Goal: Task Accomplishment & Management: Complete application form

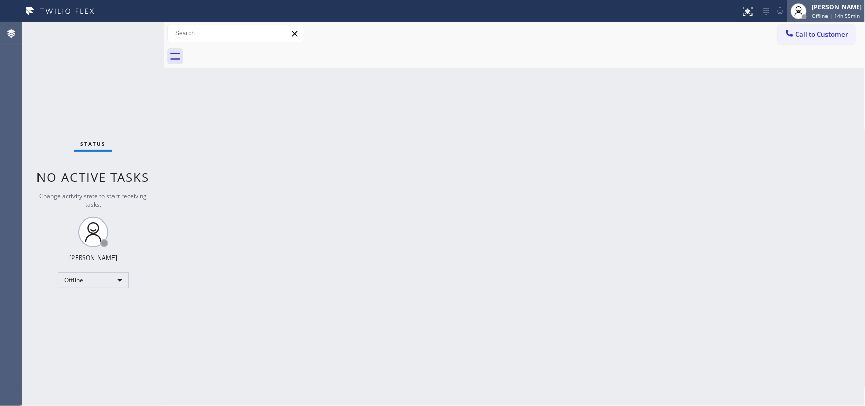
click at [692, 13] on span "Offline | 14h 55min" at bounding box center [836, 15] width 48 height 7
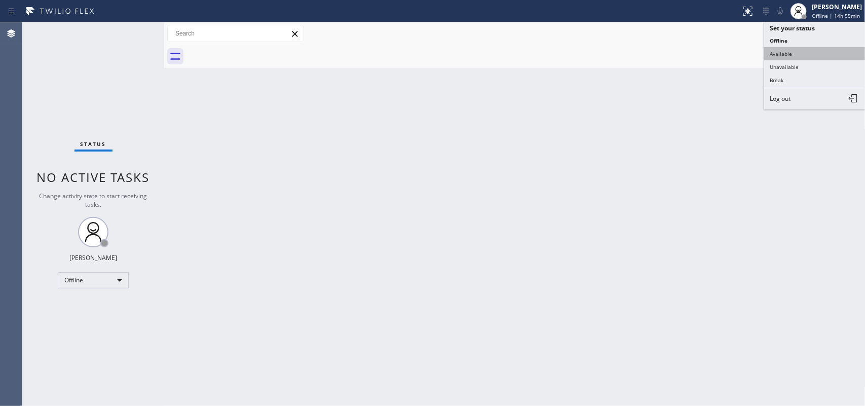
click at [692, 59] on button "Available" at bounding box center [814, 53] width 101 height 13
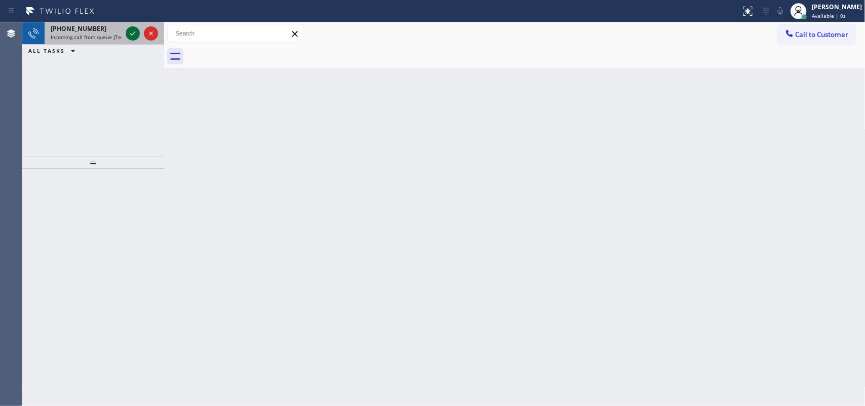
click at [131, 35] on icon at bounding box center [133, 33] width 12 height 12
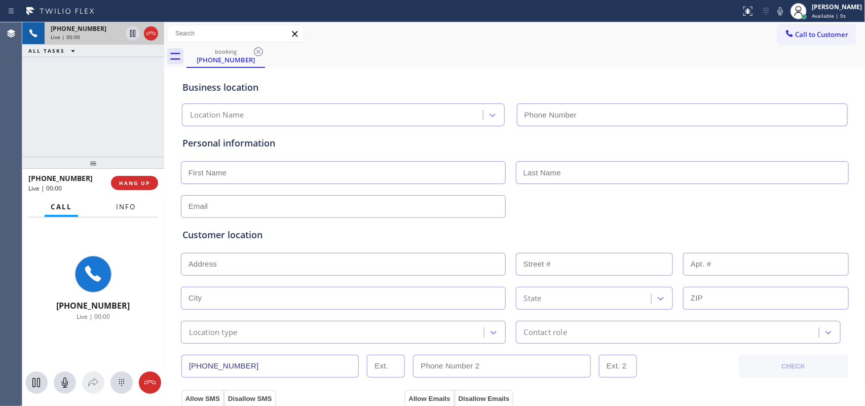
click at [122, 208] on span "Info" at bounding box center [126, 206] width 20 height 9
type input "[PHONE_NUMBER]"
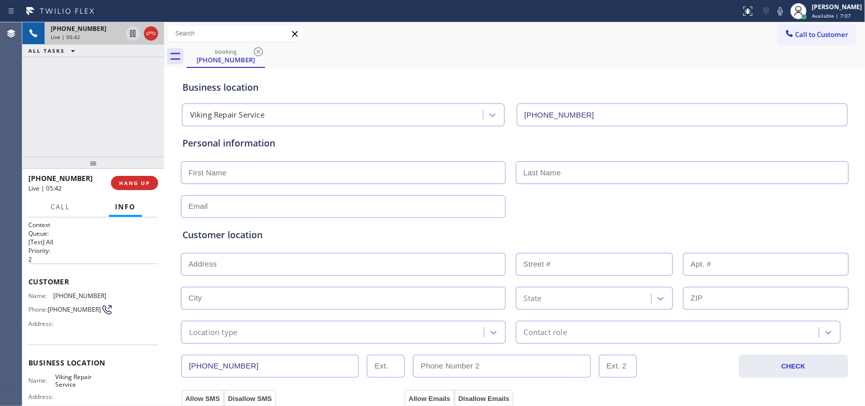
scroll to position [127, 0]
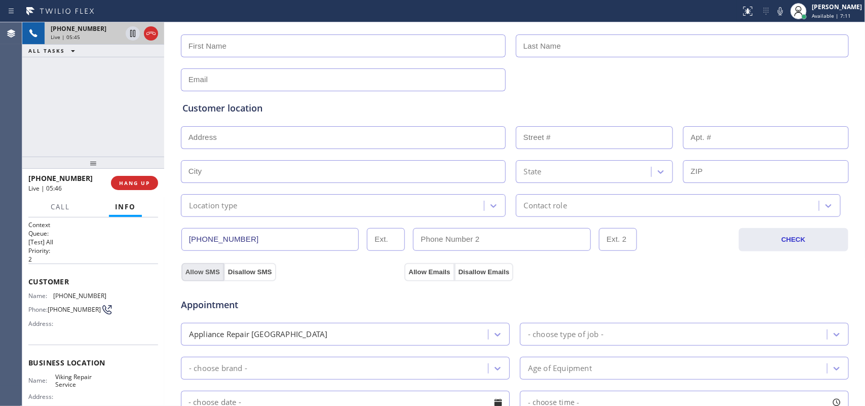
drag, startPoint x: 211, startPoint y: 272, endPoint x: 218, endPoint y: 269, distance: 7.1
click at [212, 271] on button "Allow SMS" at bounding box center [202, 272] width 43 height 18
click at [414, 268] on button "Allow Emails" at bounding box center [429, 272] width 50 height 18
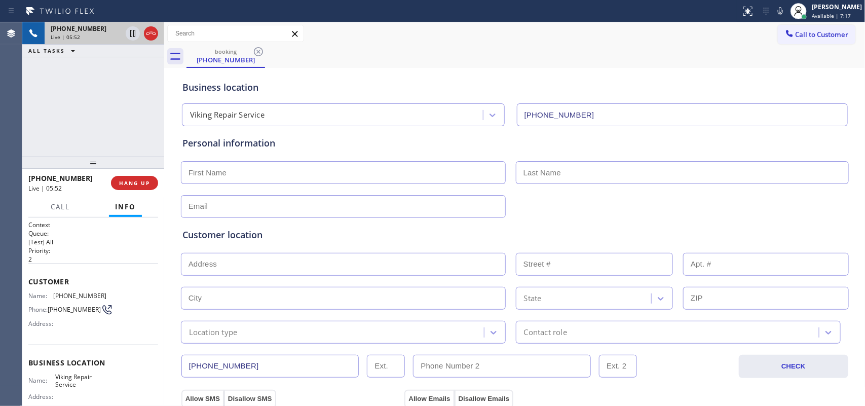
click at [364, 66] on div "Business location Viking Repair Service [PHONE_NUMBER]" at bounding box center [514, 96] width 669 height 60
click at [81, 123] on div "[PHONE_NUMBER] Live | 06:05 ALL TASKS ALL TASKS ACTIVE TASKS TASKS IN WRAP UP" at bounding box center [93, 89] width 142 height 134
click at [230, 176] on input "text" at bounding box center [343, 172] width 325 height 23
paste input "[PERSON_NAME]"
type input "[PERSON_NAME]"
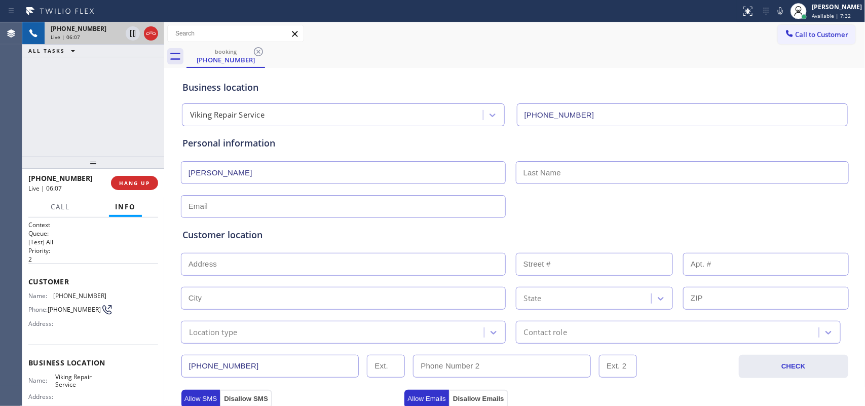
click at [558, 175] on input "text" at bounding box center [682, 172] width 333 height 23
type input "[PERSON_NAME]"
click at [137, 181] on span "HANG UP" at bounding box center [134, 182] width 31 height 7
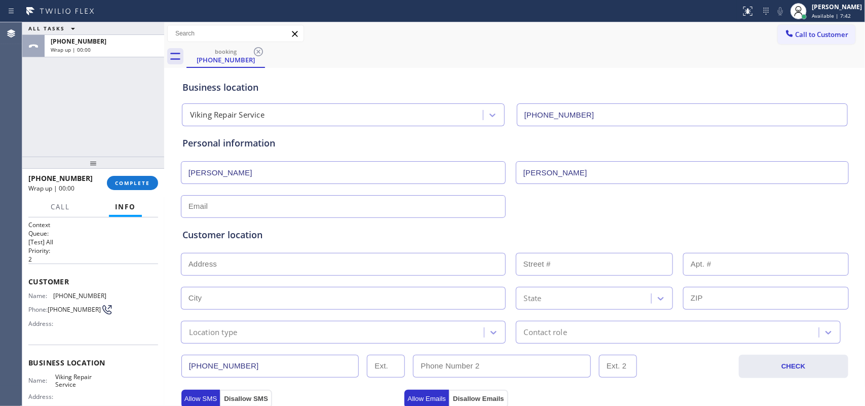
click at [239, 206] on input "text" at bounding box center [343, 206] width 325 height 23
paste input "[EMAIL_ADDRESS][DOMAIN_NAME]"
type input "[EMAIL_ADDRESS][DOMAIN_NAME]"
click at [67, 85] on div "ALL TASKS ALL TASKS ACTIVE TASKS TASKS IN WRAP UP [PHONE_NUMBER] Wrap up | 00:00" at bounding box center [93, 89] width 142 height 134
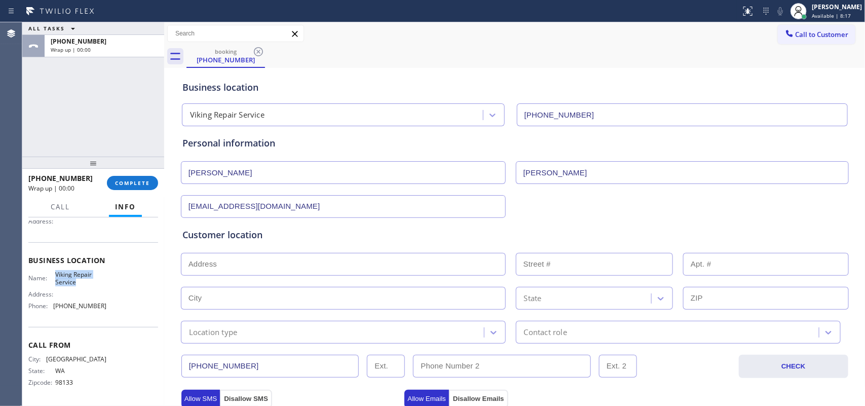
drag, startPoint x: 77, startPoint y: 285, endPoint x: 54, endPoint y: 272, distance: 26.8
click at [54, 272] on div "Name: Viking Repair Service Address: Phone: [PHONE_NUMBER]" at bounding box center [67, 293] width 78 height 44
copy span "Viking Repair Service"
click at [281, 268] on input "text" at bounding box center [343, 264] width 325 height 23
paste input "[STREET_ADDRESS][PERSON_NAME]"
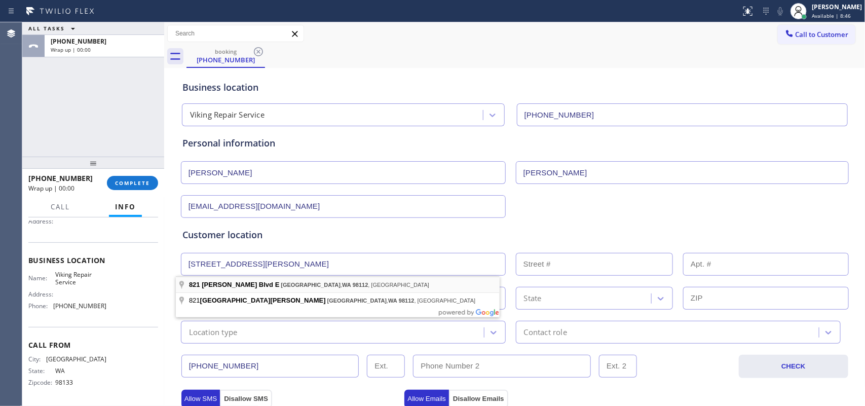
type input "[STREET_ADDRESS][PERSON_NAME]"
type input "821"
type input "[GEOGRAPHIC_DATA]"
type input "98112"
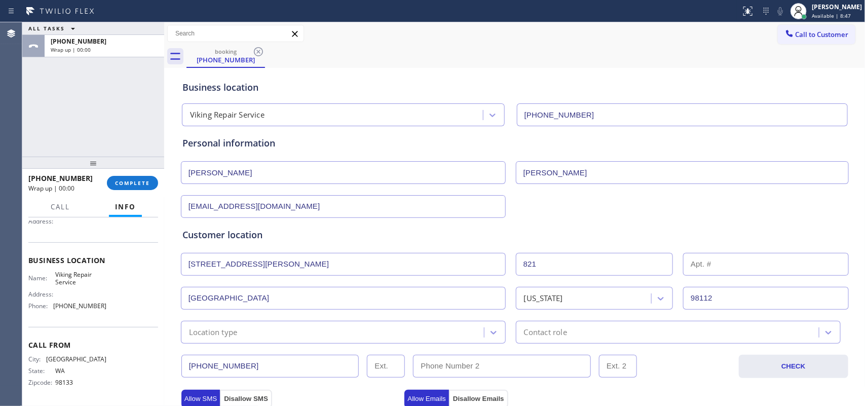
scroll to position [63, 0]
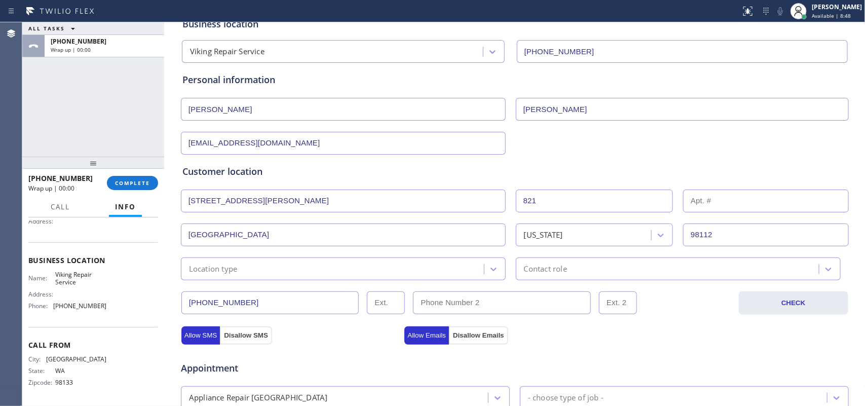
click at [422, 277] on div "Location type" at bounding box center [343, 268] width 325 height 23
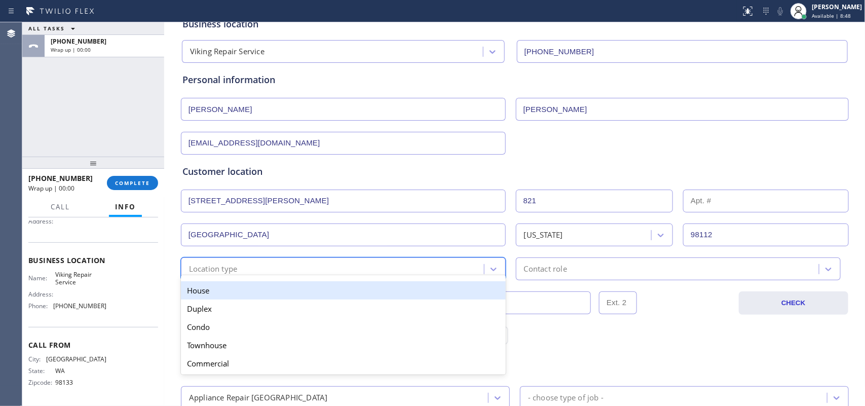
click at [424, 292] on div "House" at bounding box center [343, 290] width 325 height 18
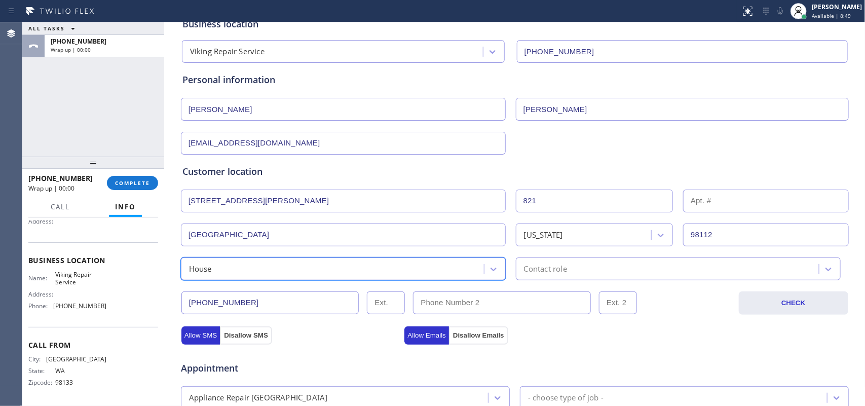
click at [561, 273] on div "Contact role" at bounding box center [545, 269] width 43 height 12
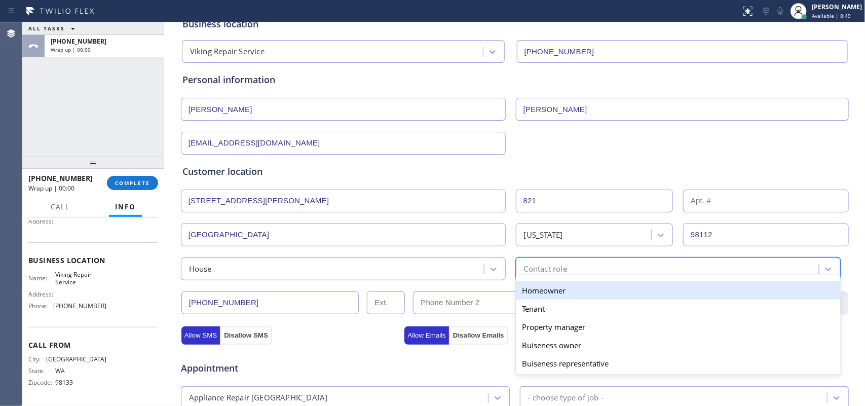
click at [567, 292] on div "Homeowner" at bounding box center [678, 290] width 325 height 18
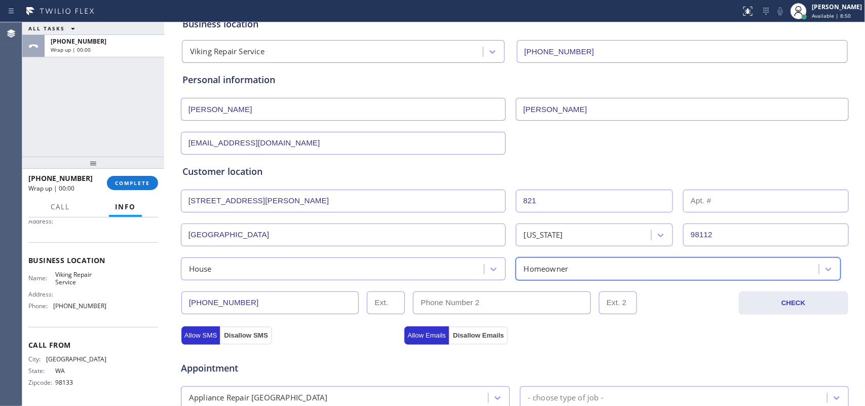
scroll to position [253, 0]
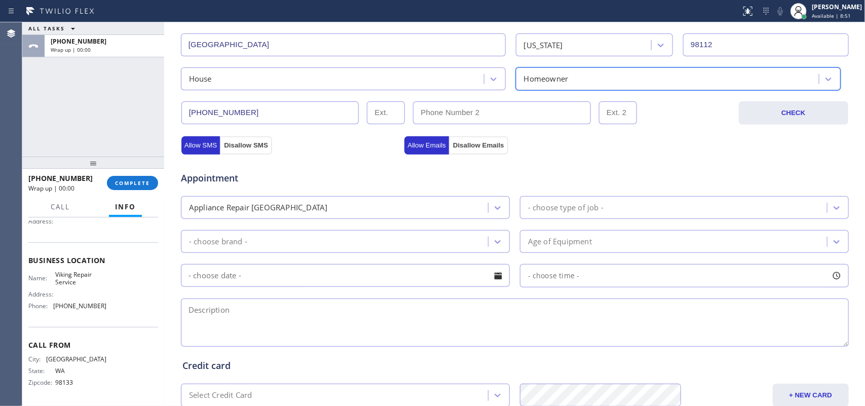
click at [561, 216] on div "- choose type of job -" at bounding box center [675, 208] width 304 height 18
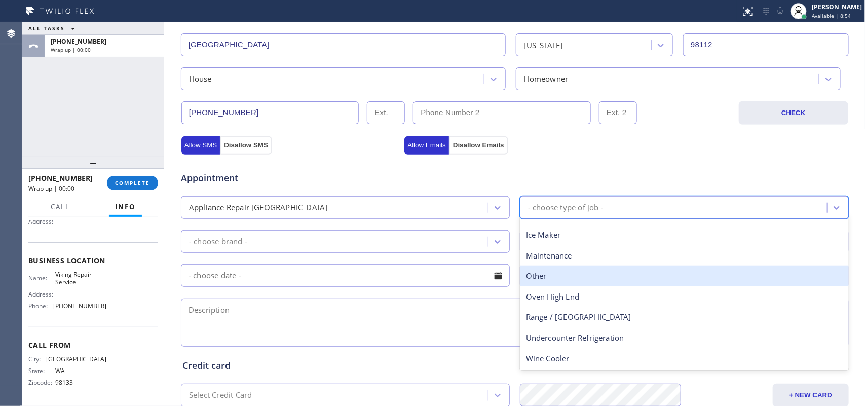
scroll to position [0, 0]
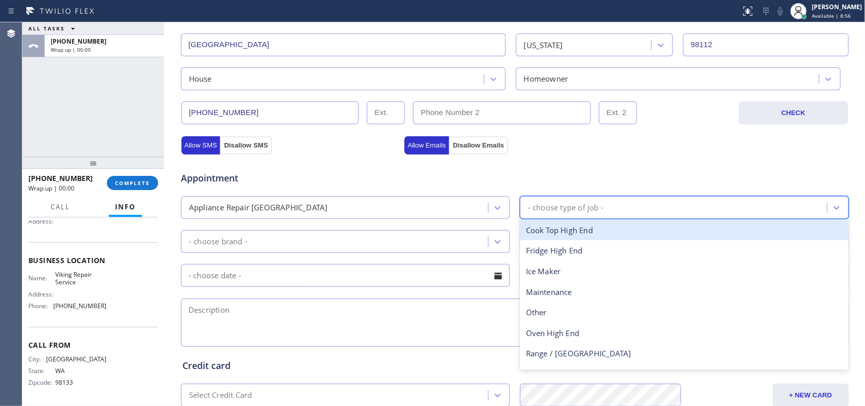
click at [610, 234] on div "Cook Top High End" at bounding box center [684, 230] width 329 height 21
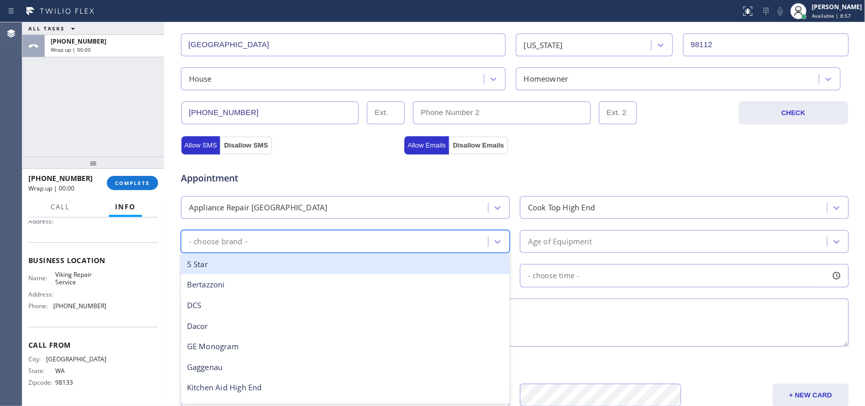
click at [459, 238] on div "- choose brand -" at bounding box center [336, 242] width 304 height 18
click at [585, 204] on div "Cook Top High End" at bounding box center [561, 208] width 67 height 12
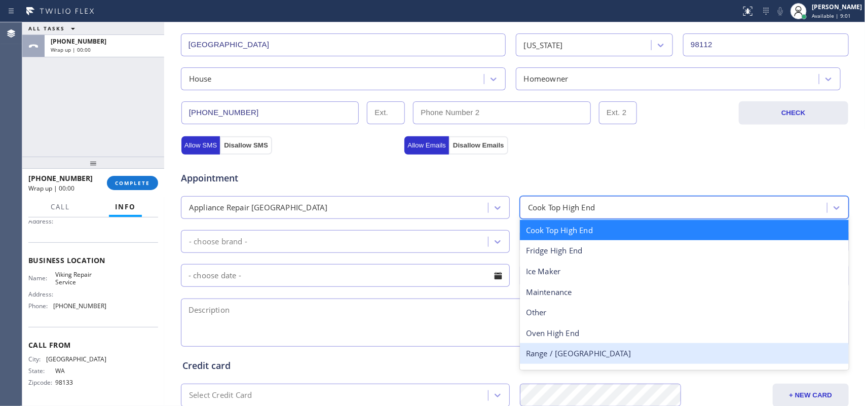
scroll to position [36, 0]
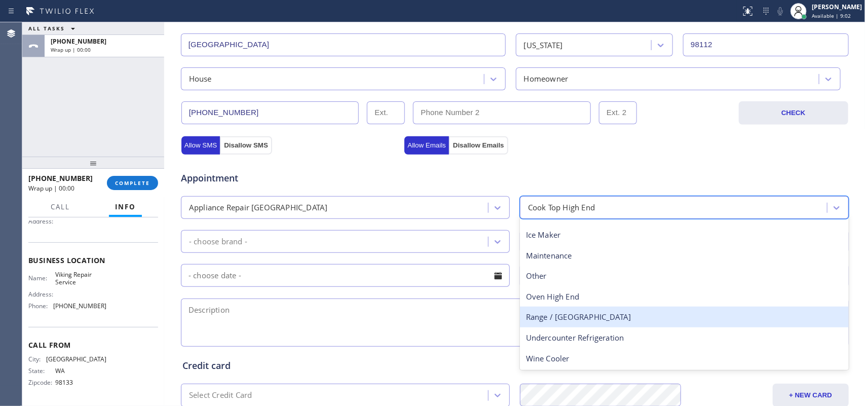
click at [579, 318] on div "Range / [GEOGRAPHIC_DATA]" at bounding box center [684, 317] width 329 height 21
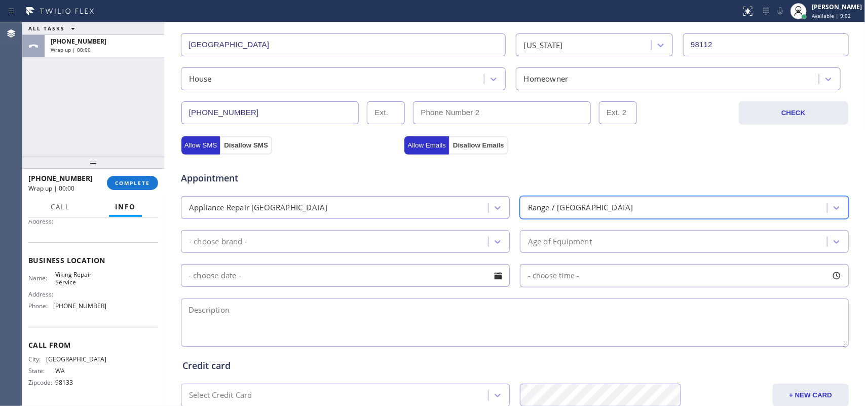
click at [476, 243] on div "- choose brand -" at bounding box center [336, 242] width 304 height 18
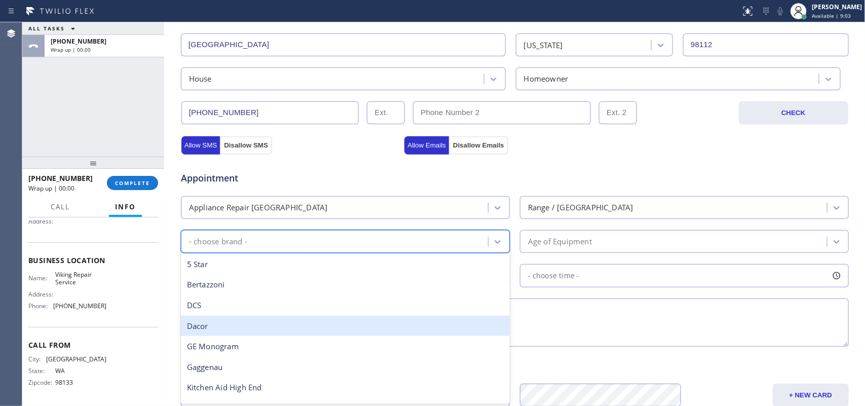
scroll to position [140, 0]
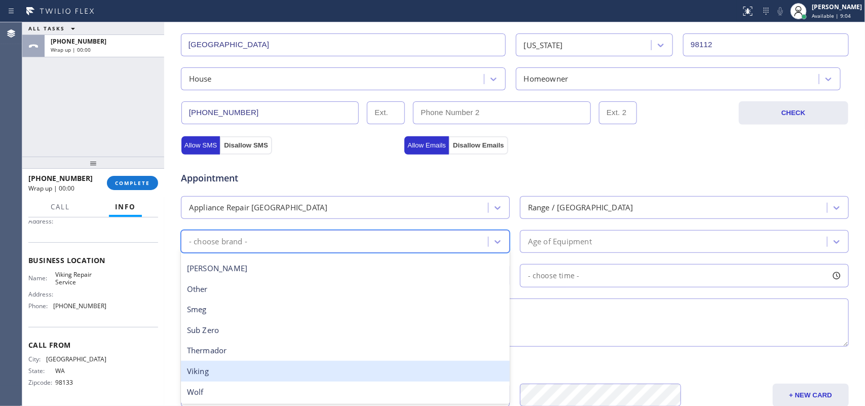
click at [429, 324] on div "Viking" at bounding box center [345, 371] width 329 height 21
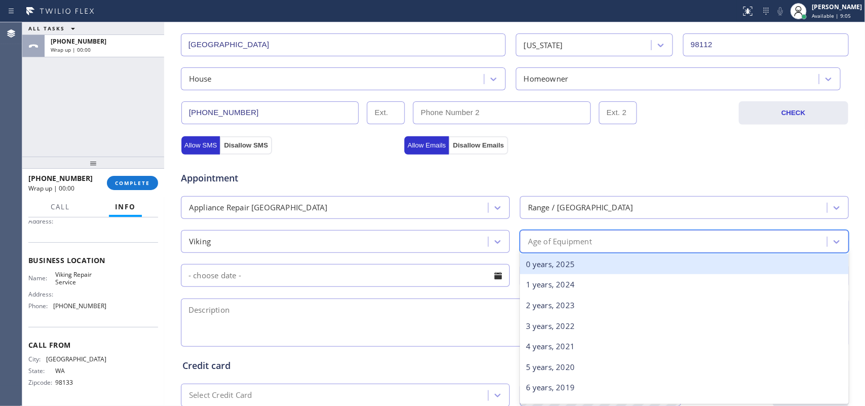
click at [636, 234] on div "Age of Equipment" at bounding box center [675, 242] width 304 height 18
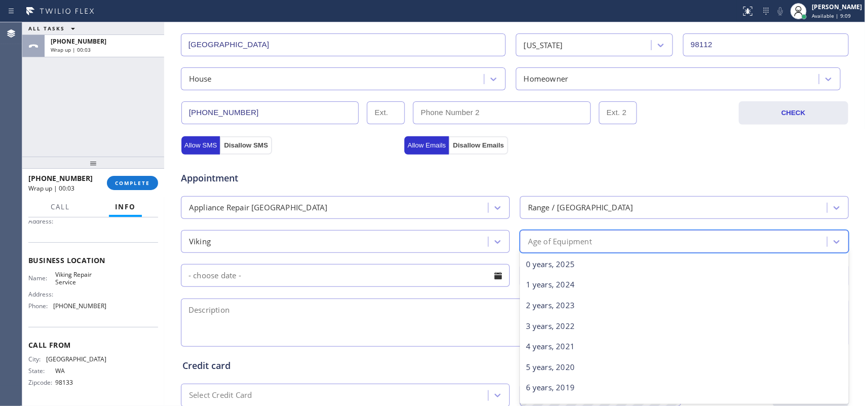
scroll to position [190, 0]
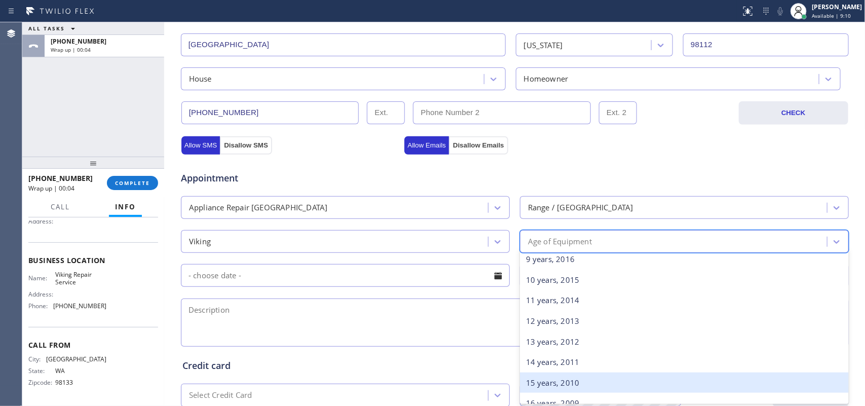
click at [588, 324] on div "15 years, 2010" at bounding box center [684, 383] width 329 height 21
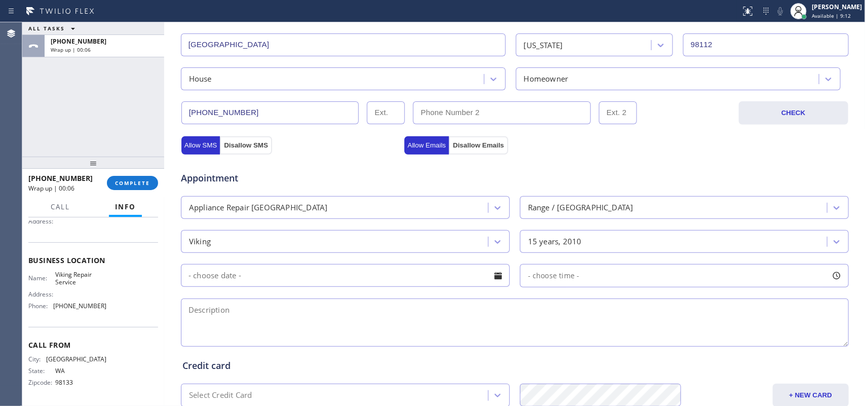
click at [496, 268] on input "text" at bounding box center [345, 275] width 329 height 23
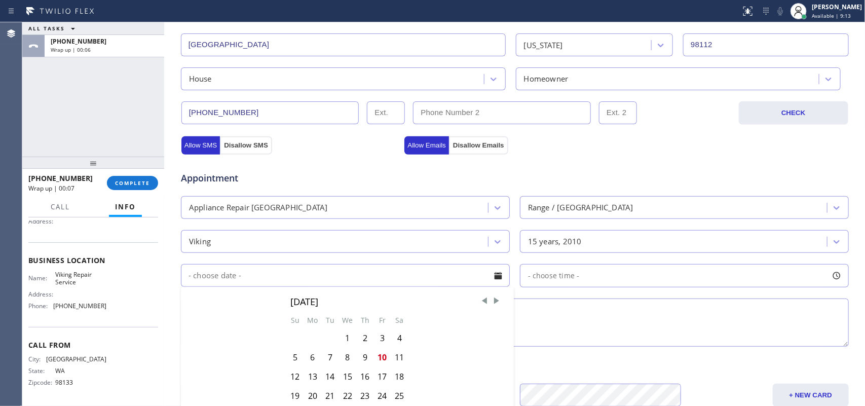
scroll to position [380, 0]
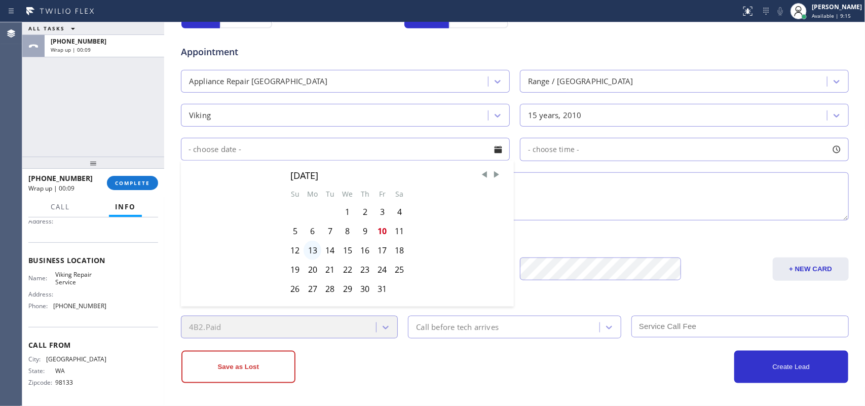
click at [308, 252] on div "13" at bounding box center [313, 250] width 18 height 19
type input "[DATE]"
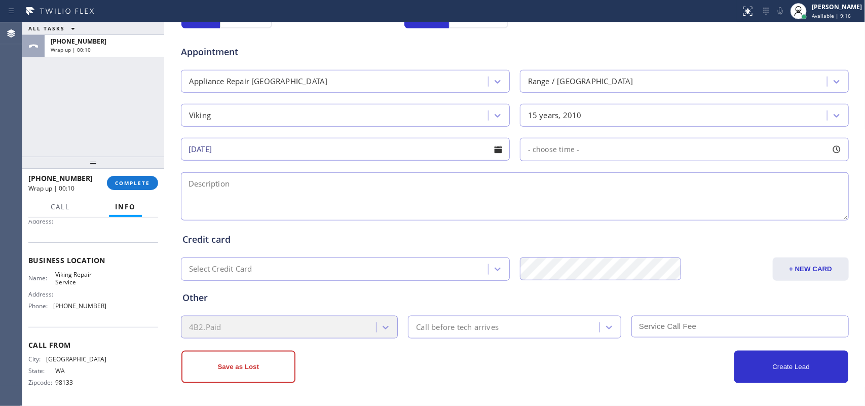
click at [692, 152] on div at bounding box center [836, 149] width 17 height 17
drag, startPoint x: 531, startPoint y: 212, endPoint x: 715, endPoint y: 223, distance: 184.3
click at [692, 222] on div at bounding box center [724, 211] width 12 height 21
drag, startPoint x: 525, startPoint y: 213, endPoint x: 644, endPoint y: 215, distance: 119.6
click at [645, 215] on div at bounding box center [651, 211] width 12 height 21
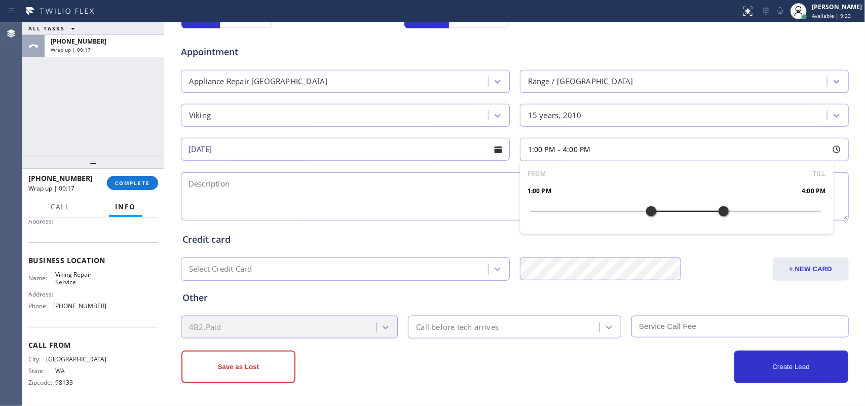
click at [357, 206] on textarea at bounding box center [515, 196] width 668 height 48
drag, startPoint x: 551, startPoint y: 328, endPoint x: 551, endPoint y: 321, distance: 7.6
click at [551, 324] on div "Call before tech arrives" at bounding box center [505, 327] width 189 height 18
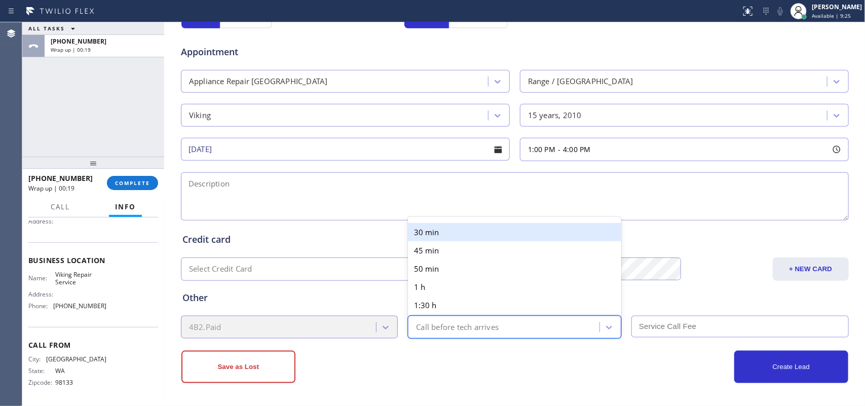
click at [523, 226] on div "30 min" at bounding box center [514, 232] width 213 height 18
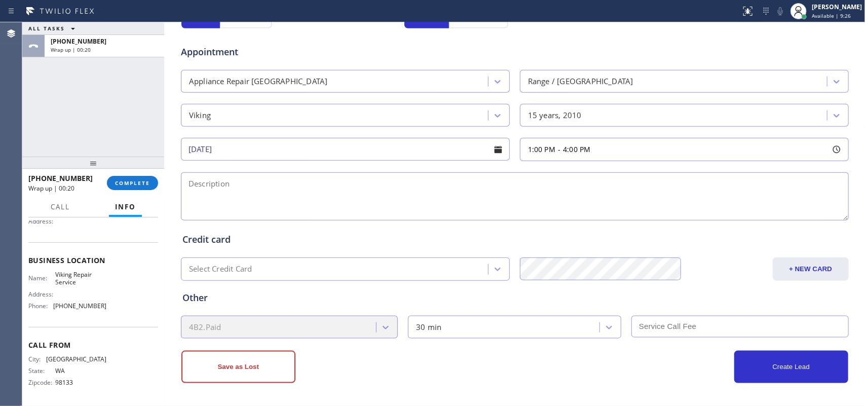
click at [692, 324] on input "text" at bounding box center [740, 327] width 217 height 22
type input "85"
click at [227, 193] on textarea at bounding box center [515, 196] width 668 height 48
paste textarea "1-4/ $85/ Viking Stove top/ [DEMOGRAPHIC_DATA] / the fan at the back doesn not …"
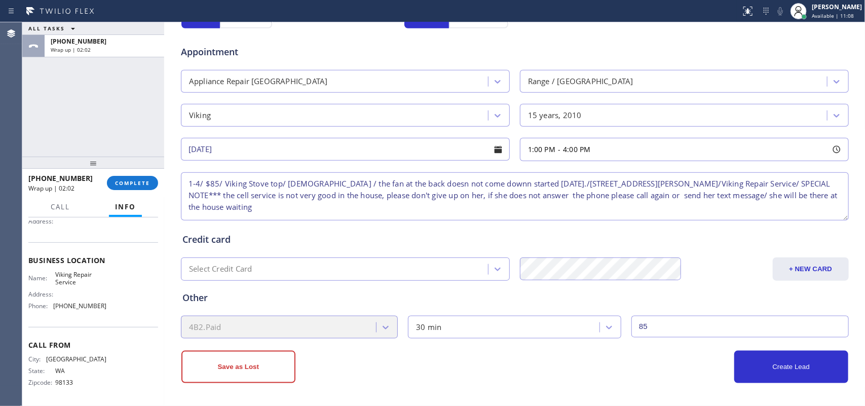
click at [458, 186] on textarea "1-4/ $85/ Viking Stove top/ [DEMOGRAPHIC_DATA] / the fan at the back doesn not …" at bounding box center [515, 196] width 668 height 48
click at [397, 182] on textarea "1-4/ $85/ Viking Stove top/ [DEMOGRAPHIC_DATA] / the fan at the back doesn not …" at bounding box center [515, 196] width 668 height 48
type textarea "1-4/ $85/ Viking Stove top/ [DEMOGRAPHIC_DATA] / the fan at the back does not c…"
click at [692, 324] on button "Create Lead" at bounding box center [791, 367] width 114 height 32
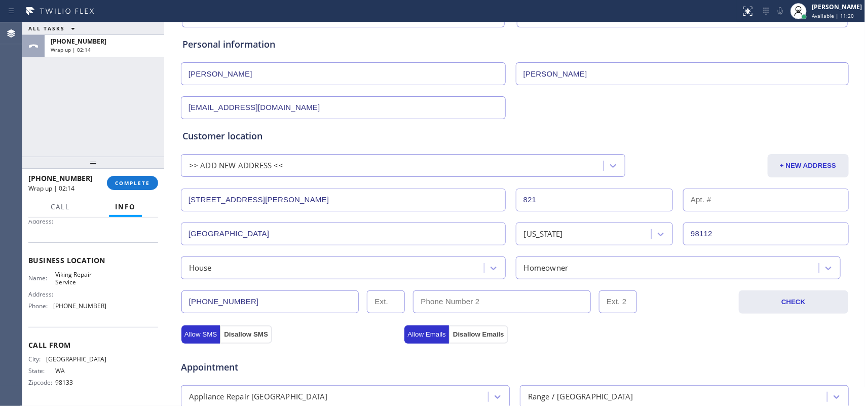
scroll to position [0, 0]
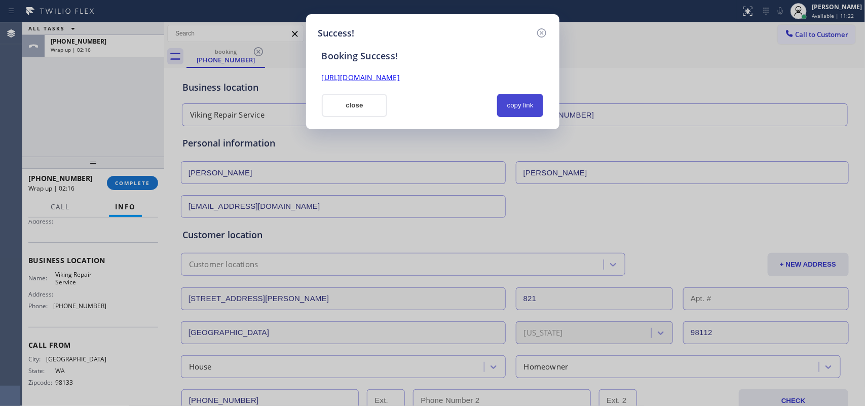
click at [518, 106] on button "copy link" at bounding box center [520, 105] width 47 height 23
click at [400, 75] on link "[URL][DOMAIN_NAME]" at bounding box center [361, 77] width 78 height 10
click at [356, 106] on button "close" at bounding box center [355, 105] width 66 height 23
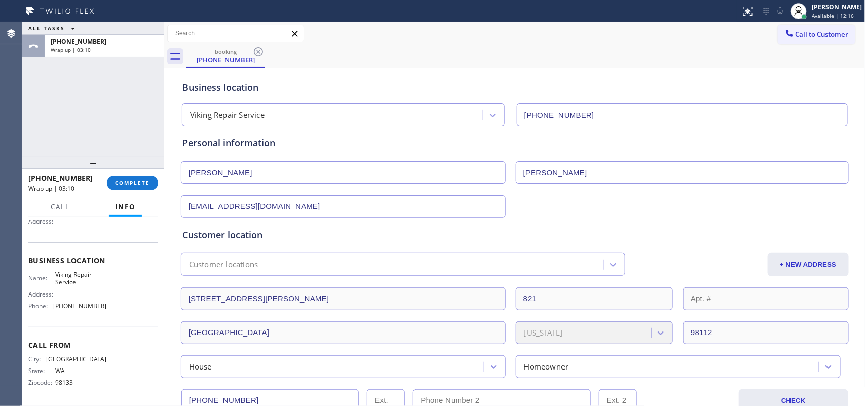
scroll to position [317, 0]
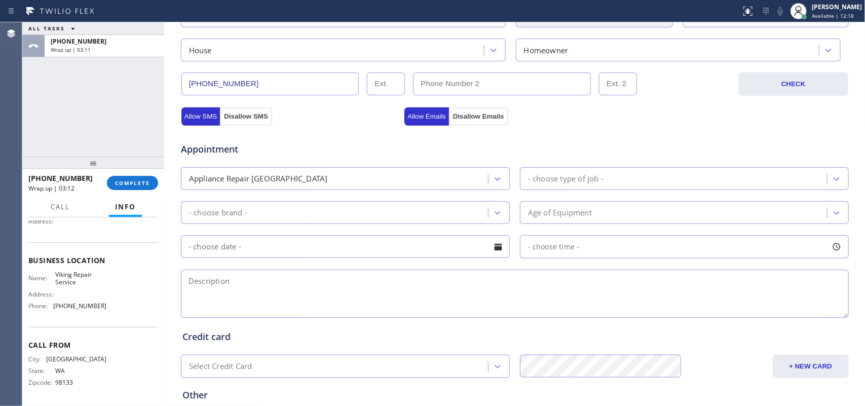
click at [232, 87] on input "[PHONE_NUMBER]" at bounding box center [270, 83] width 178 height 23
click at [125, 180] on span "COMPLETE" at bounding box center [132, 182] width 35 height 7
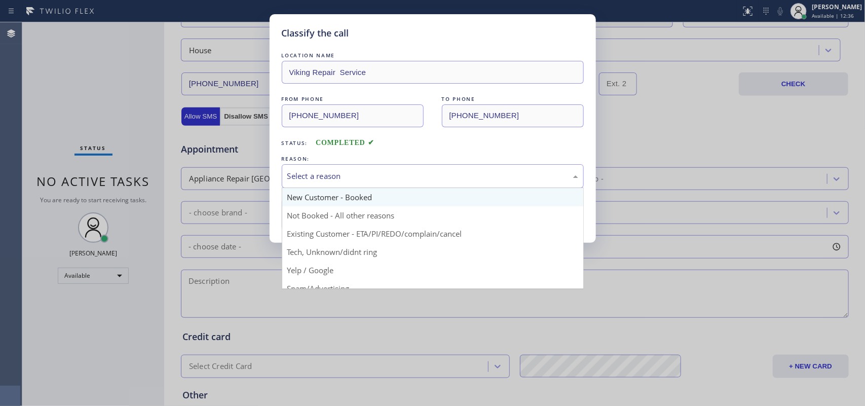
drag, startPoint x: 305, startPoint y: 175, endPoint x: 328, endPoint y: 198, distance: 33.0
click at [306, 176] on div "Select a reason" at bounding box center [432, 176] width 291 height 12
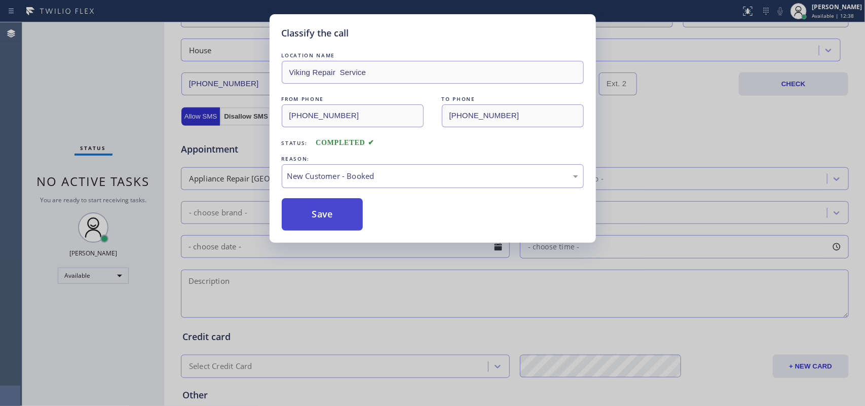
click at [335, 206] on button "Save" at bounding box center [323, 214] width 82 height 32
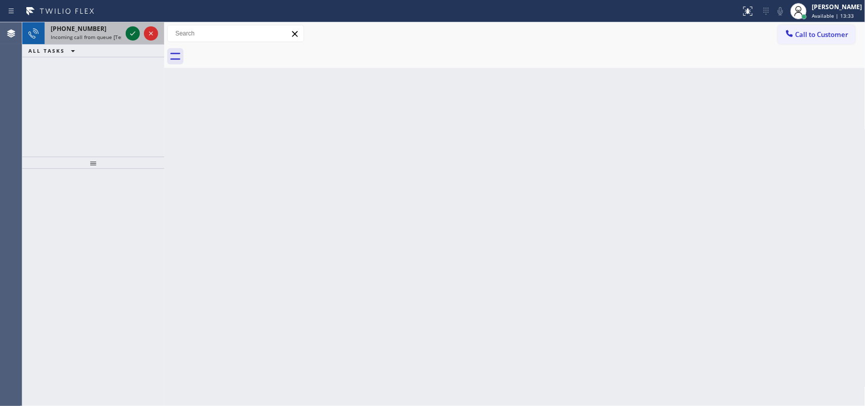
click at [131, 33] on icon at bounding box center [133, 33] width 12 height 12
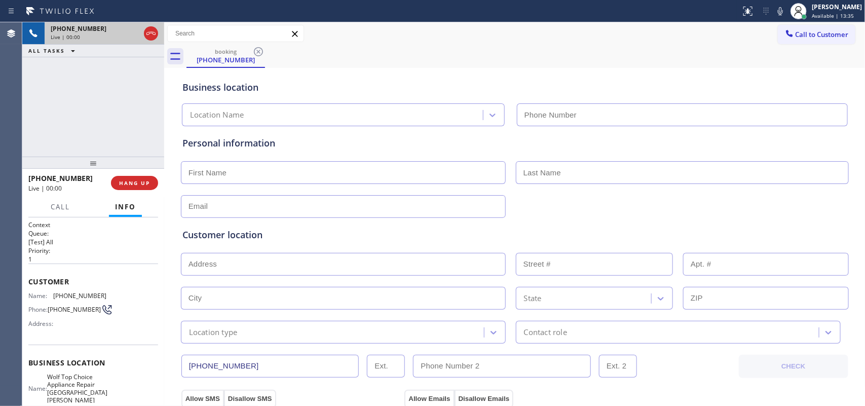
type input "[PHONE_NUMBER]"
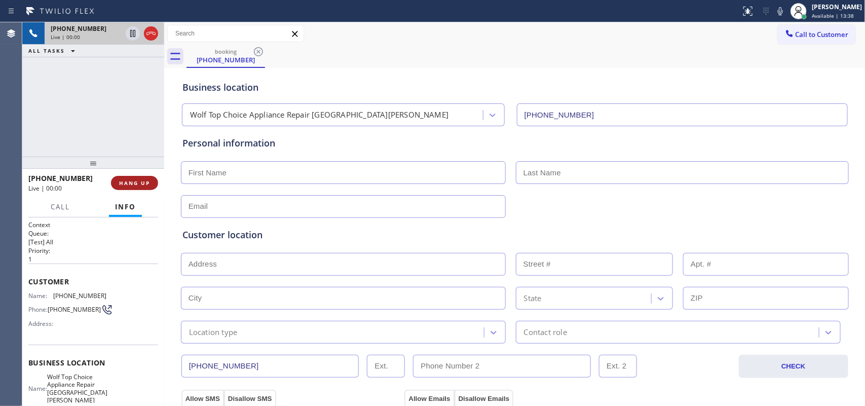
click at [145, 179] on span "HANG UP" at bounding box center [134, 182] width 31 height 7
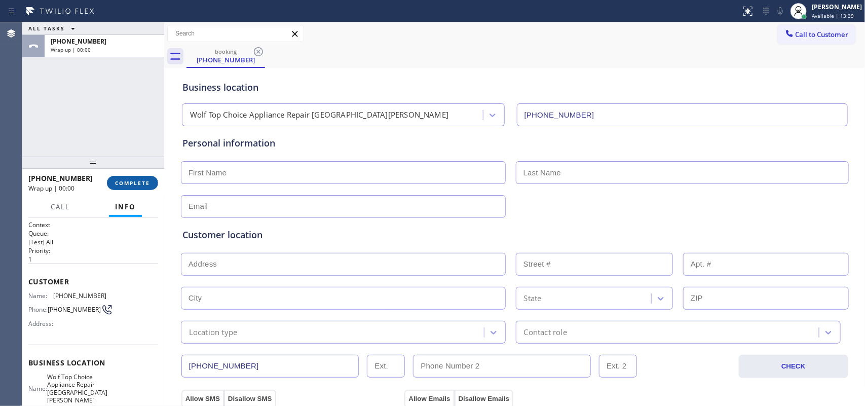
click at [145, 179] on span "COMPLETE" at bounding box center [132, 182] width 35 height 7
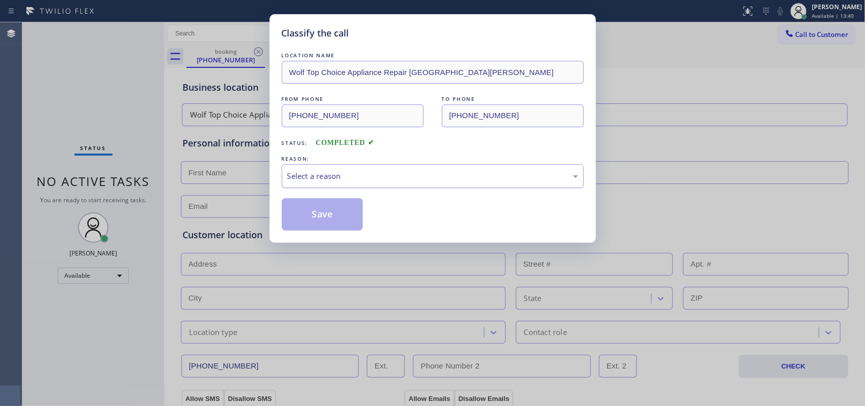
click at [371, 178] on div "Select a reason" at bounding box center [432, 176] width 291 height 12
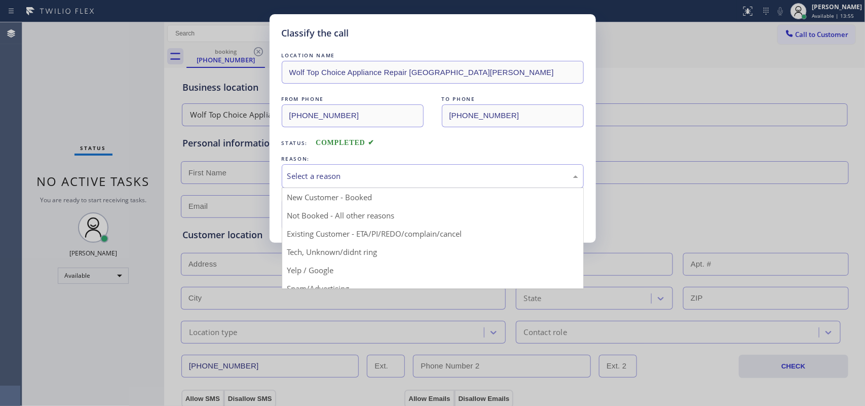
scroll to position [69, 0]
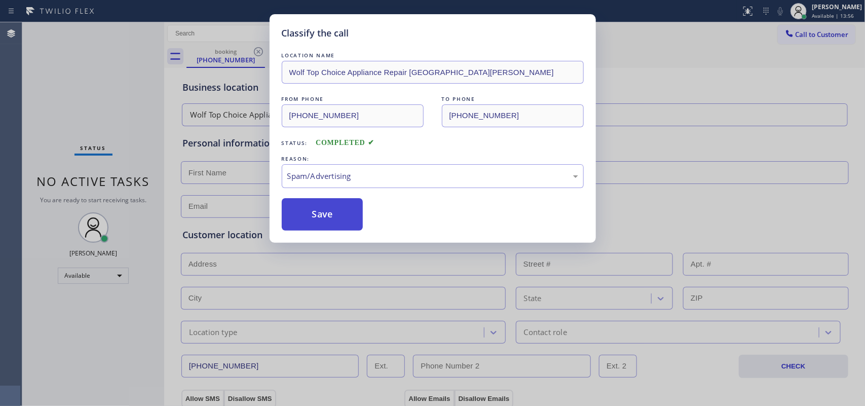
click at [343, 216] on button "Save" at bounding box center [323, 214] width 82 height 32
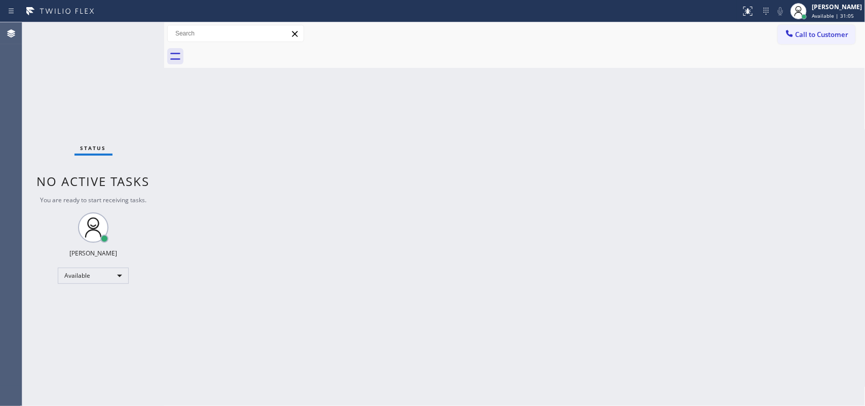
click at [130, 33] on div "Status No active tasks You are ready to start receiving tasks. [PERSON_NAME] Av…" at bounding box center [93, 214] width 142 height 384
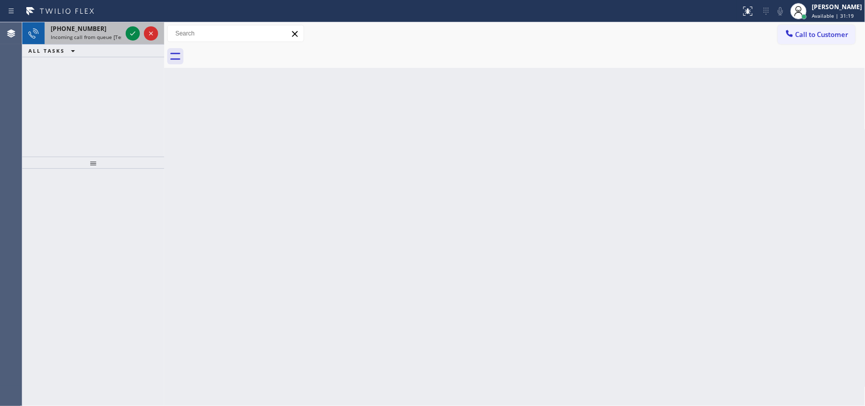
click at [125, 34] on div at bounding box center [142, 33] width 36 height 22
click at [130, 33] on icon at bounding box center [132, 33] width 5 height 4
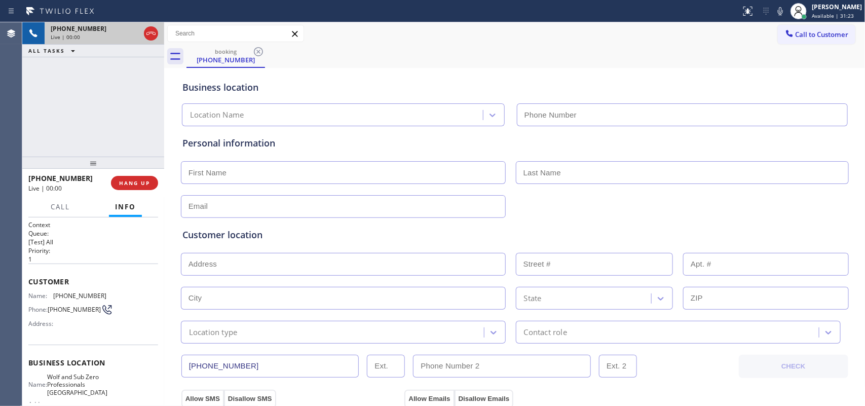
type input "[PHONE_NUMBER]"
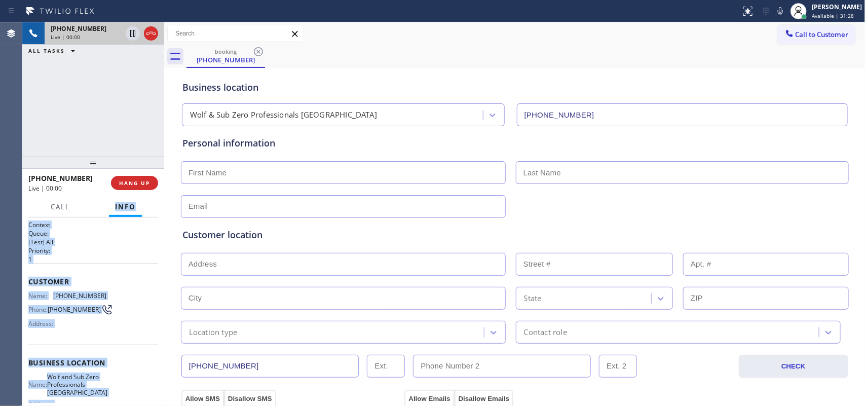
drag, startPoint x: 108, startPoint y: 313, endPoint x: 41, endPoint y: 266, distance: 81.6
click at [76, 208] on div "Call Info [PHONE_NUMBER] Live Context Queue: [Test] All Priority: 1 Customer Na…" at bounding box center [93, 301] width 142 height 209
copy div "Info [PHONE_NUMBER] Live Context Queue: [Test] All Priority: 1 Customer Name: […"
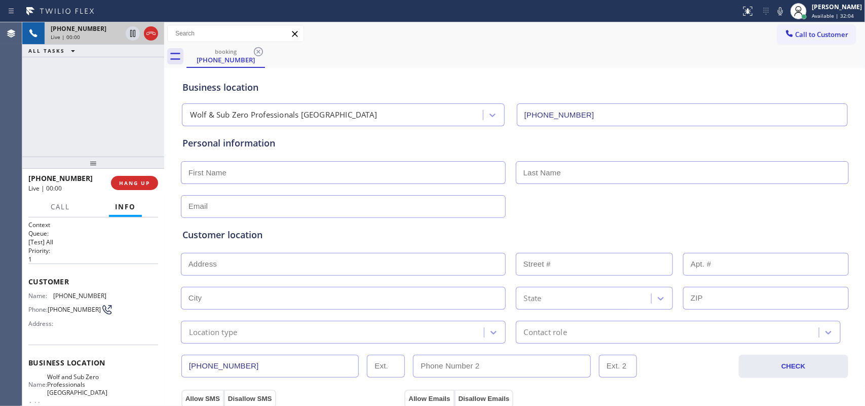
click at [341, 66] on div "Business location Wolf & Sub Zero Professionals [GEOGRAPHIC_DATA] [PHONE_NUMBER]" at bounding box center [514, 96] width 669 height 60
click at [147, 183] on span "HANG UP" at bounding box center [134, 182] width 31 height 7
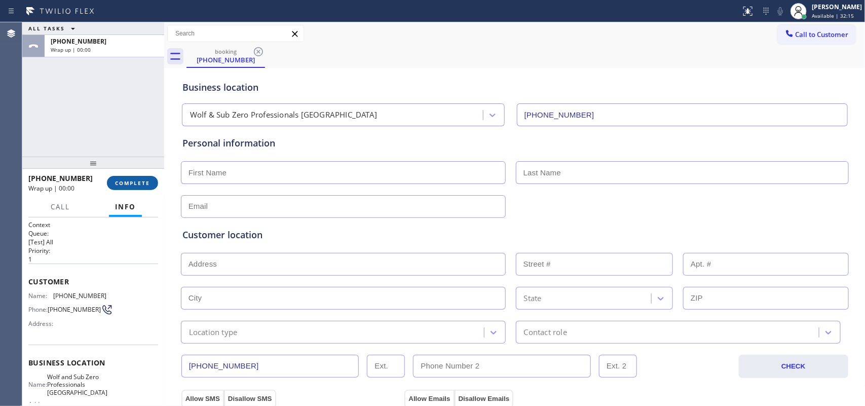
click at [147, 183] on span "COMPLETE" at bounding box center [132, 182] width 35 height 7
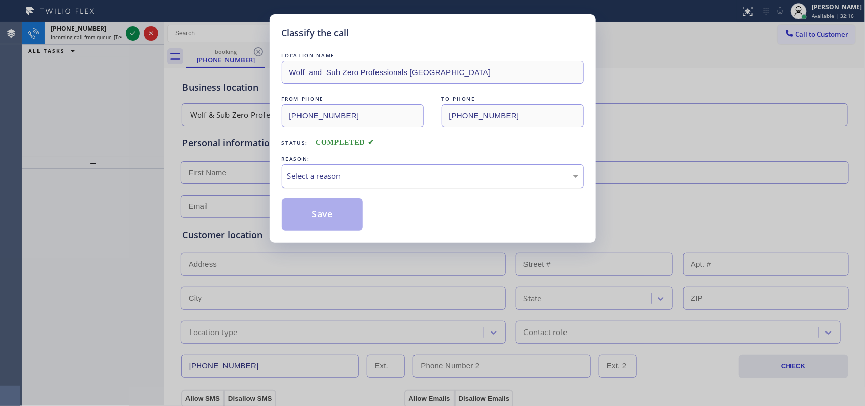
click at [382, 174] on div "Select a reason" at bounding box center [432, 176] width 291 height 12
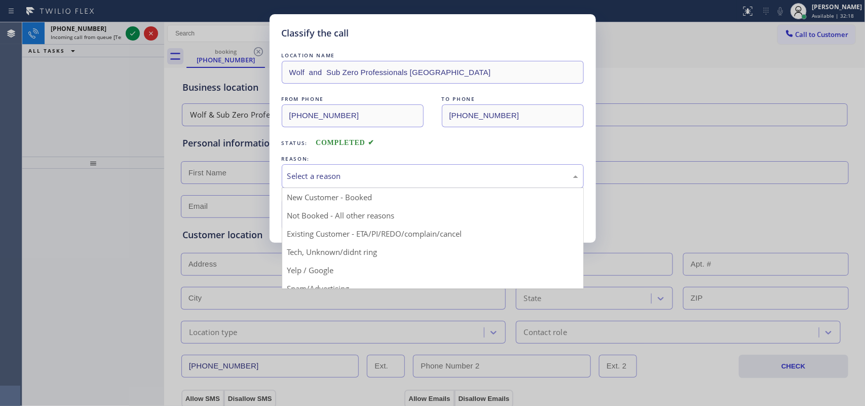
click at [379, 251] on div "Classify the call LOCATION NAME Wolf and Sub Zero Professionals Baltimore FROM …" at bounding box center [432, 203] width 865 height 406
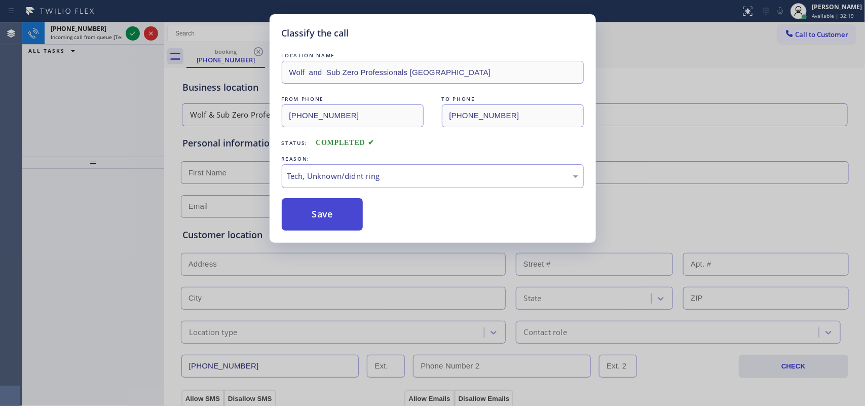
click at [335, 219] on button "Save" at bounding box center [323, 214] width 82 height 32
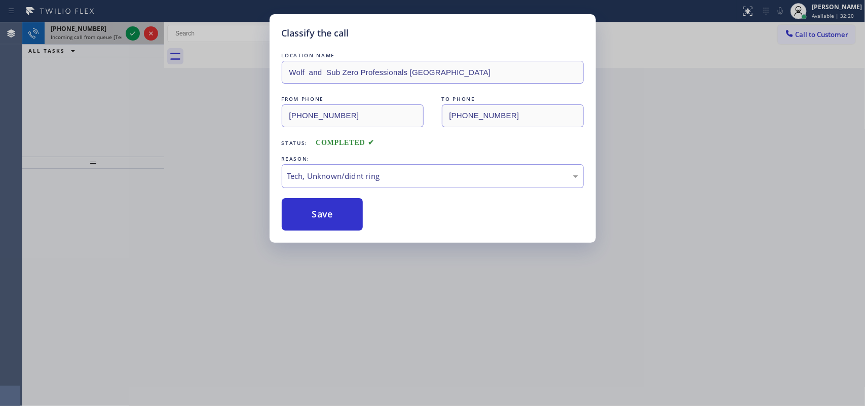
drag, startPoint x: 67, startPoint y: 34, endPoint x: 75, endPoint y: 34, distance: 7.1
click at [67, 34] on div "Classify the call LOCATION NAME Viking Repair Service FROM PHONE [PHONE_NUMBER]…" at bounding box center [443, 214] width 843 height 384
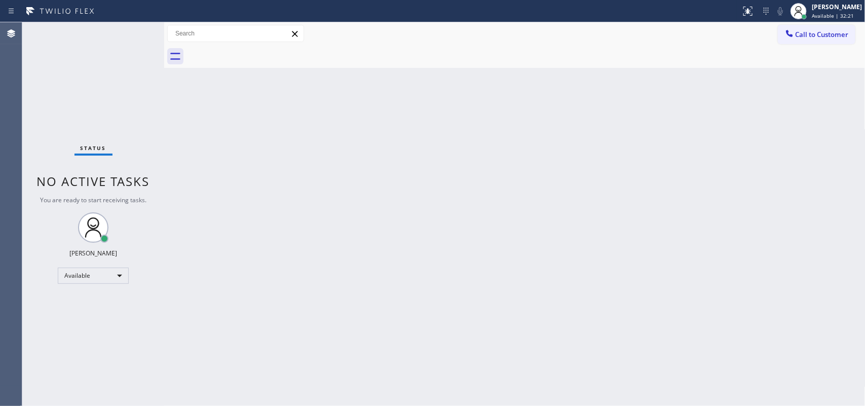
click at [129, 33] on div "Status No active tasks You are ready to start receiving tasks. [PERSON_NAME] Av…" at bounding box center [93, 214] width 142 height 384
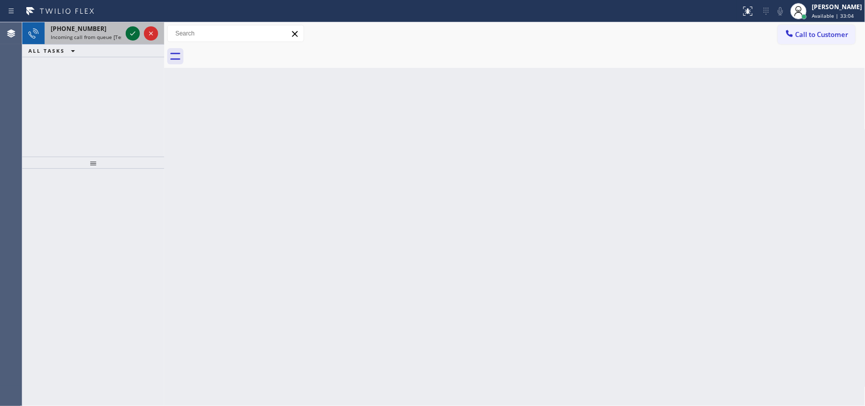
click at [133, 32] on icon at bounding box center [133, 33] width 12 height 12
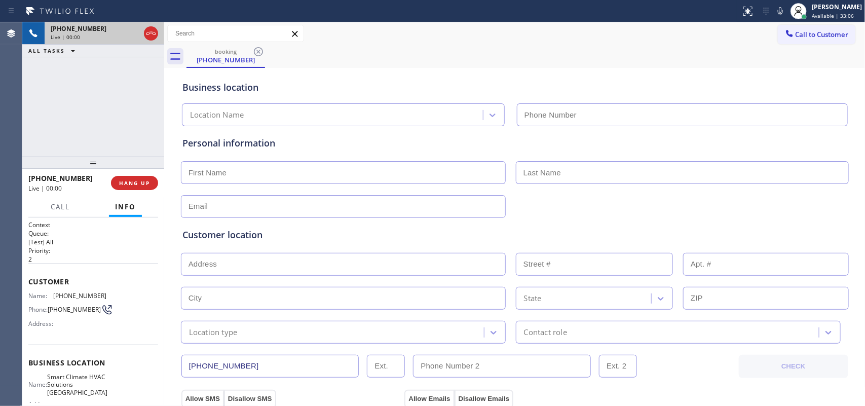
type input "[PHONE_NUMBER]"
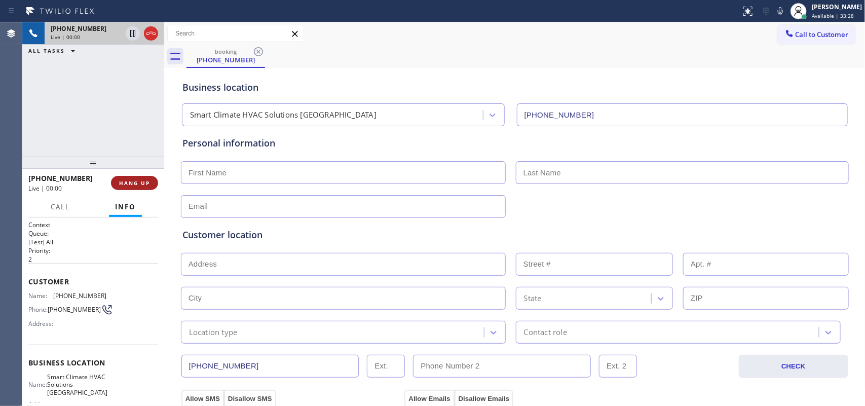
click at [138, 181] on span "HANG UP" at bounding box center [134, 182] width 31 height 7
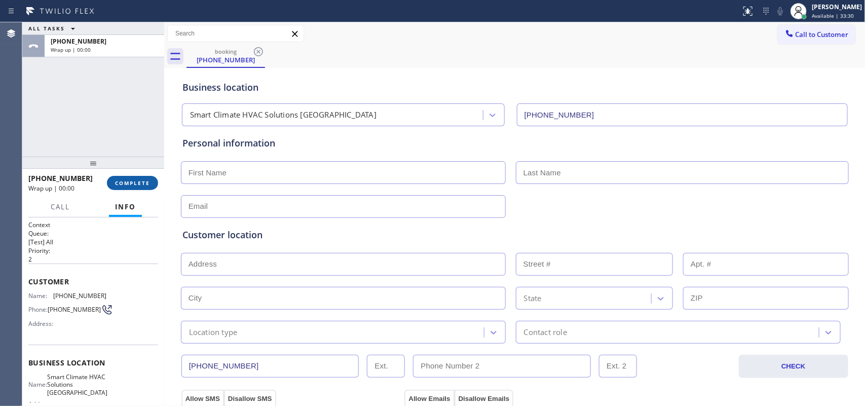
click at [138, 181] on span "COMPLETE" at bounding box center [132, 182] width 35 height 7
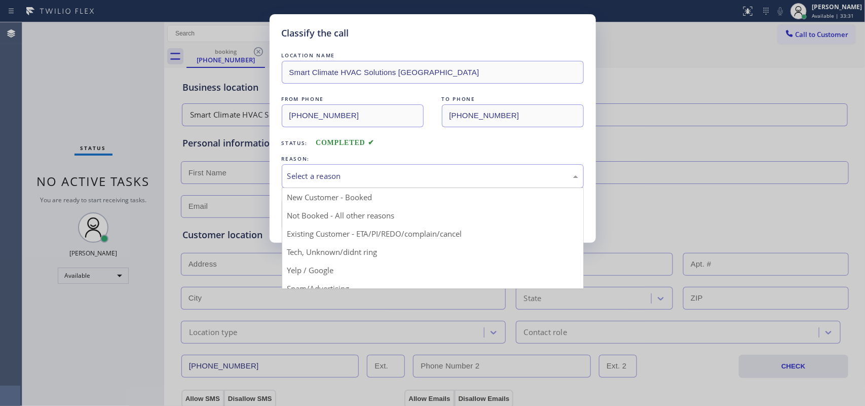
click at [429, 180] on div "Select a reason" at bounding box center [432, 176] width 291 height 12
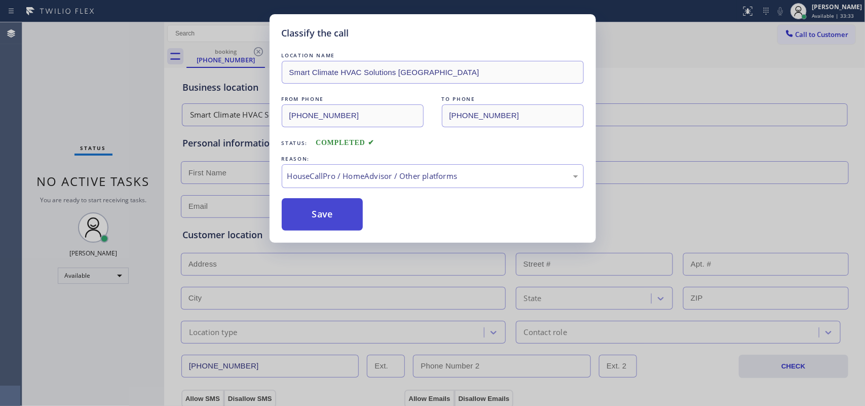
click at [351, 220] on button "Save" at bounding box center [323, 214] width 82 height 32
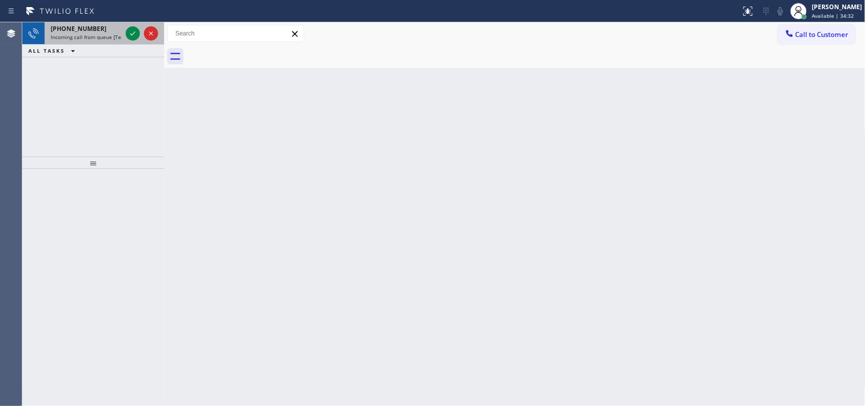
click at [105, 41] on div "[PHONE_NUMBER] Incoming call from queue [Test] All" at bounding box center [84, 33] width 79 height 22
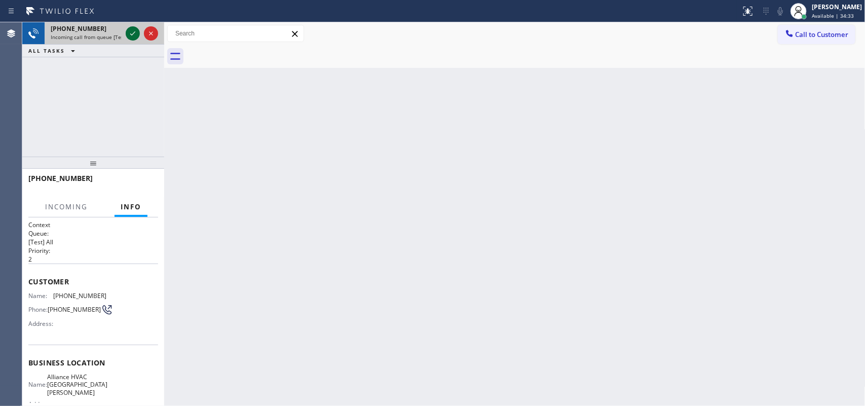
click at [130, 30] on icon at bounding box center [133, 33] width 12 height 12
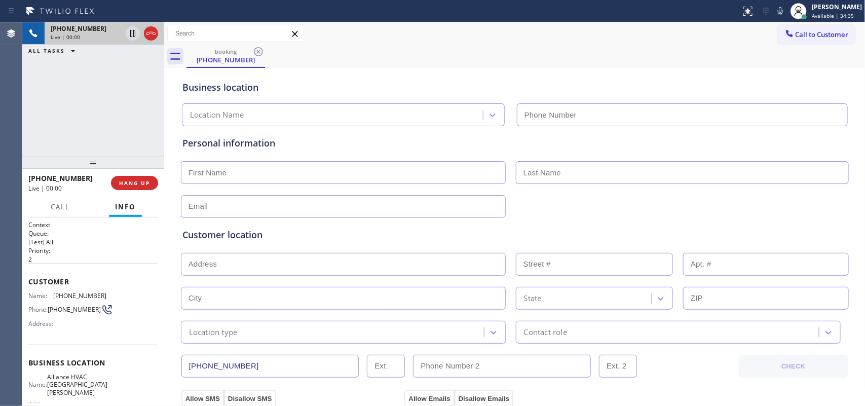
type input "[PHONE_NUMBER]"
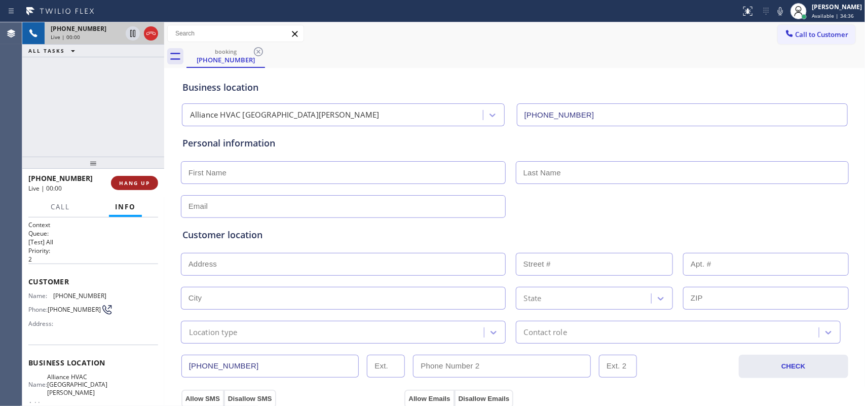
click at [138, 185] on span "HANG UP" at bounding box center [134, 182] width 31 height 7
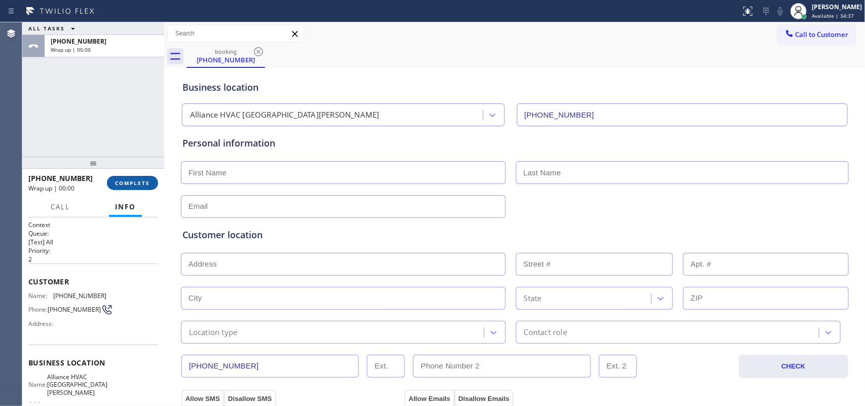
click at [138, 185] on span "COMPLETE" at bounding box center [132, 182] width 35 height 7
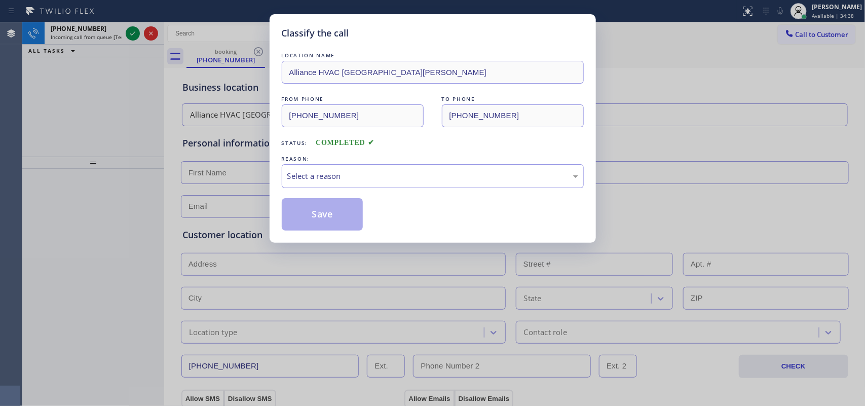
click at [353, 190] on div "LOCATION NAME Alliance HVAC [GEOGRAPHIC_DATA][PERSON_NAME] FROM PHONE [PHONE_NU…" at bounding box center [433, 140] width 302 height 180
click at [356, 180] on div "Select a reason" at bounding box center [432, 176] width 291 height 12
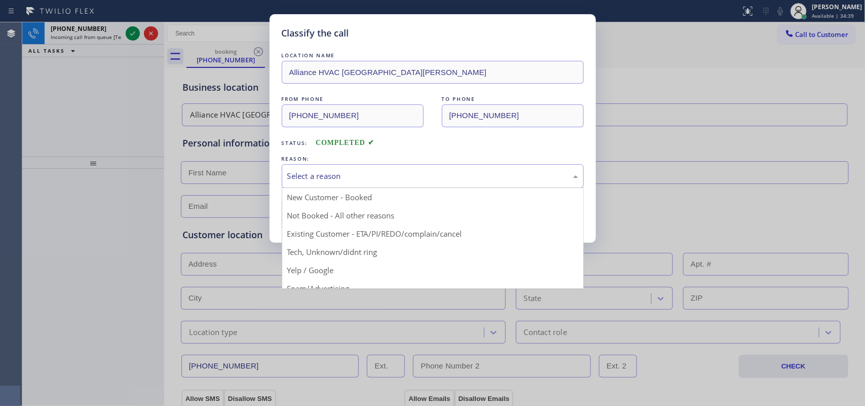
scroll to position [69, 0]
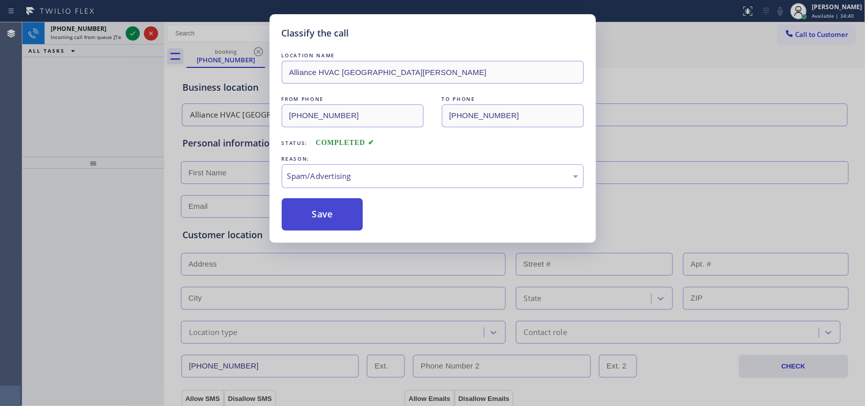
click at [323, 221] on button "Save" at bounding box center [323, 214] width 82 height 32
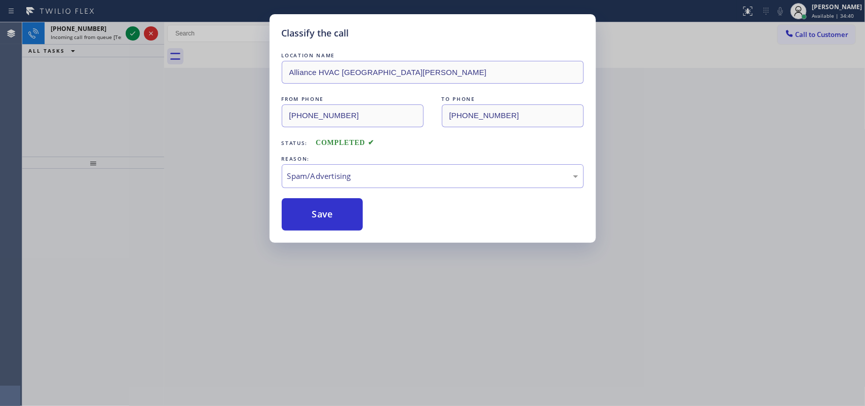
click at [92, 39] on div "Classify the call LOCATION NAME Alliance HVAC Santa [PERSON_NAME] FROM PHONE [P…" at bounding box center [432, 203] width 865 height 406
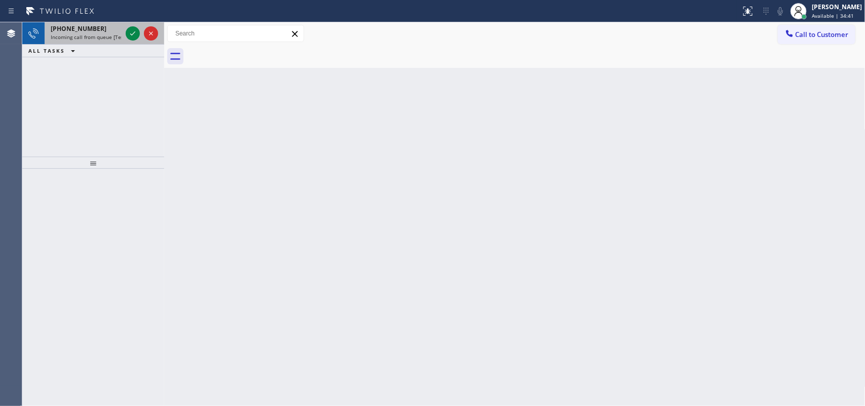
click at [93, 31] on div "[PHONE_NUMBER]" at bounding box center [86, 28] width 71 height 9
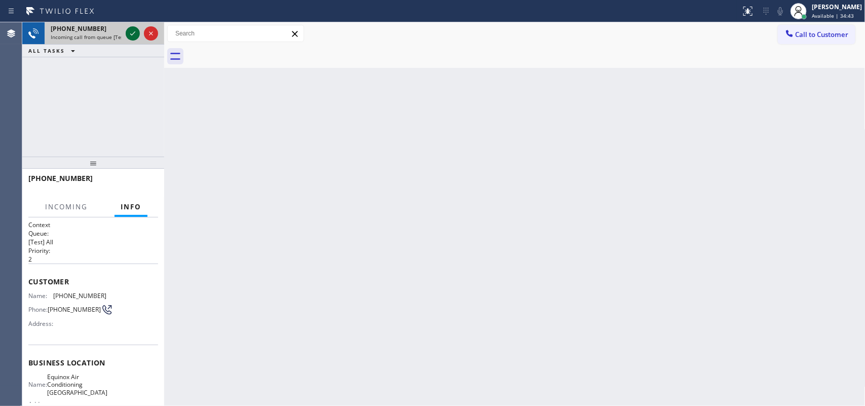
drag, startPoint x: 127, startPoint y: 28, endPoint x: 134, endPoint y: 29, distance: 7.6
click at [134, 29] on icon at bounding box center [133, 33] width 12 height 12
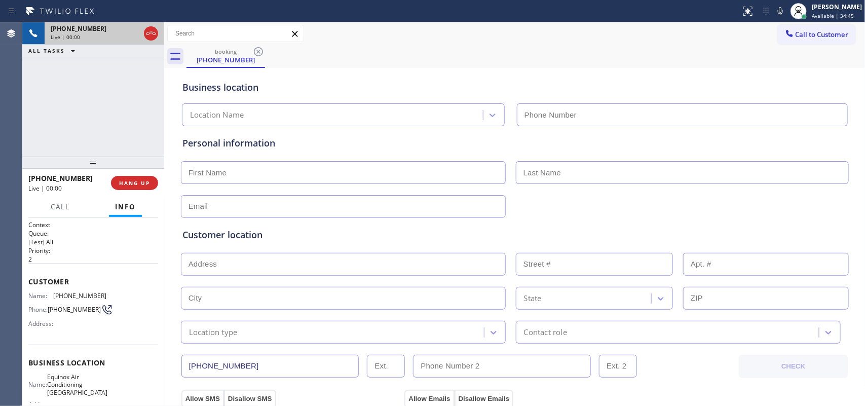
type input "[PHONE_NUMBER]"
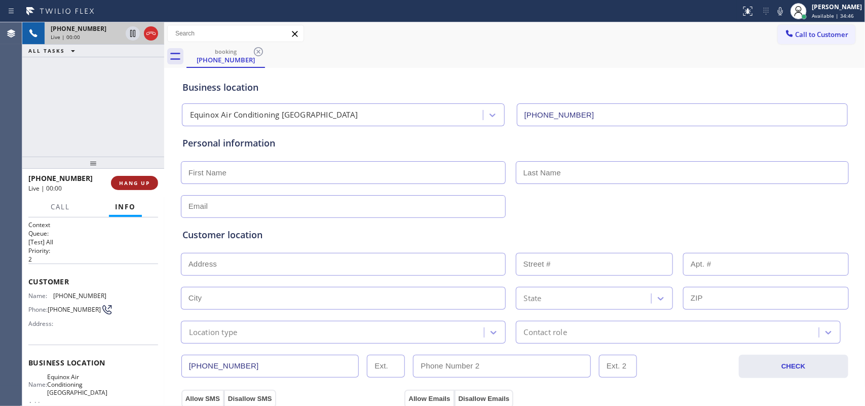
click at [152, 178] on button "HANG UP" at bounding box center [134, 183] width 47 height 14
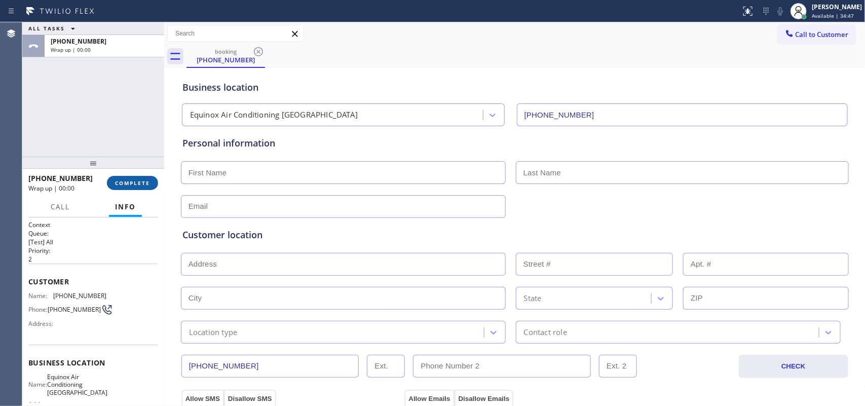
click at [152, 178] on button "COMPLETE" at bounding box center [132, 183] width 51 height 14
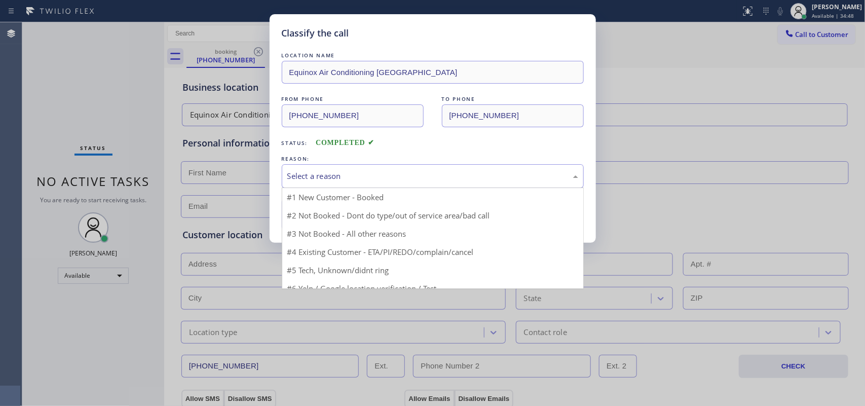
click at [345, 166] on div "Select a reason" at bounding box center [433, 176] width 302 height 24
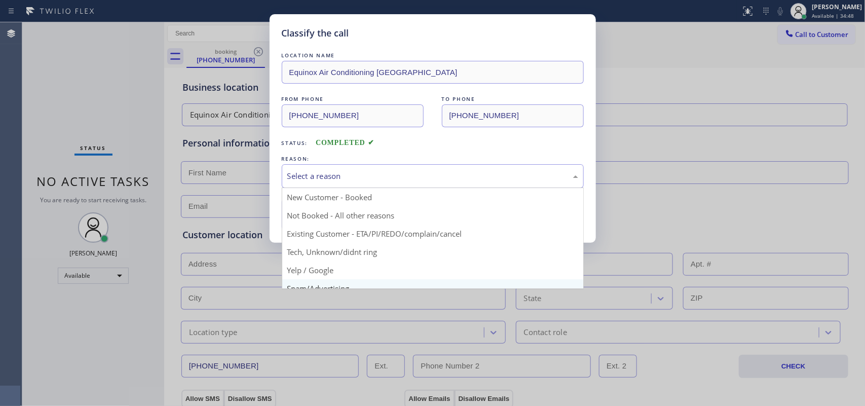
scroll to position [69, 0]
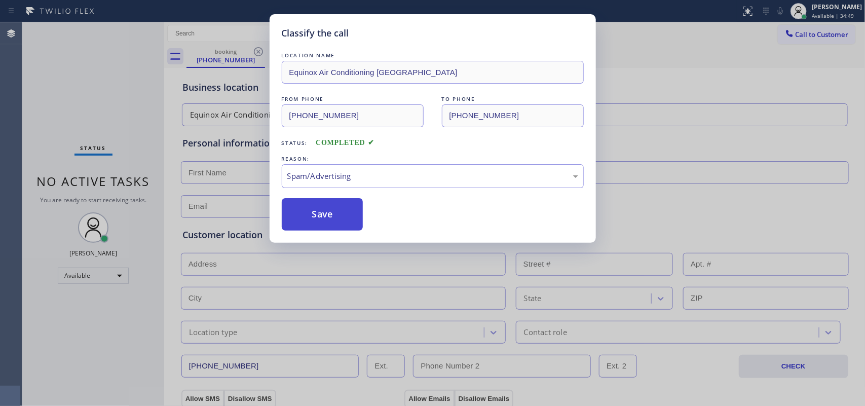
click at [325, 221] on button "Save" at bounding box center [323, 214] width 82 height 32
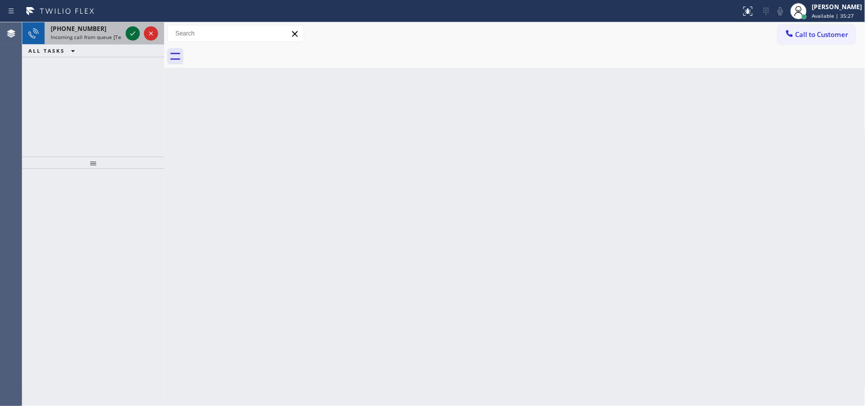
click at [128, 33] on icon at bounding box center [133, 33] width 12 height 12
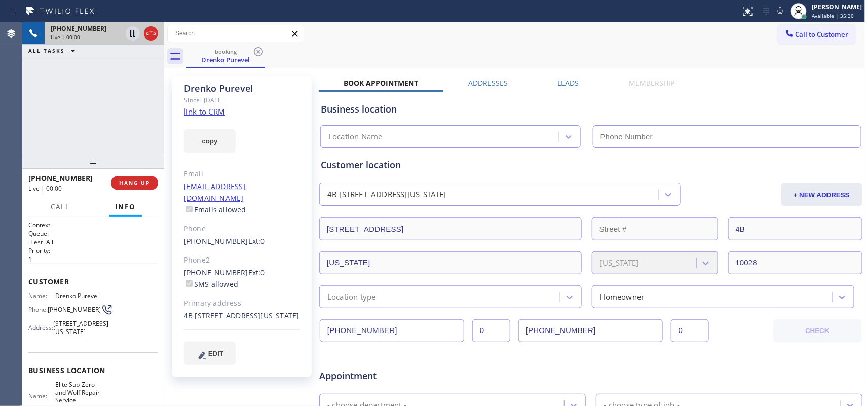
type input "[PHONE_NUMBER]"
click at [223, 109] on link "link to CRM" at bounding box center [204, 111] width 41 height 10
click at [57, 204] on span "Call" at bounding box center [60, 206] width 19 height 9
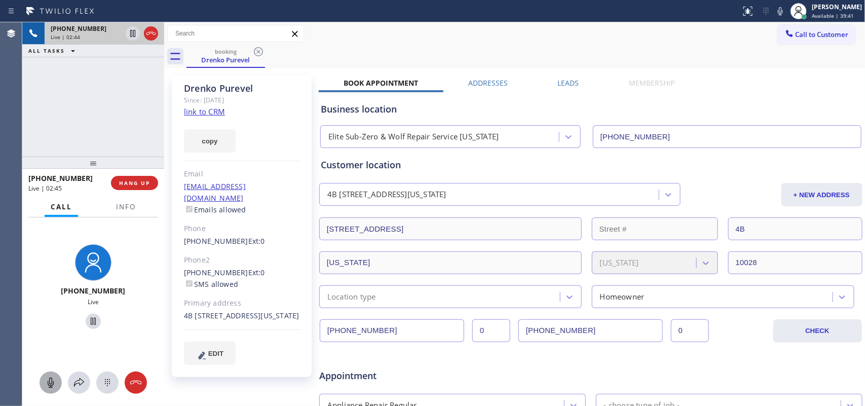
click at [51, 324] on icon at bounding box center [51, 383] width 12 height 12
click at [89, 320] on icon at bounding box center [93, 321] width 12 height 12
drag, startPoint x: 51, startPoint y: 380, endPoint x: 54, endPoint y: 369, distance: 11.6
click at [50, 324] on icon at bounding box center [51, 383] width 6 height 10
click at [90, 319] on icon at bounding box center [93, 321] width 7 height 7
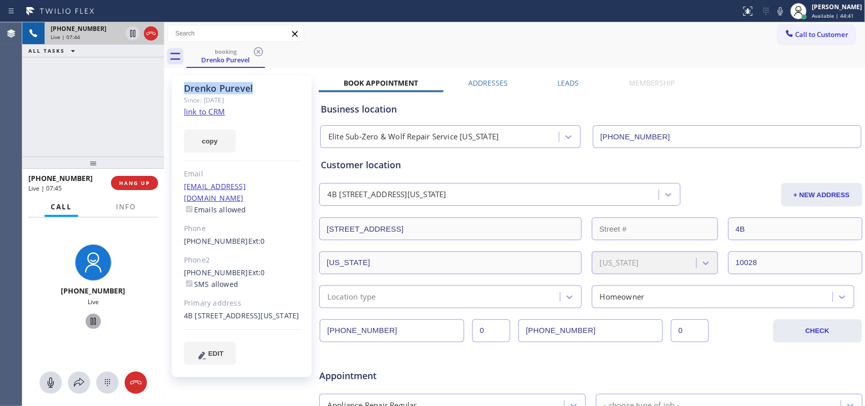
drag, startPoint x: 257, startPoint y: 88, endPoint x: 185, endPoint y: 83, distance: 72.2
click at [185, 83] on div "Drenko Purevel" at bounding box center [242, 89] width 116 height 12
copy div "Drenko Purevel"
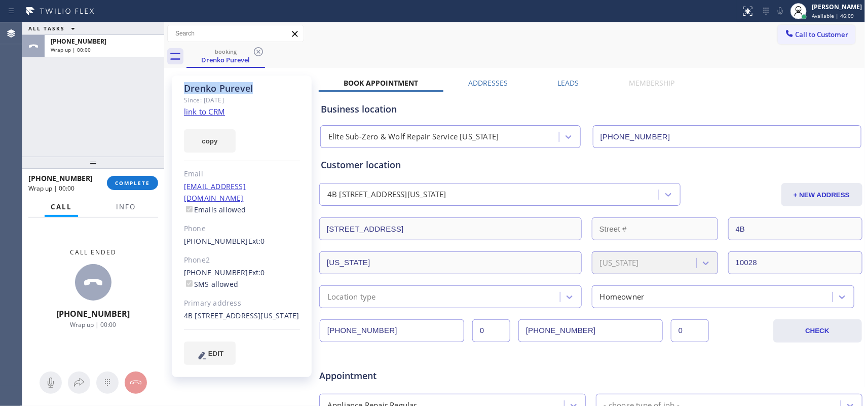
click at [258, 89] on div "Drenko Purevel" at bounding box center [242, 89] width 116 height 12
drag, startPoint x: 258, startPoint y: 89, endPoint x: 221, endPoint y: 89, distance: 37.5
click at [226, 89] on div "Drenko Purevel" at bounding box center [242, 89] width 116 height 12
click at [275, 77] on div "Drenko Purevel Since: [DATE] link to CRM copy Email [EMAIL_ADDRESS][DOMAIN_NAME…" at bounding box center [242, 227] width 140 height 302
drag, startPoint x: 259, startPoint y: 83, endPoint x: 198, endPoint y: 87, distance: 61.5
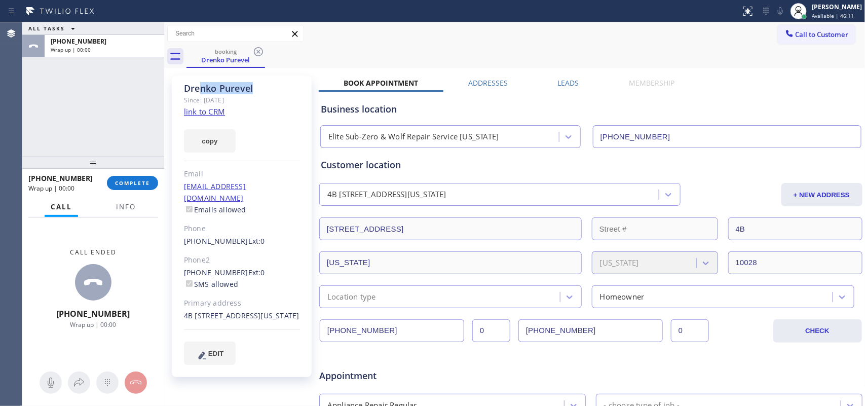
click at [198, 87] on div "Drenko Purevel" at bounding box center [242, 89] width 116 height 12
click at [87, 86] on div "ALL TASKS ALL TASKS ACTIVE TASKS TASKS IN WRAP UP [PHONE_NUMBER] Wrap up | 00:00" at bounding box center [93, 89] width 142 height 134
drag, startPoint x: 256, startPoint y: 88, endPoint x: 177, endPoint y: 84, distance: 79.1
click at [177, 84] on div "Drenko Purevel Since: [DATE] link to CRM copy Email [EMAIL_ADDRESS][DOMAIN_NAME…" at bounding box center [242, 227] width 140 height 302
copy div "Drenko Purevel"
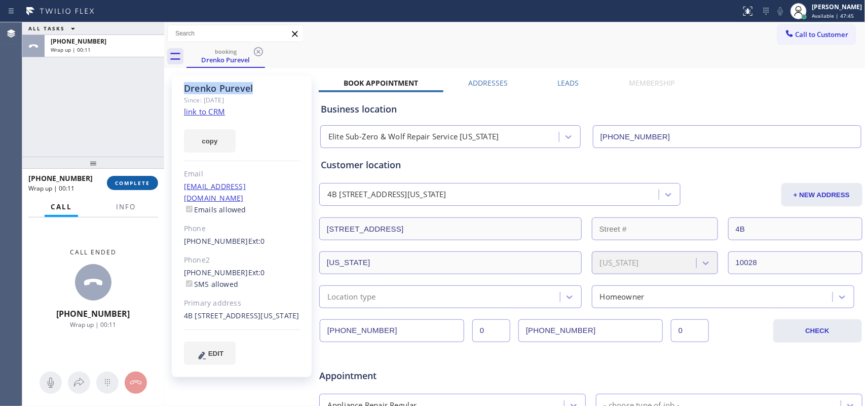
click at [137, 183] on span "COMPLETE" at bounding box center [132, 182] width 35 height 7
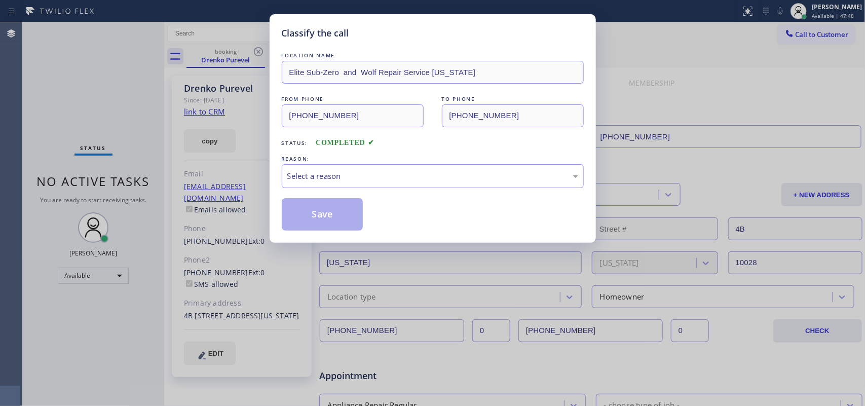
click at [342, 156] on div "REASON:" at bounding box center [433, 159] width 302 height 11
click at [349, 171] on div "Select a reason" at bounding box center [432, 176] width 291 height 12
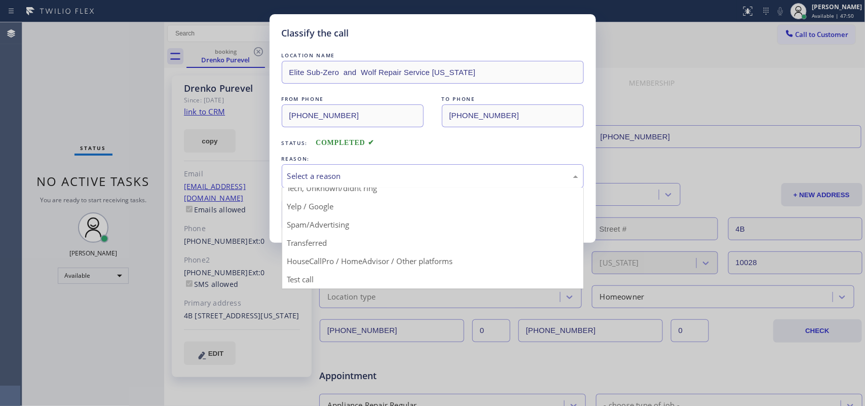
scroll to position [6, 0]
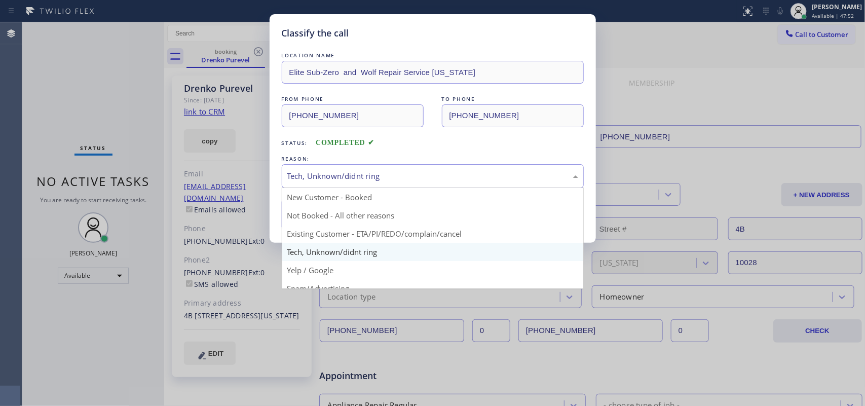
click at [389, 175] on div "Tech, Unknown/didnt ring" at bounding box center [432, 176] width 291 height 12
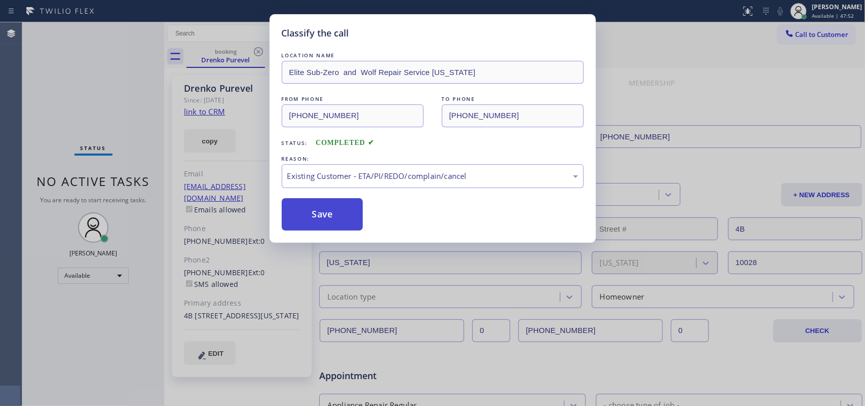
click at [326, 216] on button "Save" at bounding box center [323, 214] width 82 height 32
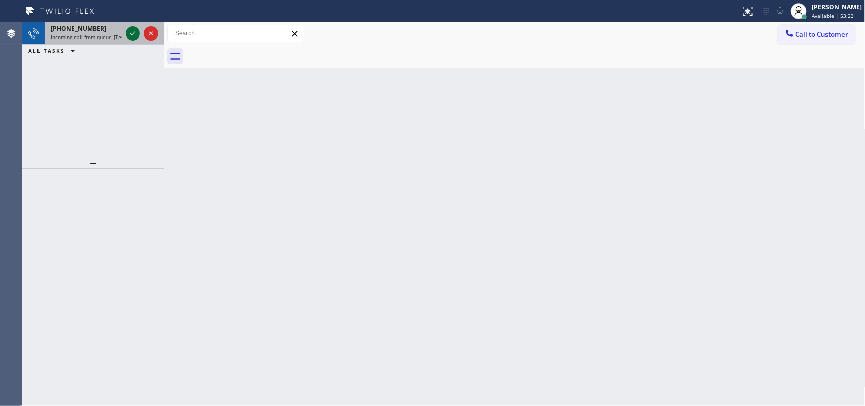
click at [132, 30] on icon at bounding box center [133, 33] width 12 height 12
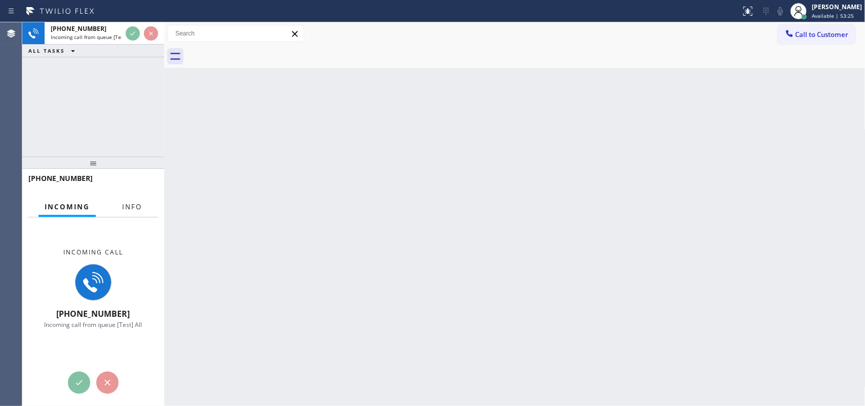
click at [133, 202] on span "Info" at bounding box center [132, 206] width 20 height 9
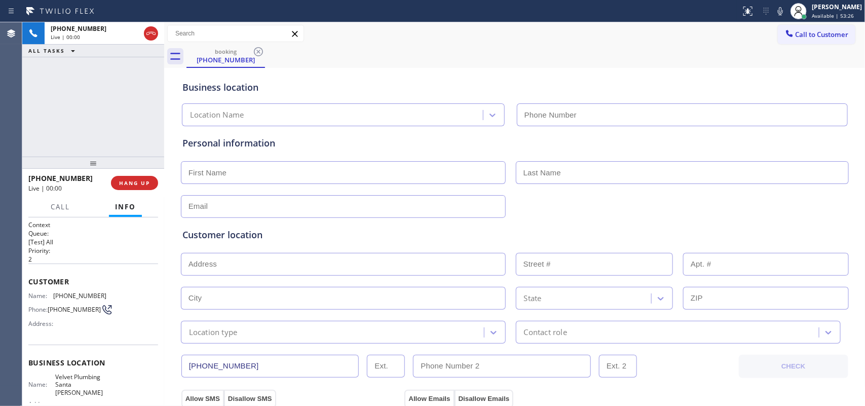
type input "[PHONE_NUMBER]"
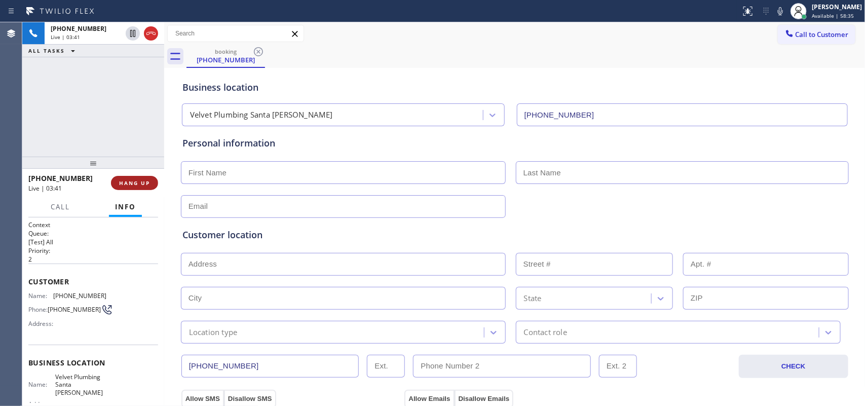
click at [143, 186] on span "HANG UP" at bounding box center [134, 182] width 31 height 7
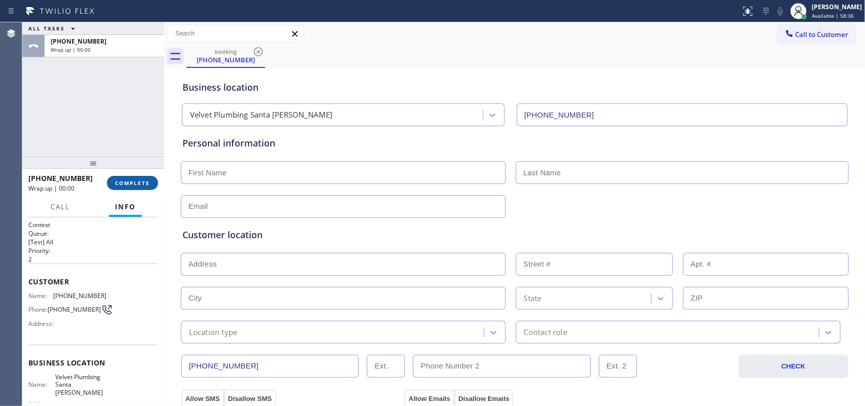
click at [143, 186] on span "COMPLETE" at bounding box center [132, 182] width 35 height 7
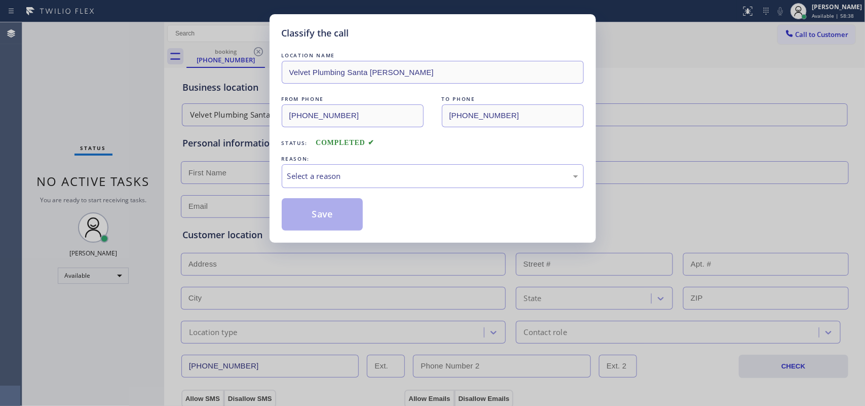
click at [407, 175] on div "Select a reason" at bounding box center [432, 176] width 291 height 12
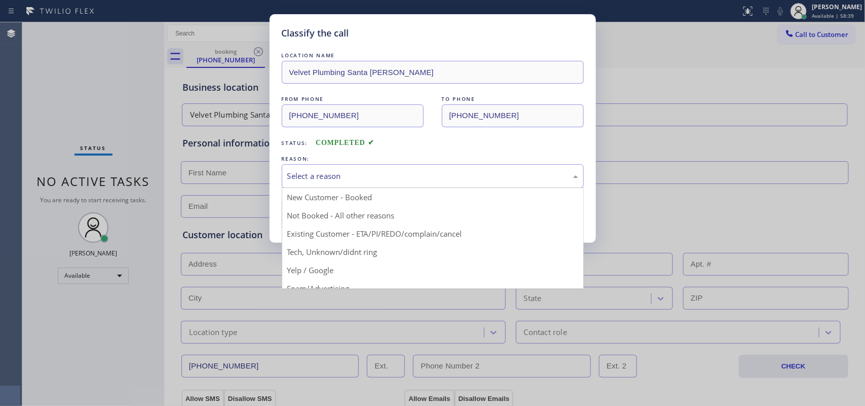
scroll to position [69, 0]
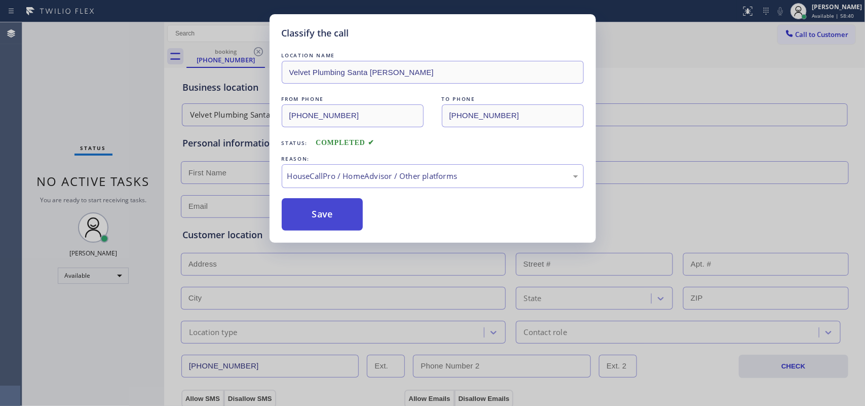
click at [343, 209] on button "Save" at bounding box center [323, 214] width 82 height 32
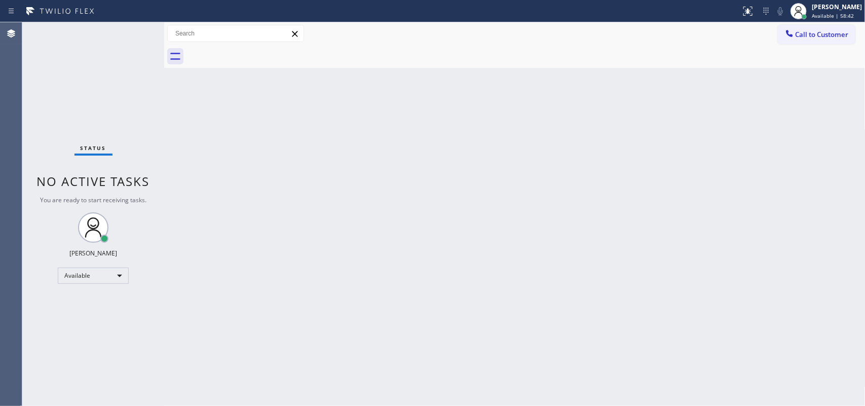
click at [62, 72] on div "Status No active tasks You are ready to start receiving tasks. [PERSON_NAME] Av…" at bounding box center [93, 214] width 142 height 384
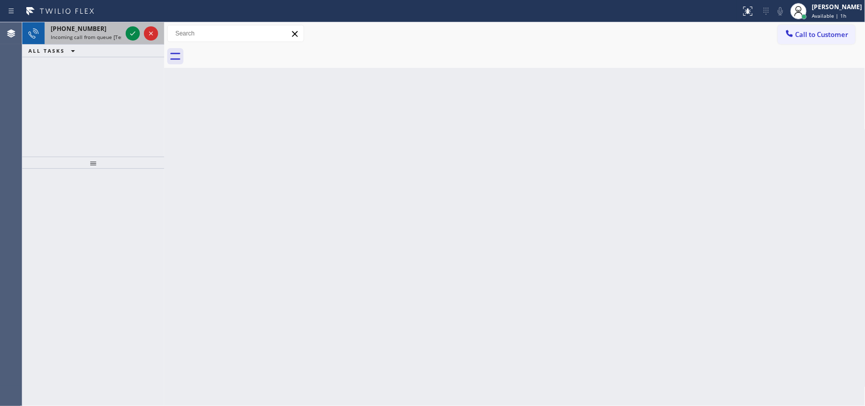
drag, startPoint x: 109, startPoint y: 33, endPoint x: 110, endPoint y: 40, distance: 6.8
click at [107, 37] on span "Incoming call from queue [Test] All" at bounding box center [93, 36] width 84 height 7
click at [135, 35] on icon at bounding box center [133, 33] width 12 height 12
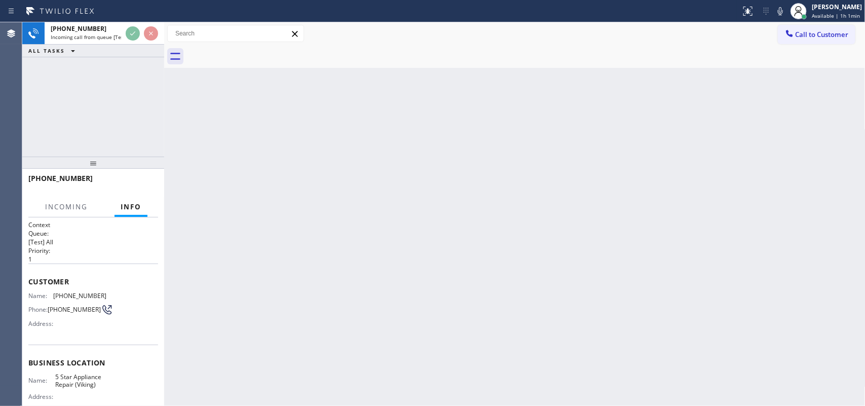
scroll to position [104, 0]
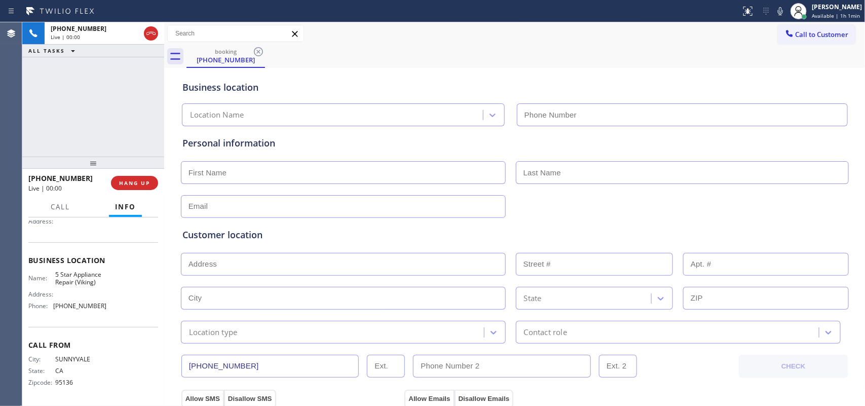
type input "[PHONE_NUMBER]"
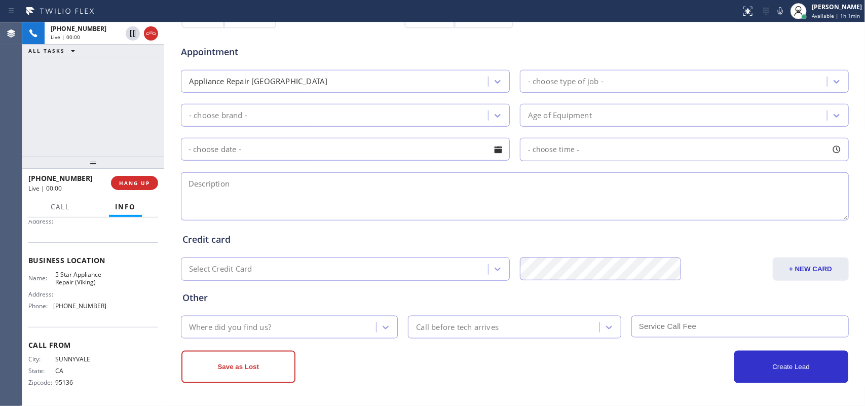
scroll to position [0, 0]
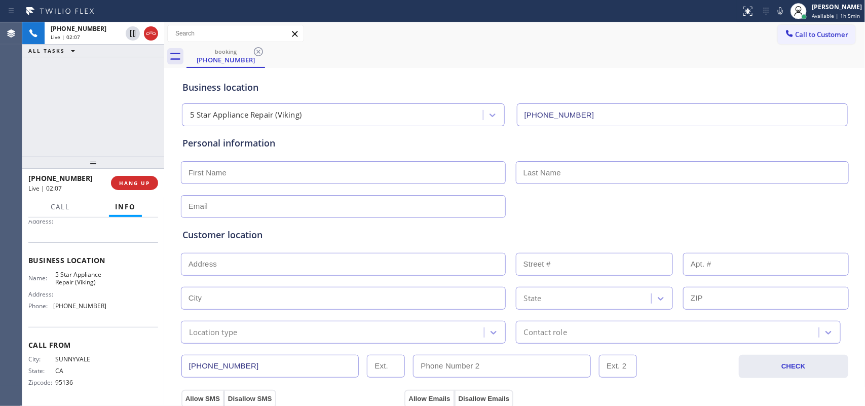
click at [313, 52] on div "booking [PHONE_NUMBER]" at bounding box center [526, 56] width 679 height 23
click at [246, 167] on input "text" at bounding box center [343, 172] width 325 height 23
paste input "[PERSON_NAME]"
drag, startPoint x: 249, startPoint y: 172, endPoint x: 205, endPoint y: 172, distance: 43.6
click at [205, 172] on input "[PERSON_NAME]" at bounding box center [343, 172] width 325 height 23
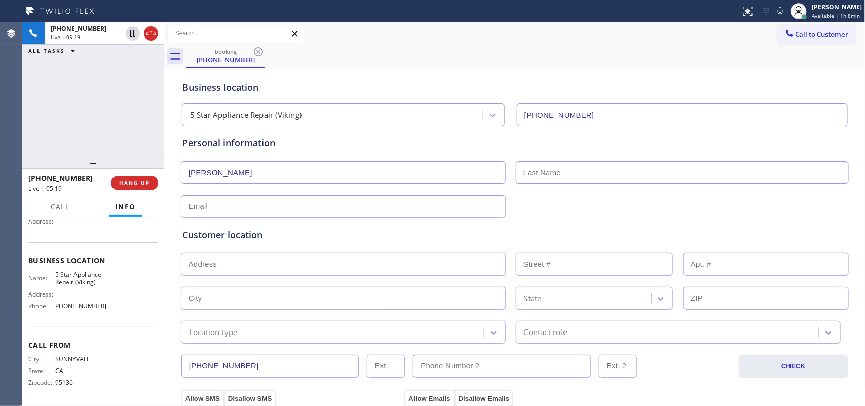
type input "[PERSON_NAME]"
click at [56, 204] on span "Call" at bounding box center [60, 206] width 19 height 9
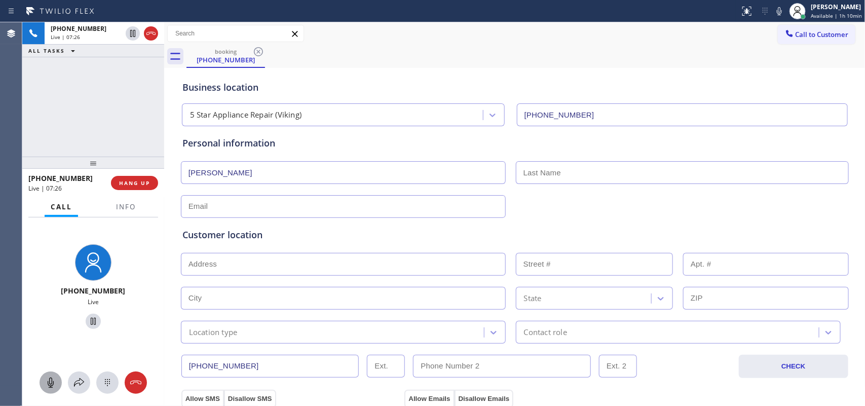
click at [49, 324] on icon at bounding box center [51, 383] width 12 height 12
click at [91, 318] on icon at bounding box center [93, 321] width 5 height 7
drag, startPoint x: 49, startPoint y: 381, endPoint x: 57, endPoint y: 373, distance: 11.1
click at [50, 324] on icon at bounding box center [51, 383] width 6 height 10
click at [90, 323] on icon at bounding box center [93, 321] width 7 height 7
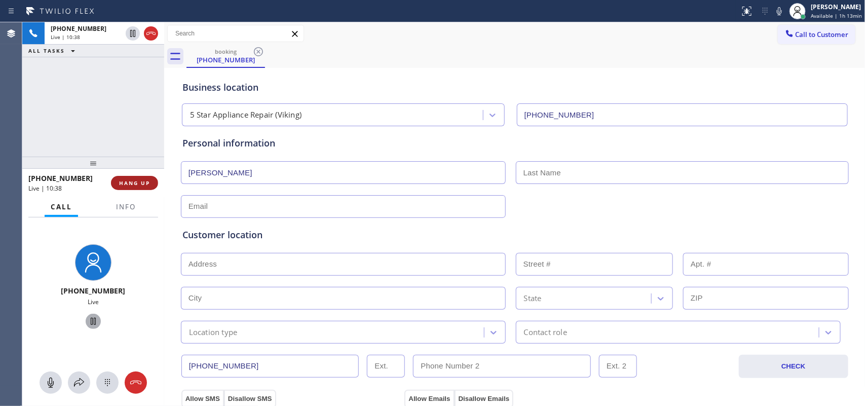
click at [147, 187] on button "HANG UP" at bounding box center [134, 183] width 47 height 14
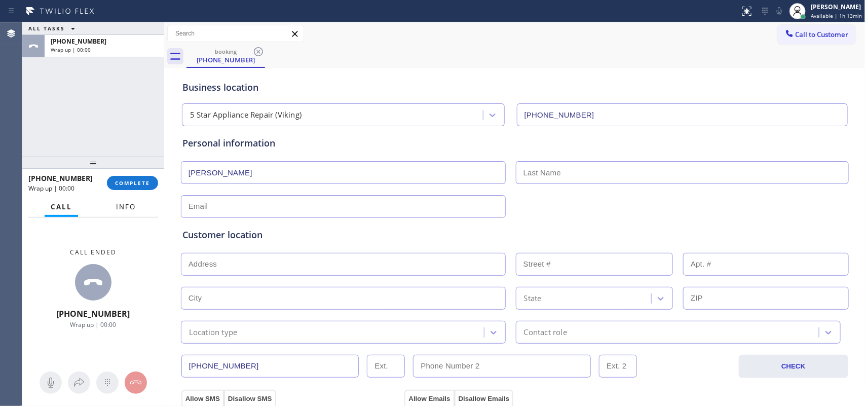
click at [125, 206] on span "Info" at bounding box center [126, 206] width 20 height 9
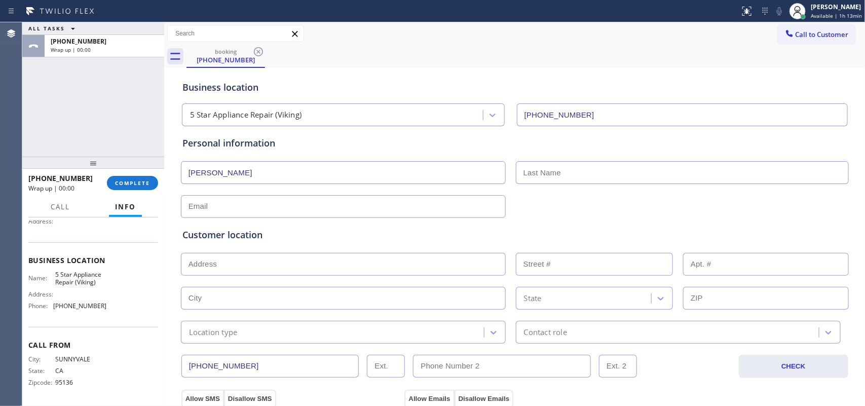
click at [61, 123] on div "ALL TASKS ALL TASKS ACTIVE TASKS TASKS IN WRAP UP [PHONE_NUMBER] Wrap up | 00:00" at bounding box center [93, 89] width 142 height 134
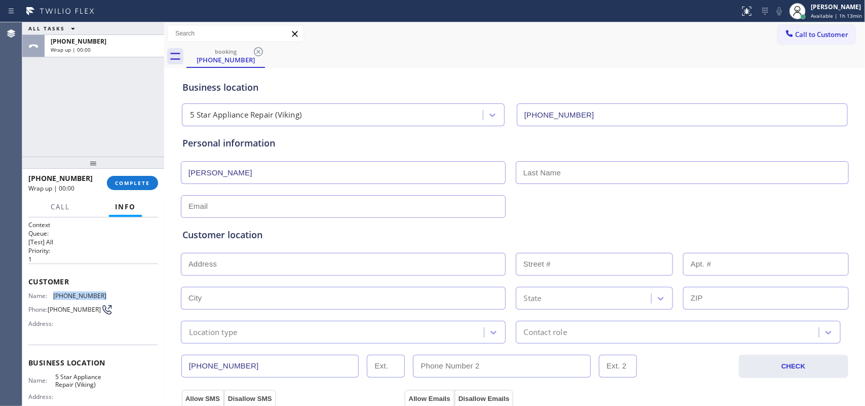
drag, startPoint x: 104, startPoint y: 292, endPoint x: 54, endPoint y: 287, distance: 50.4
click at [54, 287] on div "Customer Name: [PHONE_NUMBER] Phone: [PHONE_NUMBER] Address:" at bounding box center [93, 304] width 130 height 81
copy span "[PHONE_NUMBER]"
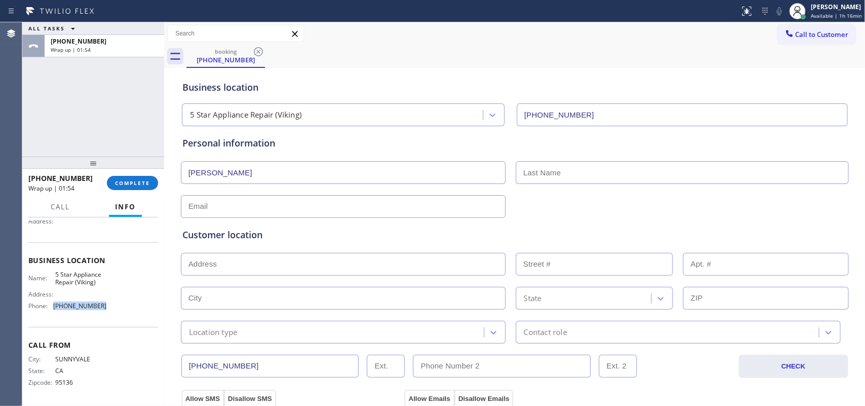
drag, startPoint x: 101, startPoint y: 303, endPoint x: 52, endPoint y: 302, distance: 49.7
click at [52, 302] on div "Name: 5 Star Appliance Repair (Viking) Address: Phone: [PHONE_NUMBER]" at bounding box center [93, 293] width 130 height 44
copy div "[PHONE_NUMBER]"
click at [99, 286] on div "Name: 5 Star Appliance Repair (Viking) Address: Phone: [PHONE_NUMBER]" at bounding box center [67, 293] width 78 height 44
drag, startPoint x: 96, startPoint y: 282, endPoint x: 54, endPoint y: 268, distance: 44.9
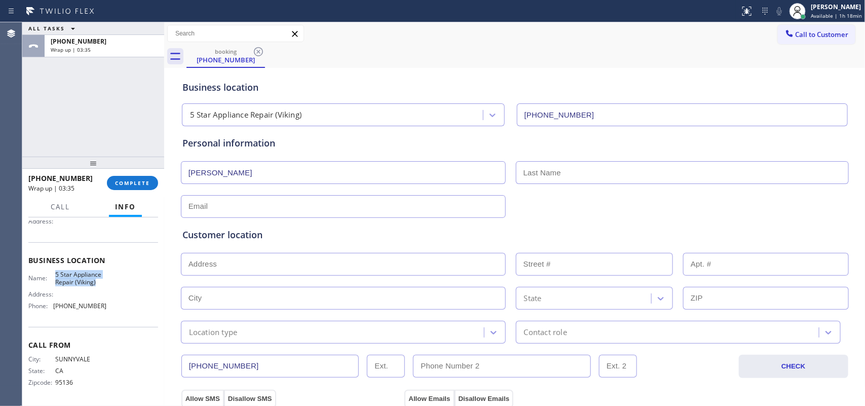
click at [54, 268] on div "Business location Name: 5 Star Appliance Repair (Viking) Address: Phone: [PHONE…" at bounding box center [93, 284] width 130 height 85
copy span "5 Star Appliance Repair (Viking)"
click at [141, 181] on span "COMPLETE" at bounding box center [132, 182] width 35 height 7
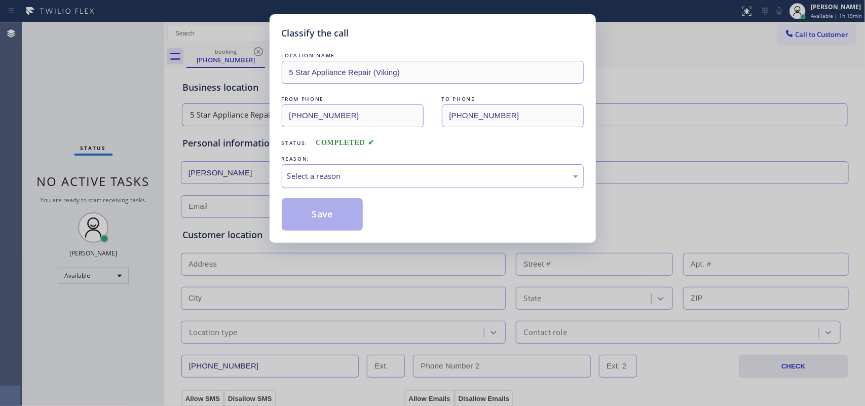
click at [337, 173] on div "Select a reason" at bounding box center [432, 176] width 291 height 12
click at [327, 211] on button "Save" at bounding box center [323, 214] width 82 height 32
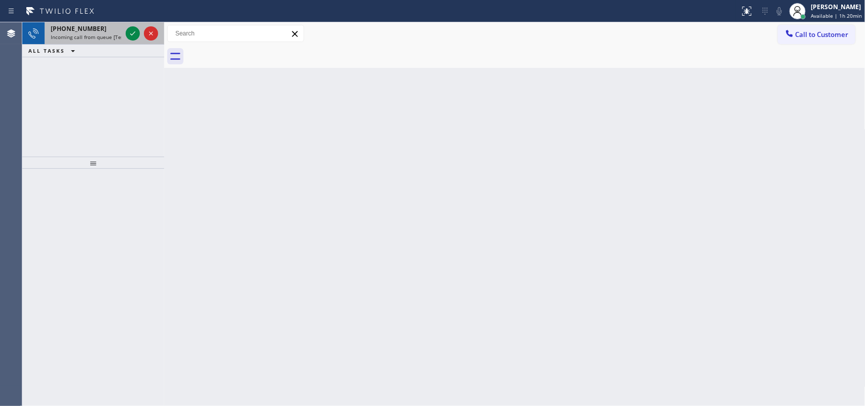
click at [97, 38] on span "Incoming call from queue [Test] All" at bounding box center [93, 36] width 84 height 7
click at [113, 39] on span "Incoming call from queue [Test] All" at bounding box center [93, 36] width 84 height 7
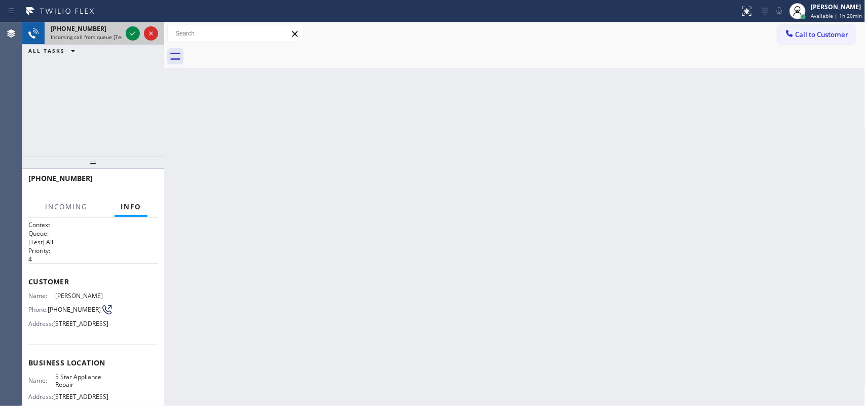
click at [130, 41] on div at bounding box center [142, 33] width 36 height 22
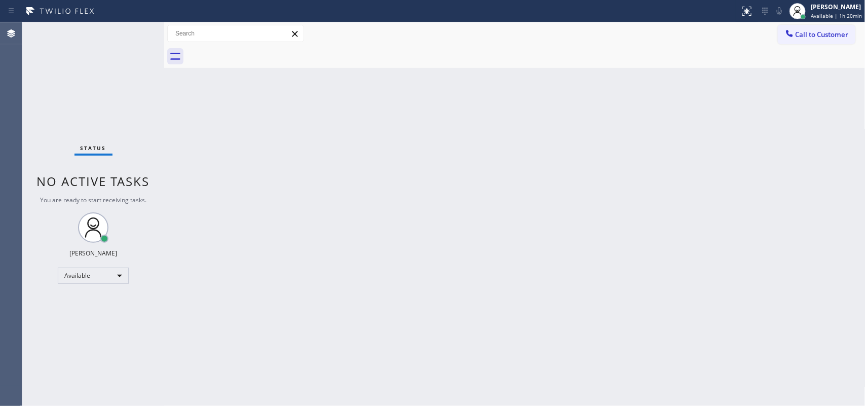
click at [130, 37] on div "Status No active tasks You are ready to start receiving tasks. [PERSON_NAME] Av…" at bounding box center [93, 214] width 142 height 384
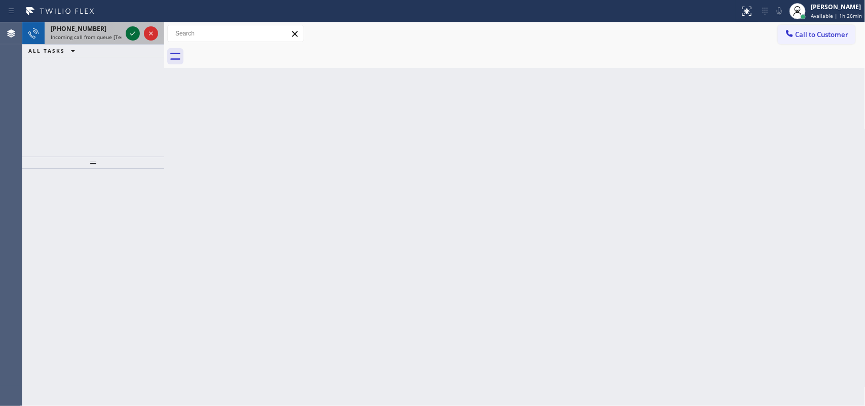
click at [130, 29] on icon at bounding box center [133, 33] width 12 height 12
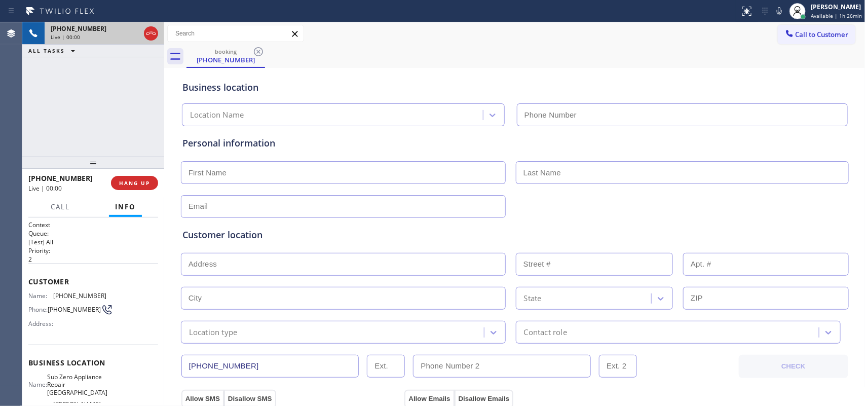
type input "[PHONE_NUMBER]"
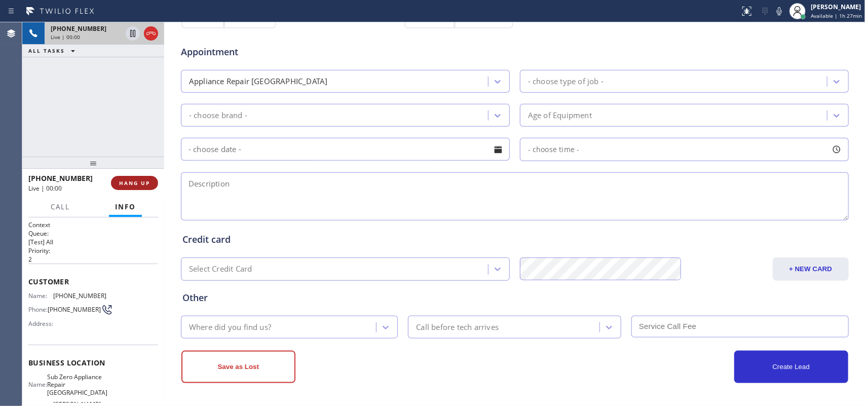
click at [153, 185] on button "HANG UP" at bounding box center [134, 183] width 47 height 14
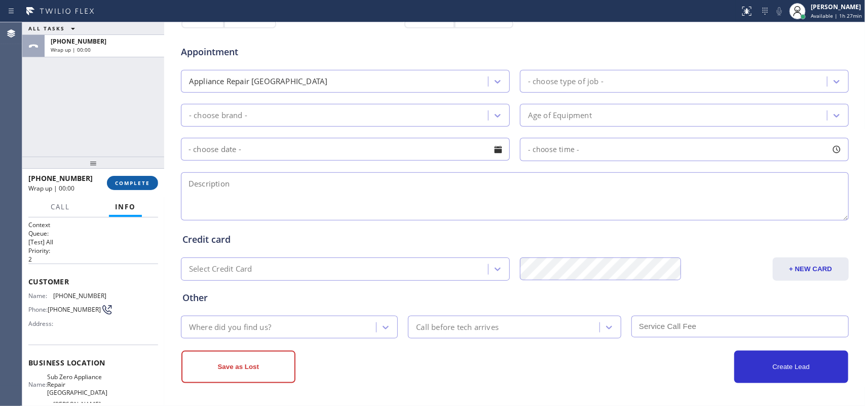
click at [153, 185] on button "COMPLETE" at bounding box center [132, 183] width 51 height 14
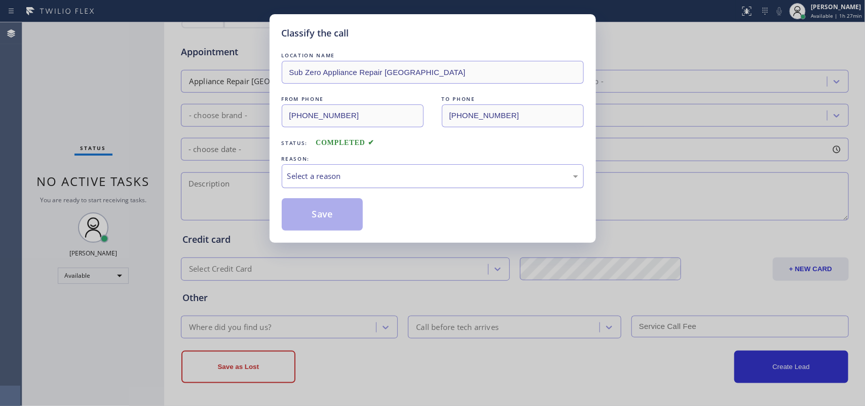
click at [345, 180] on div "Select a reason" at bounding box center [432, 176] width 291 height 12
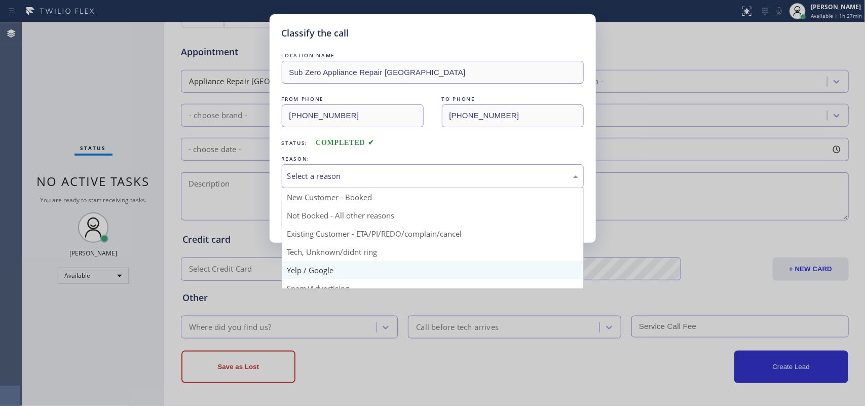
scroll to position [69, 0]
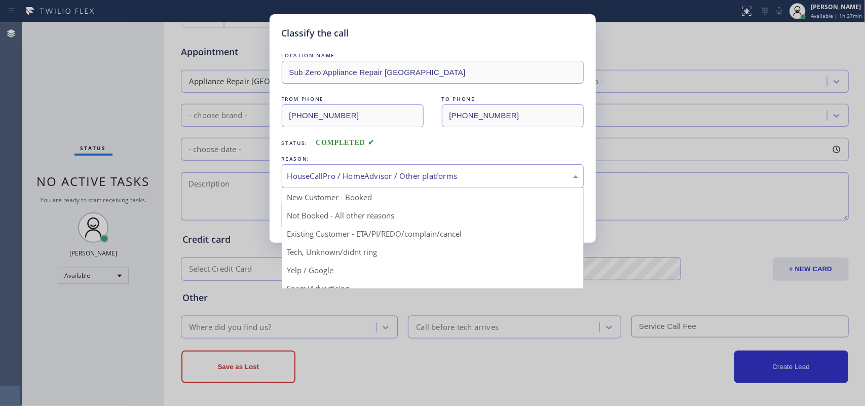
click at [384, 180] on div "HouseCallPro / HomeAdvisor / Other platforms" at bounding box center [432, 176] width 291 height 12
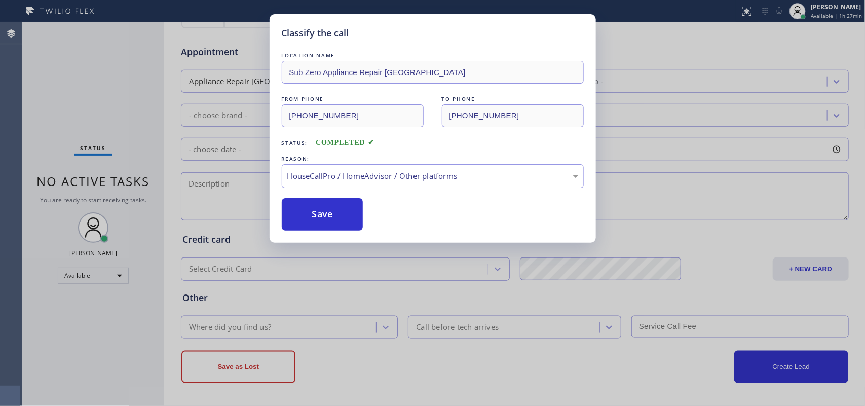
click at [77, 101] on div "Classify the call LOCATION NAME Sub Zero Appliance Repair Boca Raton FROM PHONE…" at bounding box center [432, 203] width 865 height 406
click at [346, 180] on div "HouseCallPro / HomeAdvisor / Other platforms" at bounding box center [432, 176] width 291 height 12
click at [401, 172] on div "HouseCallPro / HomeAdvisor / Other platforms" at bounding box center [432, 176] width 291 height 12
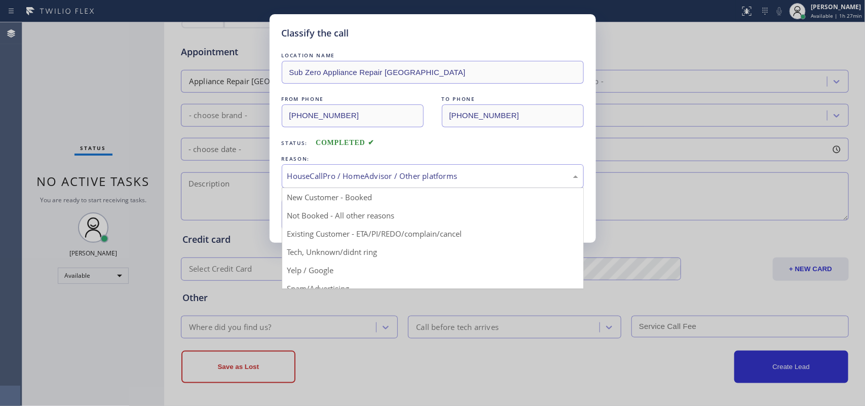
click at [409, 177] on div "HouseCallPro / HomeAdvisor / Other platforms" at bounding box center [432, 176] width 291 height 12
drag, startPoint x: 383, startPoint y: 249, endPoint x: 377, endPoint y: 242, distance: 9.3
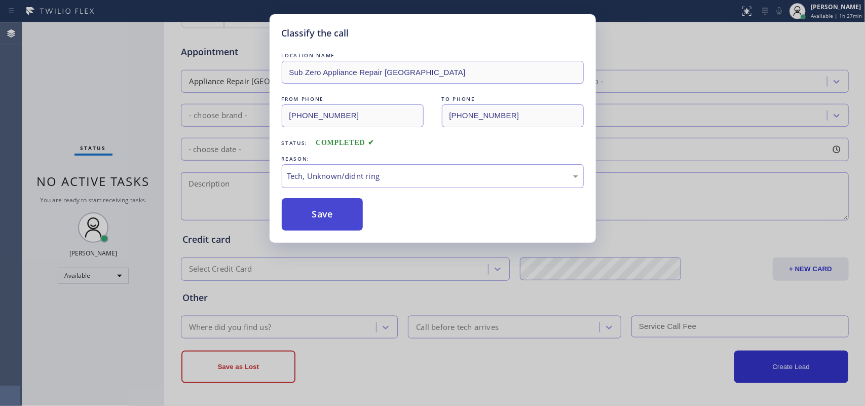
click at [350, 213] on button "Save" at bounding box center [323, 214] width 82 height 32
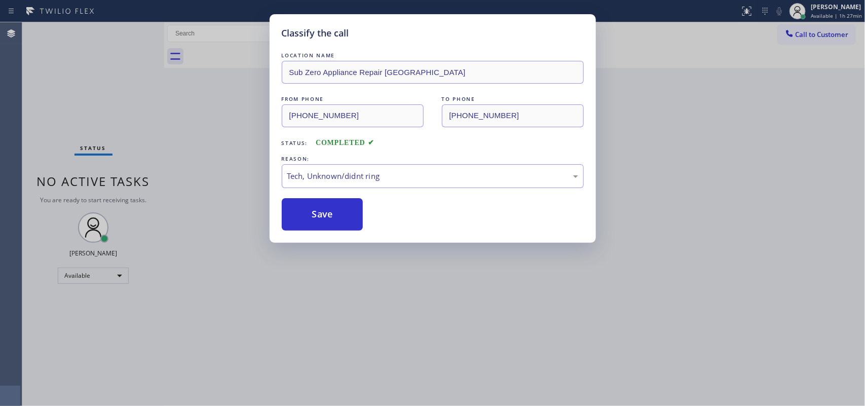
scroll to position [0, 0]
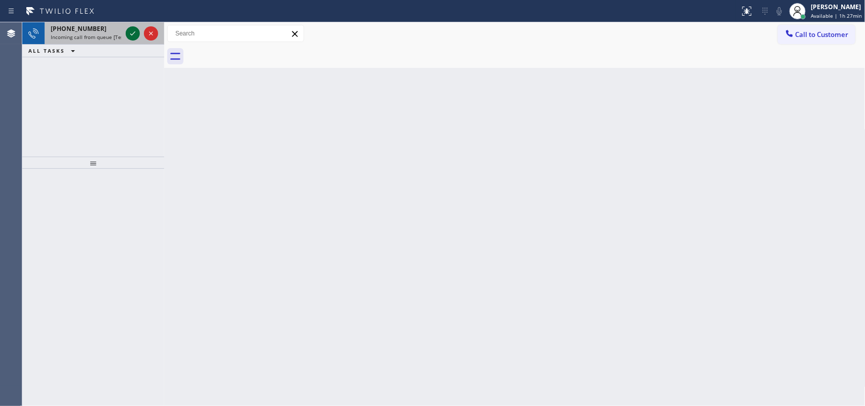
click at [130, 33] on icon at bounding box center [132, 33] width 5 height 4
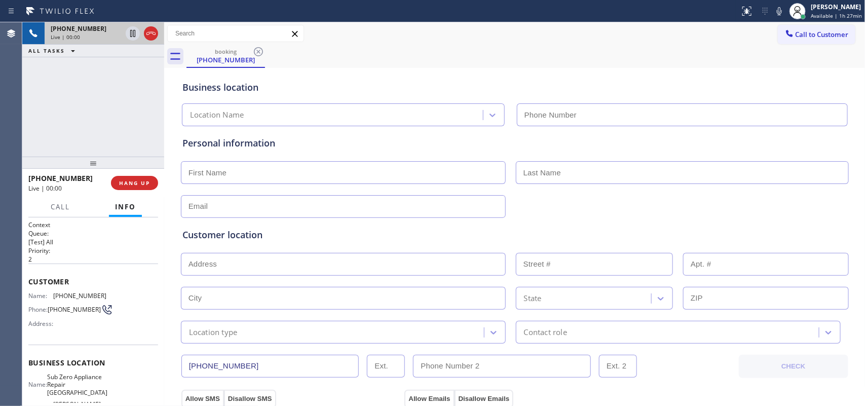
type input "[PHONE_NUMBER]"
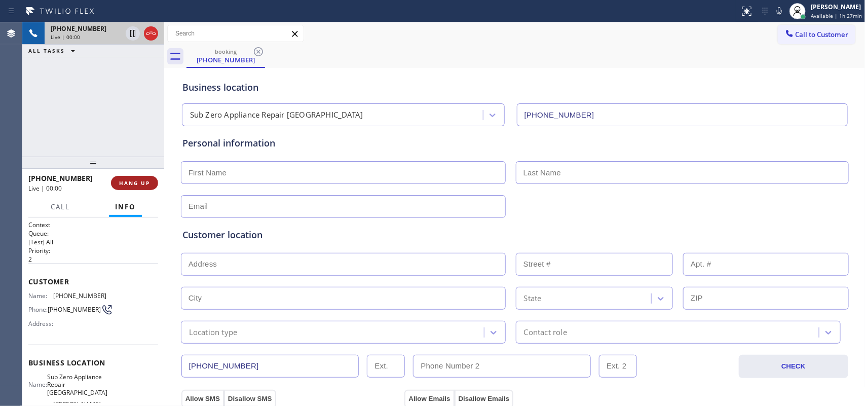
click at [132, 183] on span "HANG UP" at bounding box center [134, 182] width 31 height 7
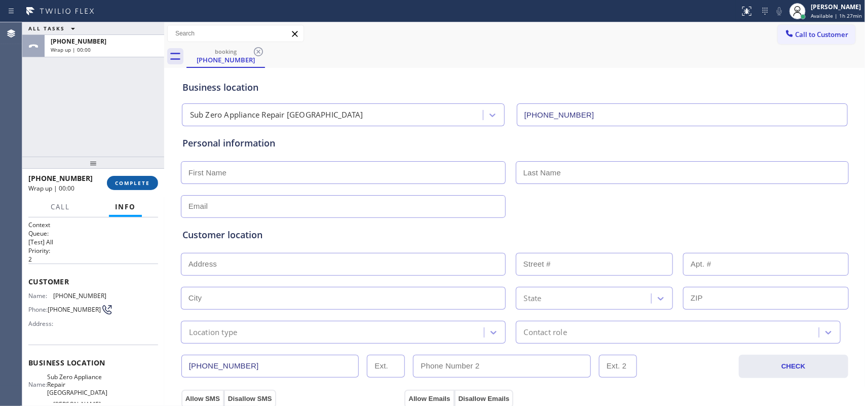
click at [132, 183] on span "COMPLETE" at bounding box center [132, 182] width 35 height 7
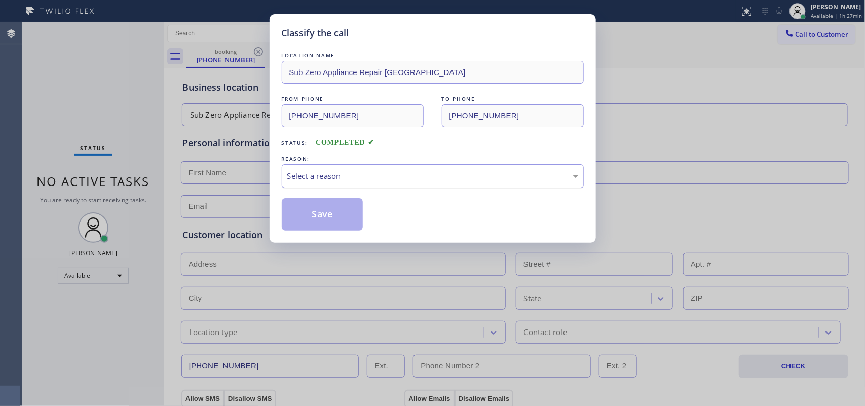
click at [341, 181] on div "Select a reason" at bounding box center [432, 176] width 291 height 12
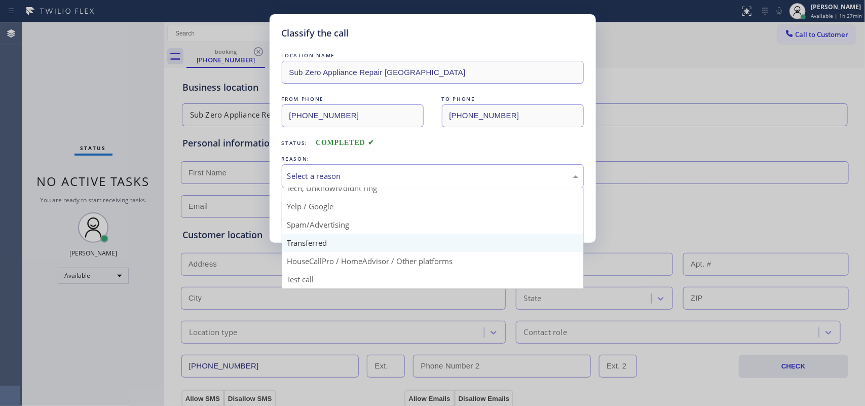
scroll to position [6, 0]
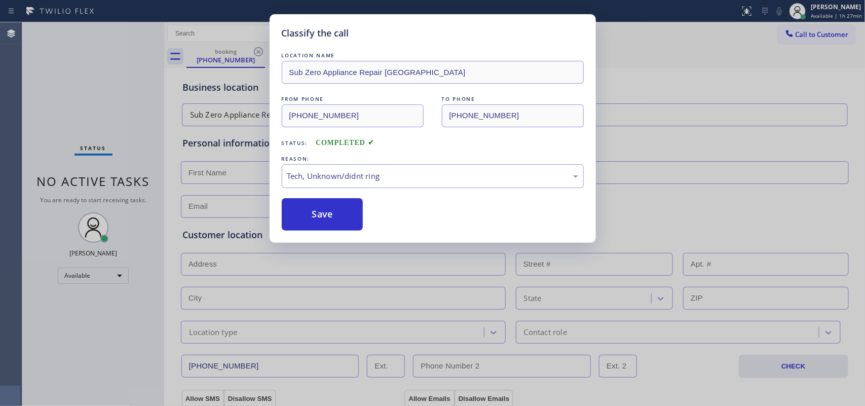
click at [322, 234] on div "Classify the call LOCATION NAME Sub Zero Appliance Repair Boca Raton FROM PHONE…" at bounding box center [433, 128] width 326 height 229
click at [318, 214] on button "Save" at bounding box center [323, 214] width 82 height 32
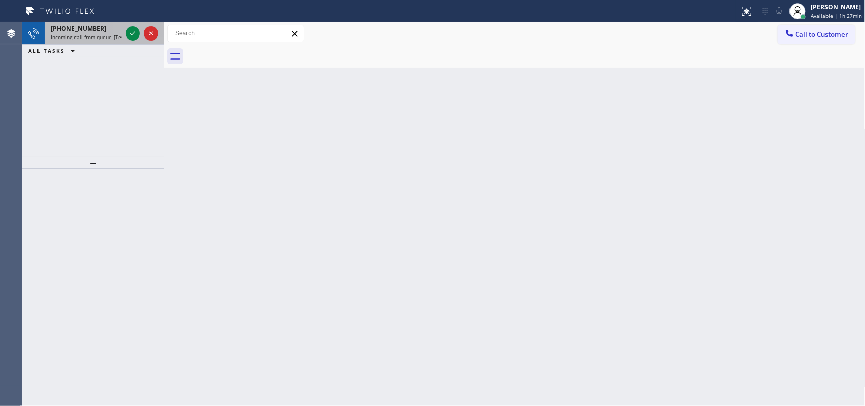
click at [104, 23] on div "[PHONE_NUMBER] Incoming call from queue [Test] All" at bounding box center [84, 33] width 79 height 22
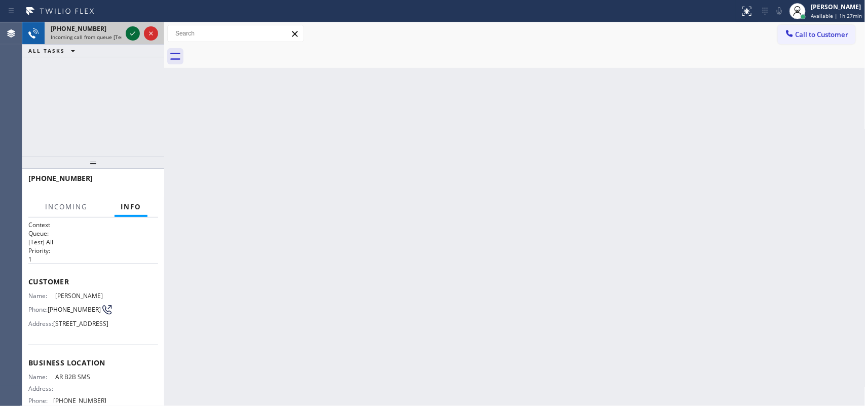
click at [132, 31] on icon at bounding box center [133, 33] width 12 height 12
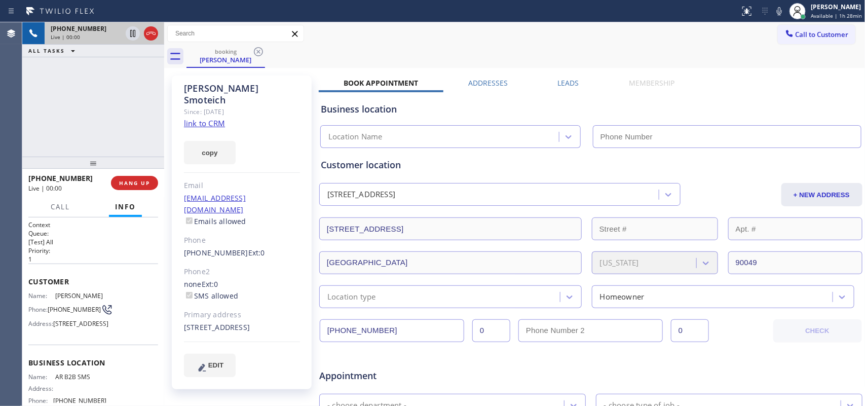
type input "[PHONE_NUMBER]"
click at [215, 118] on link "link to CRM" at bounding box center [204, 123] width 41 height 10
click at [217, 118] on link "link to CRM" at bounding box center [204, 123] width 41 height 10
click at [69, 207] on span "Call" at bounding box center [60, 206] width 19 height 9
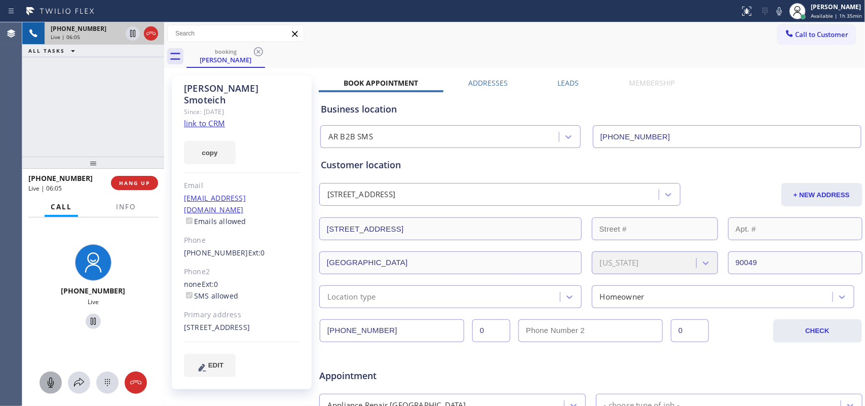
click at [50, 324] on icon at bounding box center [51, 383] width 12 height 12
click at [88, 318] on icon at bounding box center [93, 321] width 12 height 12
click at [43, 324] on div at bounding box center [51, 383] width 22 height 12
click at [90, 320] on icon at bounding box center [93, 321] width 12 height 12
click at [213, 324] on span "EDIT" at bounding box center [215, 365] width 15 height 8
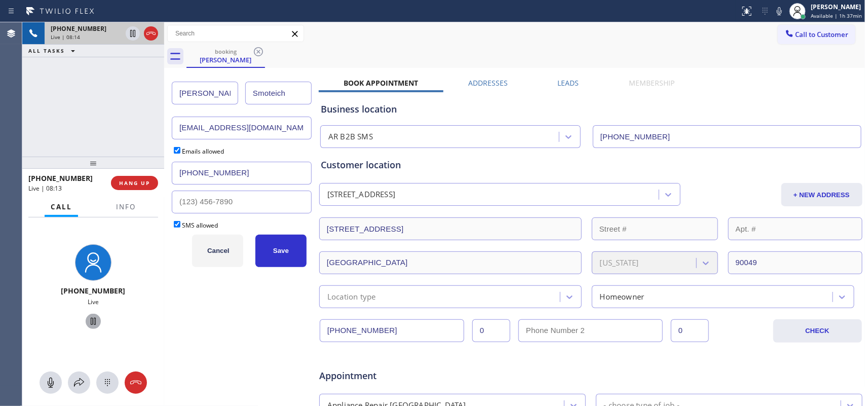
drag, startPoint x: 256, startPoint y: 132, endPoint x: 178, endPoint y: 137, distance: 78.8
click at [178, 137] on input "[EMAIL_ADDRESS][DOMAIN_NAME]" at bounding box center [242, 128] width 140 height 23
click at [241, 128] on input "[EMAIL_ADDRESS][DOMAIN_NAME]" at bounding box center [242, 128] width 140 height 23
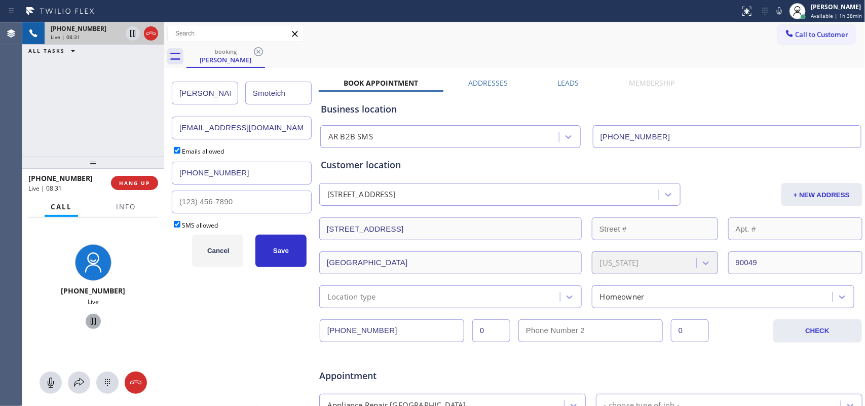
click at [208, 132] on input "[EMAIL_ADDRESS][DOMAIN_NAME]" at bounding box center [242, 128] width 140 height 23
paste input "[EMAIL_ADDRESS]"
type input "[EMAIL_ADDRESS][DOMAIN_NAME]"
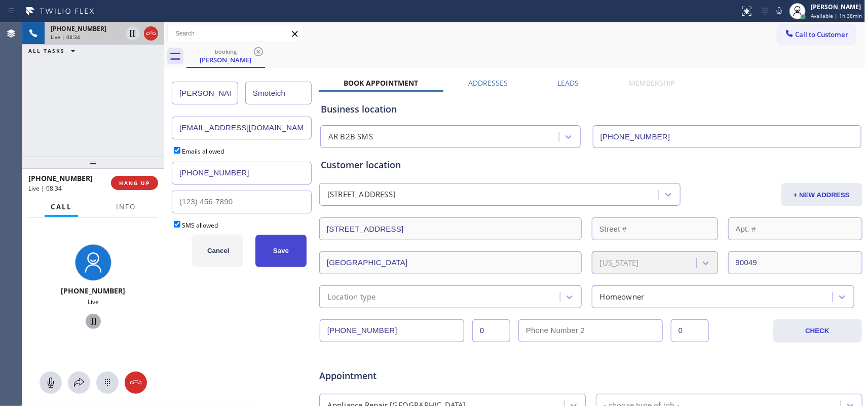
click at [278, 254] on span "Save" at bounding box center [281, 251] width 16 height 8
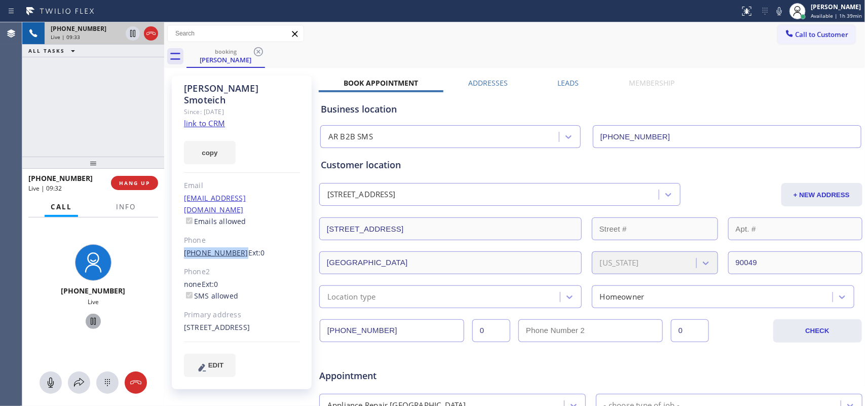
drag, startPoint x: 180, startPoint y: 233, endPoint x: 233, endPoint y: 232, distance: 52.7
click at [233, 232] on div "[PERSON_NAME] Since: [DATE] link to CRM copy Email [EMAIL_ADDRESS][DOMAIN_NAME]…" at bounding box center [242, 233] width 140 height 314
click at [123, 186] on span "HANG UP" at bounding box center [134, 182] width 31 height 7
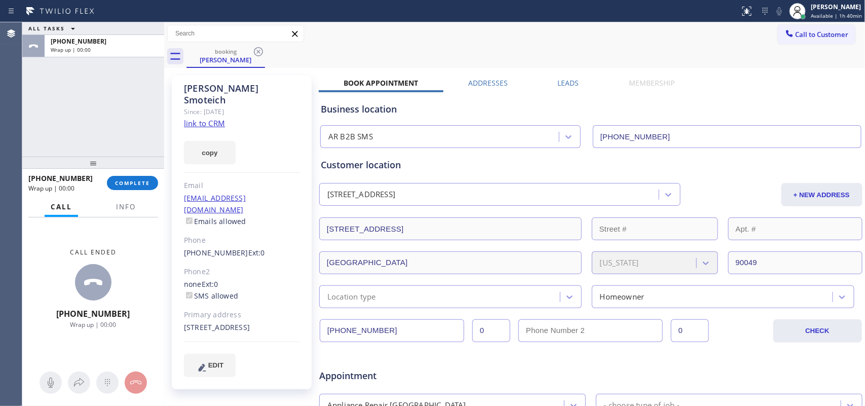
click at [61, 107] on div "ALL TASKS ALL TASKS ACTIVE TASKS TASKS IN WRAP UP [PHONE_NUMBER] Wrap up | 00:00" at bounding box center [93, 89] width 142 height 134
click at [692, 198] on button "+ NEW ADDRESS" at bounding box center [822, 194] width 81 height 23
click at [341, 51] on div "booking [PERSON_NAME]" at bounding box center [526, 56] width 679 height 23
click at [450, 237] on input "[STREET_ADDRESS]" at bounding box center [450, 228] width 263 height 23
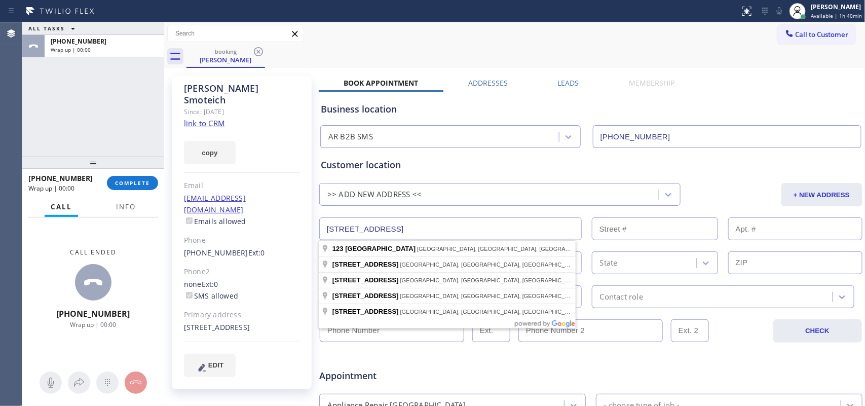
click at [450, 237] on input "[STREET_ADDRESS]" at bounding box center [450, 228] width 263 height 23
paste input "[STREET_ADDRESS]"
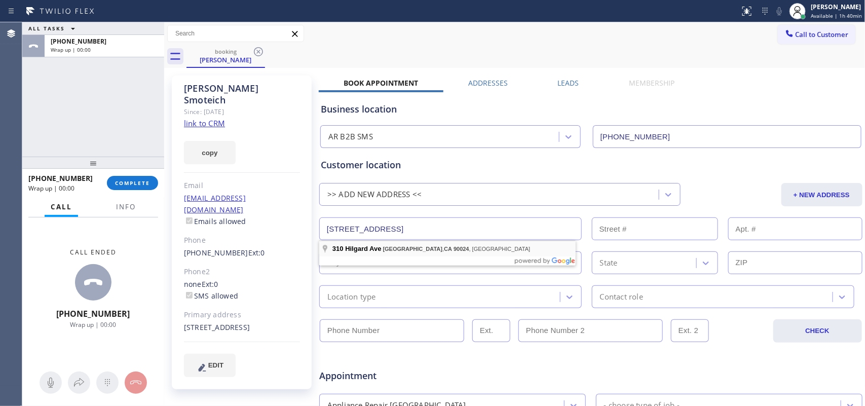
type input "[STREET_ADDRESS]"
type input "310"
type input "[GEOGRAPHIC_DATA]"
type input "90024"
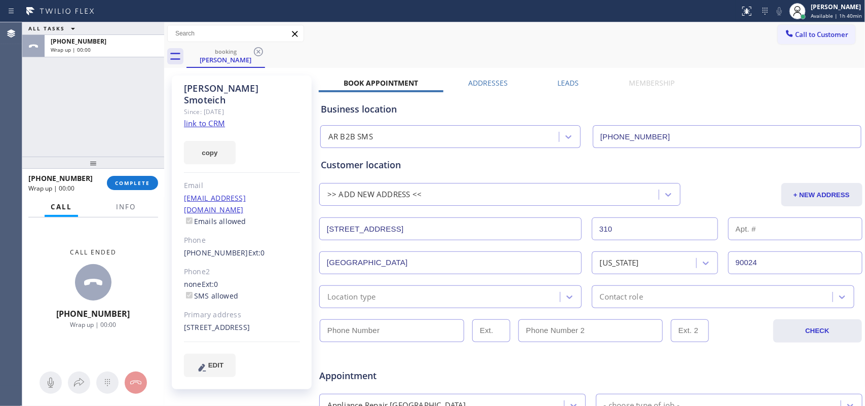
scroll to position [63, 0]
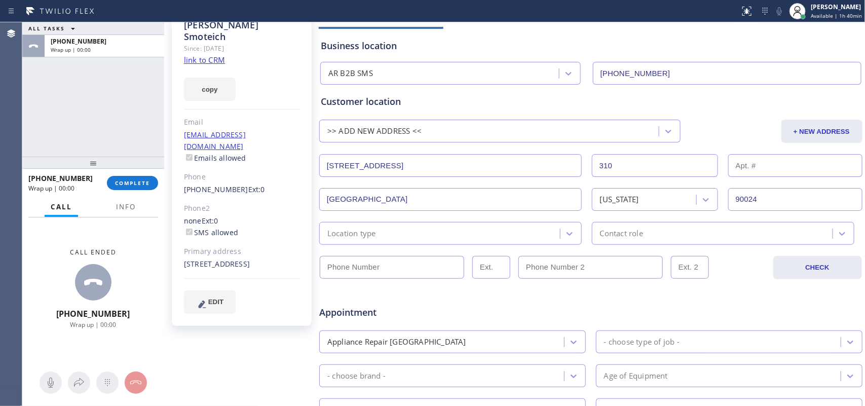
click at [352, 237] on div "Location type" at bounding box center [351, 234] width 49 height 12
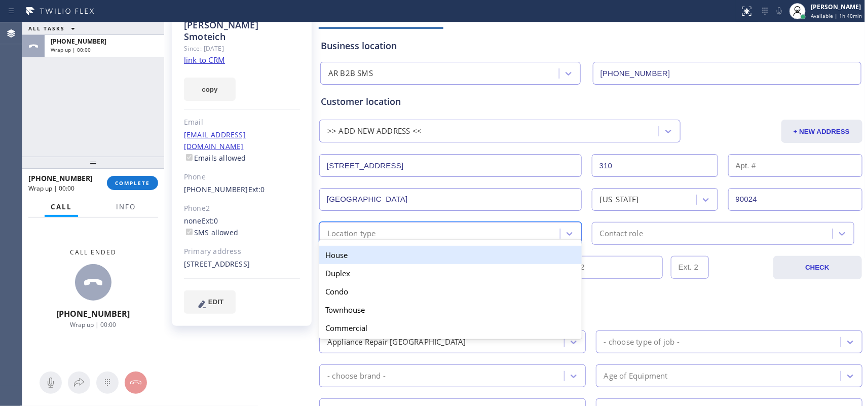
click at [365, 258] on div "House" at bounding box center [450, 255] width 263 height 18
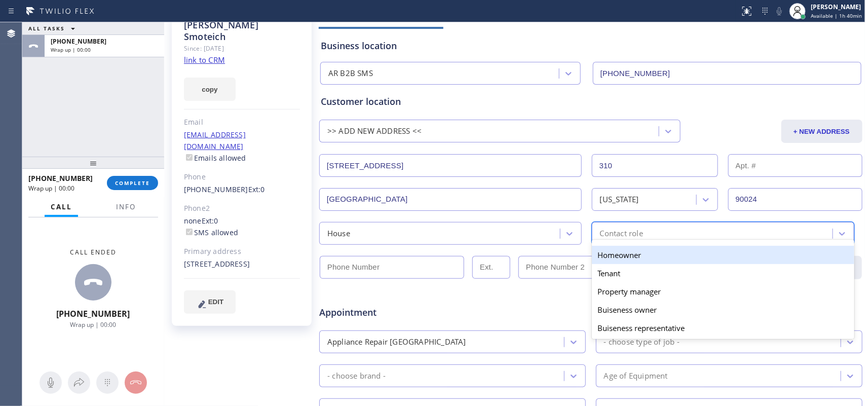
click at [603, 236] on div "Contact role" at bounding box center [621, 234] width 43 height 12
click at [611, 253] on div "Homeowner" at bounding box center [723, 255] width 263 height 18
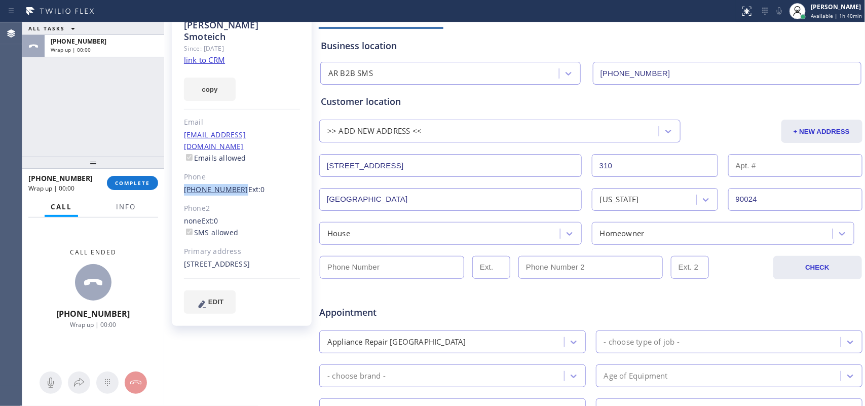
drag, startPoint x: 180, startPoint y: 165, endPoint x: 232, endPoint y: 170, distance: 51.9
click at [232, 170] on div "[PERSON_NAME] Since: [DATE] link to CRM copy Email [EMAIL_ADDRESS][DOMAIN_NAME]…" at bounding box center [242, 169] width 140 height 314
copy link "[PHONE_NUMBER]"
click at [340, 264] on input "(___) ___-____" at bounding box center [392, 267] width 144 height 23
paste input "310) 401-5432"
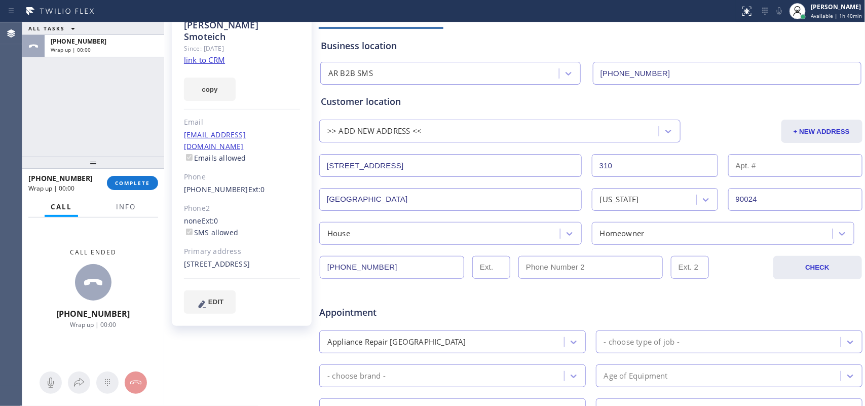
type input "[PHONE_NUMBER]"
click at [271, 82] on div "copy" at bounding box center [242, 83] width 116 height 35
click at [629, 231] on div "Homeowner" at bounding box center [622, 234] width 45 height 12
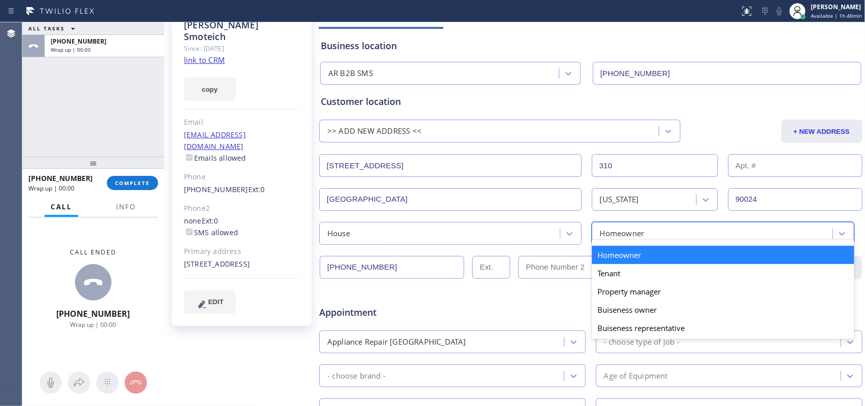
paste input "9492448920"
type input "9492448920"
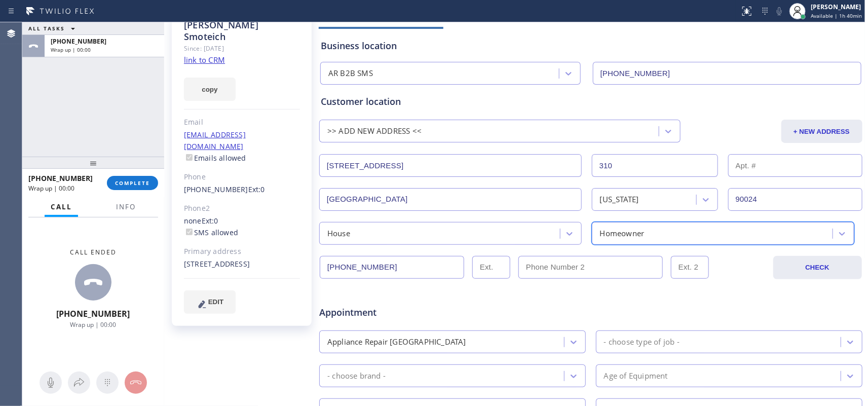
click at [692, 232] on div "Homeowner" at bounding box center [714, 234] width 238 height 18
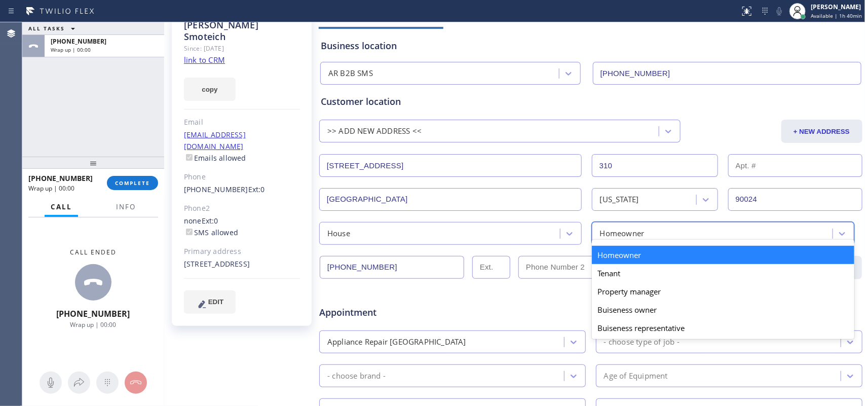
click at [692, 232] on div "Homeowner" at bounding box center [714, 234] width 238 height 18
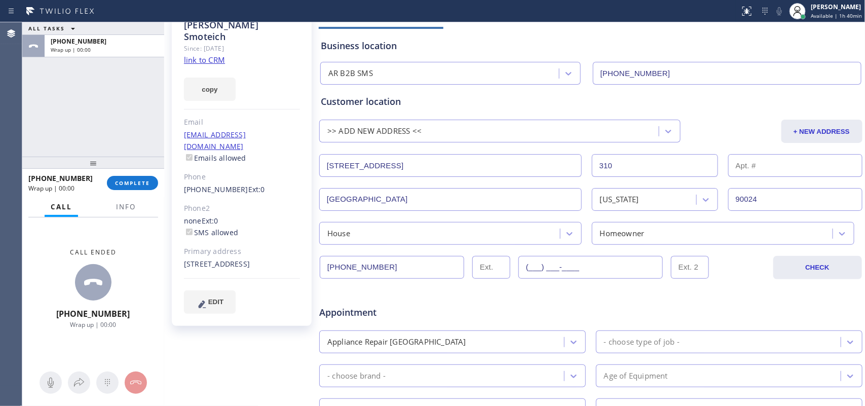
click at [570, 268] on input "(___) ___-____" at bounding box center [591, 267] width 144 height 23
paste input "949) 244-8920"
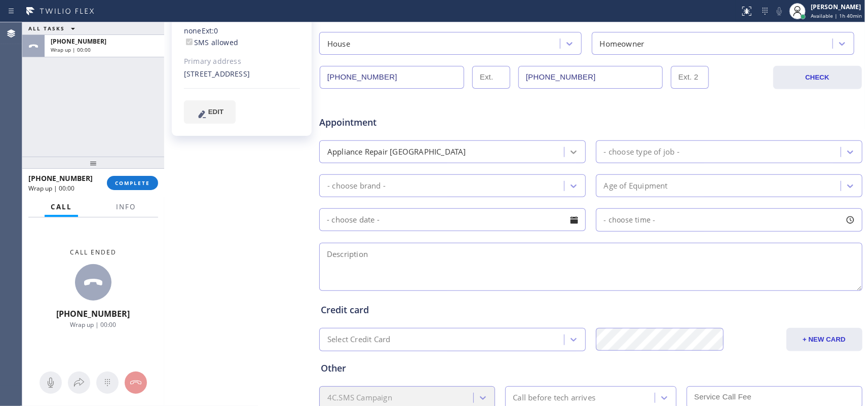
type input "[PHONE_NUMBER]"
click at [569, 153] on icon at bounding box center [574, 152] width 10 height 10
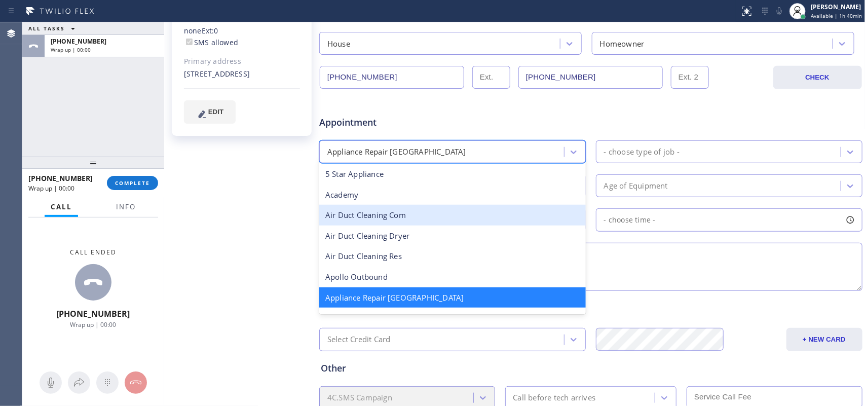
scroll to position [127, 0]
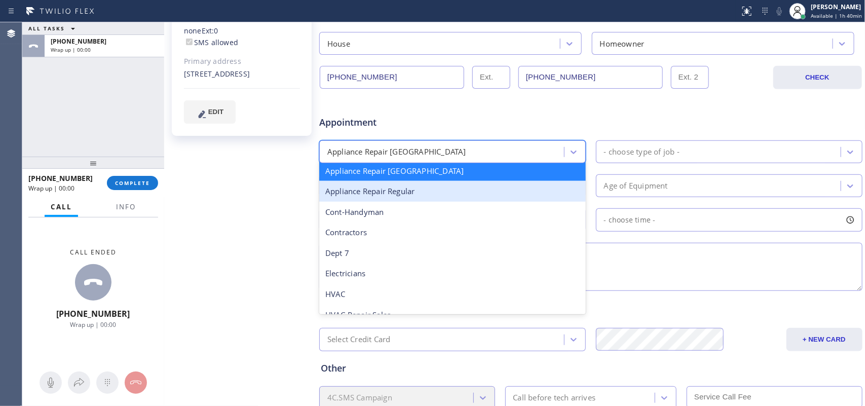
click at [492, 198] on div "Appliance Repair Regular" at bounding box center [452, 191] width 267 height 21
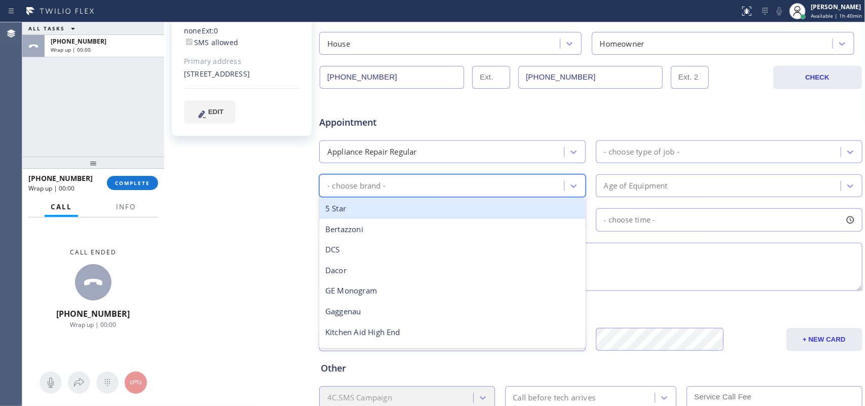
click at [492, 197] on div "- choose brand -" at bounding box center [452, 185] width 267 height 23
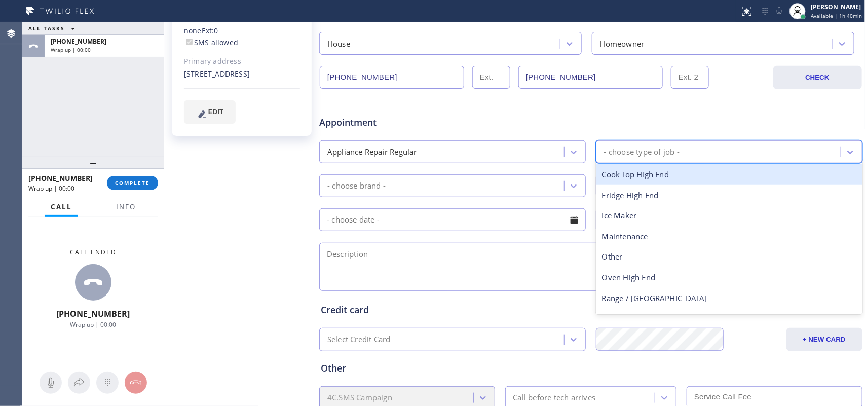
click at [624, 153] on div "- choose type of job -" at bounding box center [642, 152] width 76 height 12
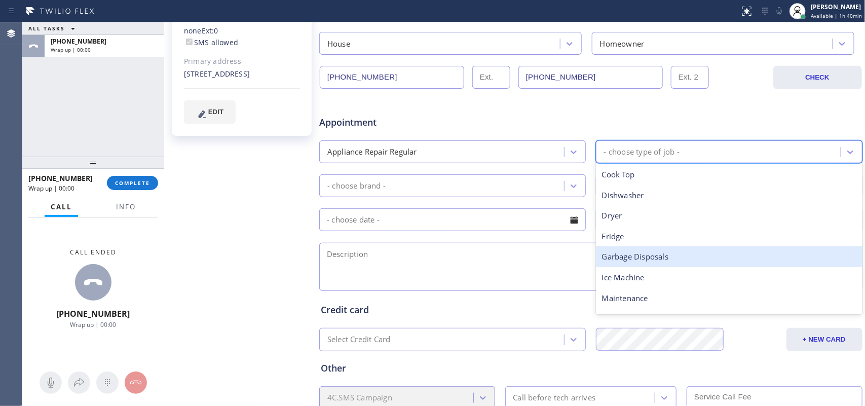
scroll to position [63, 0]
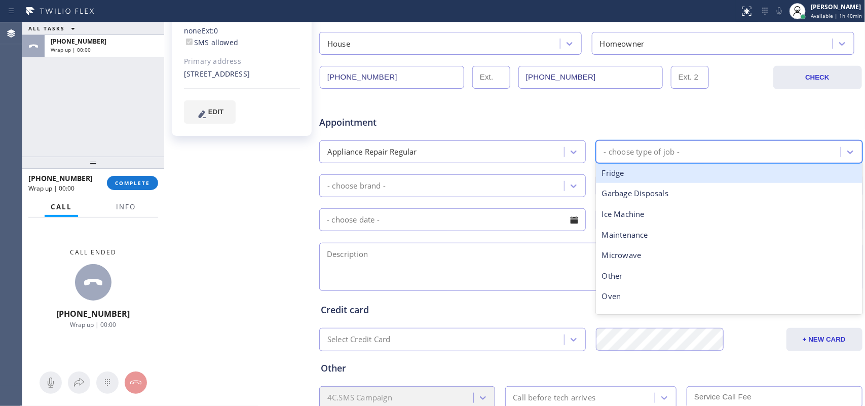
click at [649, 180] on div "Fridge" at bounding box center [729, 173] width 267 height 21
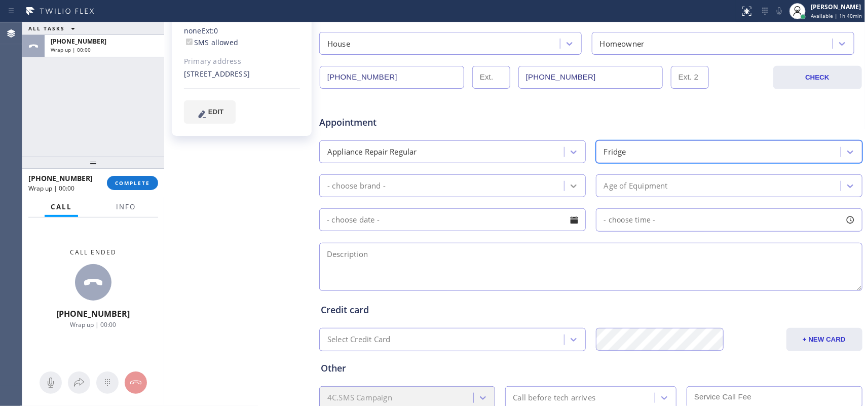
click at [572, 186] on icon at bounding box center [574, 186] width 10 height 10
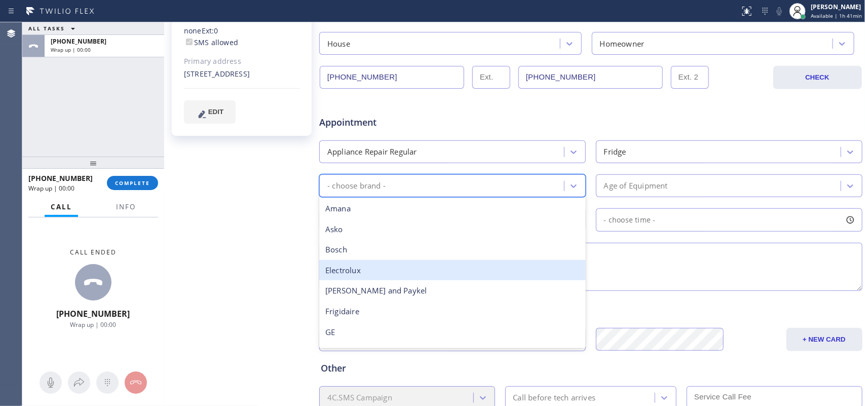
scroll to position [222, 0]
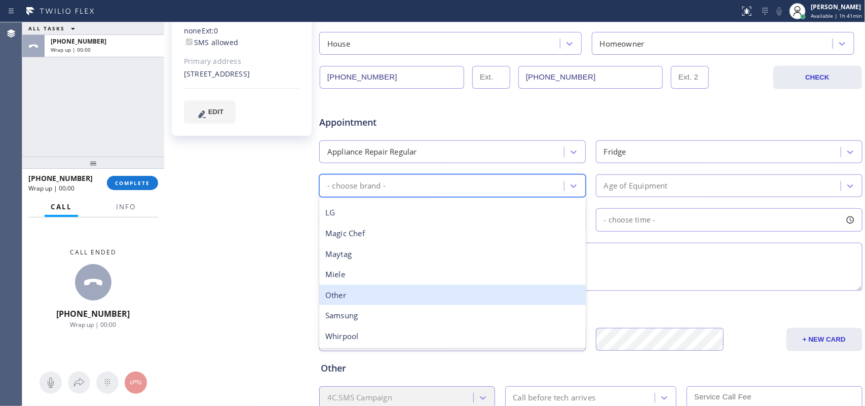
click at [400, 289] on div "Other" at bounding box center [452, 295] width 267 height 21
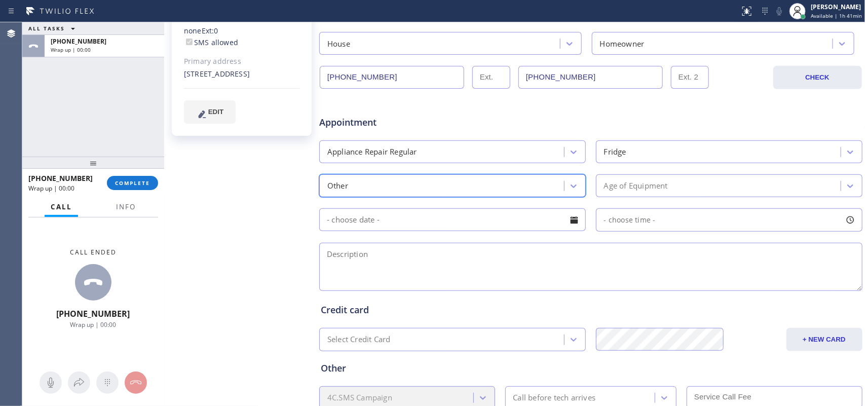
click at [632, 184] on div "Age of Equipment" at bounding box center [636, 186] width 64 height 12
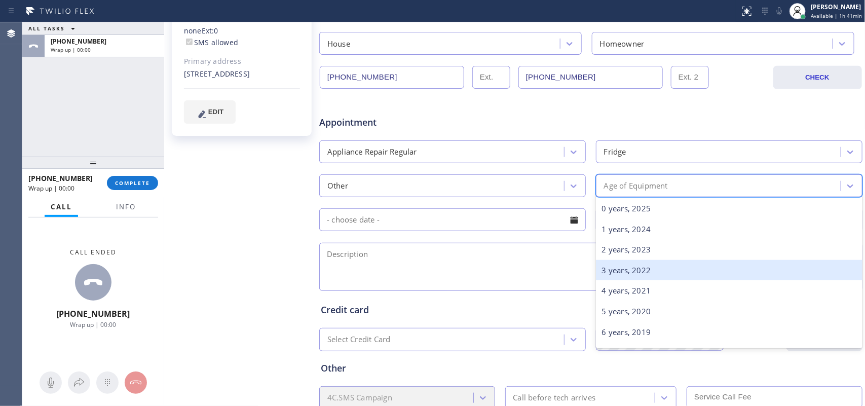
scroll to position [127, 0]
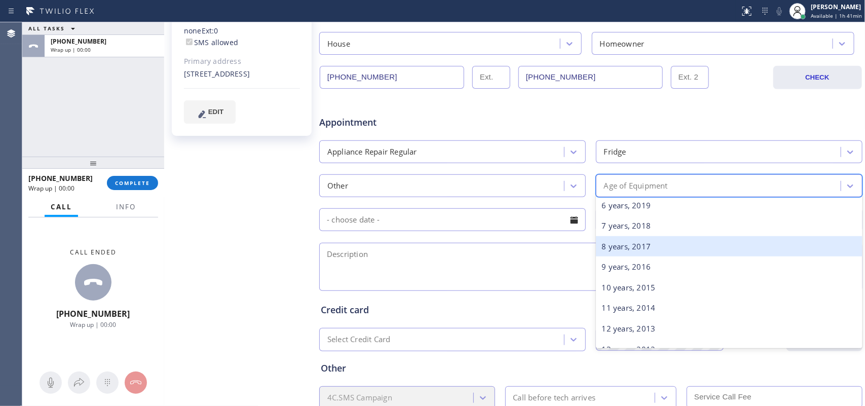
click at [673, 244] on div "8 years, 2017" at bounding box center [729, 246] width 267 height 21
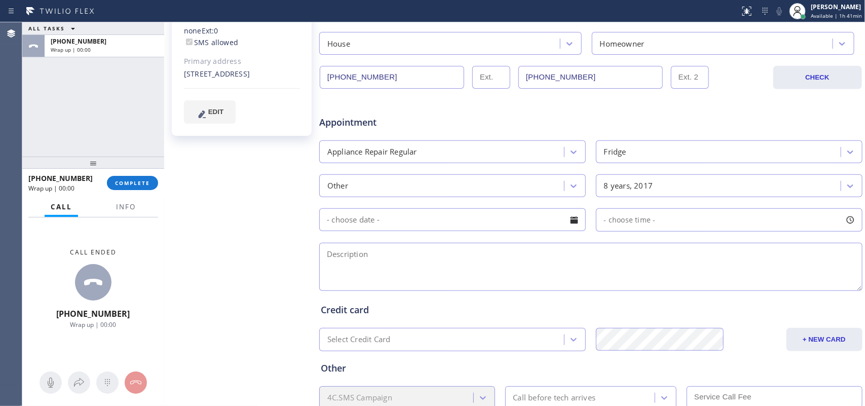
click at [569, 217] on div at bounding box center [574, 219] width 17 height 17
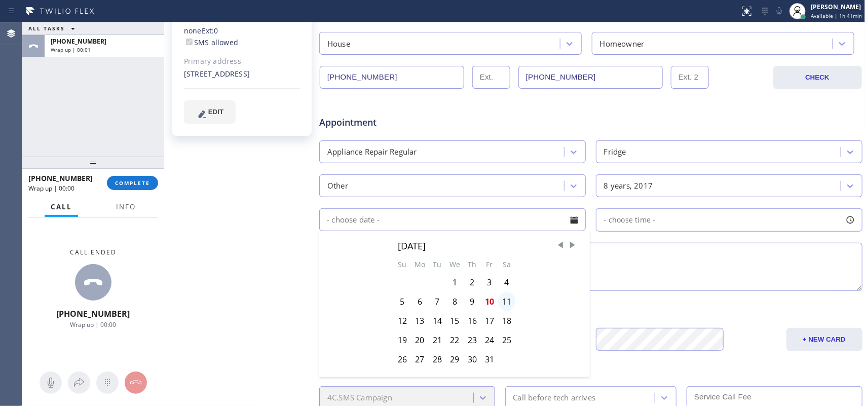
click at [508, 304] on div "11" at bounding box center [506, 301] width 17 height 19
type input "[DATE]"
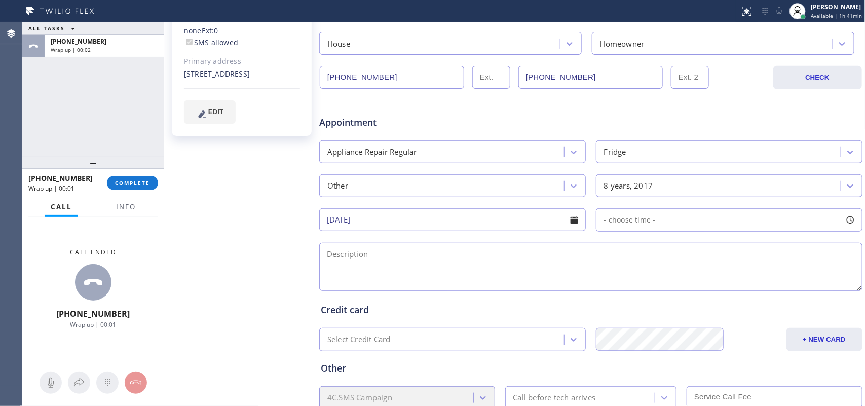
click at [692, 223] on div at bounding box center [850, 219] width 17 height 17
drag, startPoint x: 600, startPoint y: 286, endPoint x: 771, endPoint y: 293, distance: 172.0
click at [692, 292] on div at bounding box center [777, 281] width 12 height 21
drag, startPoint x: 599, startPoint y: 280, endPoint x: 711, endPoint y: 286, distance: 111.7
click at [692, 286] on div at bounding box center [720, 281] width 12 height 21
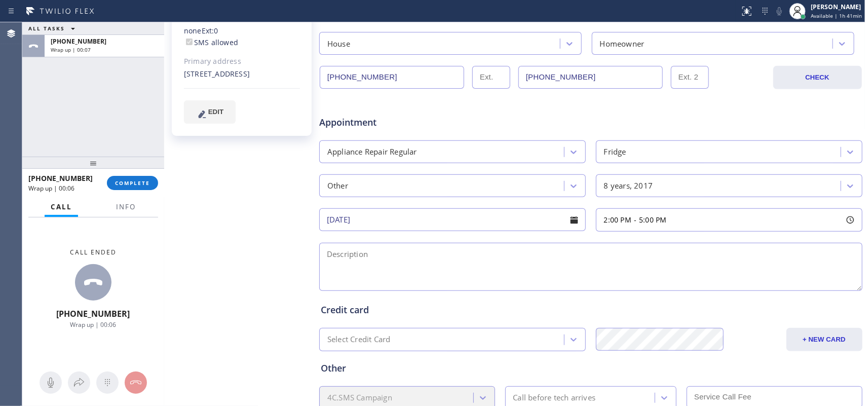
click at [534, 262] on textarea at bounding box center [590, 267] width 543 height 48
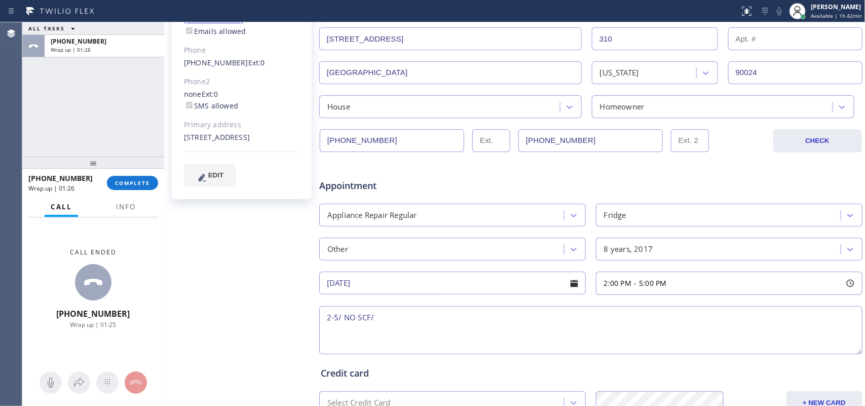
scroll to position [0, 0]
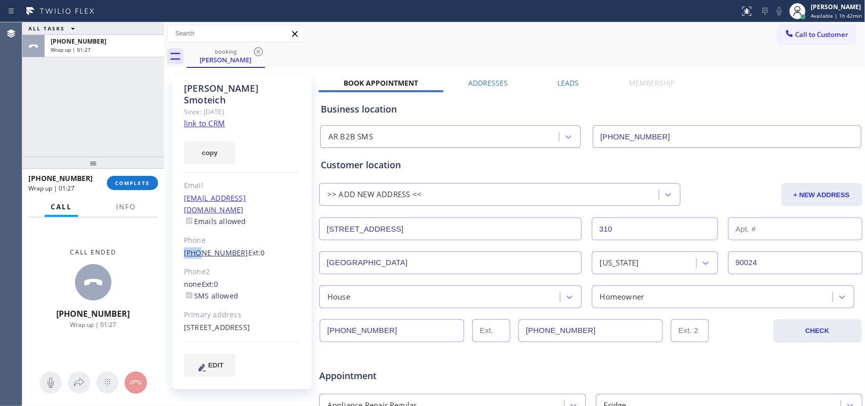
drag, startPoint x: 178, startPoint y: 231, endPoint x: 211, endPoint y: 231, distance: 32.4
click at [206, 231] on div "[PERSON_NAME] Since: [DATE] link to CRM copy Email [EMAIL_ADDRESS][DOMAIN_NAME]…" at bounding box center [242, 233] width 140 height 314
click at [368, 324] on input "[PHONE_NUMBER]" at bounding box center [392, 330] width 144 height 23
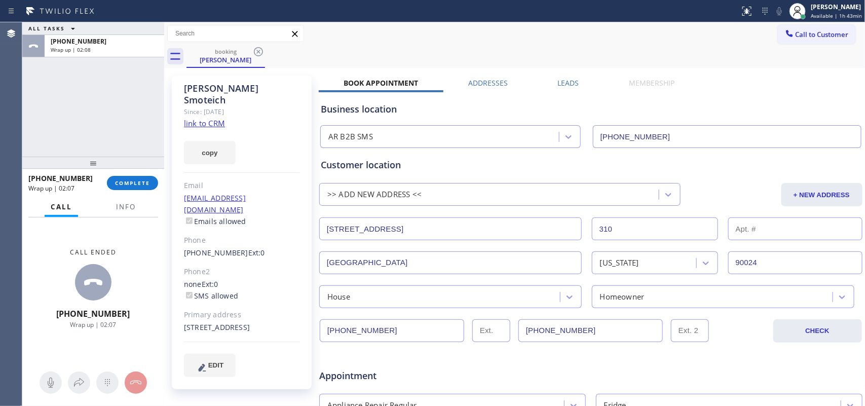
click at [274, 129] on div "copy" at bounding box center [242, 146] width 116 height 35
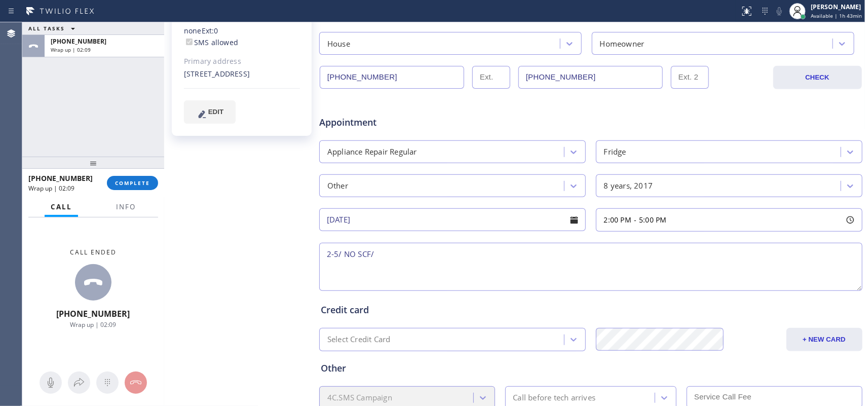
click at [421, 262] on textarea "2-5/ NO SCF/" at bounding box center [590, 267] width 543 height 48
paste textarea "Whirlpool or GE not sure of the brand FS Fridge/ [DEMOGRAPHIC_DATA]/ they say i…"
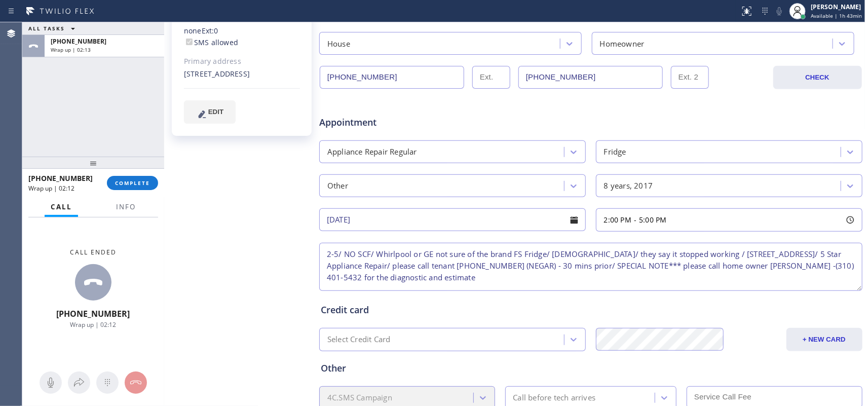
scroll to position [324, 0]
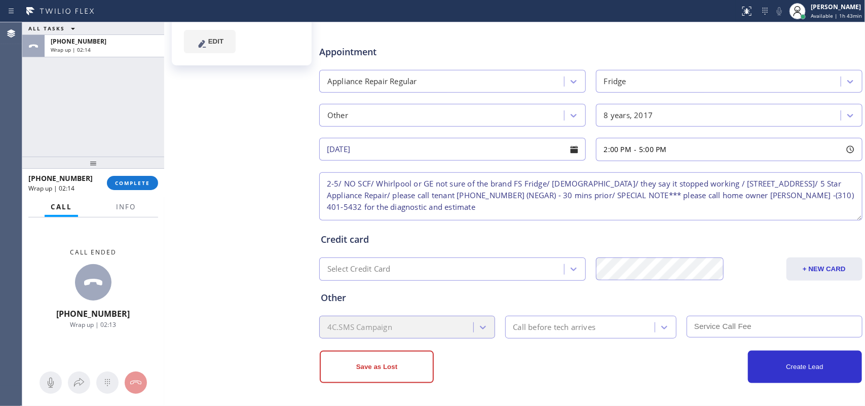
click at [692, 183] on textarea "2-5/ NO SCF/ Whirlpool or GE not sure of the brand FS Fridge/ [DEMOGRAPHIC_DATA…" at bounding box center [590, 196] width 543 height 48
type textarea "2-5/ NO SCF/ Whirlpool or GE not sure of the brand FS Fridge/ [DEMOGRAPHIC_DATA…"
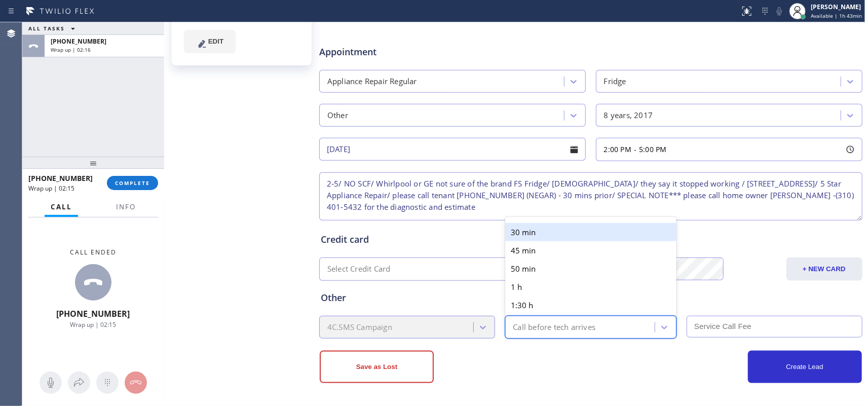
click at [624, 324] on div "Call before tech arrives" at bounding box center [581, 327] width 147 height 18
click at [564, 231] on div "30 min" at bounding box center [591, 232] width 172 height 18
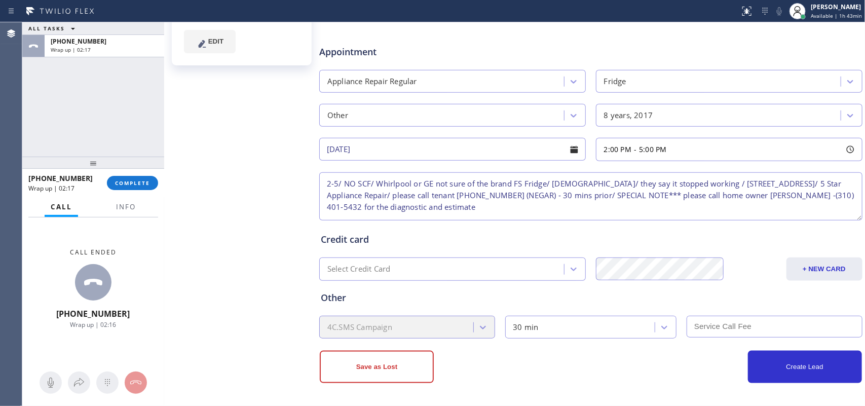
click at [692, 323] on input "text" at bounding box center [775, 327] width 176 height 22
type input "0"
click at [692, 324] on button "Create Lead" at bounding box center [805, 367] width 114 height 32
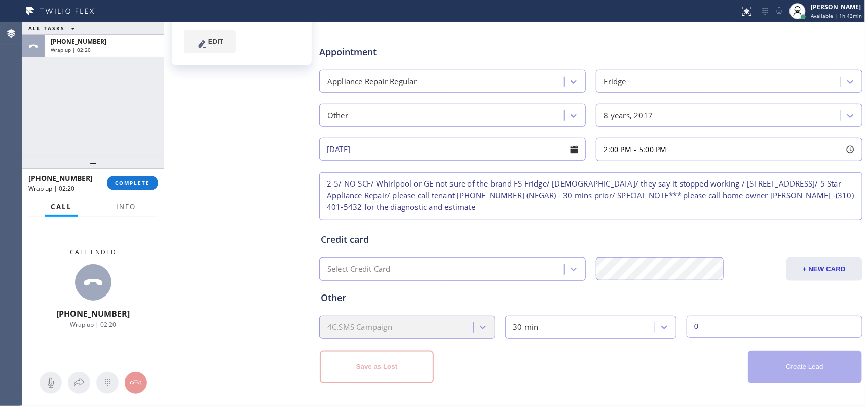
scroll to position [0, 0]
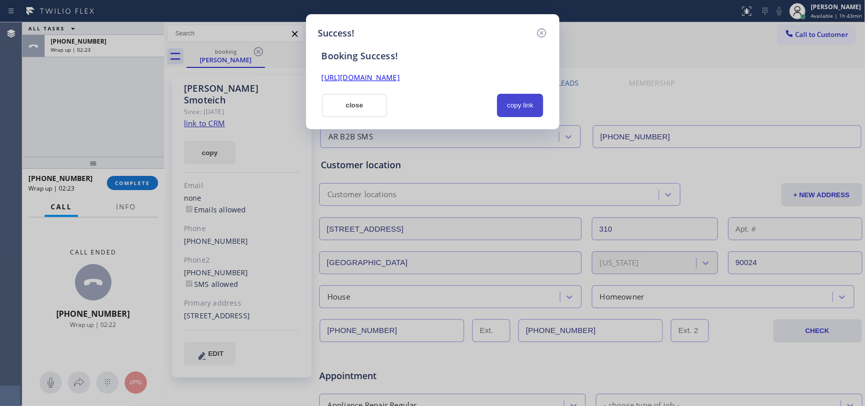
click at [536, 104] on button "copy link" at bounding box center [520, 105] width 47 height 23
click at [493, 71] on div "[URL][DOMAIN_NAME]" at bounding box center [433, 73] width 234 height 22
click at [400, 73] on link "[URL][DOMAIN_NAME]" at bounding box center [361, 77] width 78 height 10
click at [360, 113] on button "close" at bounding box center [355, 105] width 66 height 23
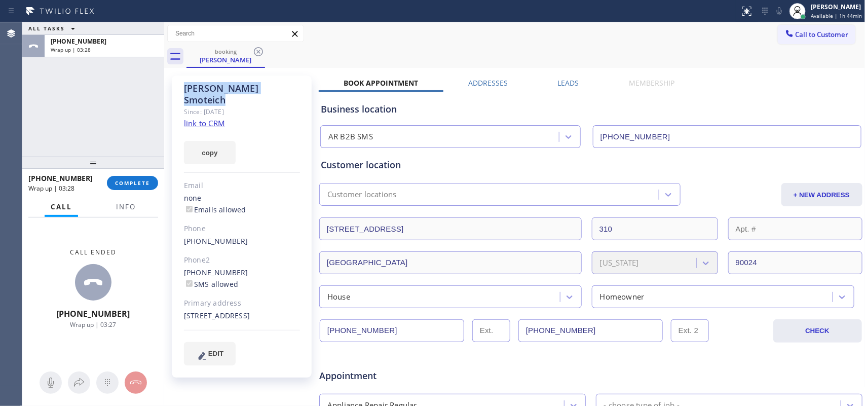
drag, startPoint x: 251, startPoint y: 89, endPoint x: 181, endPoint y: 85, distance: 70.1
click at [181, 85] on div "[PERSON_NAME] Since: [DATE] link to CRM copy Email none Emails allowed Phone [P…" at bounding box center [242, 227] width 140 height 302
copy div "[PERSON_NAME]"
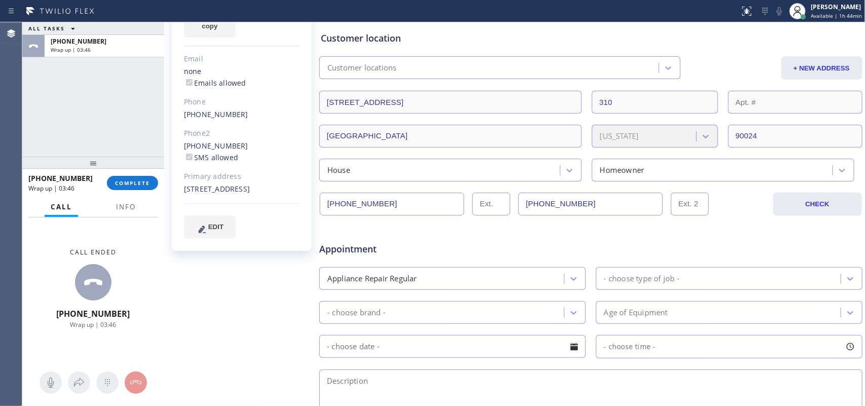
scroll to position [190, 0]
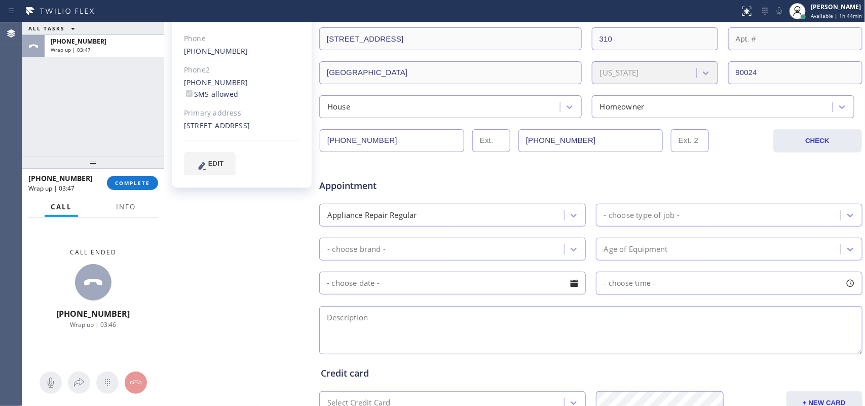
click at [363, 144] on input "[PHONE_NUMBER]" at bounding box center [392, 140] width 144 height 23
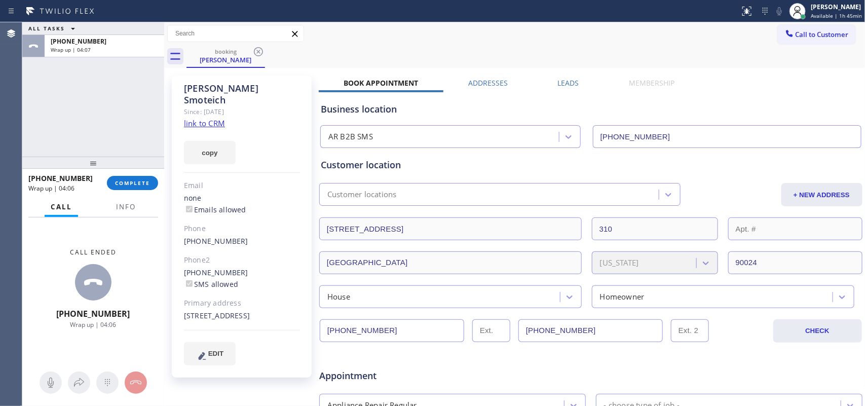
click at [142, 173] on div "[PHONE_NUMBER] Wrap up | 04:06 COMPLETE" at bounding box center [93, 183] width 130 height 26
click at [142, 183] on span "COMPLETE" at bounding box center [132, 182] width 35 height 7
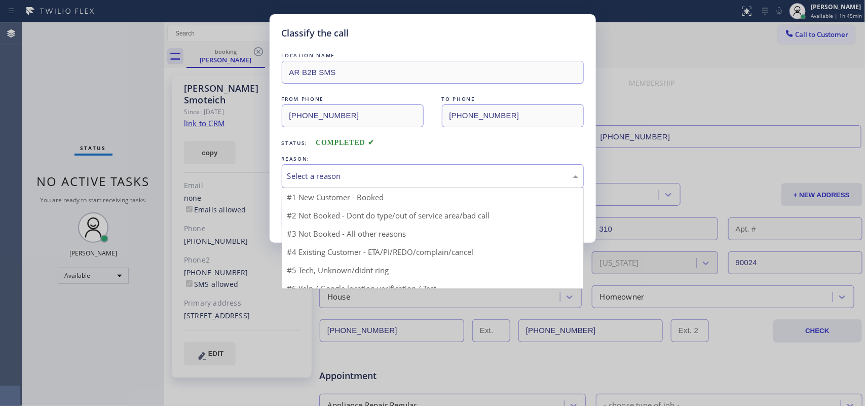
click at [342, 180] on div "Select a reason" at bounding box center [432, 176] width 291 height 12
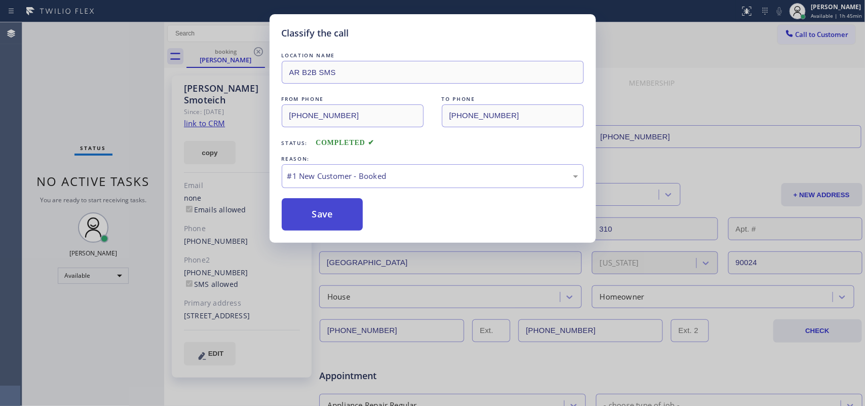
click at [335, 216] on button "Save" at bounding box center [323, 214] width 82 height 32
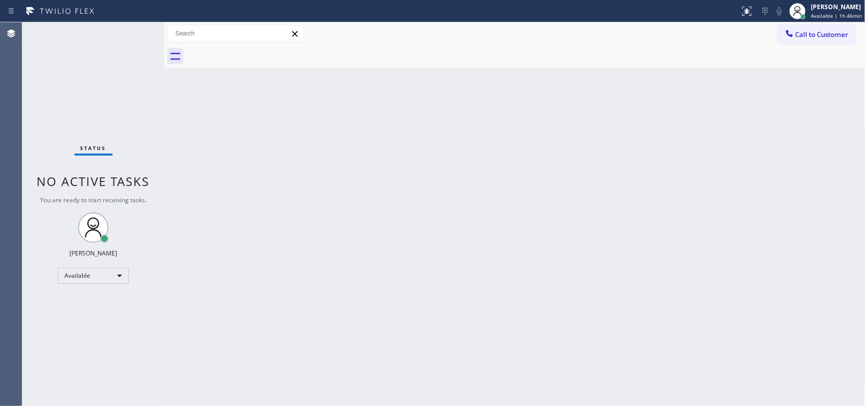
click at [127, 32] on div "Status No active tasks You are ready to start receiving tasks. [PERSON_NAME] Av…" at bounding box center [93, 214] width 142 height 384
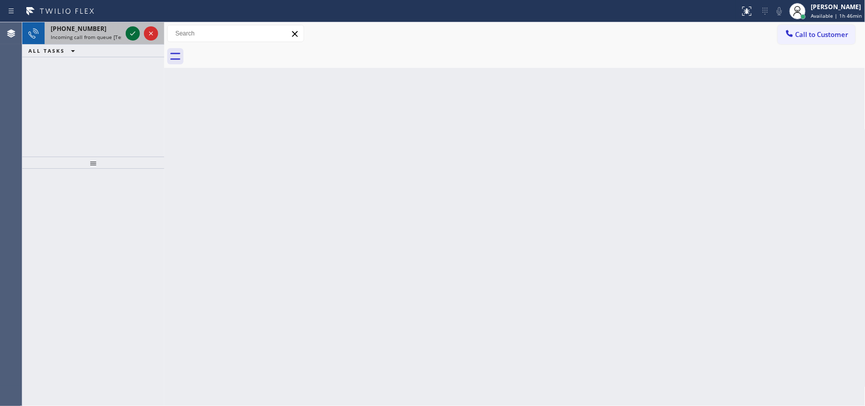
click at [130, 34] on icon at bounding box center [133, 33] width 12 height 12
click at [127, 29] on icon at bounding box center [133, 33] width 12 height 12
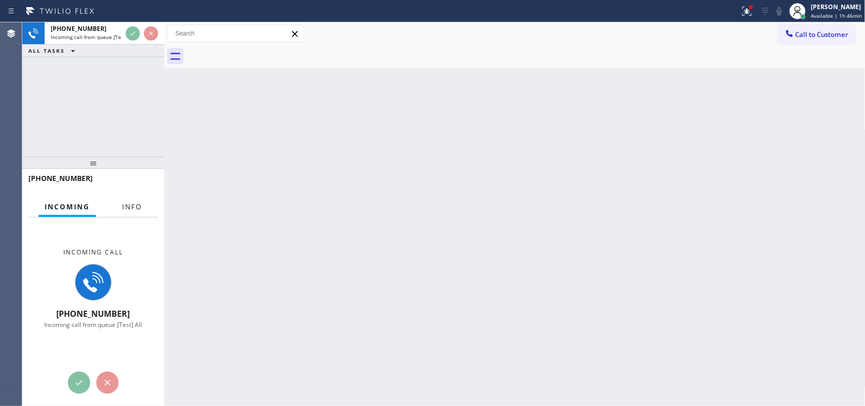
click at [130, 209] on span "Info" at bounding box center [132, 206] width 20 height 9
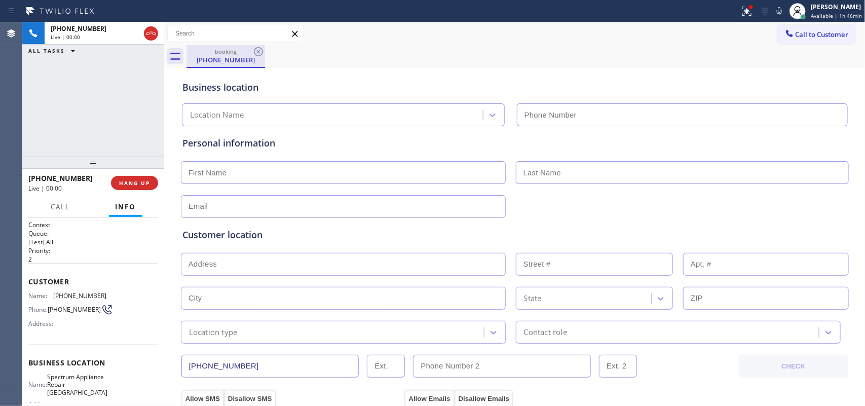
type input "[PHONE_NUMBER]"
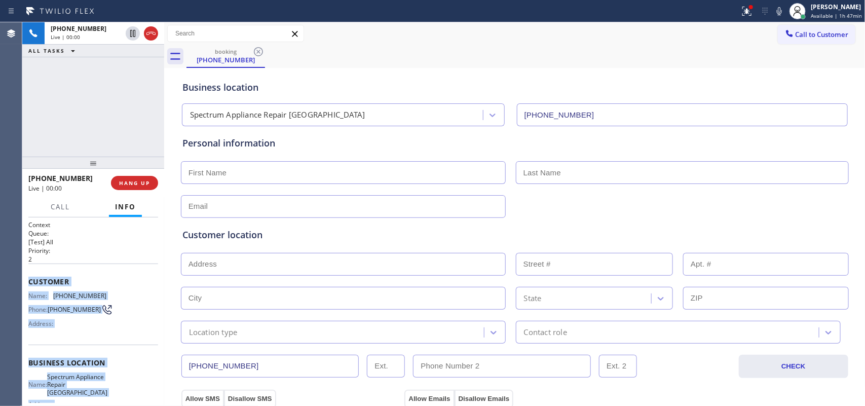
drag, startPoint x: 105, startPoint y: 312, endPoint x: 27, endPoint y: 275, distance: 86.6
click at [27, 275] on div "Context Queue: [Test] All Priority: 2 Customer Name: [PHONE_NUMBER] Phone: [PHO…" at bounding box center [93, 311] width 142 height 189
copy div "Customer Name: [PHONE_NUMBER] Phone: [PHONE_NUMBER] Address: Business location …"
click at [143, 183] on span "HANG UP" at bounding box center [134, 182] width 31 height 7
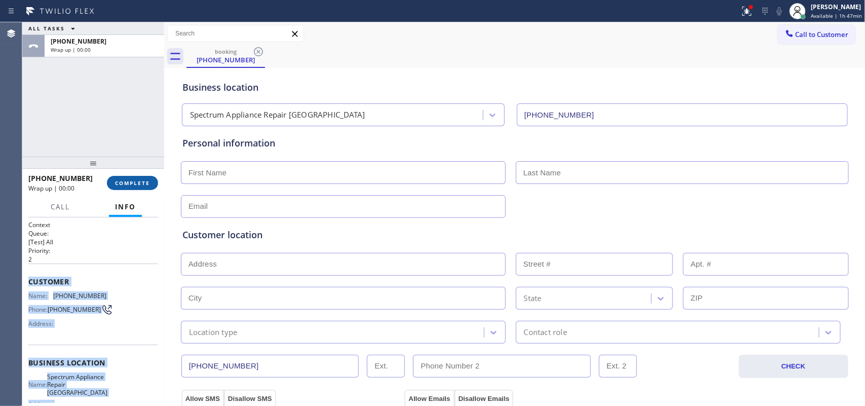
click at [151, 183] on button "COMPLETE" at bounding box center [132, 183] width 51 height 14
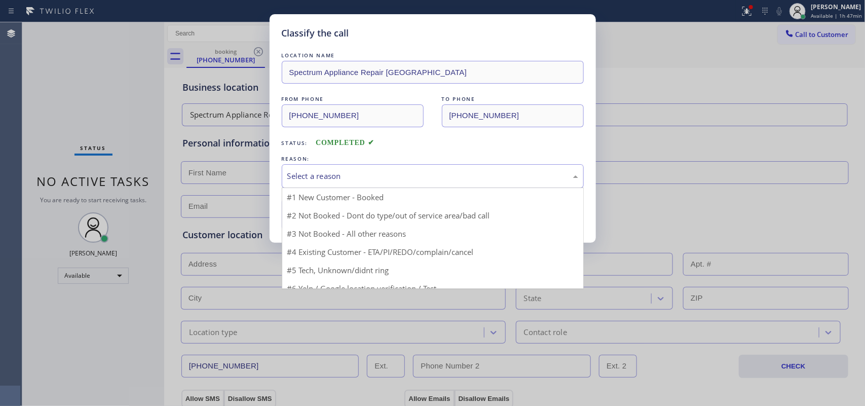
click at [361, 183] on div "Select a reason" at bounding box center [433, 176] width 302 height 24
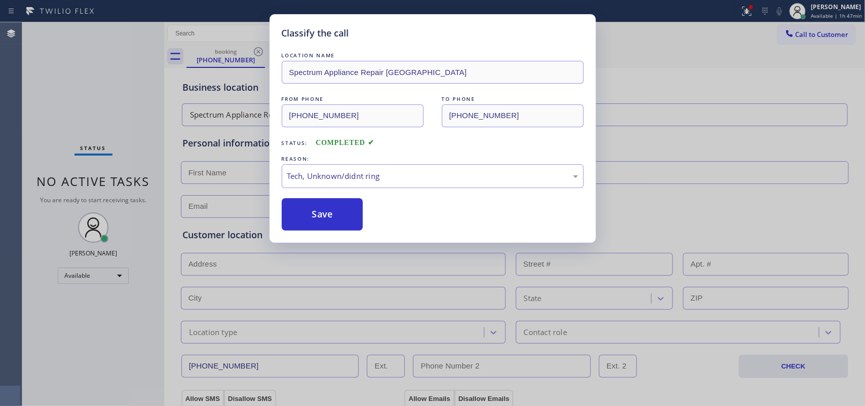
click at [313, 239] on div "Classify the call LOCATION NAME Spectrum Appliance Repair [GEOGRAPHIC_DATA] FRO…" at bounding box center [433, 128] width 326 height 229
click at [321, 210] on button "Save" at bounding box center [323, 214] width 82 height 32
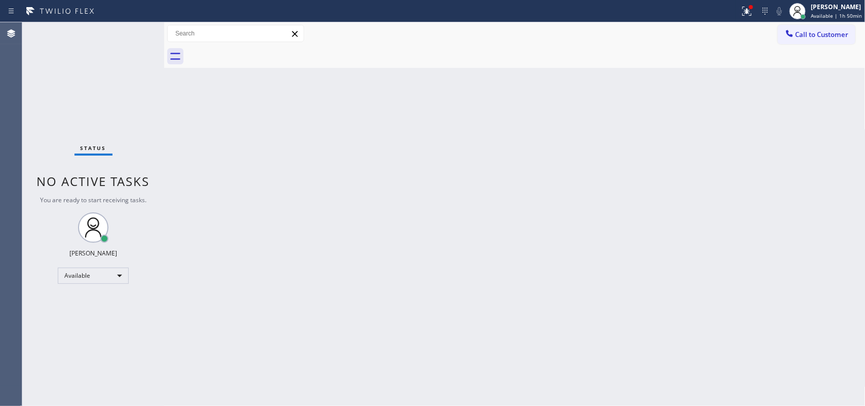
click at [129, 33] on div "Status No active tasks You are ready to start receiving tasks. [PERSON_NAME] Av…" at bounding box center [93, 214] width 142 height 384
click at [129, 36] on div "Status No active tasks You are ready to start receiving tasks. [PERSON_NAME] Av…" at bounding box center [93, 214] width 142 height 384
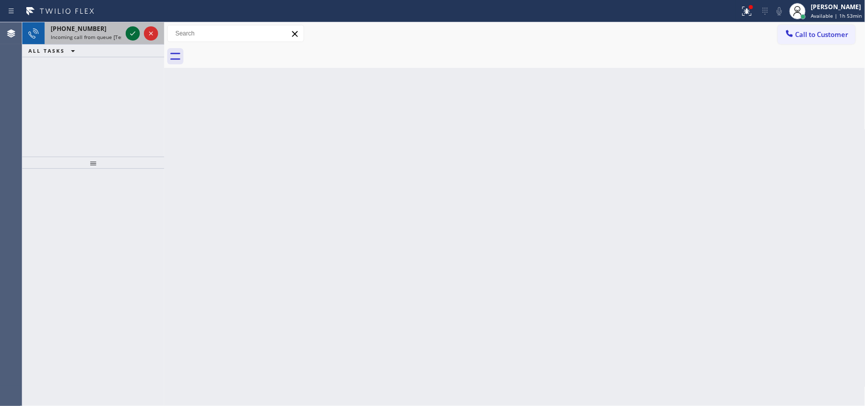
click at [126, 33] on div at bounding box center [133, 33] width 14 height 12
click at [131, 32] on icon at bounding box center [133, 33] width 12 height 12
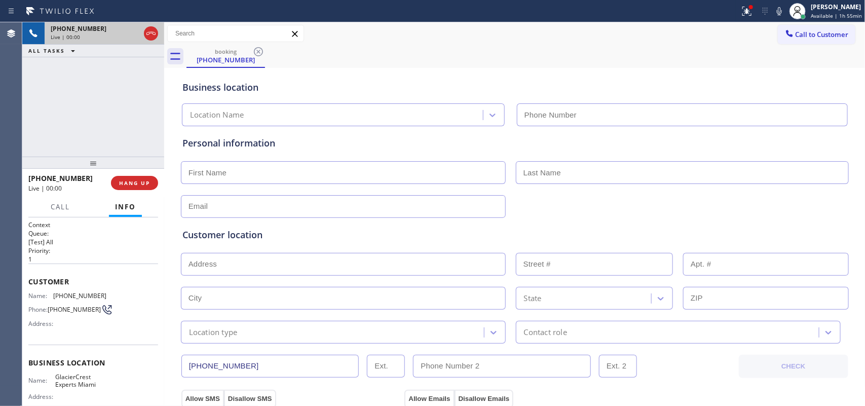
type input "[PHONE_NUMBER]"
click at [145, 186] on span "HANG UP" at bounding box center [134, 182] width 31 height 7
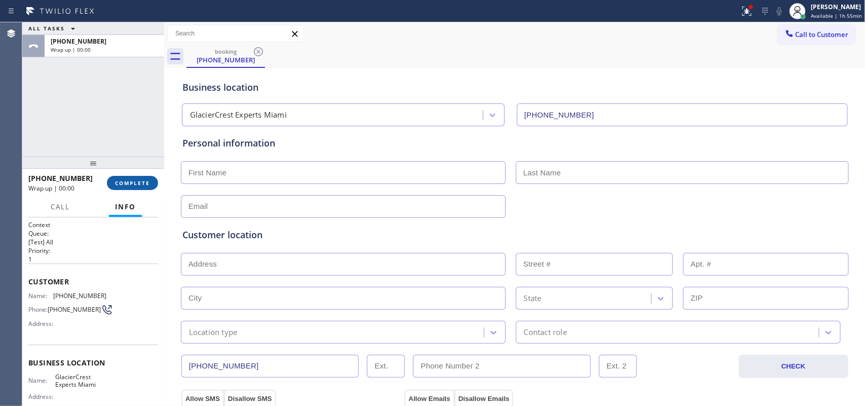
click at [145, 186] on span "COMPLETE" at bounding box center [132, 182] width 35 height 7
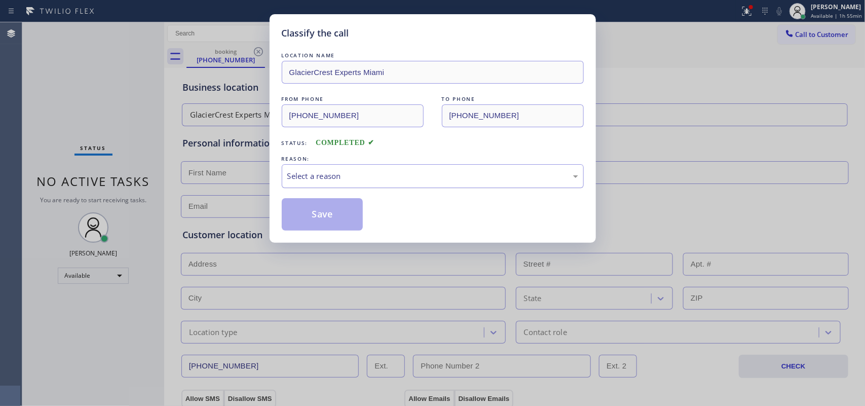
click at [323, 179] on div "Select a reason" at bounding box center [432, 176] width 291 height 12
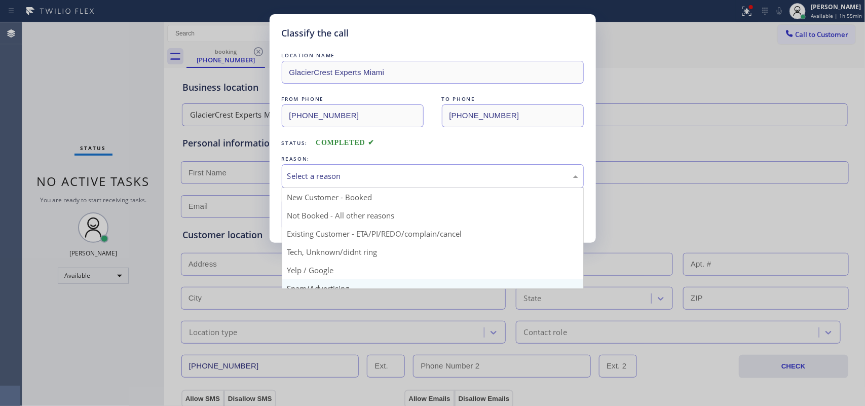
scroll to position [69, 0]
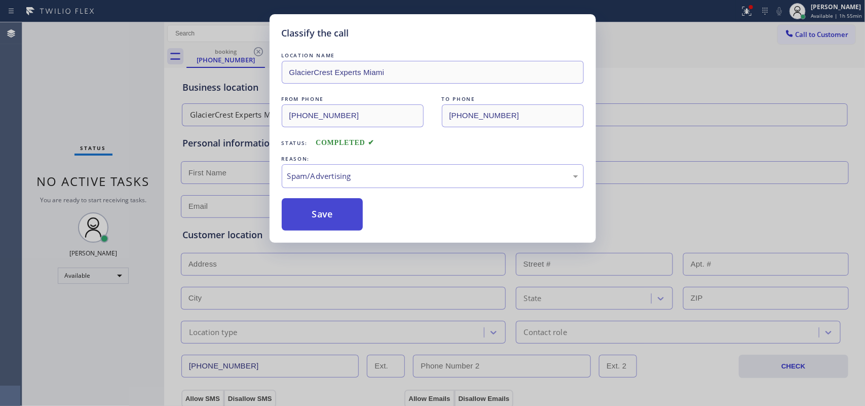
click at [335, 226] on button "Save" at bounding box center [323, 214] width 82 height 32
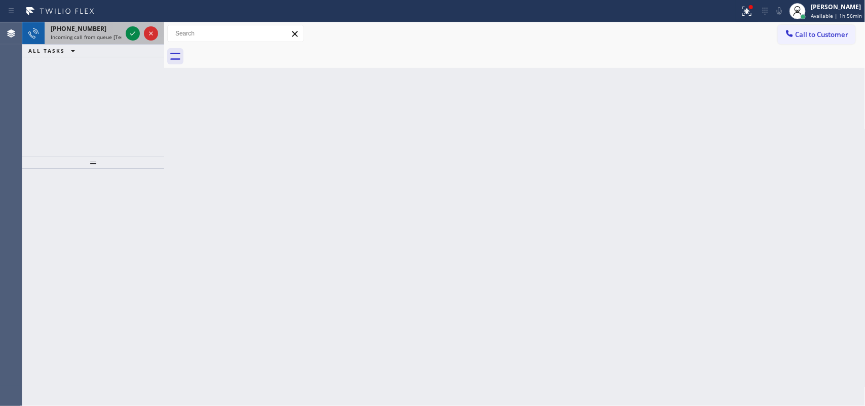
click at [112, 37] on span "Incoming call from queue [Test] All" at bounding box center [93, 36] width 84 height 7
click at [133, 32] on icon at bounding box center [133, 33] width 12 height 12
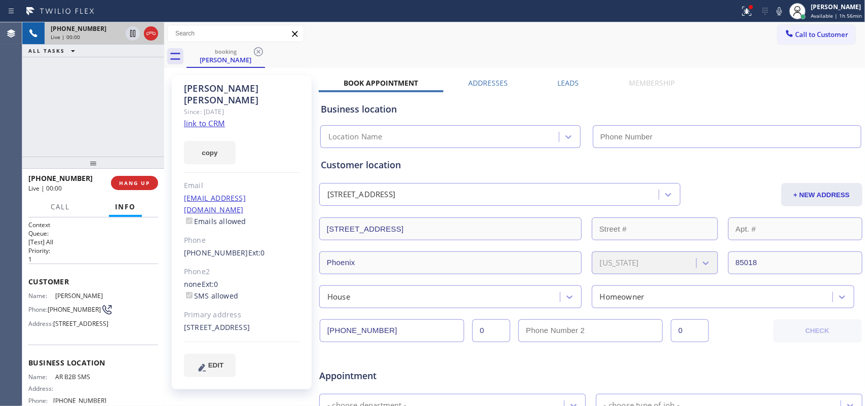
type input "[PHONE_NUMBER]"
click at [218, 118] on link "link to CRM" at bounding box center [204, 123] width 41 height 10
drag, startPoint x: 180, startPoint y: 303, endPoint x: 220, endPoint y: 315, distance: 42.5
click at [220, 315] on div "[PERSON_NAME] Since: [DATE] link to CRM copy Email [EMAIL_ADDRESS][DOMAIN_NAME]…" at bounding box center [242, 233] width 140 height 314
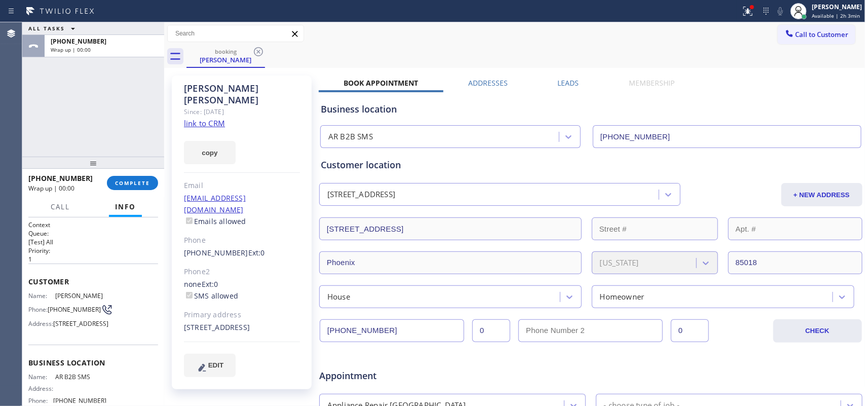
scroll to position [190, 0]
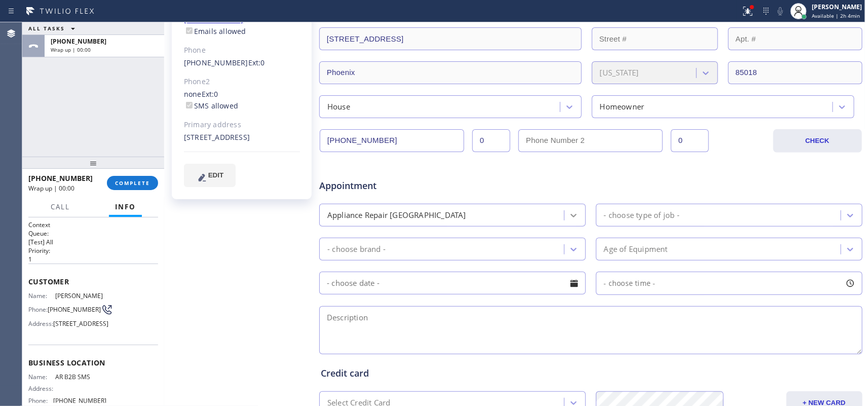
click at [569, 218] on icon at bounding box center [574, 215] width 10 height 10
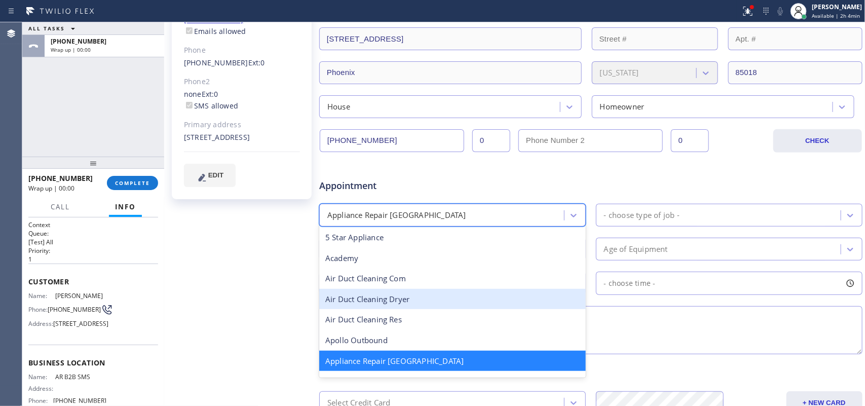
scroll to position [127, 0]
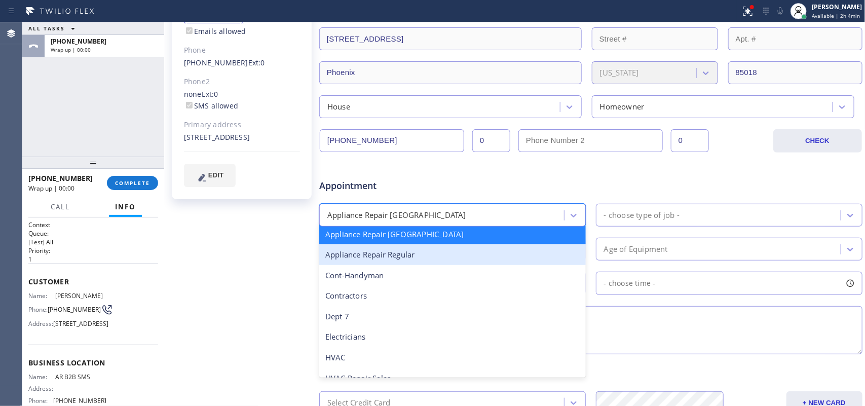
click at [484, 260] on div "Appliance Repair Regular" at bounding box center [452, 254] width 267 height 21
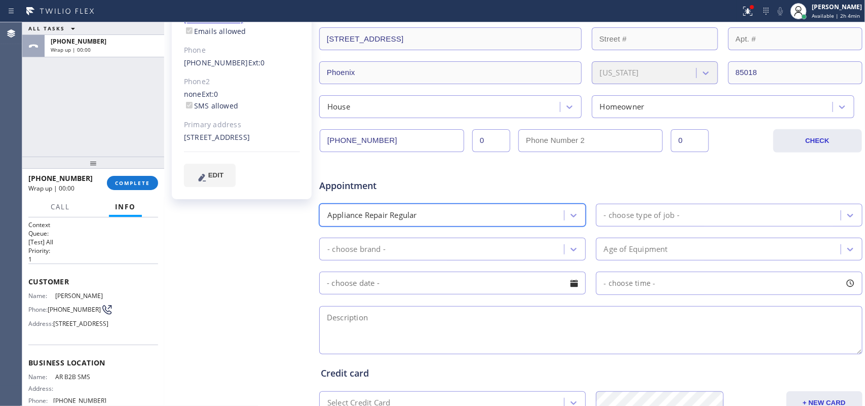
click at [649, 213] on div "- choose type of job -" at bounding box center [642, 215] width 76 height 12
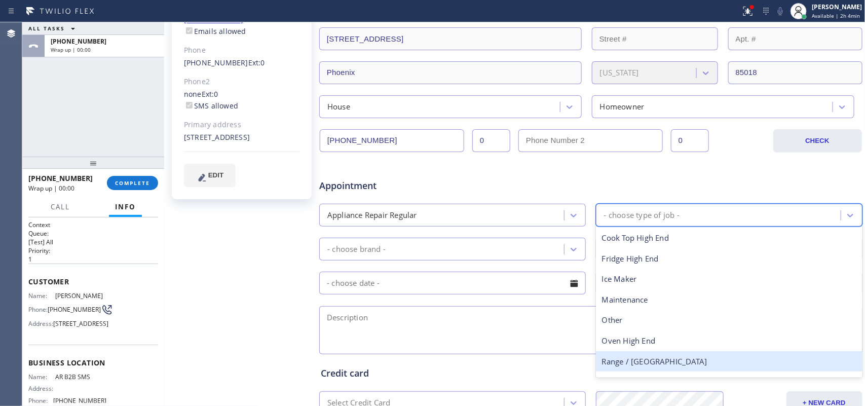
scroll to position [36, 0]
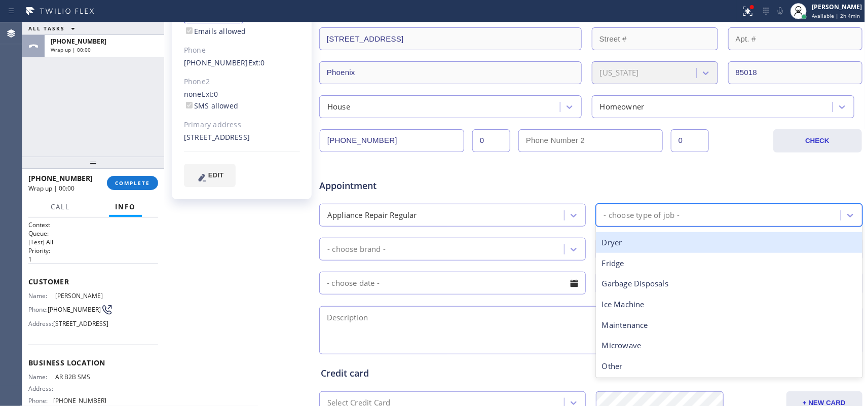
click at [692, 216] on div "- choose type of job -" at bounding box center [720, 215] width 242 height 18
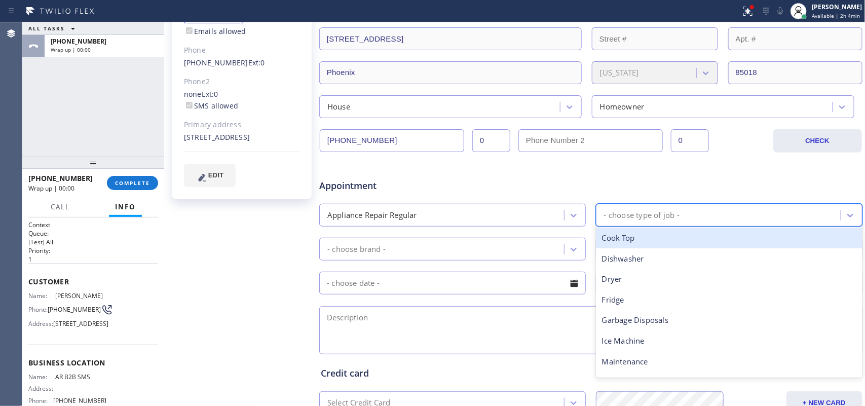
click at [692, 220] on div "- choose type of job -" at bounding box center [720, 215] width 242 height 18
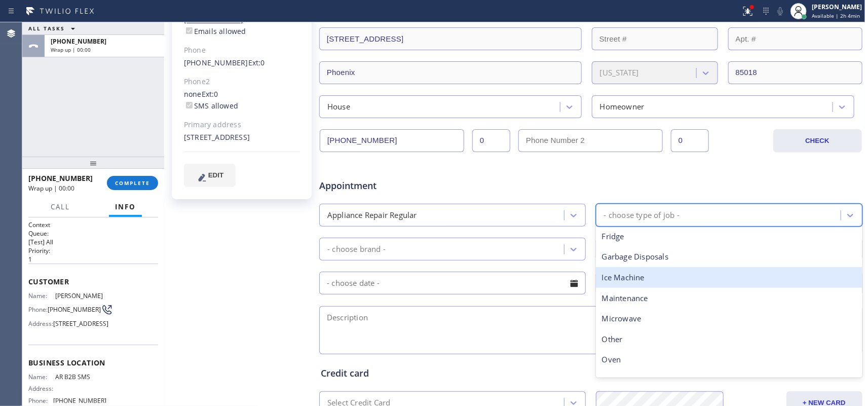
scroll to position [0, 0]
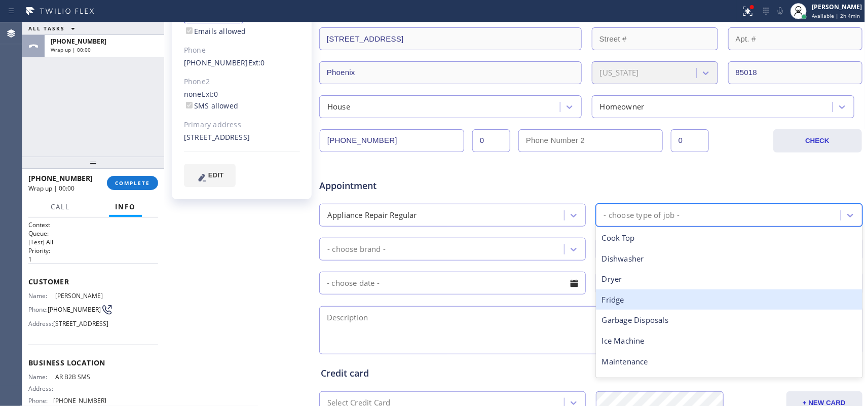
click at [649, 303] on div "Fridge" at bounding box center [729, 299] width 267 height 21
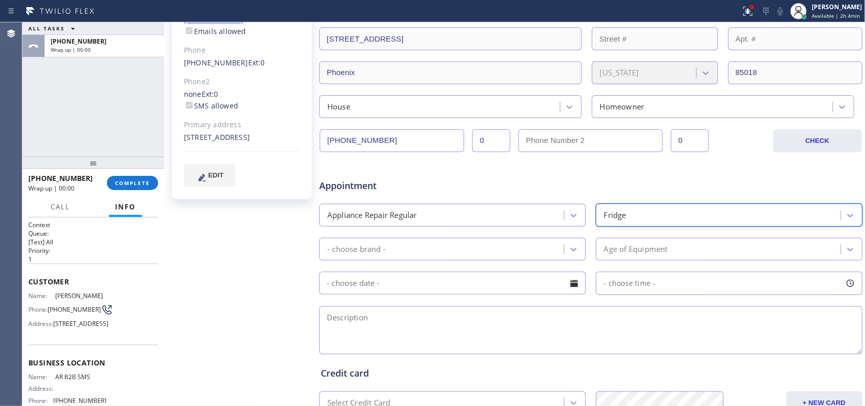
click at [557, 254] on div "- choose brand -" at bounding box center [443, 249] width 242 height 18
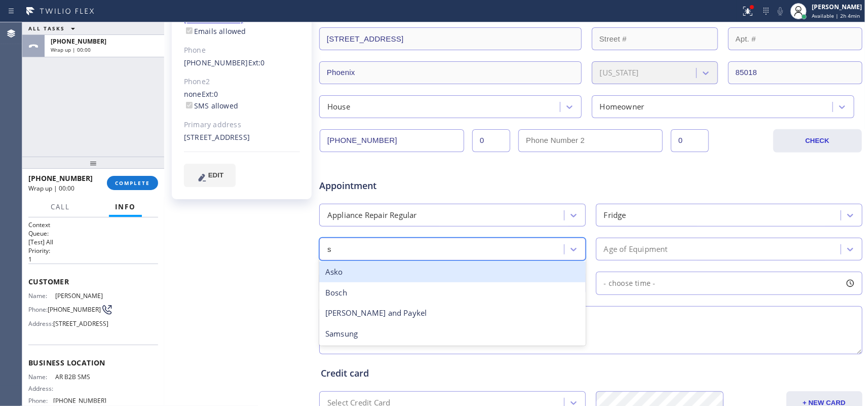
type input "sa"
click at [471, 278] on div "Samsung" at bounding box center [452, 272] width 267 height 21
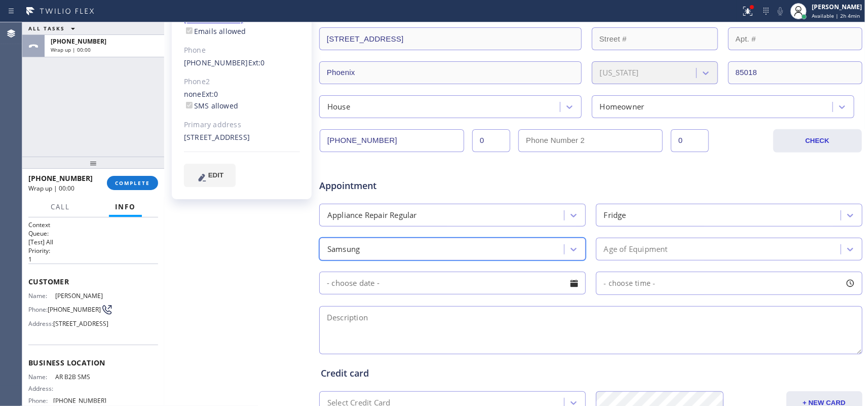
click at [633, 254] on div "Age of Equipment" at bounding box center [636, 249] width 64 height 12
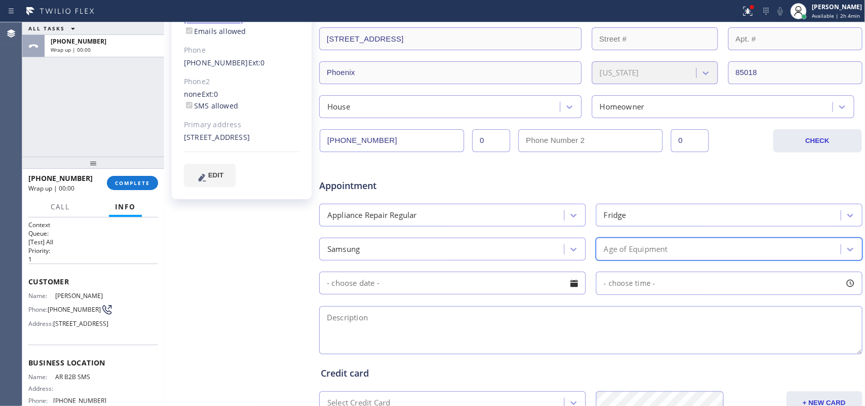
click at [673, 252] on div "Age of Equipment" at bounding box center [720, 249] width 242 height 18
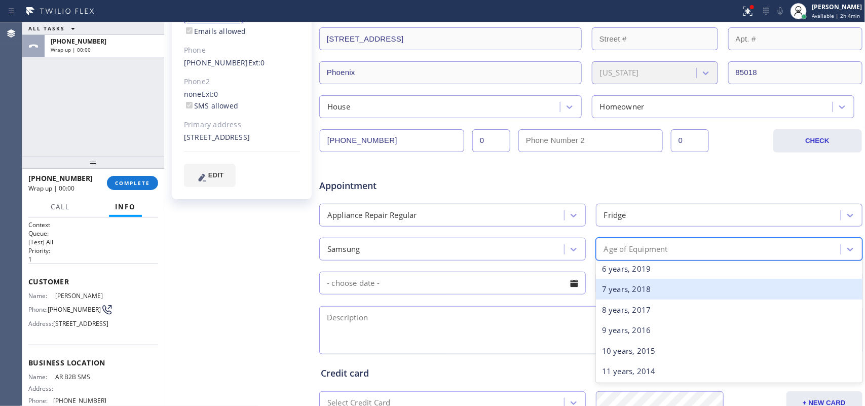
scroll to position [190, 0]
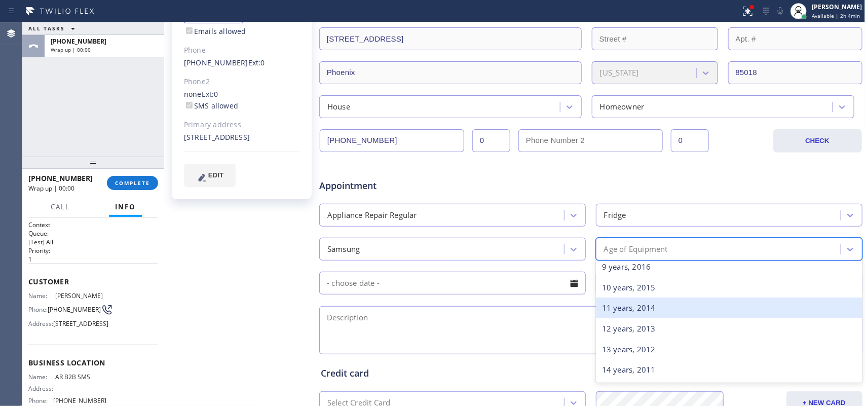
click at [639, 313] on div "11 years, 2014" at bounding box center [729, 308] width 267 height 21
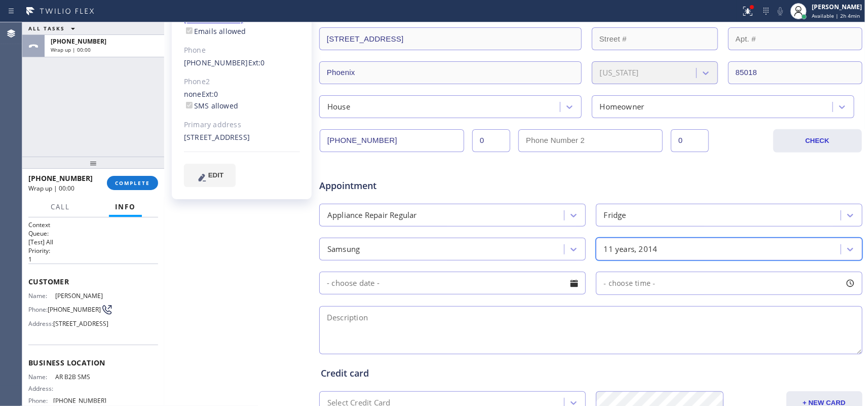
click at [566, 284] on div at bounding box center [574, 283] width 17 height 17
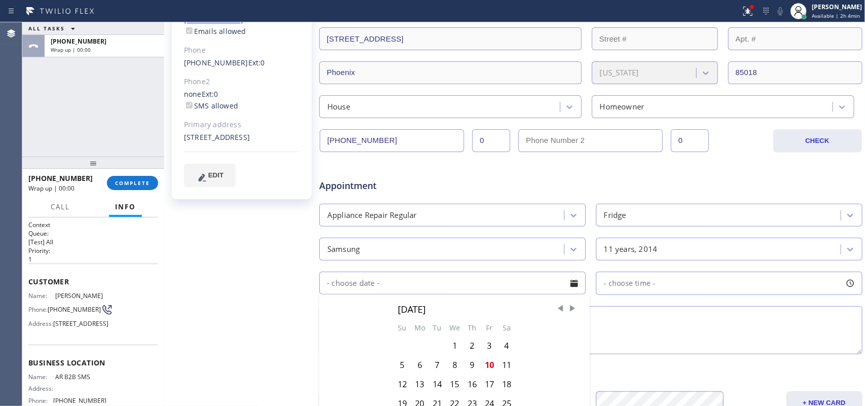
scroll to position [317, 0]
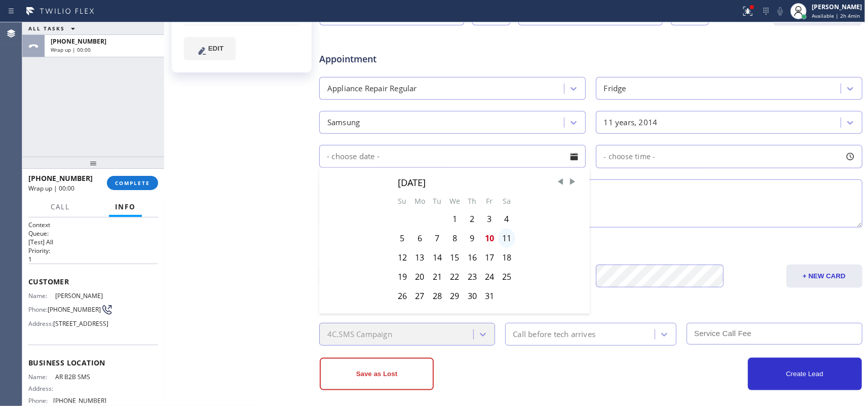
click at [503, 243] on div "11" at bounding box center [506, 238] width 17 height 19
type input "[DATE]"
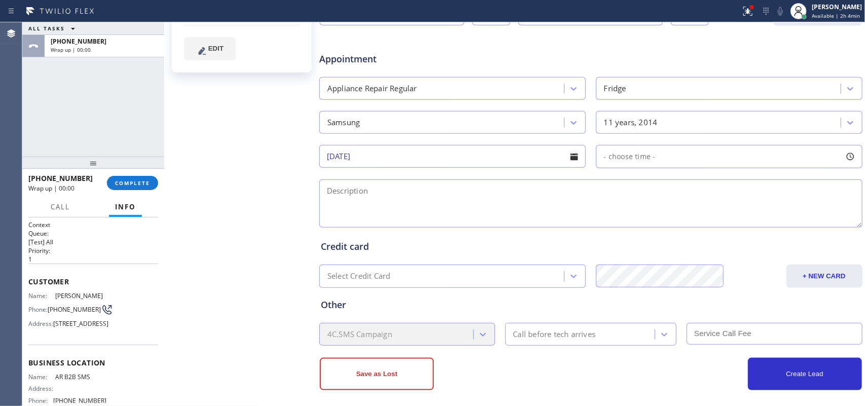
click at [692, 158] on div at bounding box center [850, 156] width 17 height 17
drag, startPoint x: 602, startPoint y: 216, endPoint x: 750, endPoint y: 222, distance: 148.6
click at [692, 222] on div at bounding box center [758, 218] width 12 height 21
drag, startPoint x: 688, startPoint y: 226, endPoint x: 698, endPoint y: 227, distance: 9.6
click at [692, 227] on div at bounding box center [701, 218] width 12 height 21
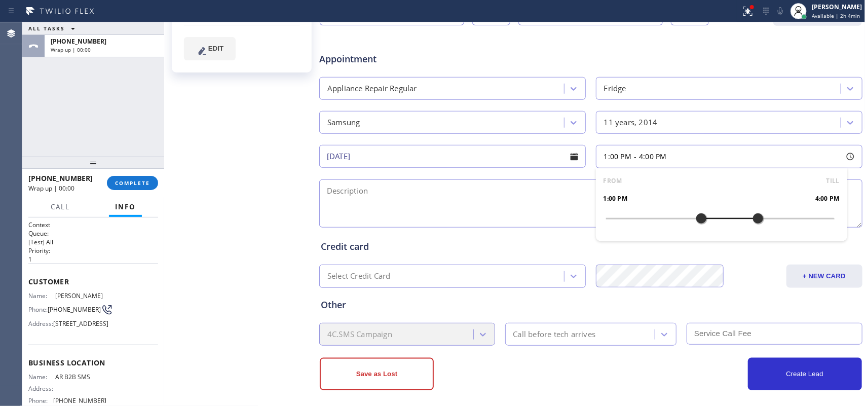
click at [513, 213] on textarea at bounding box center [590, 203] width 543 height 48
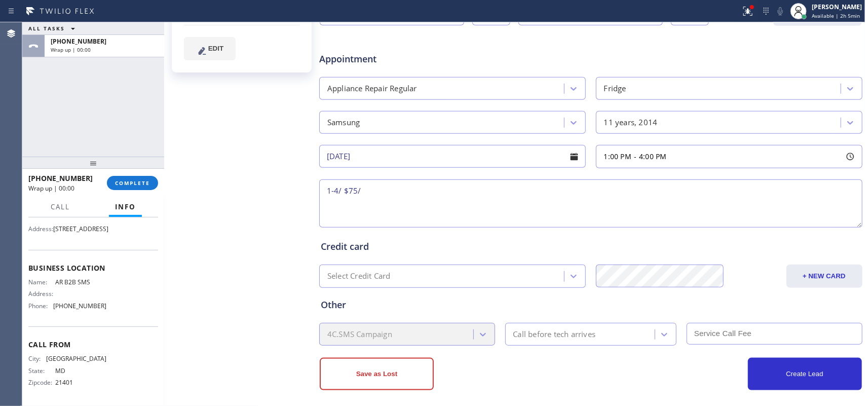
click at [246, 176] on div "[PERSON_NAME] Since: [DATE] link to CRM copy Email [EMAIL_ADDRESS][DOMAIN_NAME]…" at bounding box center [243, 82] width 152 height 657
click at [405, 189] on textarea "1-4/ $75/" at bounding box center [590, 203] width 543 height 48
paste textarea "Samsung FS Fridge /not sure how old/ not longer under warranty Fridge part is n…"
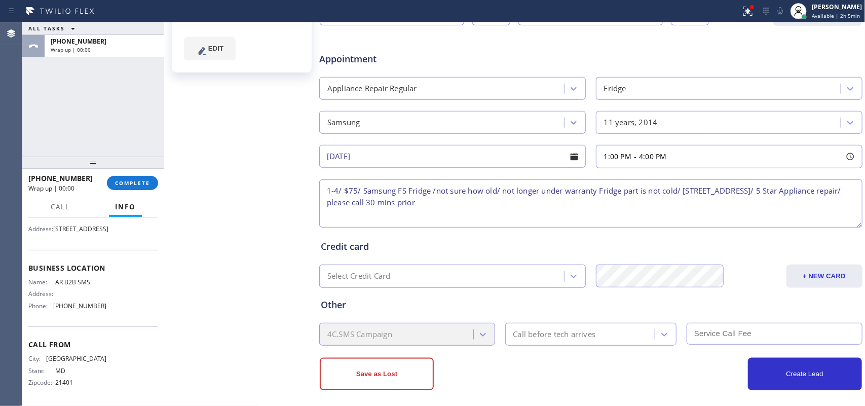
type textarea "1-4/ $75/ Samsung FS Fridge /not sure how old/ not longer under warranty Fridge…"
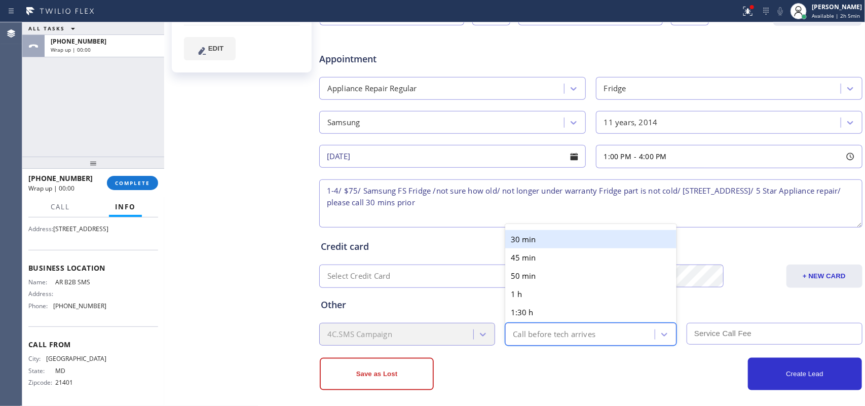
click at [562, 324] on div "Call before tech arrives" at bounding box center [591, 334] width 172 height 23
click at [536, 239] on div "30 min" at bounding box center [591, 239] width 172 height 18
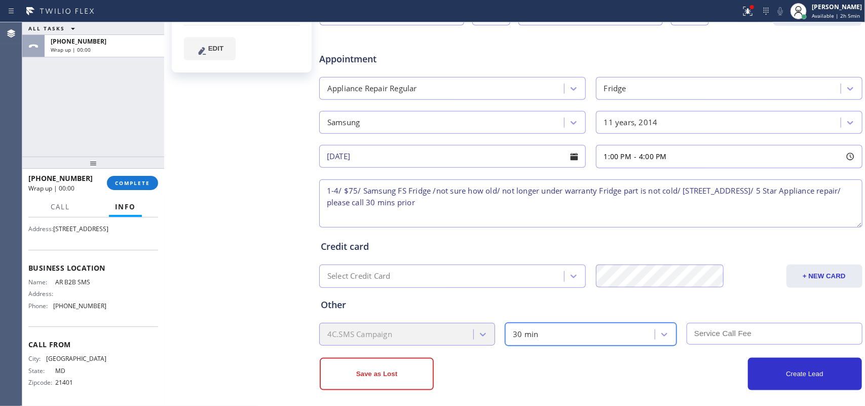
click at [692, 324] on input "text" at bounding box center [775, 334] width 176 height 22
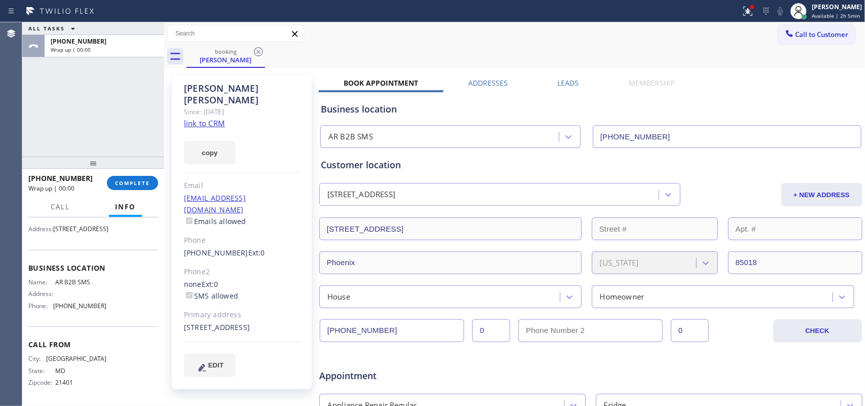
scroll to position [324, 0]
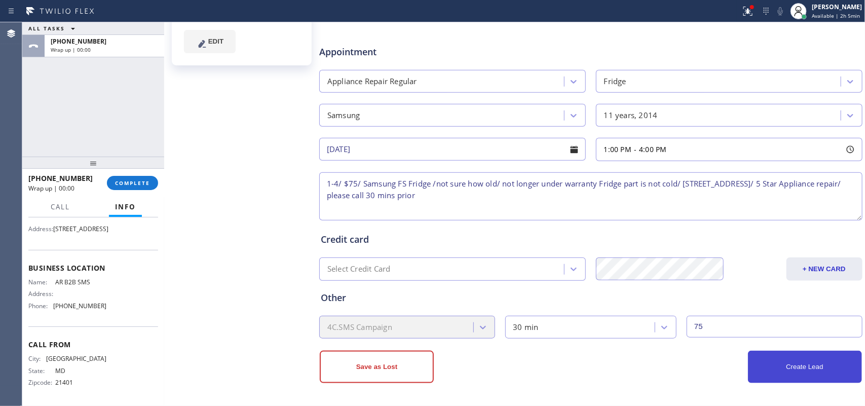
type input "75"
click at [692, 324] on button "Create Lead" at bounding box center [805, 367] width 114 height 32
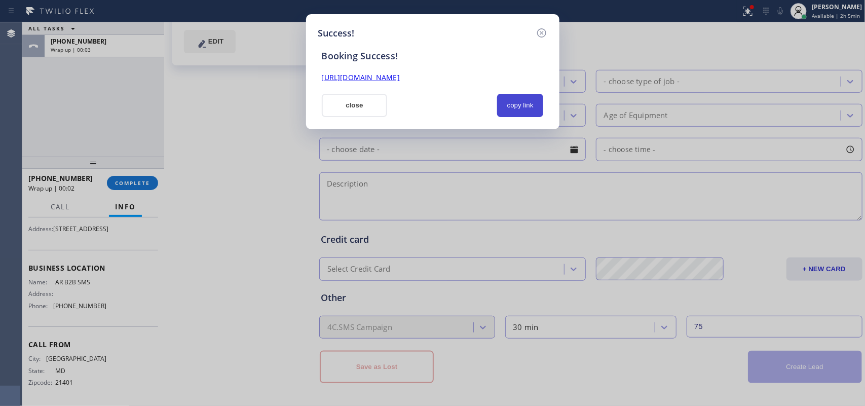
click at [514, 104] on button "copy link" at bounding box center [520, 105] width 47 height 23
click at [400, 76] on link "[URL][DOMAIN_NAME]" at bounding box center [361, 77] width 78 height 10
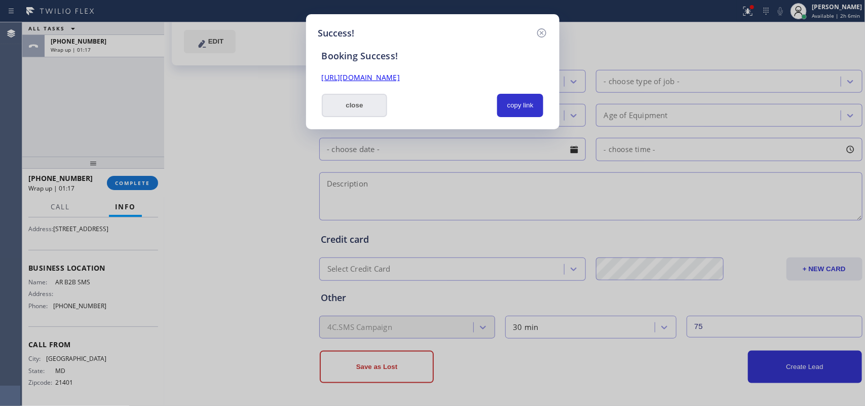
click at [351, 106] on button "close" at bounding box center [355, 105] width 66 height 23
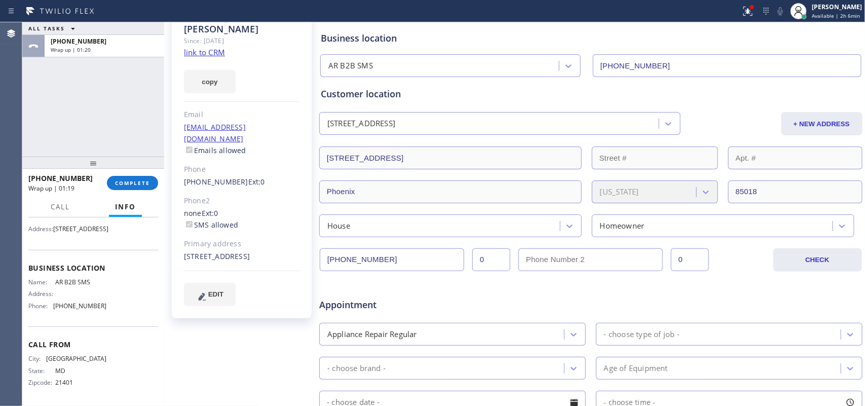
scroll to position [0, 0]
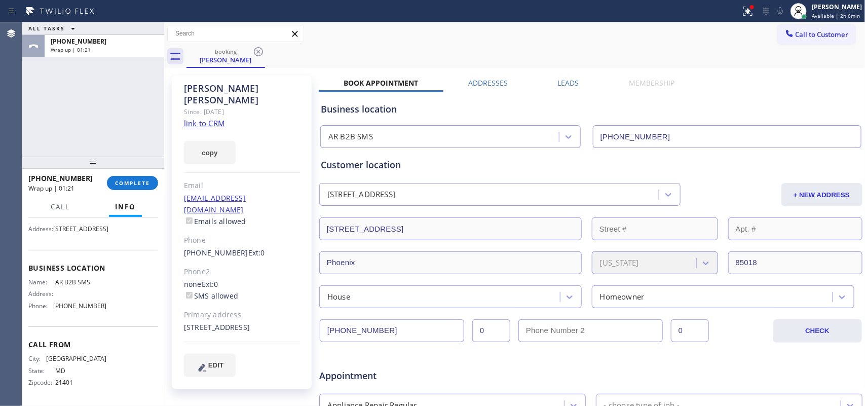
click at [359, 324] on input "[PHONE_NUMBER]" at bounding box center [392, 330] width 144 height 23
click at [153, 180] on button "COMPLETE" at bounding box center [132, 183] width 51 height 14
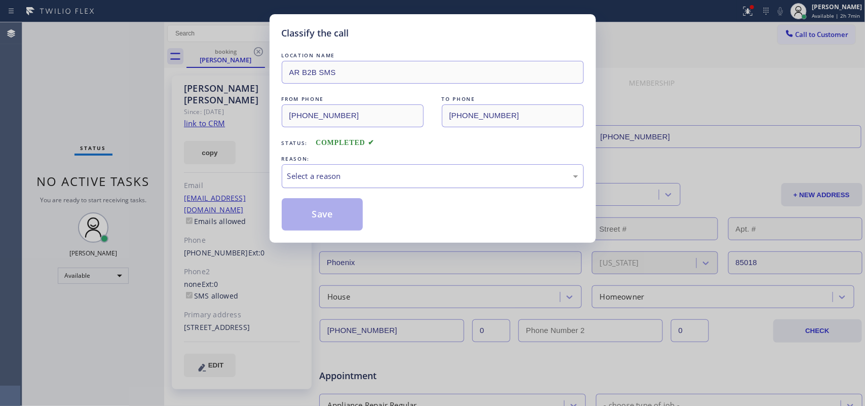
click at [419, 168] on div "Select a reason" at bounding box center [433, 176] width 302 height 24
click at [305, 215] on button "Save" at bounding box center [323, 214] width 82 height 32
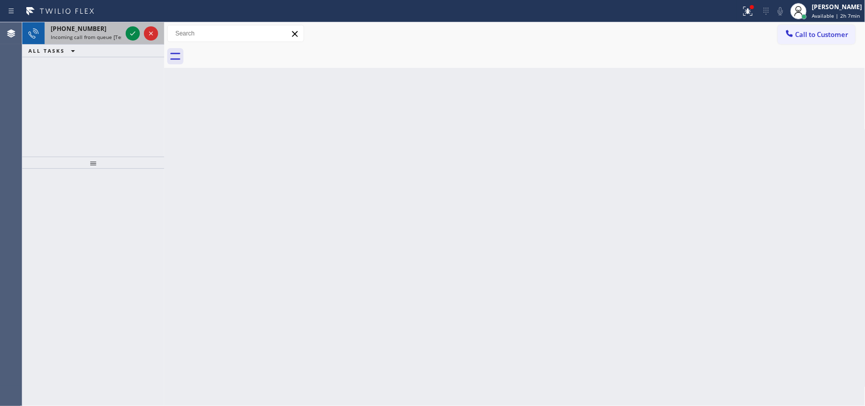
click at [99, 32] on div "[PHONE_NUMBER]" at bounding box center [86, 28] width 71 height 9
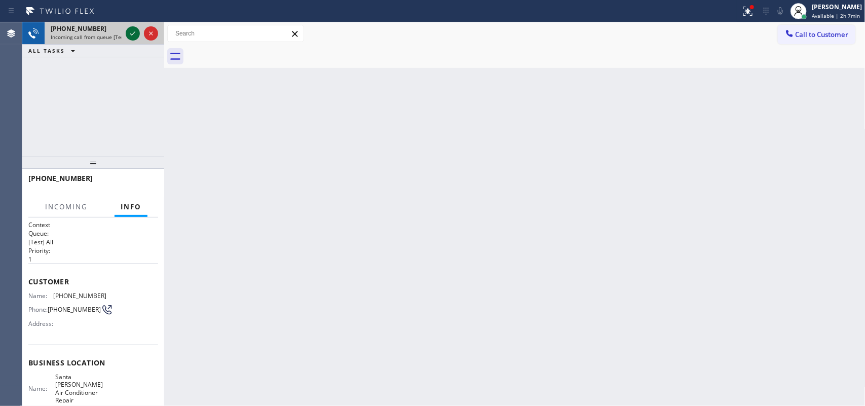
click at [132, 33] on icon at bounding box center [133, 33] width 12 height 12
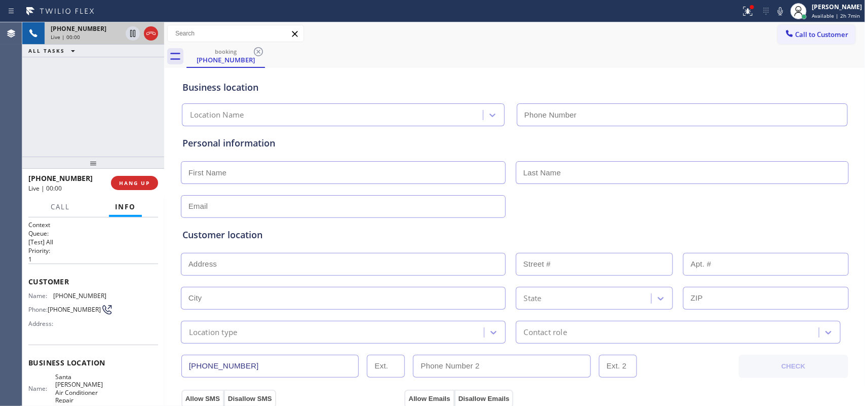
type input "[PHONE_NUMBER]"
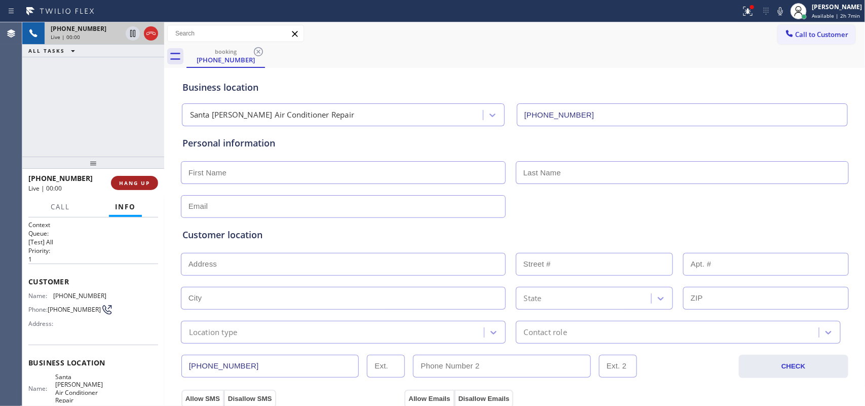
click at [138, 181] on span "HANG UP" at bounding box center [134, 182] width 31 height 7
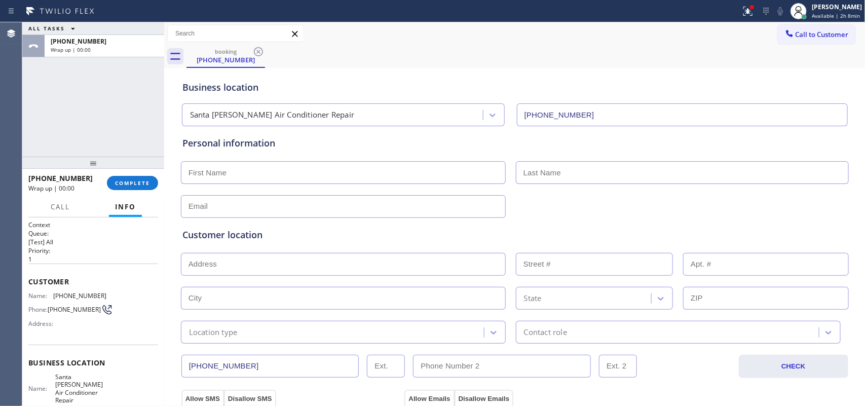
click at [140, 191] on div "[PHONE_NUMBER] Wrap up | 00:00 COMPLETE" at bounding box center [93, 183] width 130 height 26
click at [156, 178] on button "COMPLETE" at bounding box center [132, 183] width 51 height 14
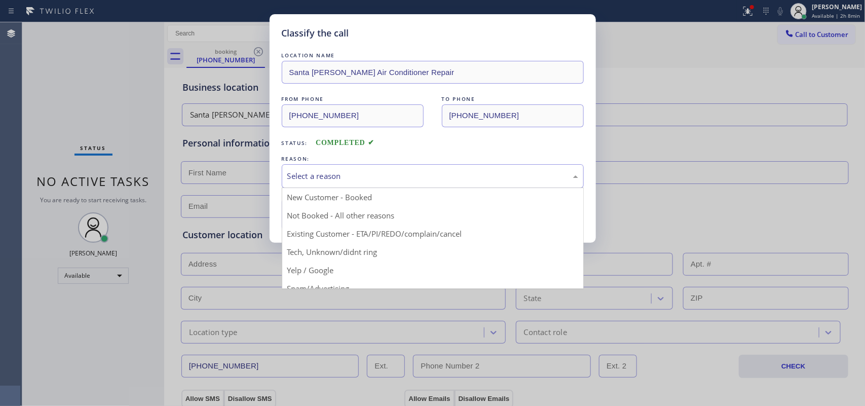
click at [388, 180] on div "Select a reason" at bounding box center [432, 176] width 291 height 12
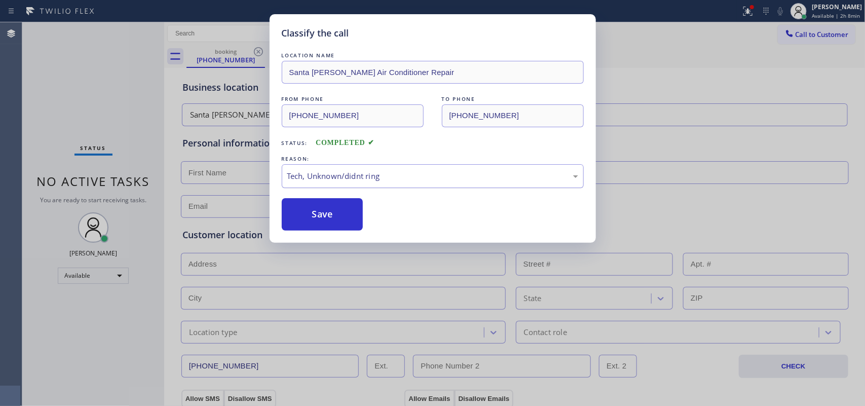
click at [379, 180] on div "Tech, Unknown/didnt ring" at bounding box center [432, 176] width 291 height 12
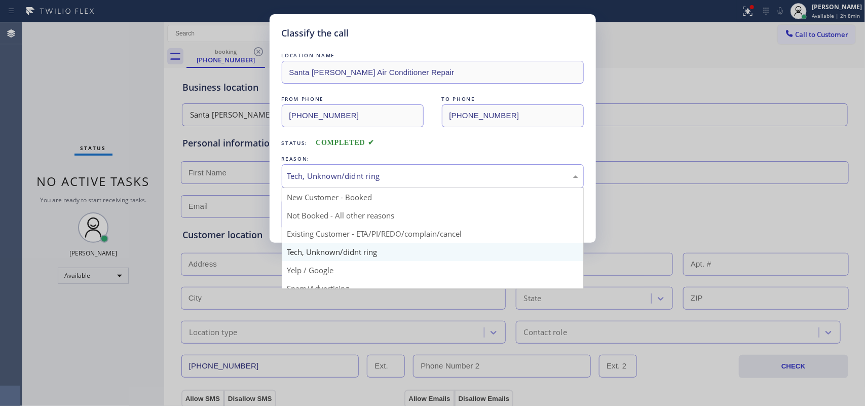
scroll to position [69, 0]
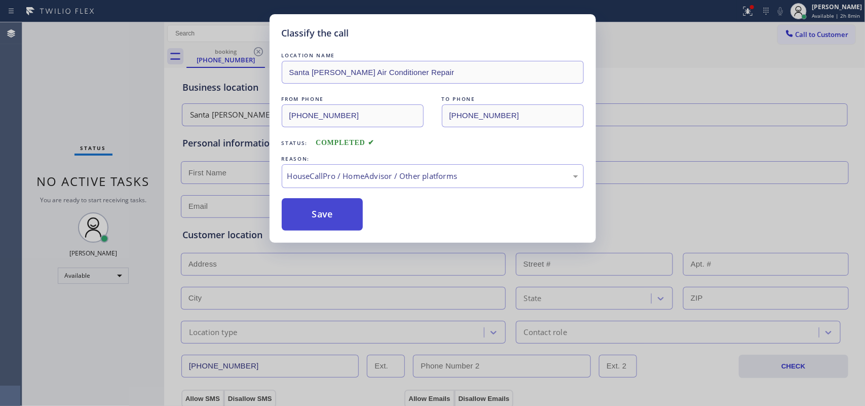
click at [341, 221] on button "Save" at bounding box center [323, 214] width 82 height 32
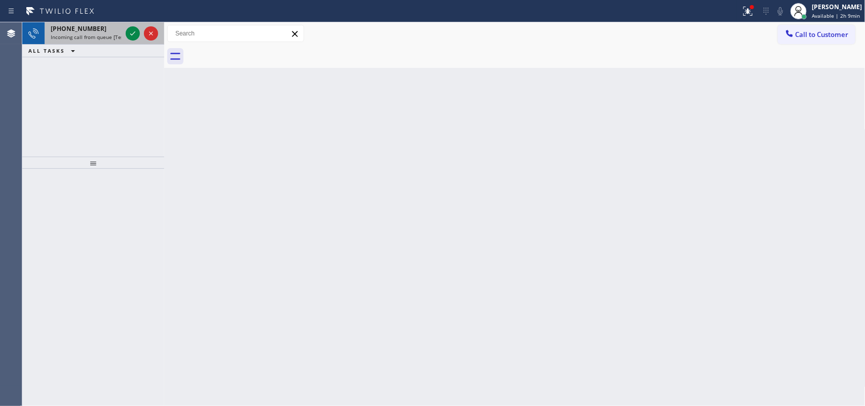
click at [97, 28] on div "[PHONE_NUMBER]" at bounding box center [86, 28] width 71 height 9
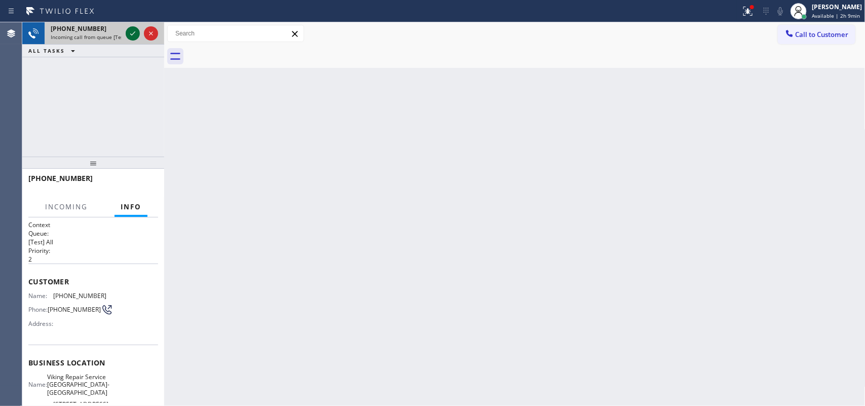
click at [127, 30] on icon at bounding box center [133, 33] width 12 height 12
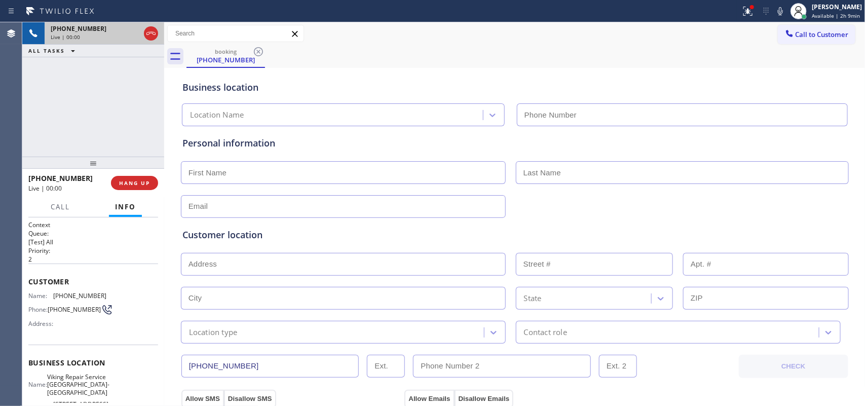
type input "[PHONE_NUMBER]"
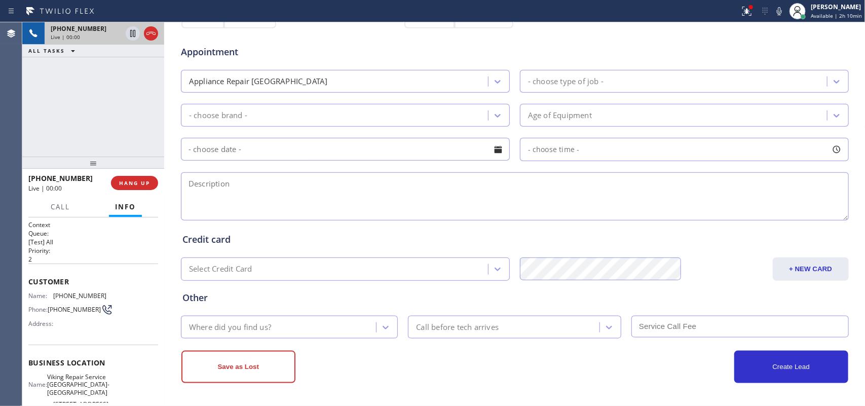
scroll to position [120, 0]
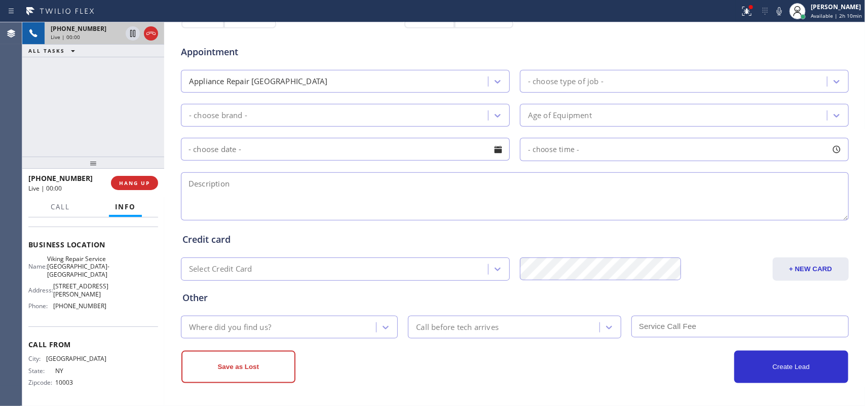
drag, startPoint x: 107, startPoint y: 313, endPoint x: 99, endPoint y: 282, distance: 32.0
click at [100, 289] on div "Name: Viking Repair Service [GEOGRAPHIC_DATA]-Stuyvesant Address: [STREET_ADDRE…" at bounding box center [93, 284] width 130 height 59
click at [110, 297] on div "Name: Viking Repair Service [GEOGRAPHIC_DATA]-Stuyvesant Address: [STREET_ADDRE…" at bounding box center [93, 284] width 130 height 59
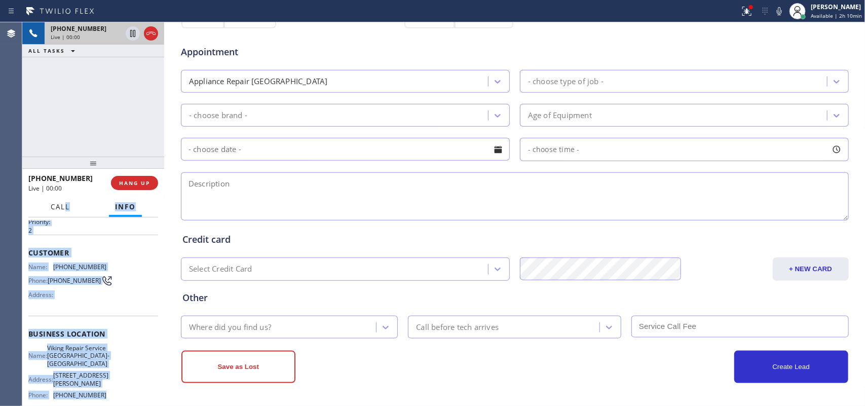
scroll to position [0, 0]
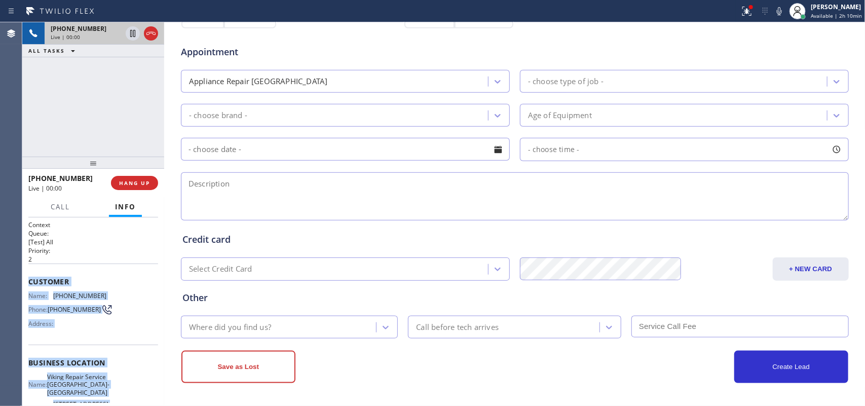
drag, startPoint x: 107, startPoint y: 310, endPoint x: 29, endPoint y: 277, distance: 84.1
click at [29, 277] on div "Context Queue: [Test] All Priority: 2 Customer Name: [PHONE_NUMBER] Phone: [PHO…" at bounding box center [93, 370] width 130 height 301
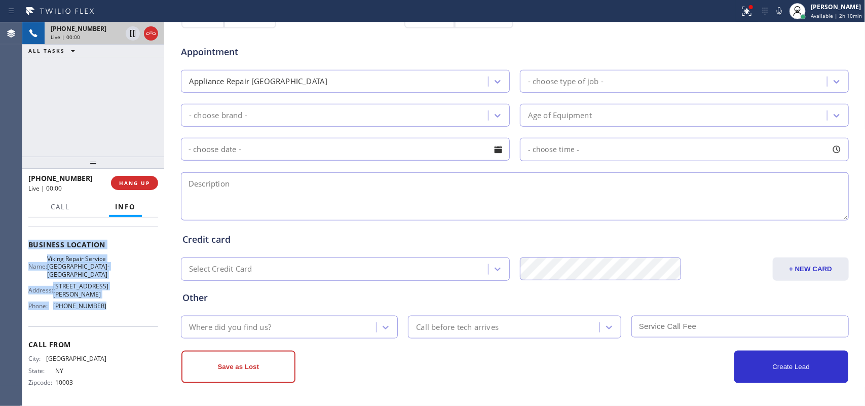
click at [131, 284] on div "Name: Viking Repair Service [GEOGRAPHIC_DATA]-Stuyvesant Address: [STREET_ADDRE…" at bounding box center [93, 284] width 130 height 59
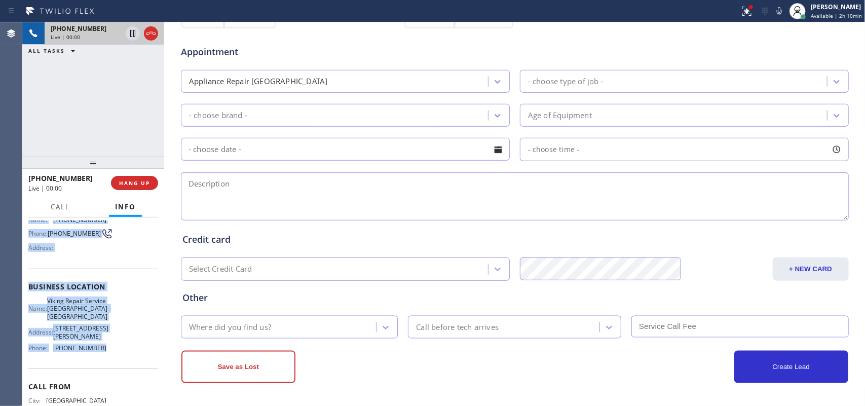
scroll to position [0, 0]
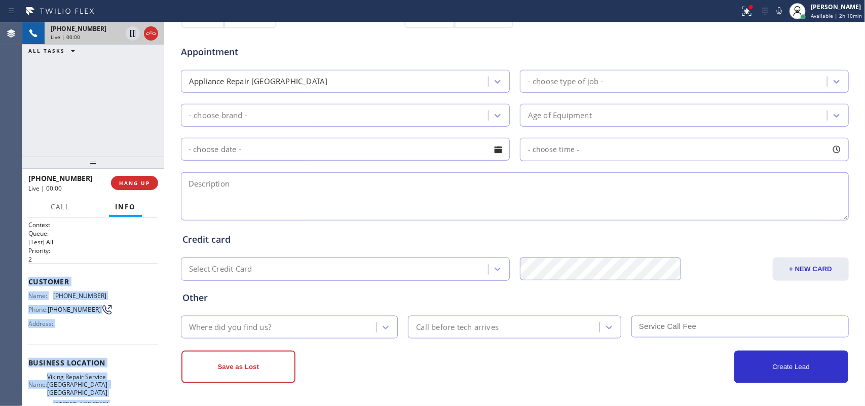
drag, startPoint x: 95, startPoint y: 322, endPoint x: 26, endPoint y: 279, distance: 82.0
click at [26, 279] on div "Context Queue: [Test] All Priority: 2 Customer Name: [PHONE_NUMBER] Phone: [PHO…" at bounding box center [93, 311] width 142 height 189
click at [151, 183] on button "HANG UP" at bounding box center [134, 183] width 47 height 14
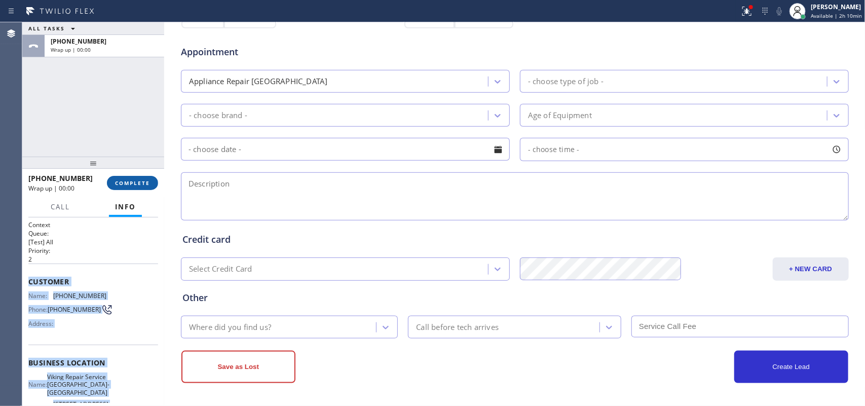
click at [151, 183] on button "COMPLETE" at bounding box center [132, 183] width 51 height 14
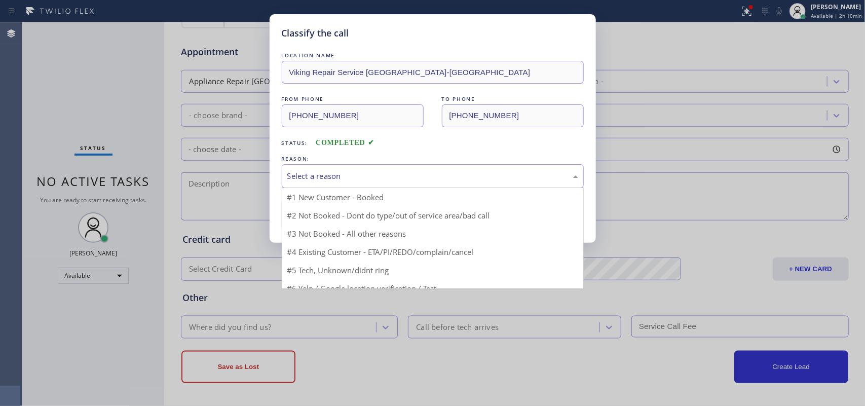
click at [389, 165] on div "Select a reason" at bounding box center [433, 176] width 302 height 24
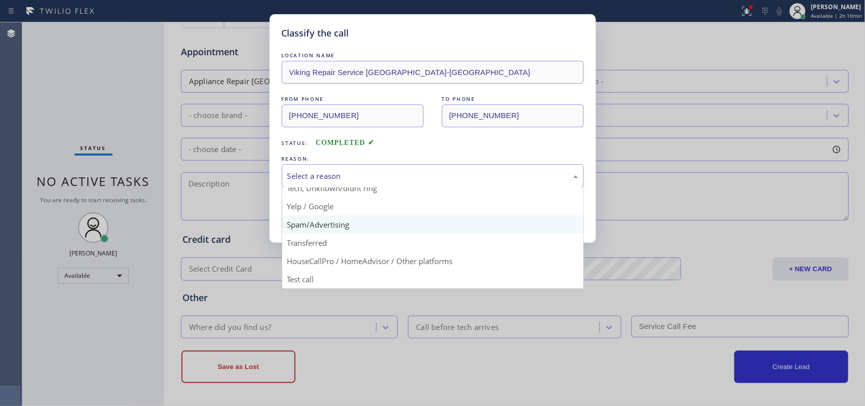
scroll to position [6, 0]
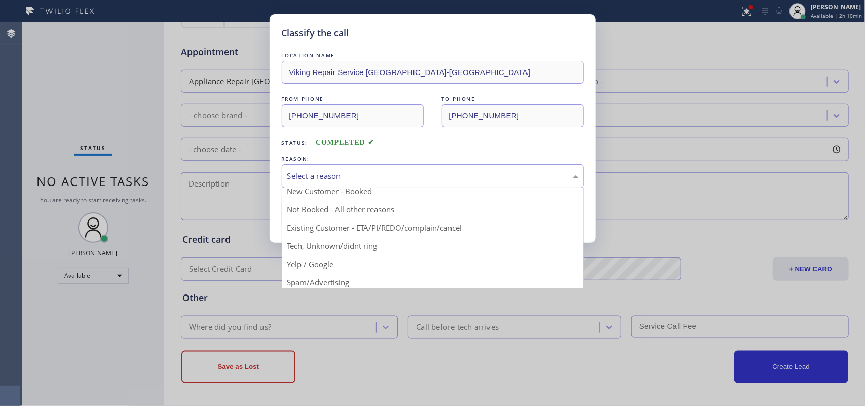
drag, startPoint x: 369, startPoint y: 246, endPoint x: 346, endPoint y: 234, distance: 26.1
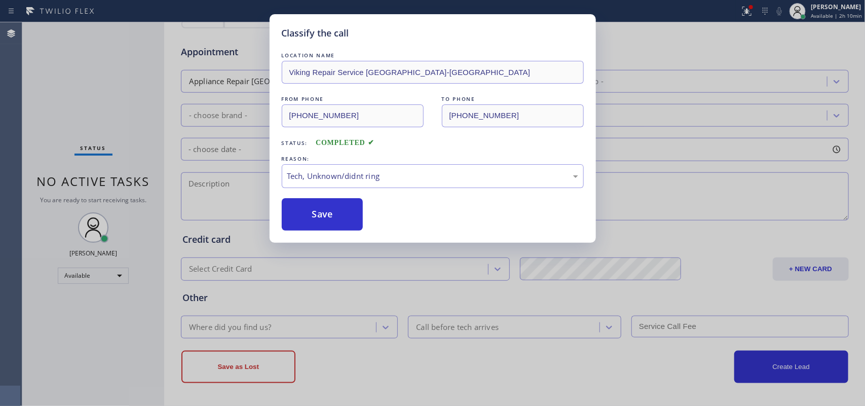
drag, startPoint x: 329, startPoint y: 221, endPoint x: 335, endPoint y: 97, distance: 124.3
click at [329, 219] on button "Save" at bounding box center [323, 214] width 82 height 32
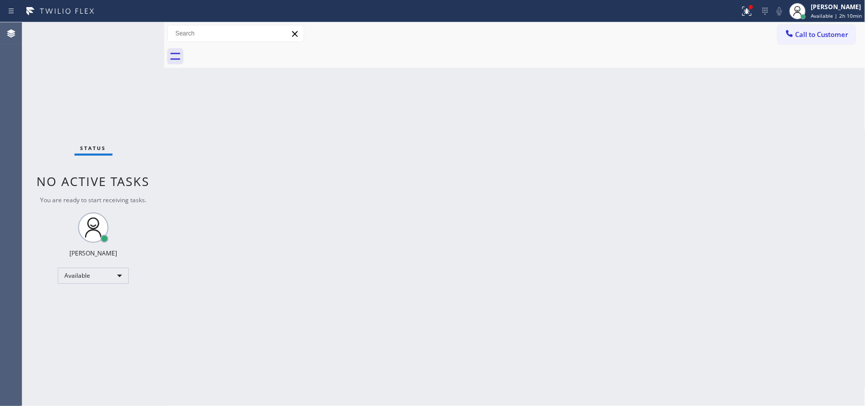
click at [692, 127] on div "Back to Dashboard Change Sender ID Customers Technicians Select a contact Outbo…" at bounding box center [514, 214] width 701 height 384
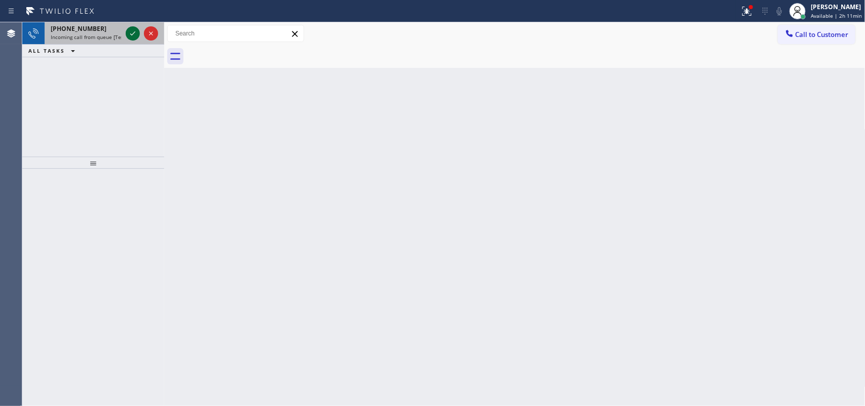
click at [128, 33] on icon at bounding box center [133, 33] width 12 height 12
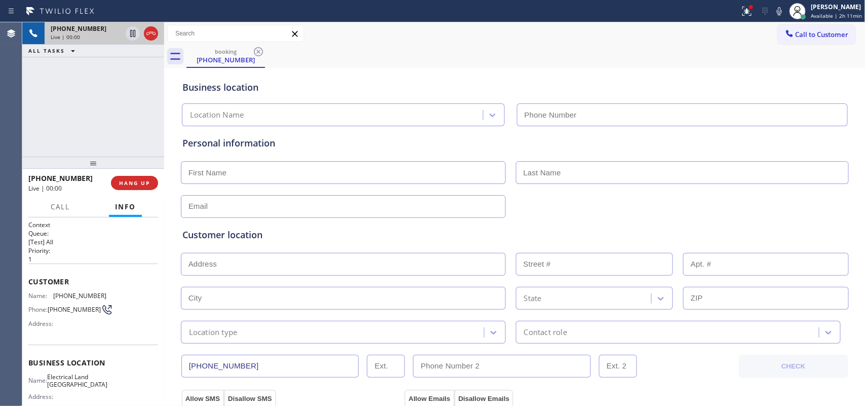
type input "[PHONE_NUMBER]"
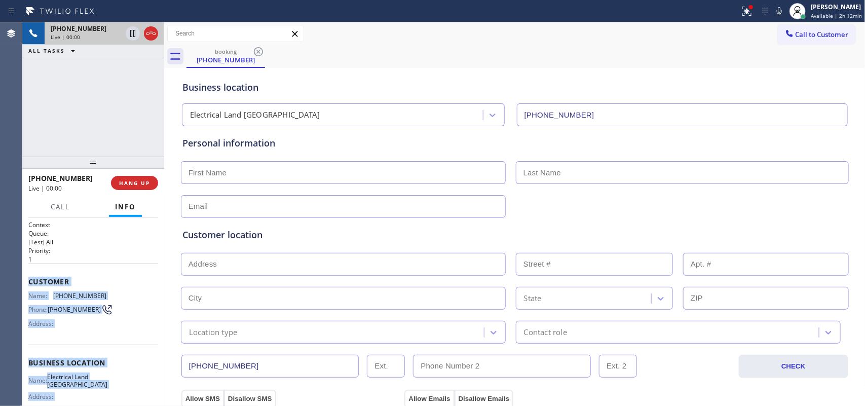
drag, startPoint x: 101, startPoint y: 313, endPoint x: 28, endPoint y: 277, distance: 81.2
click at [28, 277] on div "Context Queue: [Test] All Priority: 1 Customer Name: [PHONE_NUMBER] Phone: [PHO…" at bounding box center [93, 362] width 130 height 285
click at [145, 181] on span "HANG UP" at bounding box center [134, 182] width 31 height 7
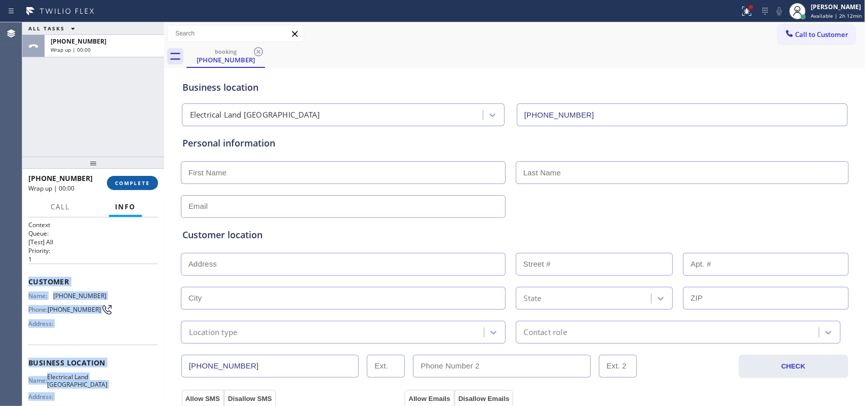
click at [145, 181] on span "COMPLETE" at bounding box center [132, 182] width 35 height 7
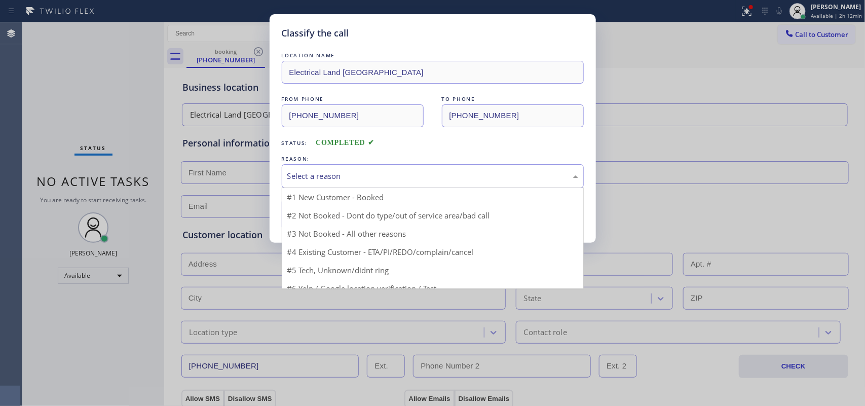
click at [407, 171] on div "Select a reason" at bounding box center [432, 176] width 291 height 12
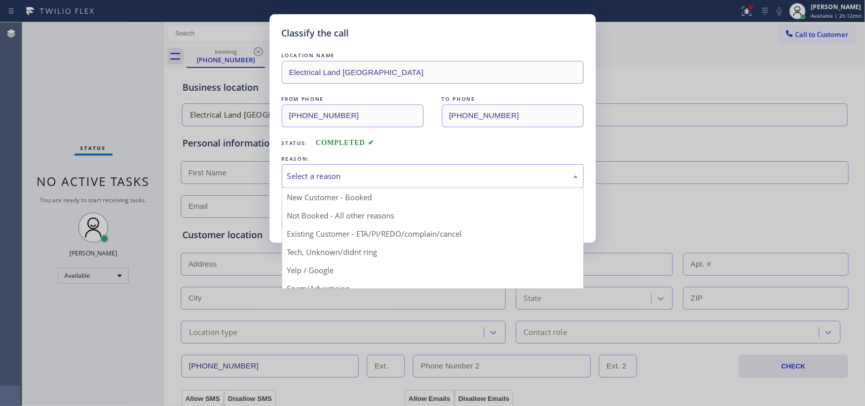
scroll to position [69, 0]
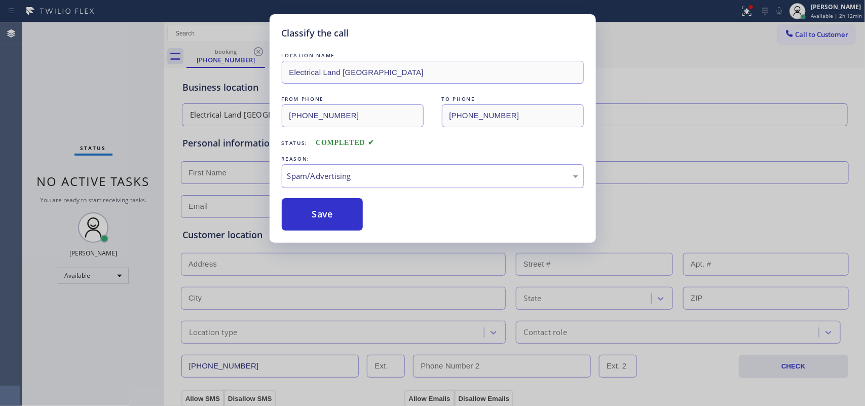
click at [386, 178] on div "Spam/Advertising" at bounding box center [432, 176] width 291 height 12
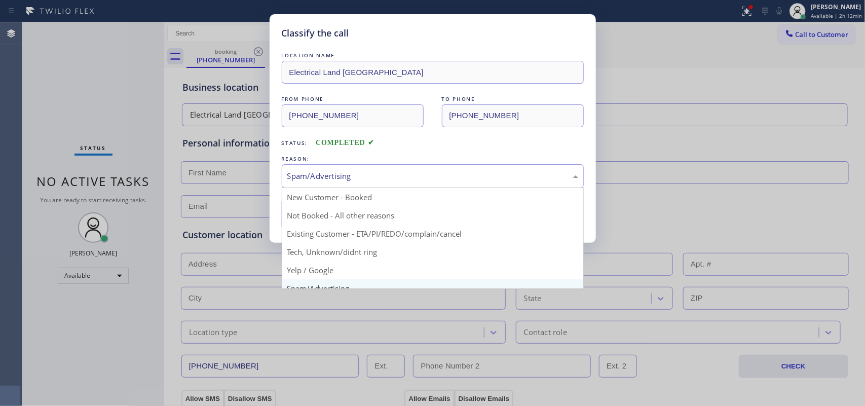
click at [70, 107] on div "Classify the call LOCATION NAME Electrical Land [GEOGRAPHIC_DATA] FROM PHONE [P…" at bounding box center [432, 203] width 865 height 406
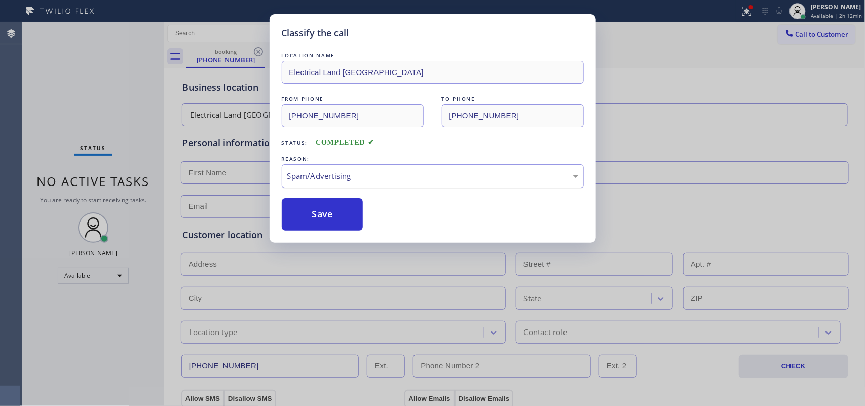
click at [308, 173] on div "Spam/Advertising" at bounding box center [432, 176] width 291 height 12
drag, startPoint x: 338, startPoint y: 259, endPoint x: 326, endPoint y: 235, distance: 27.0
click at [321, 219] on button "Save" at bounding box center [323, 214] width 82 height 32
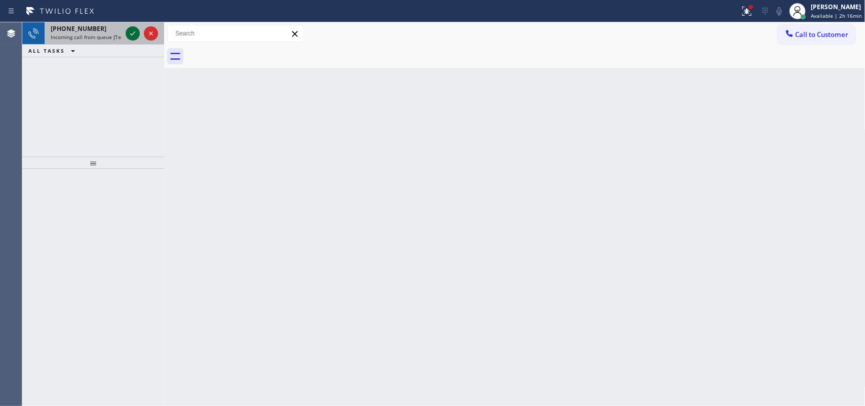
click at [128, 31] on icon at bounding box center [133, 33] width 12 height 12
click at [131, 33] on icon at bounding box center [133, 33] width 12 height 12
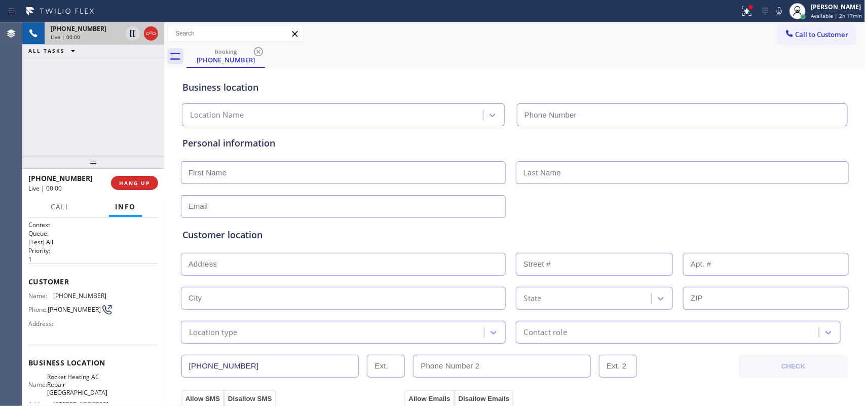
type input "[PHONE_NUMBER]"
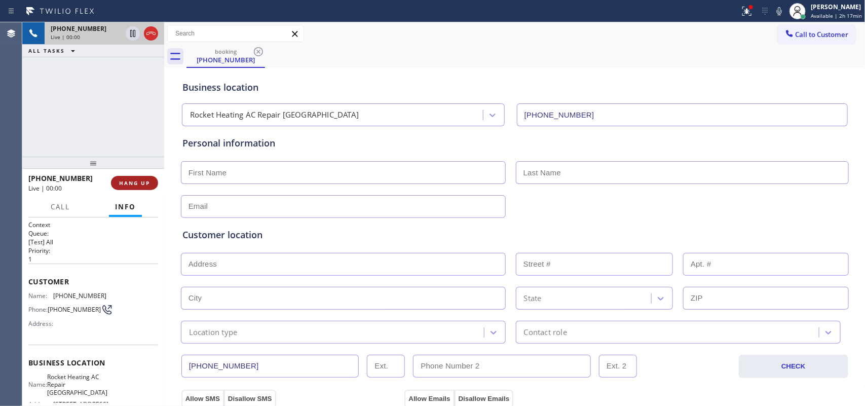
click at [145, 183] on span "HANG UP" at bounding box center [134, 182] width 31 height 7
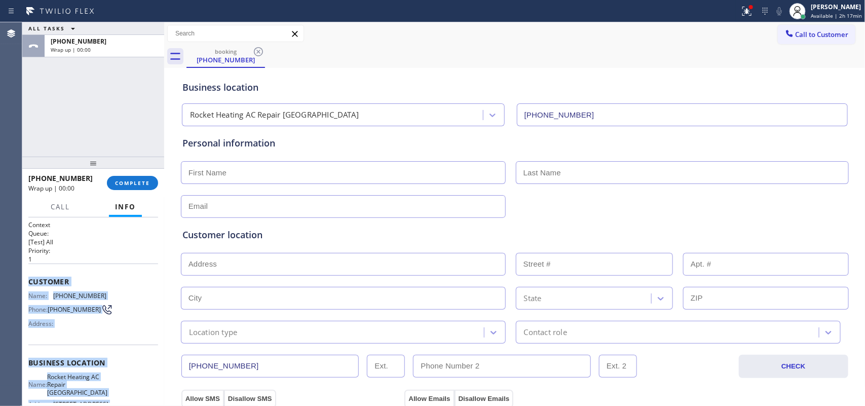
drag, startPoint x: 110, startPoint y: 311, endPoint x: 29, endPoint y: 279, distance: 86.5
click at [26, 280] on div "Context Queue: [Test] All Priority: 1 Customer Name: [PHONE_NUMBER] Phone: [PHO…" at bounding box center [93, 311] width 142 height 189
click at [137, 189] on button "COMPLETE" at bounding box center [132, 183] width 51 height 14
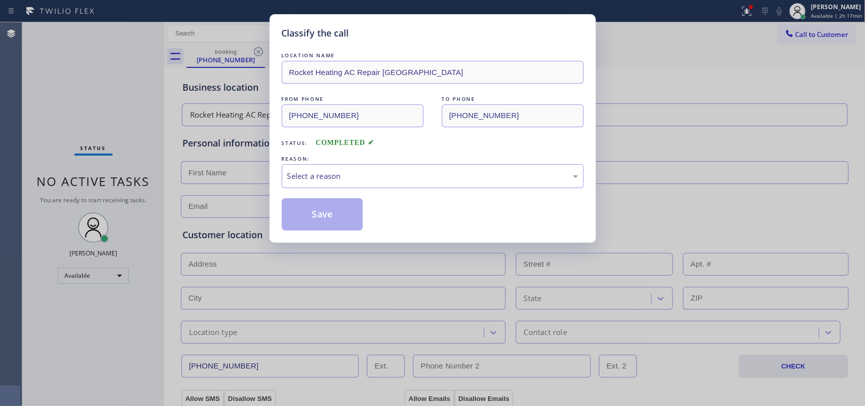
click at [391, 189] on div "LOCATION NAME Rocket Heating AC Repair Saratoga FROM PHONE [PHONE_NUMBER] TO PH…" at bounding box center [433, 140] width 302 height 180
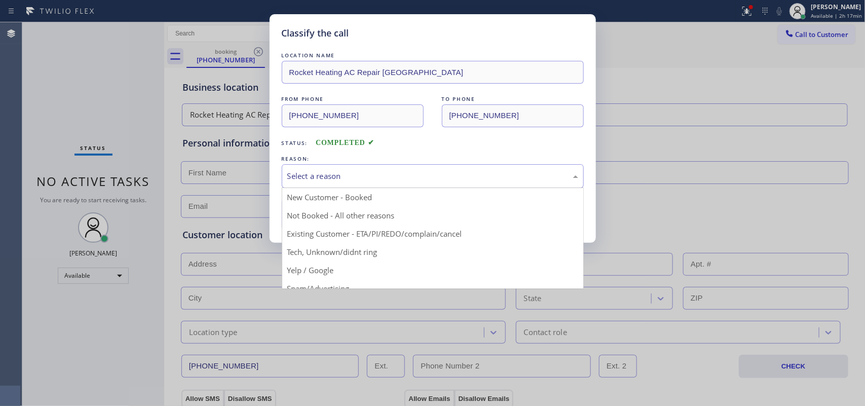
click at [364, 175] on div "Select a reason" at bounding box center [432, 176] width 291 height 12
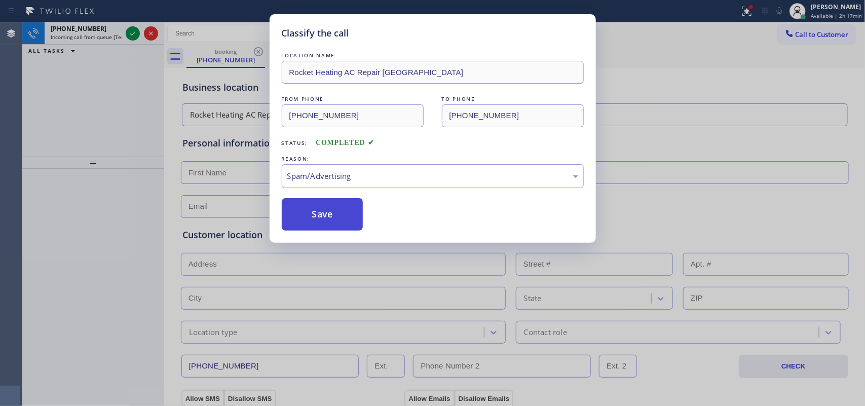
click at [333, 210] on button "Save" at bounding box center [323, 214] width 82 height 32
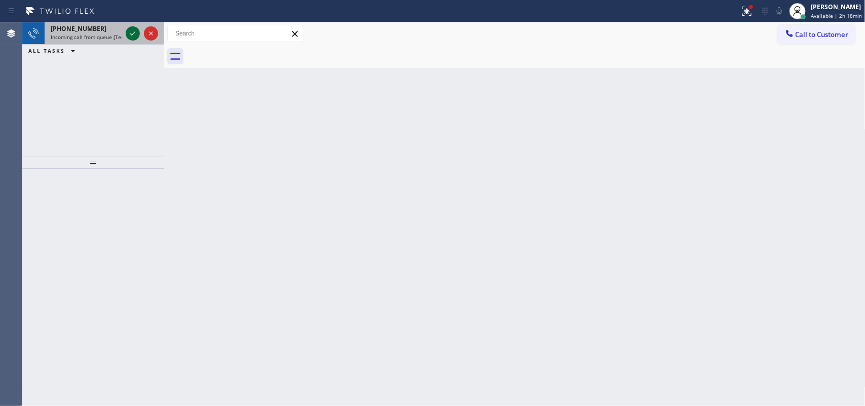
click at [131, 34] on icon at bounding box center [132, 33] width 5 height 4
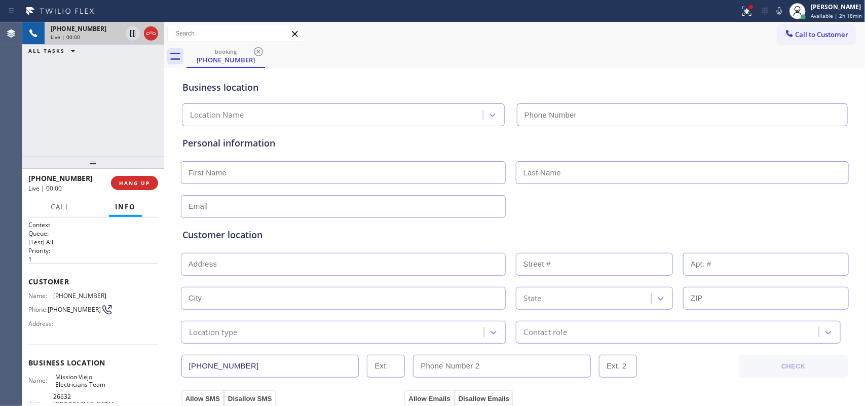
type input "[PHONE_NUMBER]"
click at [67, 203] on span "Call" at bounding box center [60, 206] width 19 height 9
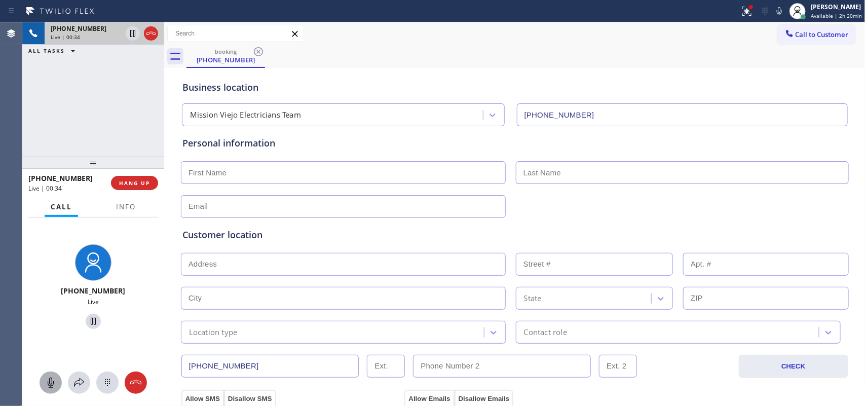
click at [52, 324] on icon at bounding box center [51, 383] width 12 height 12
drag, startPoint x: 89, startPoint y: 321, endPoint x: 99, endPoint y: 292, distance: 30.1
click at [87, 321] on icon at bounding box center [93, 321] width 12 height 12
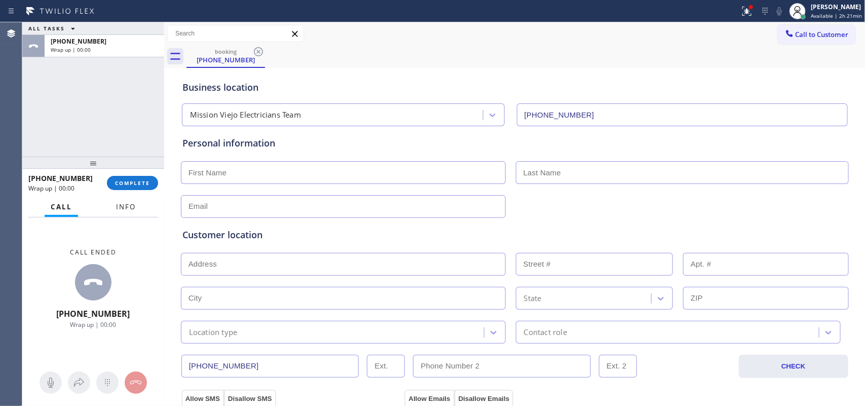
click at [128, 209] on span "Info" at bounding box center [126, 206] width 20 height 9
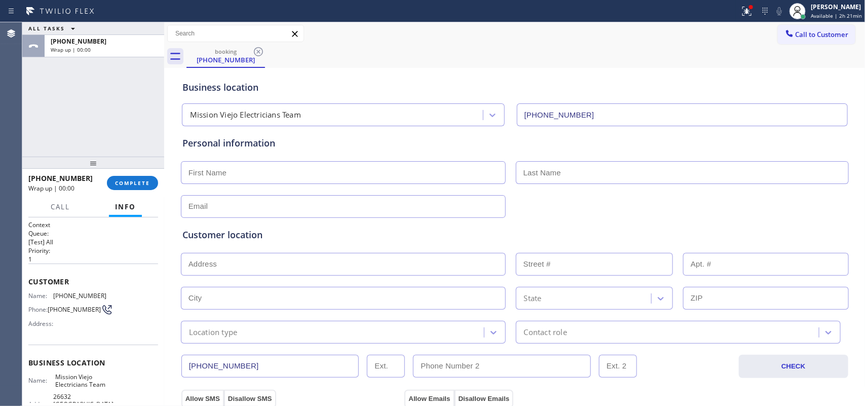
scroll to position [120, 0]
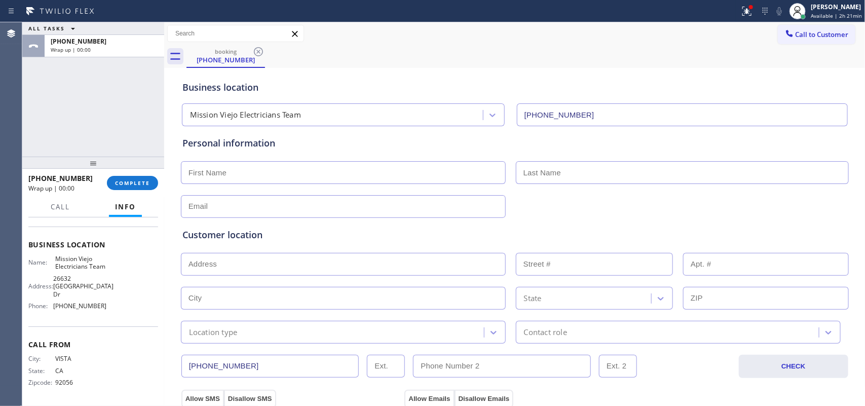
click at [61, 125] on div "ALL TASKS ALL TASKS ACTIVE TASKS TASKS IN WRAP UP [PHONE_NUMBER] Wrap up | 00:00" at bounding box center [93, 89] width 142 height 134
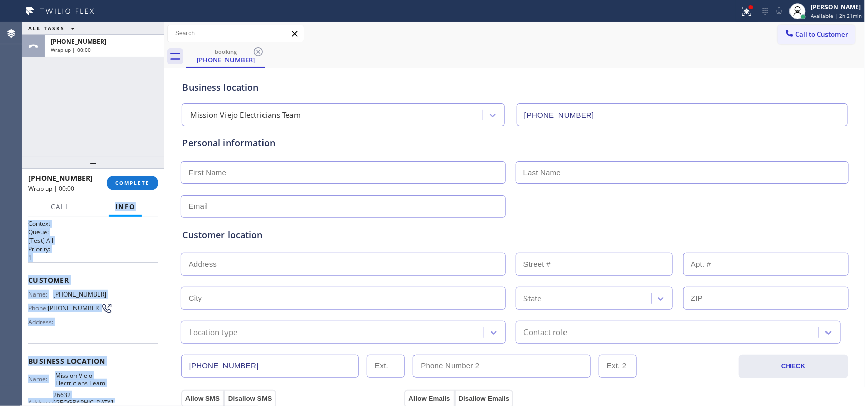
scroll to position [0, 0]
drag, startPoint x: 114, startPoint y: 316, endPoint x: 28, endPoint y: 279, distance: 93.3
click at [28, 279] on div "Context Queue: [Test] All Priority: 1 Customer Name: [PHONE_NUMBER] Phone: [PHO…" at bounding box center [93, 370] width 130 height 301
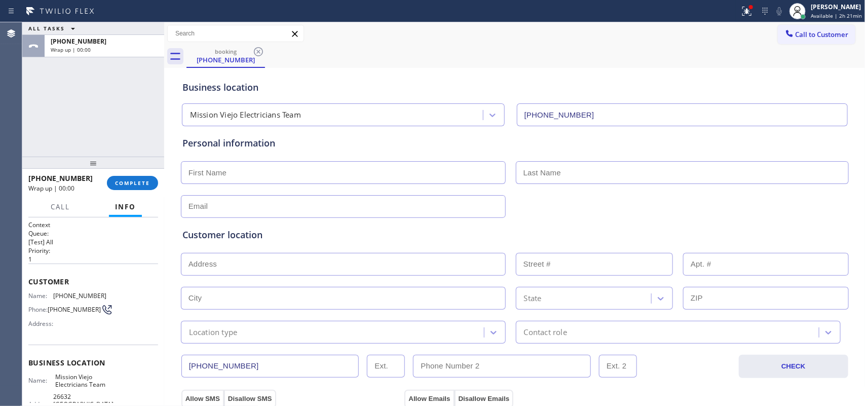
click at [394, 60] on div "booking [PHONE_NUMBER]" at bounding box center [526, 56] width 679 height 23
click at [692, 11] on div "[PERSON_NAME]" at bounding box center [836, 7] width 51 height 9
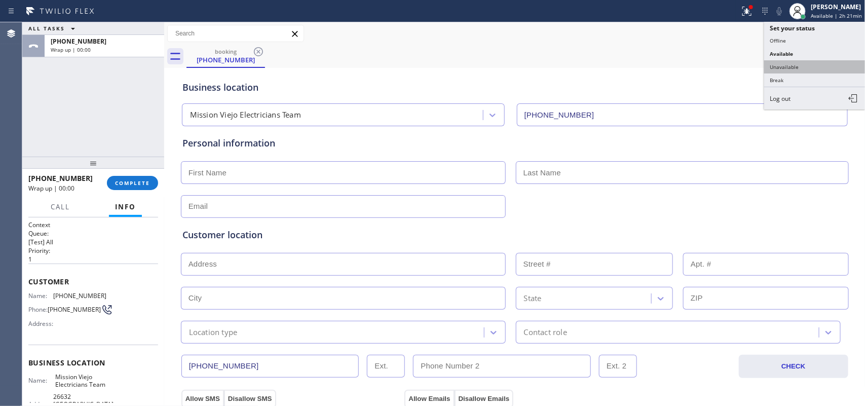
click at [692, 60] on button "Unavailable" at bounding box center [814, 66] width 101 height 13
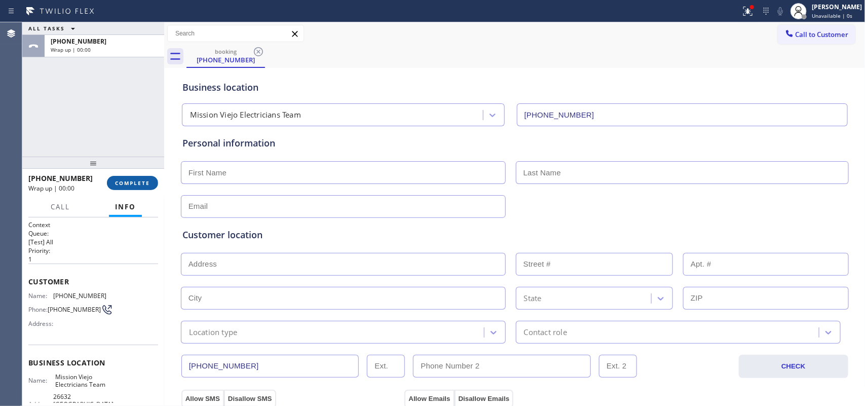
click at [135, 184] on span "COMPLETE" at bounding box center [132, 182] width 35 height 7
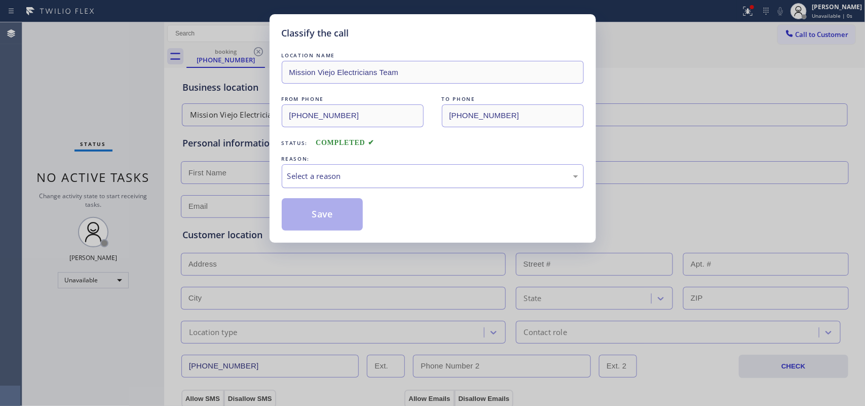
click at [390, 177] on div "Select a reason" at bounding box center [432, 176] width 291 height 12
click at [333, 210] on button "Save" at bounding box center [323, 214] width 82 height 32
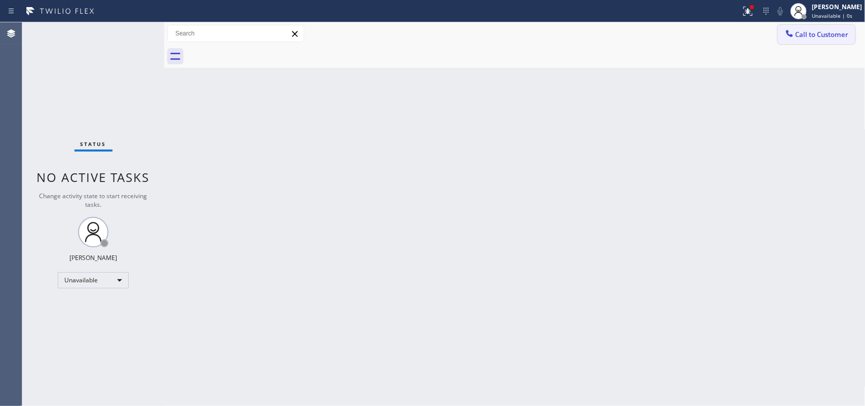
click at [692, 30] on span "Call to Customer" at bounding box center [822, 34] width 53 height 9
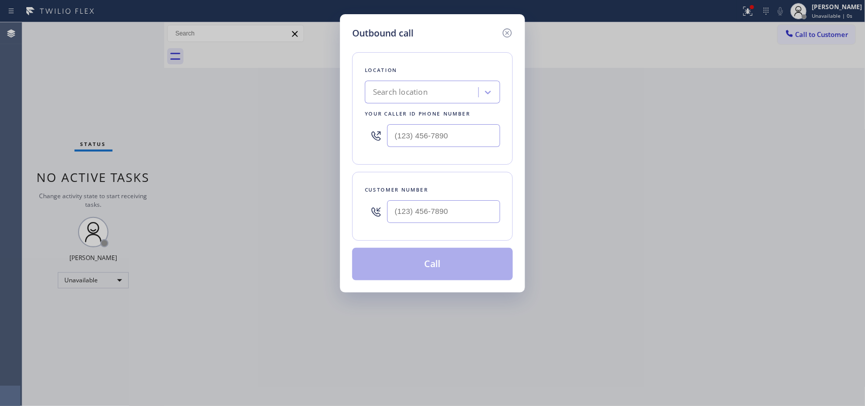
click at [692, 39] on div "Outbound call Location Search location Your caller id phone number Customer num…" at bounding box center [432, 203] width 865 height 406
click at [398, 120] on div at bounding box center [432, 135] width 135 height 33
type input "(___) ___-____"
click at [419, 135] on input "(___) ___-____" at bounding box center [443, 135] width 113 height 23
click at [437, 218] on input "(___) ___-____" at bounding box center [443, 211] width 113 height 23
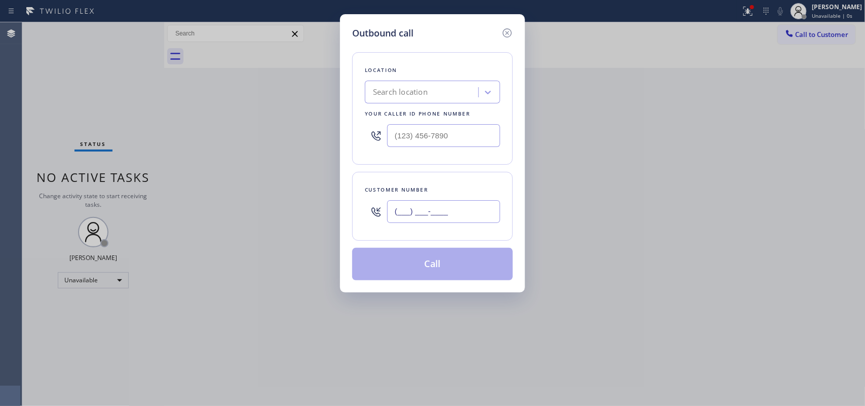
paste input "760) 822-9985"
type input "[PHONE_NUMBER]"
click at [395, 97] on div "Search location" at bounding box center [400, 93] width 55 height 12
click at [428, 140] on input "(___) ___-____" at bounding box center [443, 135] width 113 height 23
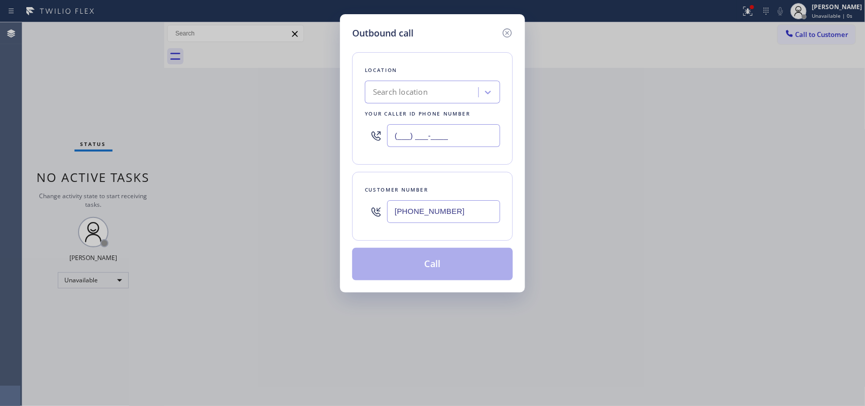
click at [428, 140] on input "(___) ___-____" at bounding box center [443, 135] width 113 height 23
click at [397, 136] on input "(___) ___-____" at bounding box center [443, 135] width 113 height 23
paste input "714) 400-2318"
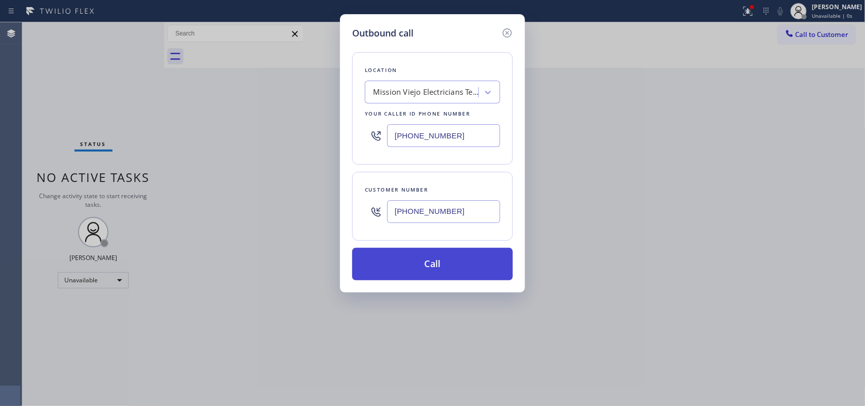
type input "[PHONE_NUMBER]"
click at [413, 274] on button "Call" at bounding box center [432, 264] width 161 height 32
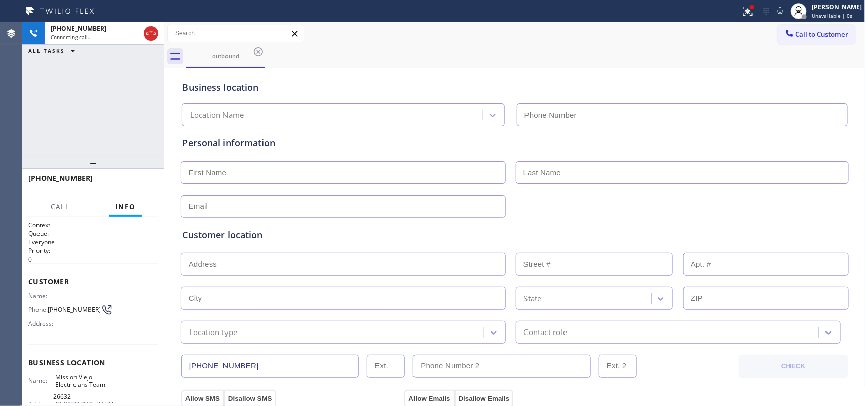
type input "[PHONE_NUMBER]"
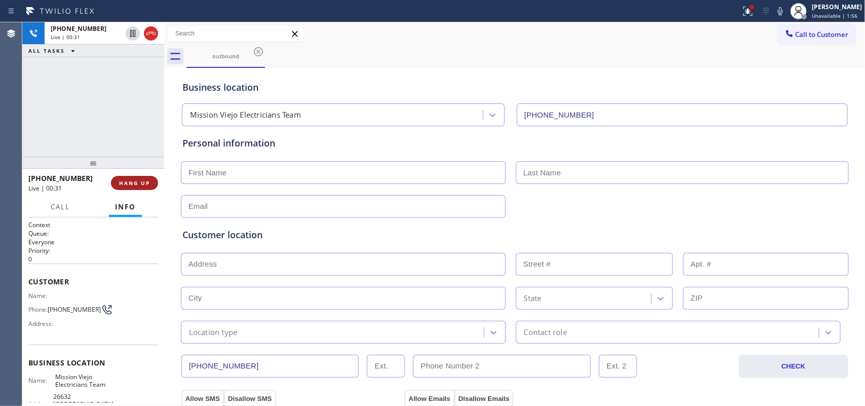
click at [145, 180] on span "HANG UP" at bounding box center [134, 182] width 31 height 7
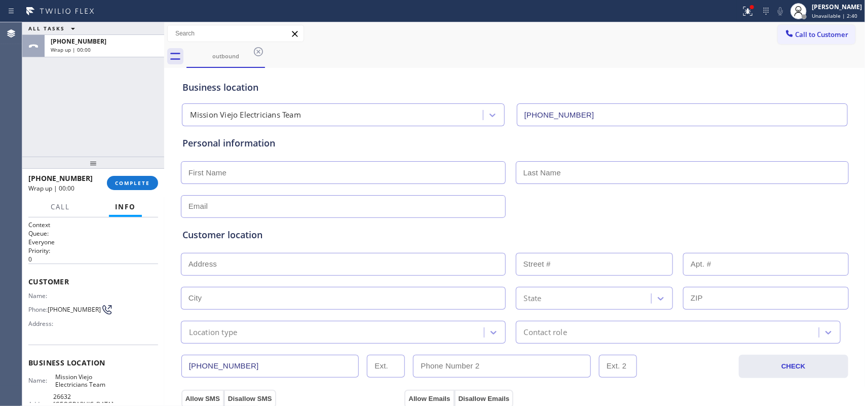
click at [381, 165] on input "text" at bounding box center [343, 172] width 325 height 23
click at [231, 162] on input "text" at bounding box center [343, 172] width 325 height 23
type input "Mr."
type input "Iker"
click at [193, 209] on input "text" at bounding box center [343, 206] width 325 height 23
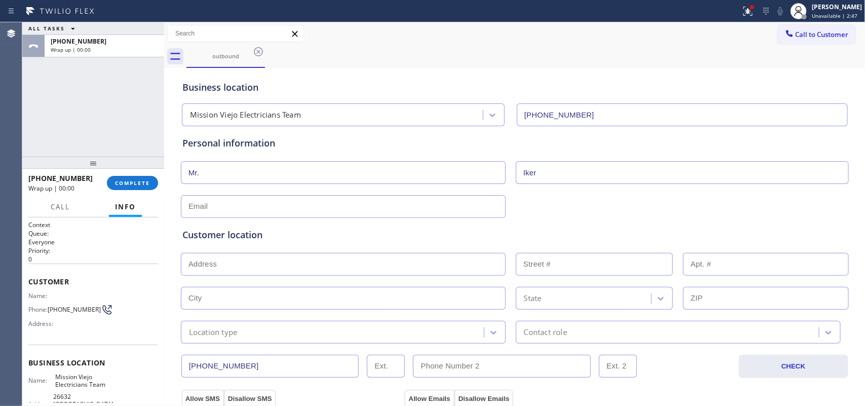
click at [193, 209] on input "text" at bounding box center [343, 206] width 325 height 23
type input "[EMAIL_ADDRESS][DOMAIN_NAME]"
click at [307, 267] on input "text" at bounding box center [343, 264] width 325 height 23
paste input "[STREET_ADDRESS],"
type input "23082 [GEOGRAPHIC_DATA]"
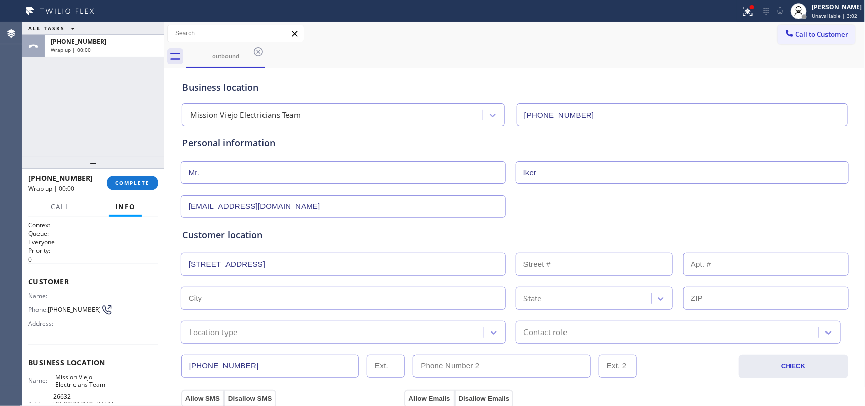
type input "23082"
type input "[GEOGRAPHIC_DATA]"
type input "92692"
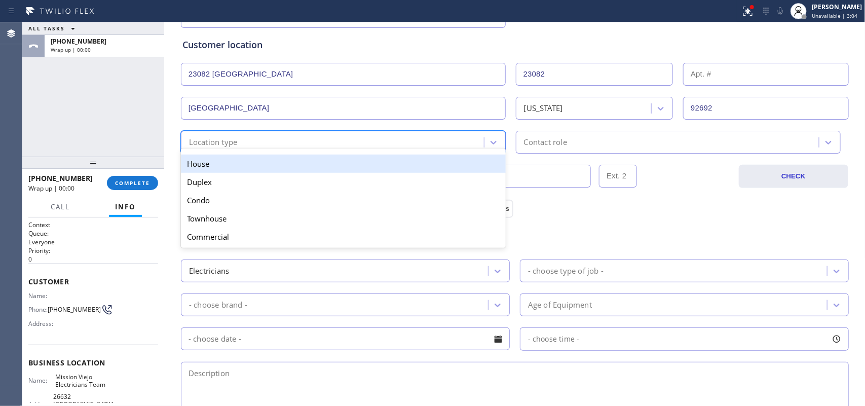
click at [391, 133] on div "Location type" at bounding box center [343, 142] width 325 height 23
click at [410, 160] on div "House" at bounding box center [343, 164] width 325 height 18
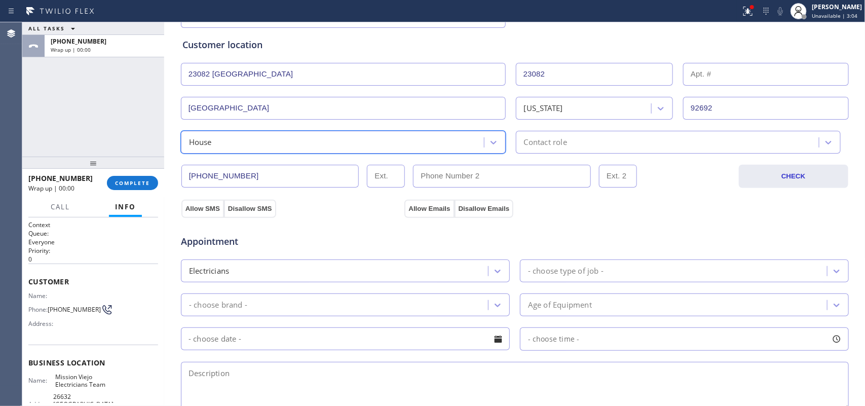
click at [533, 150] on div "Contact role" at bounding box center [678, 142] width 325 height 23
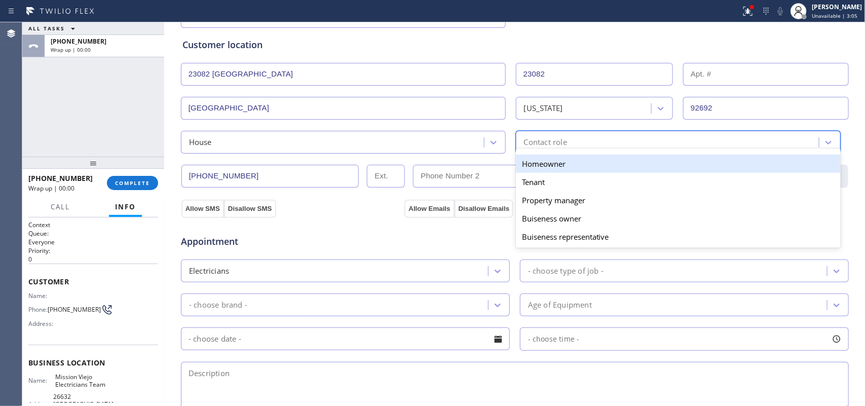
click at [542, 167] on div "Homeowner" at bounding box center [678, 164] width 325 height 18
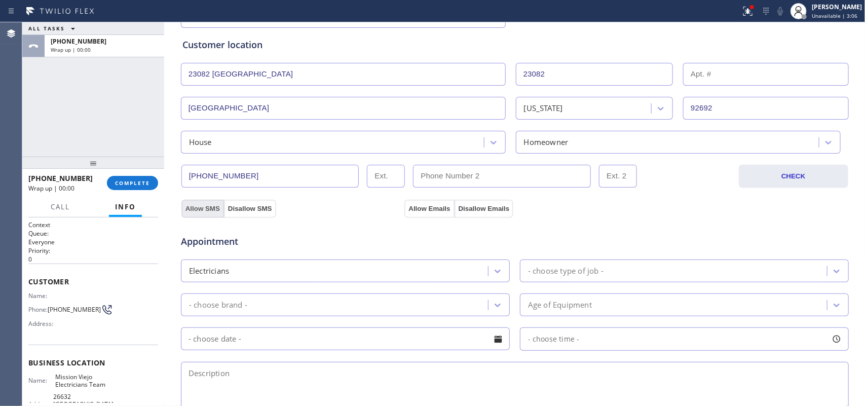
click at [197, 211] on button "Allow SMS" at bounding box center [202, 209] width 43 height 18
click at [416, 209] on button "Allow Emails" at bounding box center [429, 209] width 50 height 18
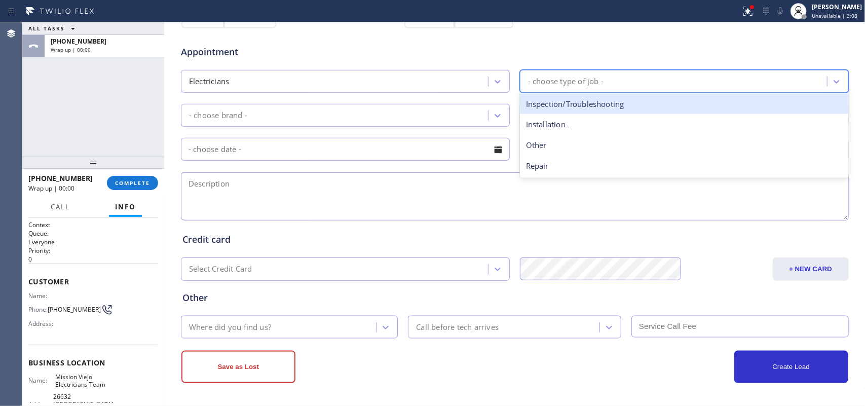
click at [614, 85] on div "- choose type of job -" at bounding box center [675, 81] width 304 height 18
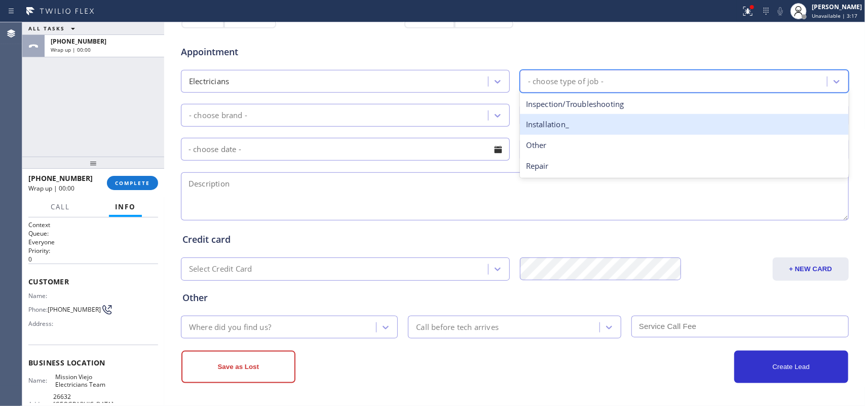
click at [594, 129] on div "Installation_" at bounding box center [684, 124] width 329 height 21
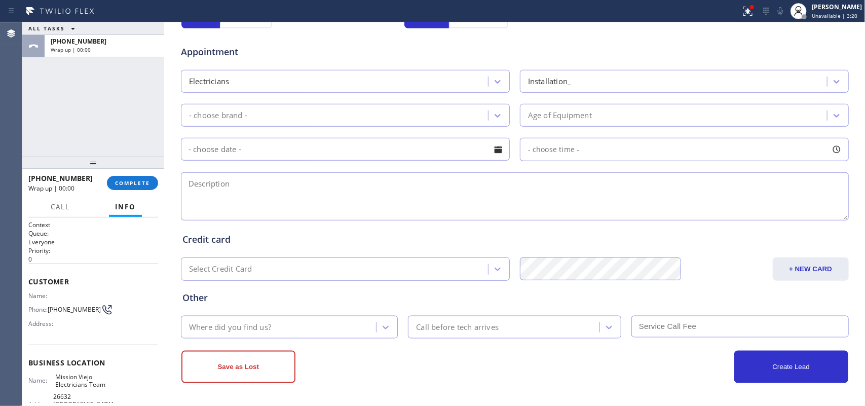
click at [226, 123] on div "- choose brand -" at bounding box center [336, 115] width 304 height 18
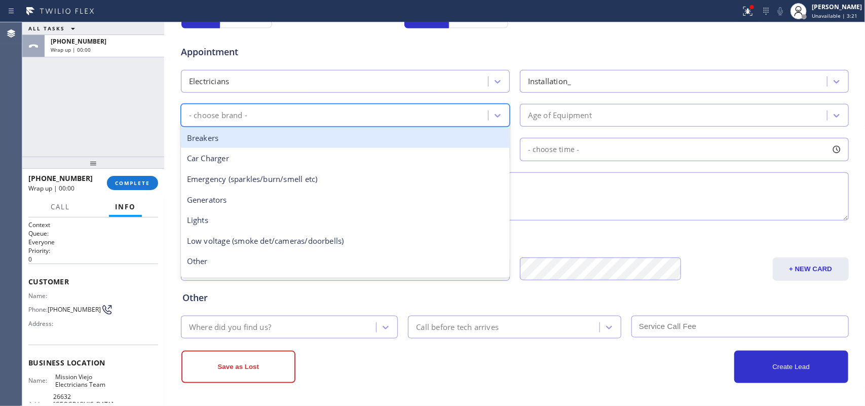
click at [232, 136] on div "Breakers" at bounding box center [345, 138] width 329 height 21
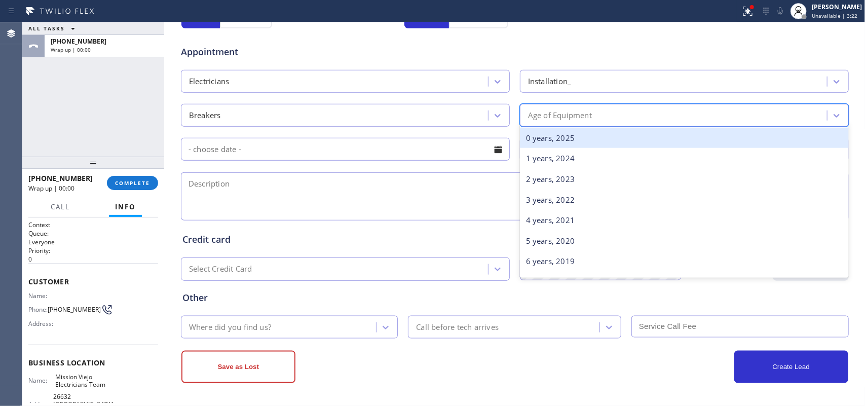
click at [579, 122] on div "Age of Equipment" at bounding box center [675, 115] width 304 height 18
click at [578, 137] on div "0 years, 2025" at bounding box center [684, 138] width 329 height 21
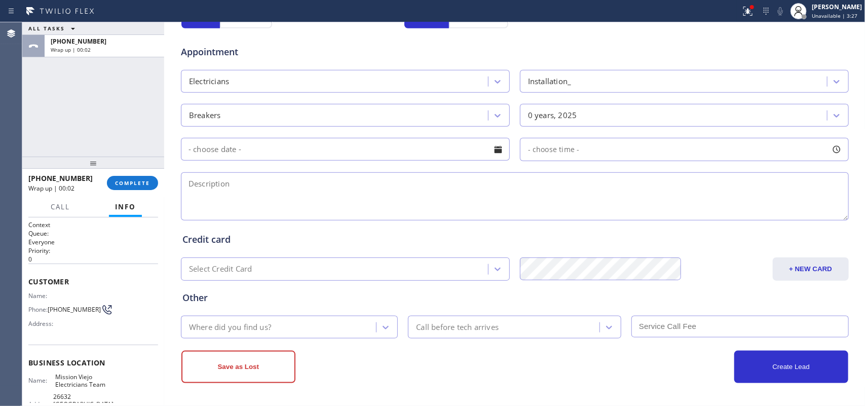
click at [203, 173] on textarea at bounding box center [515, 196] width 668 height 48
paste textarea "change a breaker that has gone bad /[STREET_ADDRESS],"
click at [508, 198] on textarea "change a breaker that has gone bad /[STREET_ADDRESS]," at bounding box center [515, 196] width 668 height 48
click at [406, 195] on textarea "change a breaker that has gone bad /[STREET_ADDRESS]," at bounding box center [515, 196] width 668 height 48
click at [508, 201] on textarea "change a breaker that has gone bad /[STREET_ADDRESS]," at bounding box center [515, 196] width 668 height 48
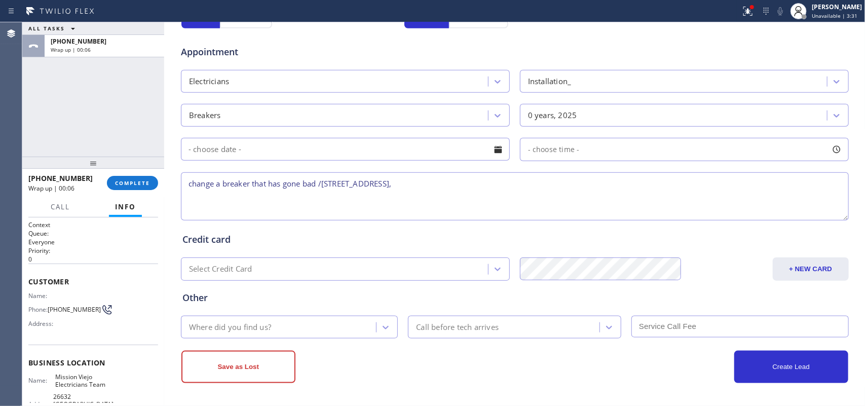
click at [509, 194] on textarea "change a breaker that has gone bad /[STREET_ADDRESS]," at bounding box center [515, 196] width 668 height 48
click at [479, 194] on textarea "change a breaker that has gone bad /[STREET_ADDRESS]/ [PERSON_NAME]-call got di…" at bounding box center [515, 196] width 668 height 48
type textarea "change a breaker that has gone bad /[STREET_ADDRESS]/ [PERSON_NAME]-call got di…"
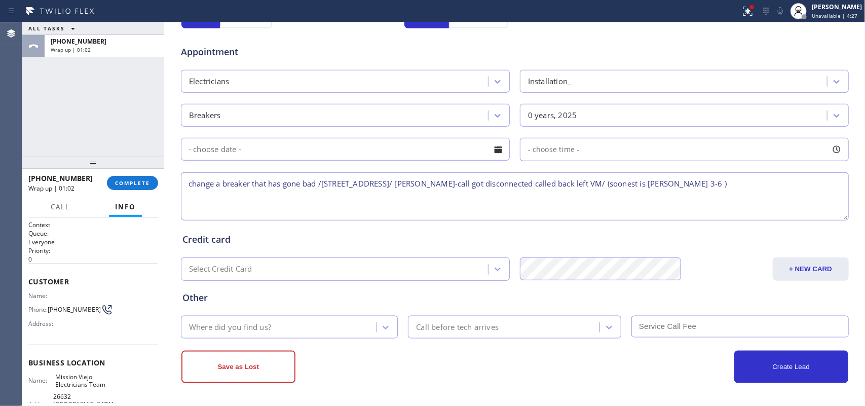
click at [228, 322] on div "Where did you find us?" at bounding box center [230, 327] width 82 height 12
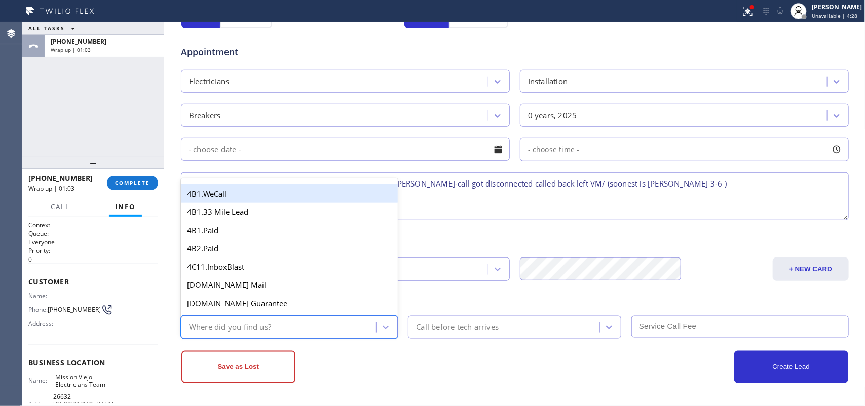
type input "g"
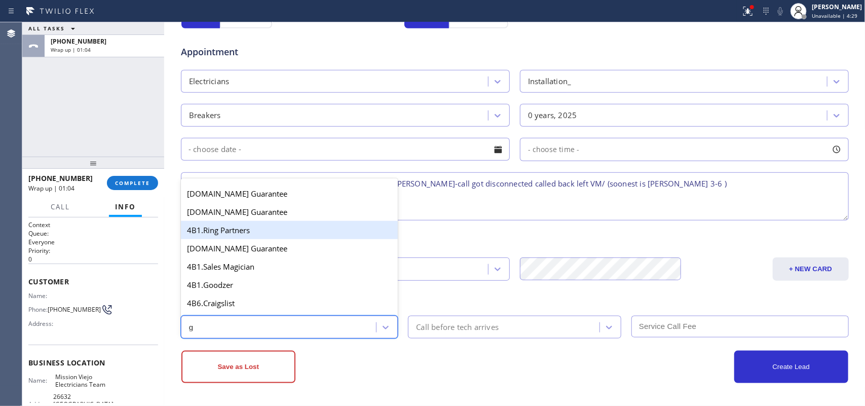
scroll to position [191, 0]
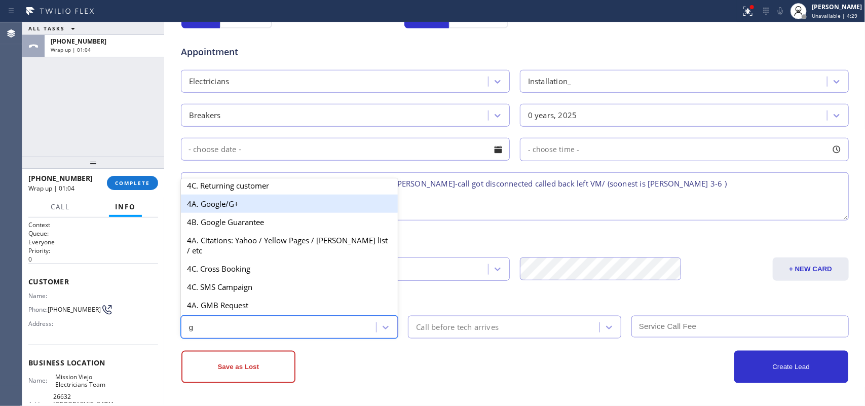
click at [261, 213] on div "4A. Google/G+" at bounding box center [289, 204] width 217 height 18
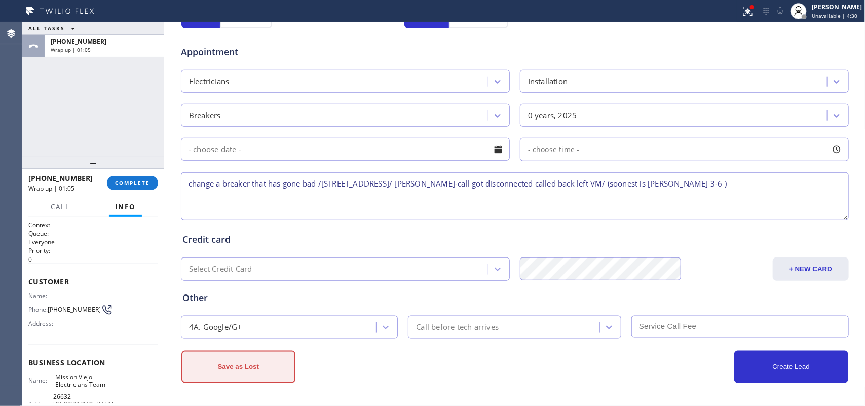
click at [249, 324] on button "Save as Lost" at bounding box center [238, 367] width 114 height 32
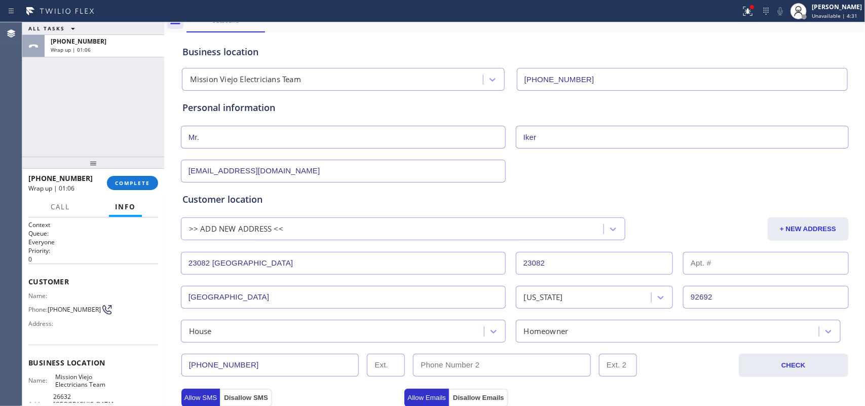
scroll to position [0, 0]
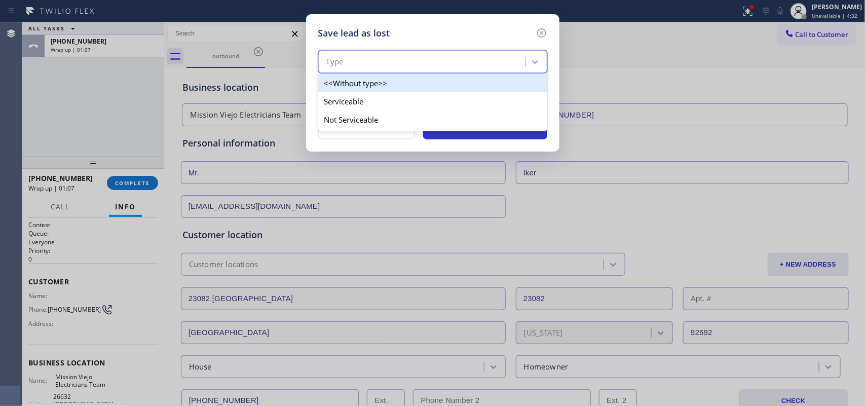
click at [518, 65] on div "Type" at bounding box center [423, 62] width 204 height 18
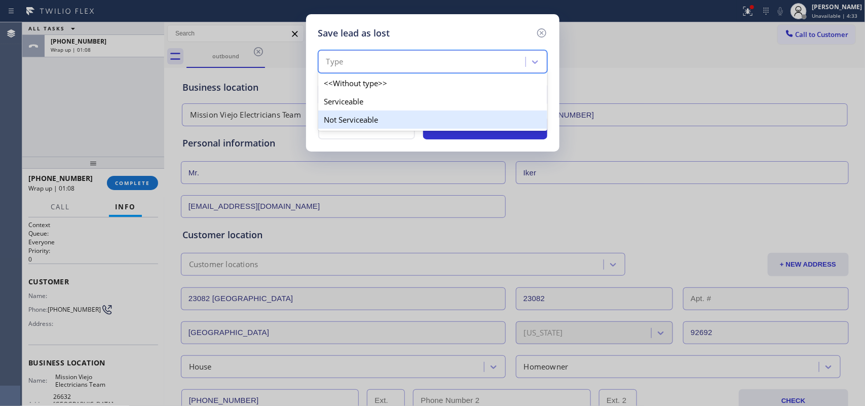
click at [493, 115] on div "Not Serviceable" at bounding box center [432, 119] width 229 height 18
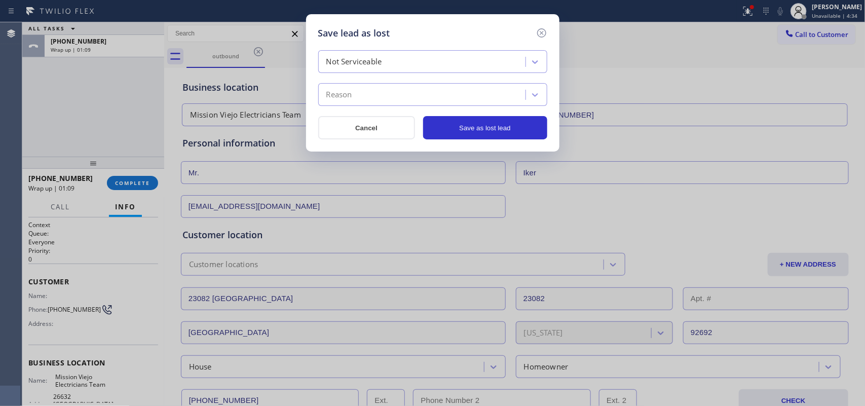
click at [502, 101] on div "Reason" at bounding box center [423, 95] width 204 height 18
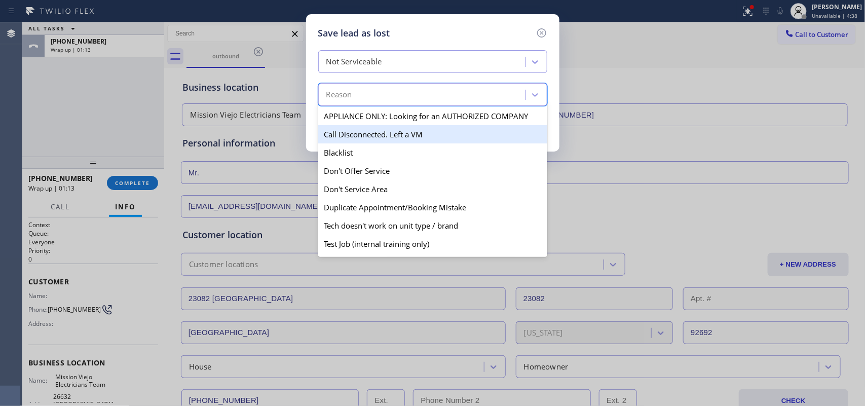
click at [460, 134] on div "Call Disconnected. Left a VM" at bounding box center [432, 134] width 229 height 18
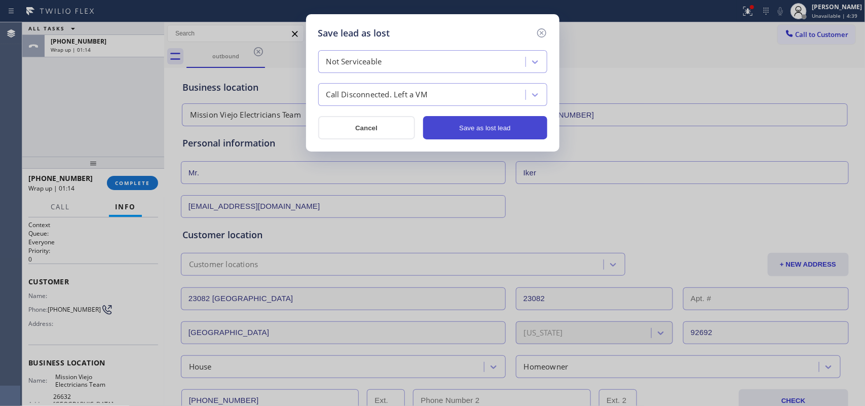
click at [500, 123] on button "Save as lost lead" at bounding box center [485, 127] width 124 height 23
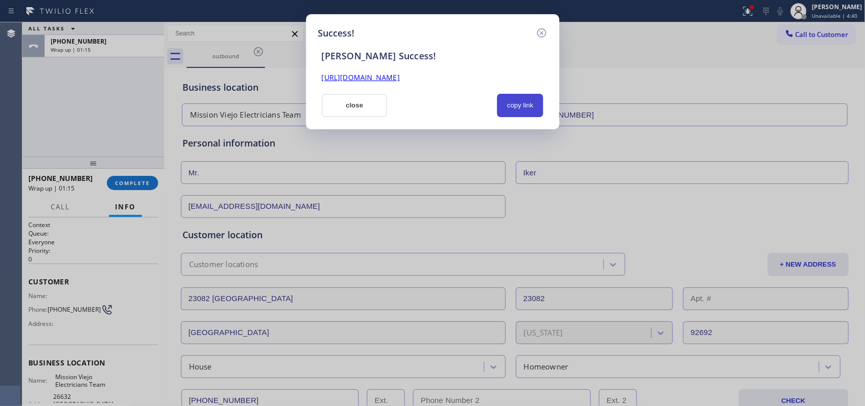
click at [530, 102] on button "copy link" at bounding box center [520, 105] width 47 height 23
click at [400, 77] on link "[URL][DOMAIN_NAME]" at bounding box center [361, 77] width 78 height 10
click at [362, 112] on button "close" at bounding box center [355, 105] width 66 height 23
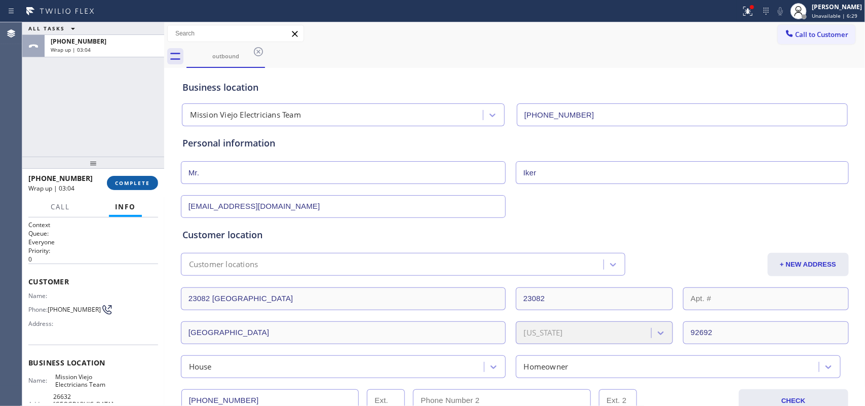
click at [140, 186] on span "COMPLETE" at bounding box center [132, 182] width 35 height 7
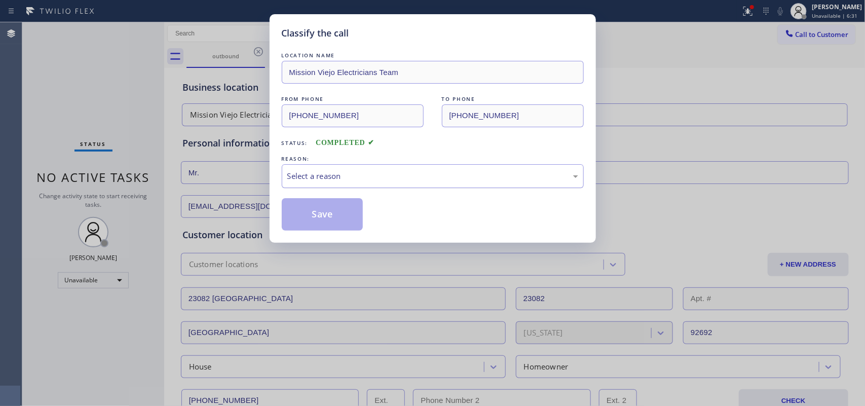
click at [423, 179] on div "Select a reason" at bounding box center [432, 176] width 291 height 12
click at [319, 222] on button "Save" at bounding box center [323, 214] width 82 height 32
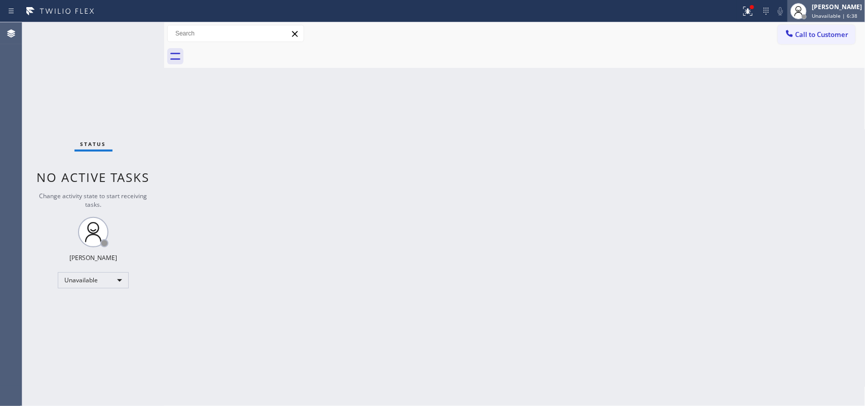
click at [692, 15] on span "Unavailable | 6:38" at bounding box center [835, 15] width 46 height 7
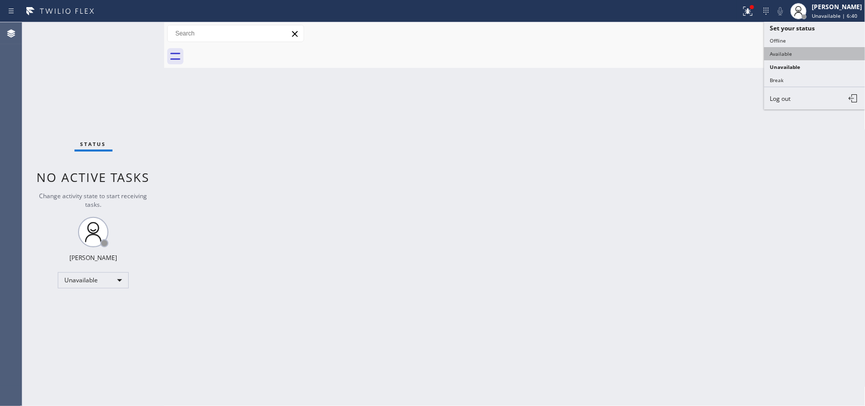
click at [692, 50] on button "Available" at bounding box center [814, 53] width 101 height 13
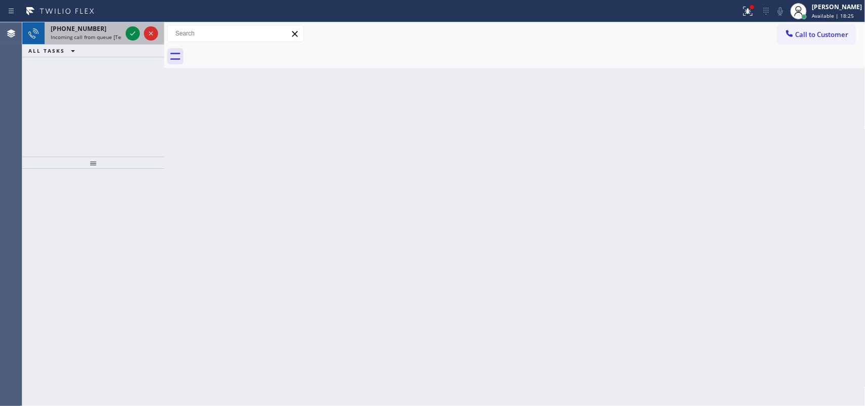
click at [83, 31] on span "[PHONE_NUMBER]" at bounding box center [79, 28] width 56 height 9
drag, startPoint x: 63, startPoint y: 25, endPoint x: 115, endPoint y: 31, distance: 52.0
click at [65, 24] on span "[PHONE_NUMBER]" at bounding box center [79, 28] width 56 height 9
drag, startPoint x: 114, startPoint y: 28, endPoint x: 122, endPoint y: 29, distance: 8.3
click at [113, 29] on div "[PHONE_NUMBER]" at bounding box center [86, 28] width 71 height 9
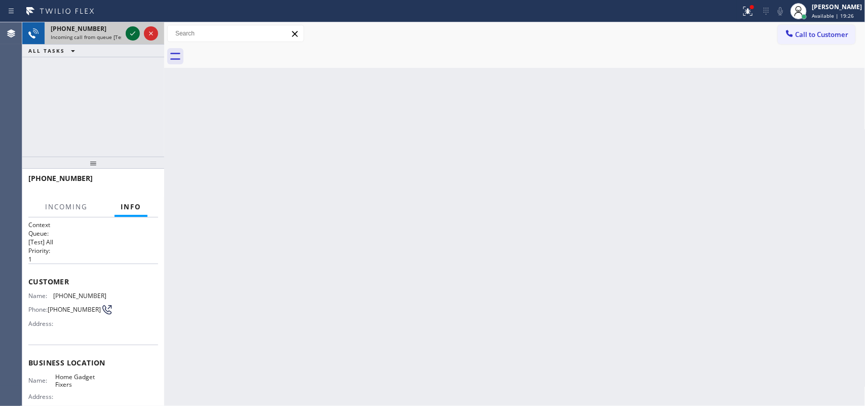
click at [136, 28] on icon at bounding box center [133, 33] width 12 height 12
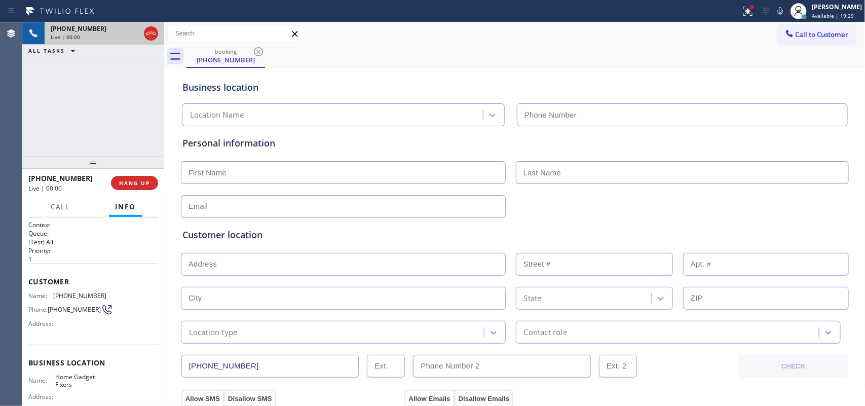
type input "[PHONE_NUMBER]"
click at [62, 208] on span "Call" at bounding box center [60, 206] width 19 height 9
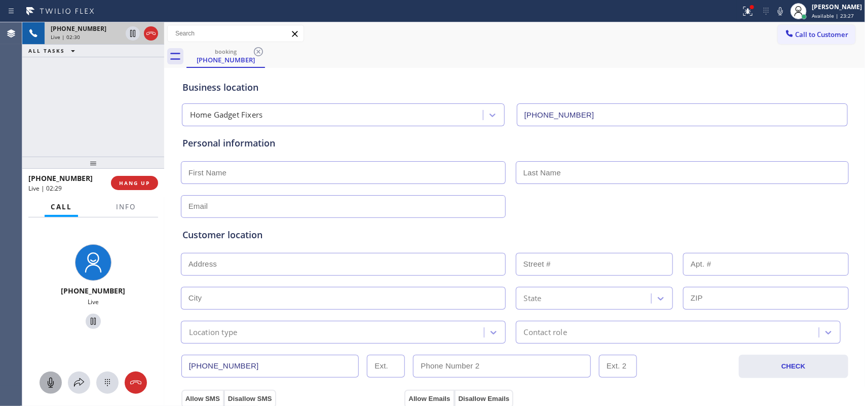
click at [53, 324] on icon at bounding box center [51, 383] width 6 height 10
click at [92, 321] on icon at bounding box center [93, 321] width 12 height 12
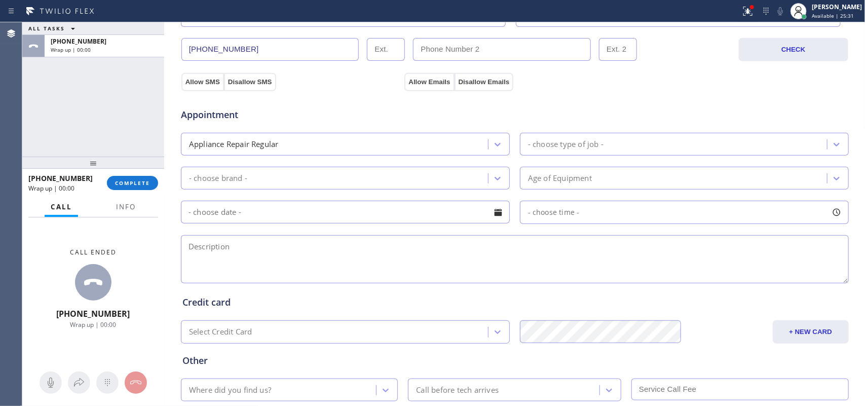
click at [46, 120] on div "ALL TASKS ALL TASKS ACTIVE TASKS TASKS IN WRAP UP [PHONE_NUMBER] Wrap up | 00:00" at bounding box center [93, 89] width 142 height 134
click at [692, 9] on div "[PERSON_NAME]" at bounding box center [837, 7] width 50 height 9
click at [118, 206] on span "Info" at bounding box center [126, 206] width 20 height 9
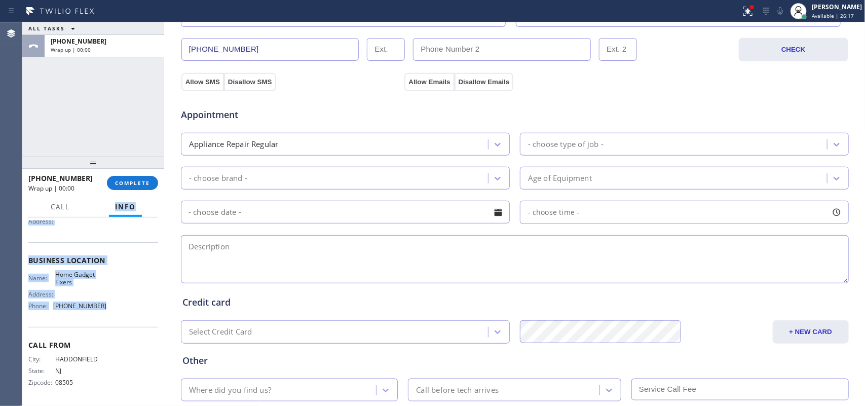
scroll to position [0, 0]
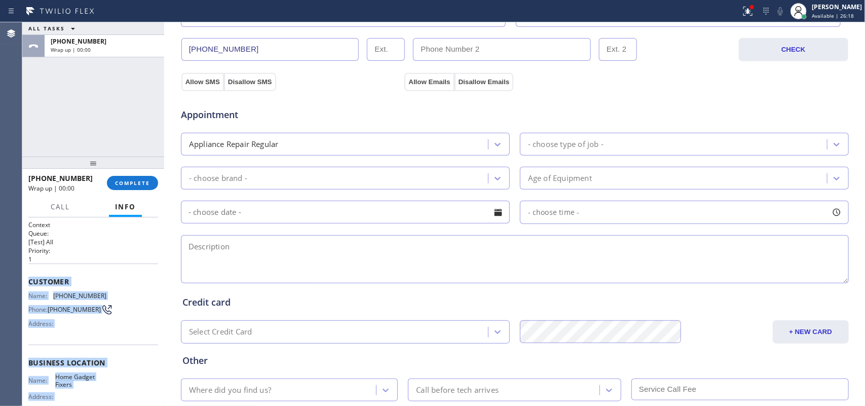
drag, startPoint x: 113, startPoint y: 312, endPoint x: 26, endPoint y: 278, distance: 93.1
click at [26, 278] on div "Context Queue: [Test] All Priority: 1 Customer Name: [PHONE_NUMBER] Phone: [PHO…" at bounding box center [93, 311] width 142 height 189
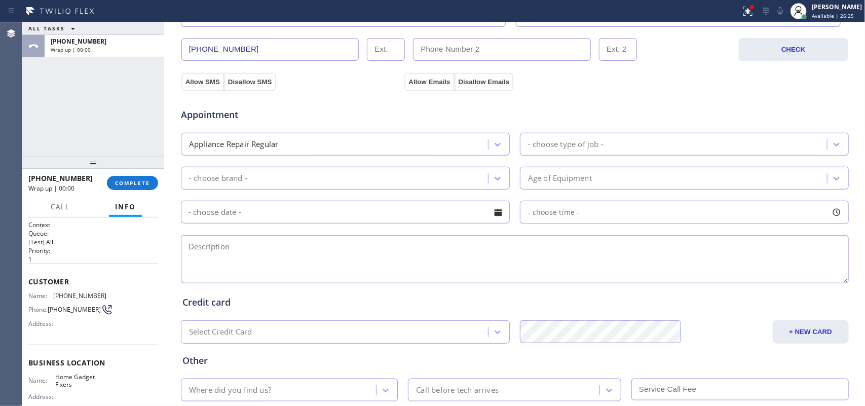
click at [98, 130] on div "ALL TASKS ALL TASKS ACTIVE TASKS TASKS IN WRAP UP [PHONE_NUMBER] Wrap up | 00:00" at bounding box center [93, 89] width 142 height 134
click at [692, 19] on div "[PERSON_NAME] Available | 26:26" at bounding box center [837, 11] width 55 height 18
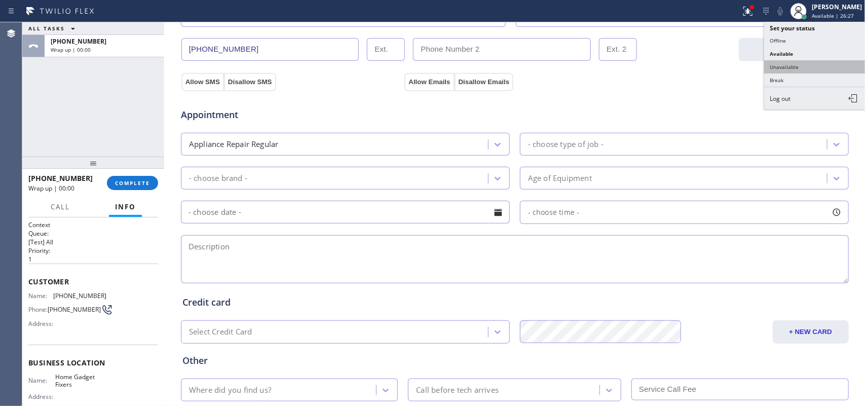
click at [692, 65] on button "Unavailable" at bounding box center [814, 66] width 101 height 13
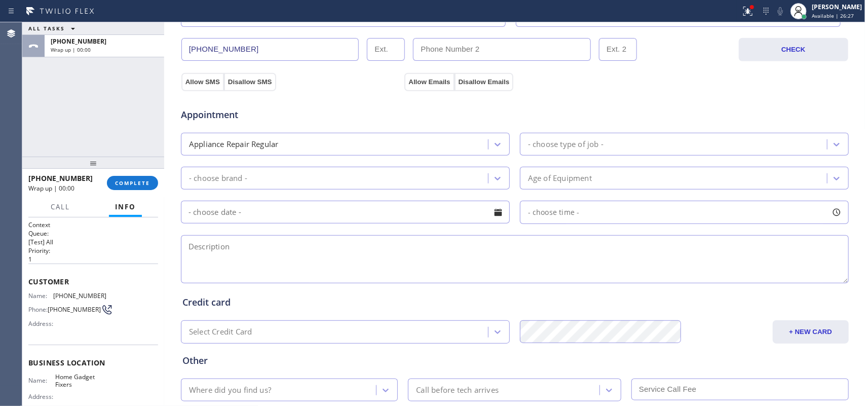
drag, startPoint x: 117, startPoint y: 183, endPoint x: 231, endPoint y: 178, distance: 114.2
click at [118, 183] on span "COMPLETE" at bounding box center [132, 182] width 35 height 7
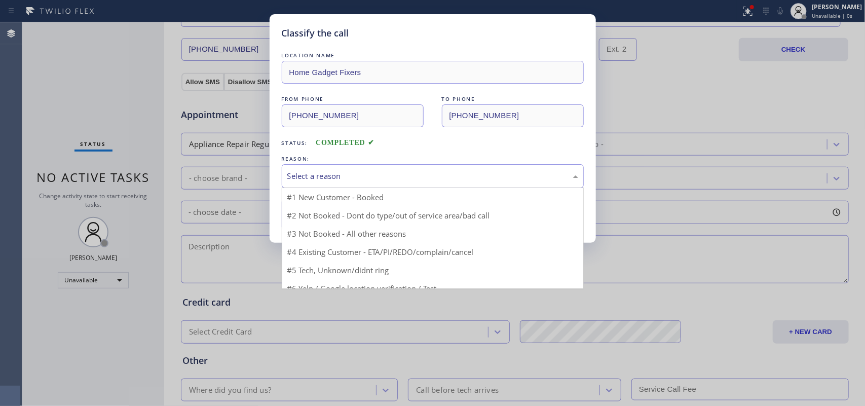
click at [384, 176] on div "Select a reason" at bounding box center [432, 176] width 291 height 12
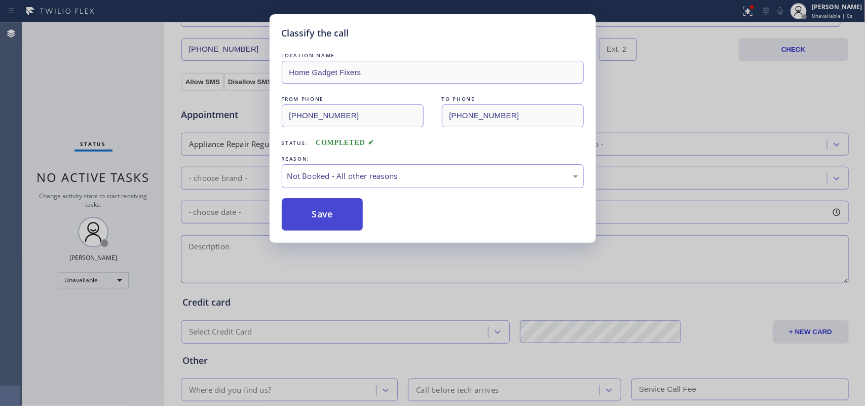
click at [343, 219] on button "Save" at bounding box center [323, 214] width 82 height 32
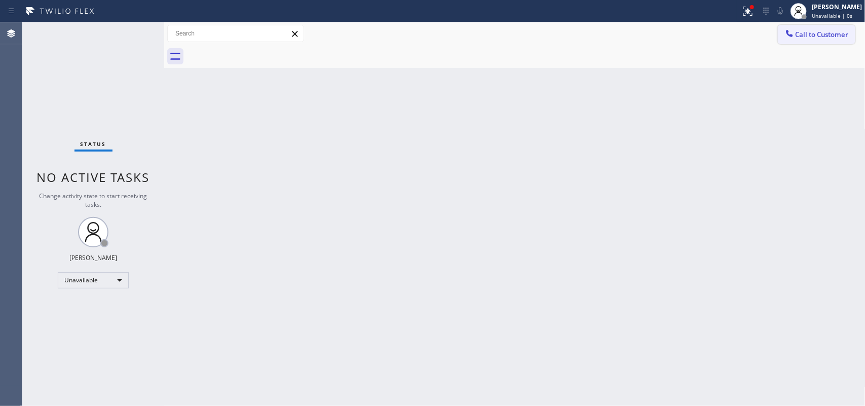
click at [692, 26] on button "Call to Customer" at bounding box center [817, 34] width 78 height 19
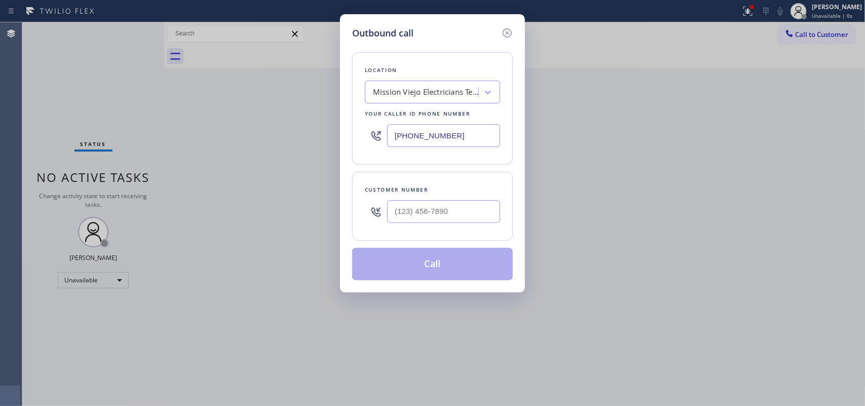
click at [383, 70] on div "Location" at bounding box center [432, 70] width 135 height 11
drag, startPoint x: 430, startPoint y: 212, endPoint x: 337, endPoint y: 227, distance: 93.9
click at [337, 227] on div "Outbound call Location [GEOGRAPHIC_DATA] Electricians Team Your caller id phone…" at bounding box center [432, 203] width 865 height 406
paste input "856) 406-2982"
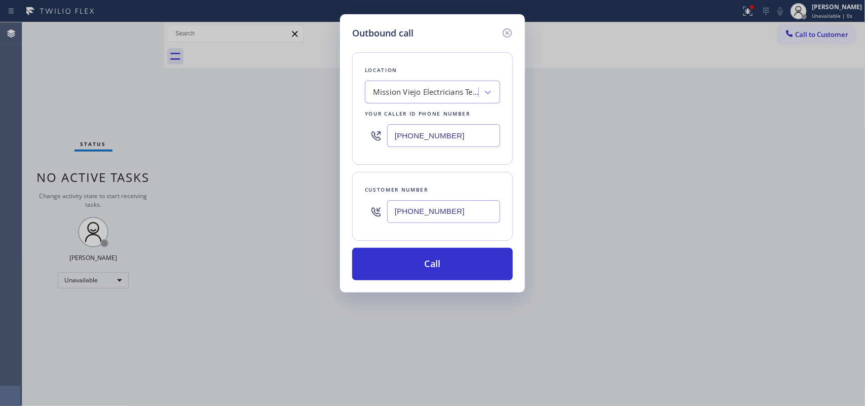
type input "[PHONE_NUMBER]"
click at [410, 124] on input "[PHONE_NUMBER]" at bounding box center [443, 135] width 113 height 23
paste input "856) 406-2982"
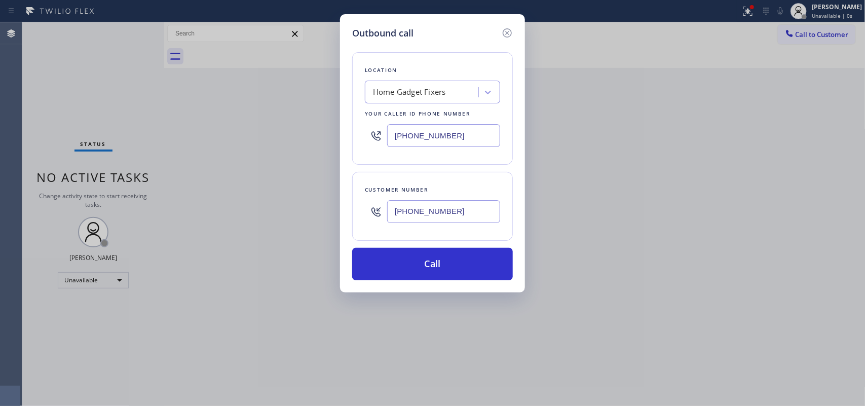
type input "[PHONE_NUMBER]"
click at [273, 80] on div "Outbound call Location Home Gadget Fixers Your caller id phone number [PHONE_NU…" at bounding box center [432, 203] width 865 height 406
drag, startPoint x: 459, startPoint y: 213, endPoint x: 354, endPoint y: 204, distance: 105.3
click at [354, 204] on div "Customer number [PHONE_NUMBER]" at bounding box center [432, 206] width 161 height 69
paste input "609) 440-5719"
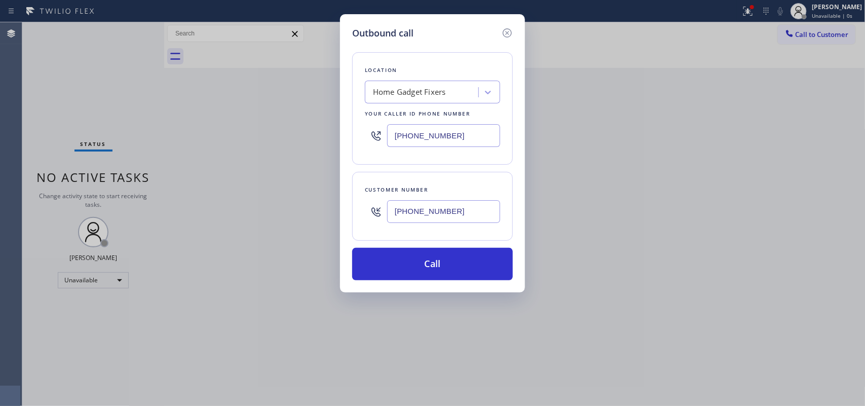
type input "[PHONE_NUMBER]"
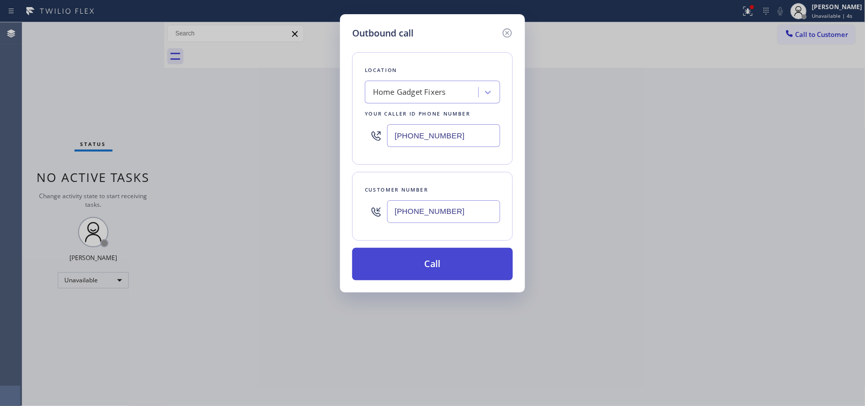
click at [426, 260] on button "Call" at bounding box center [432, 264] width 161 height 32
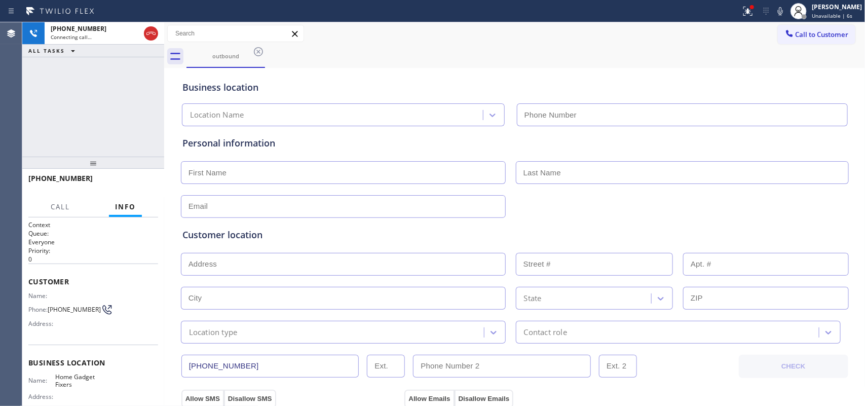
type input "[PHONE_NUMBER]"
click at [262, 104] on div "Home Gadget Fixers" at bounding box center [343, 114] width 323 height 23
click at [257, 173] on input "text" at bounding box center [343, 172] width 325 height 23
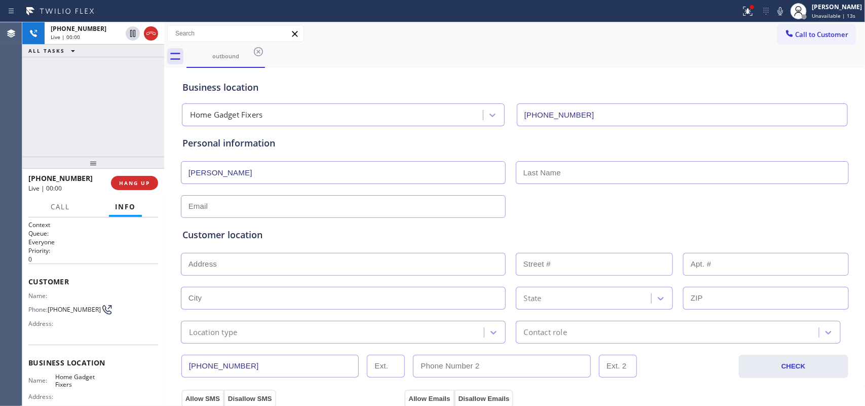
type input "[PERSON_NAME]"
click at [562, 168] on input "text" at bounding box center [682, 172] width 333 height 23
type input "[PERSON_NAME]"
click at [415, 229] on div "Customer location" at bounding box center [514, 235] width 665 height 14
click at [420, 219] on div "Customer location >> ADD NEW ADDRESS << + NEW ADDRESS State Location type Conta…" at bounding box center [514, 281] width 669 height 126
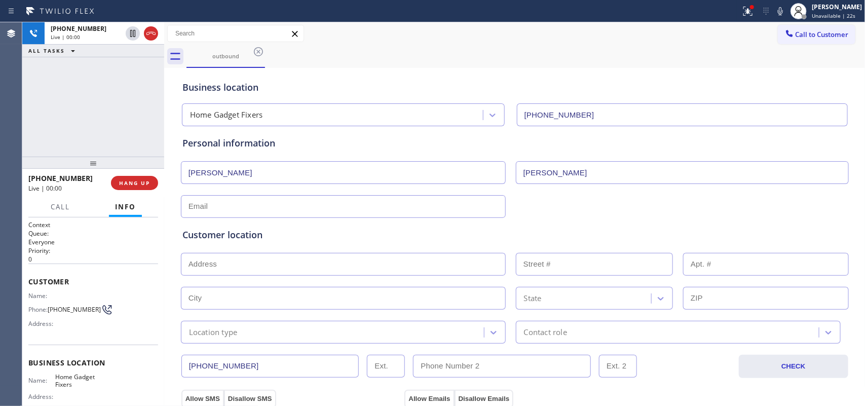
click at [419, 212] on input "text" at bounding box center [343, 206] width 325 height 23
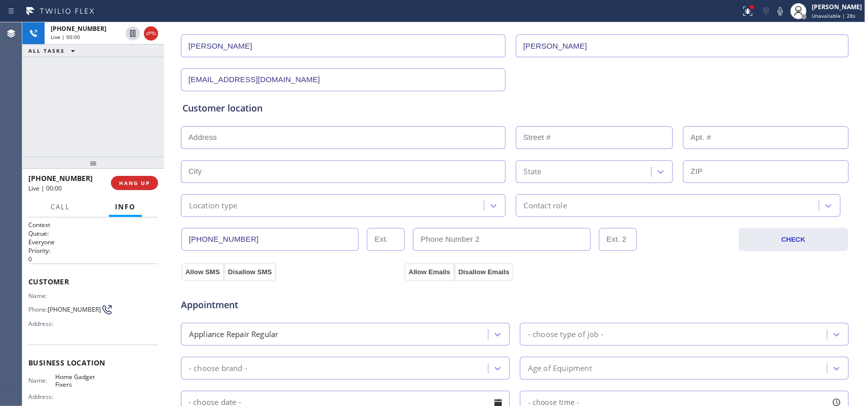
type input "[EMAIL_ADDRESS][DOMAIN_NAME]"
click at [290, 142] on input "text" at bounding box center [343, 137] width 325 height 23
click at [230, 145] on input "text" at bounding box center [343, 137] width 325 height 23
paste input "[STREET_ADDRESS]"
type input "[STREET_ADDRESS]"
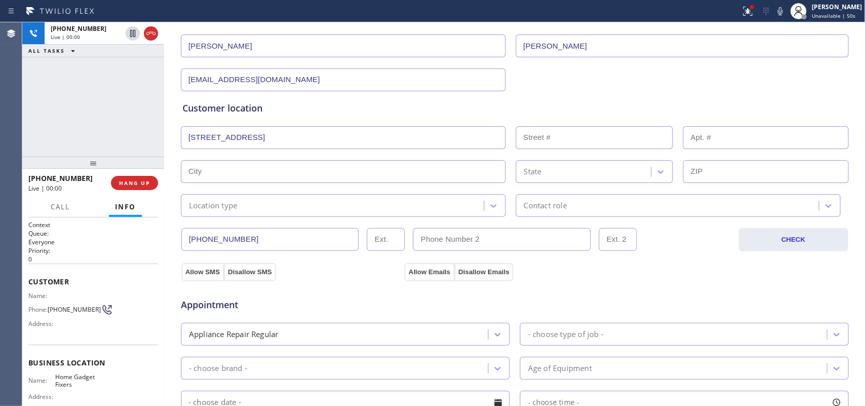
type input "1563"
type input "[GEOGRAPHIC_DATA]"
type input "08103"
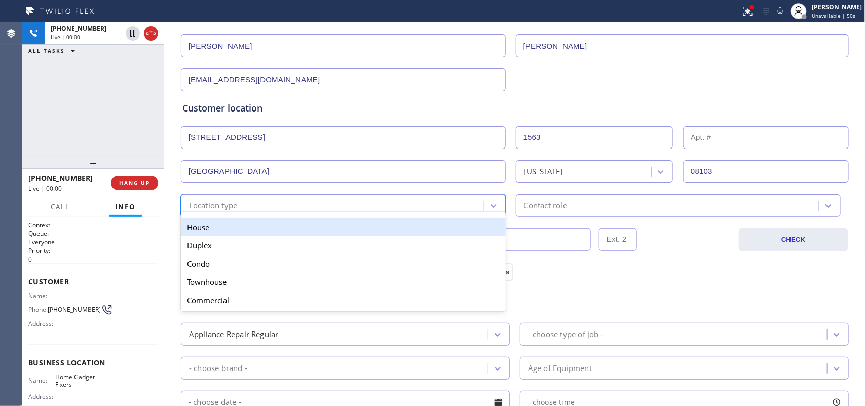
click at [291, 208] on div "Location type" at bounding box center [334, 206] width 300 height 18
click at [300, 232] on div "House" at bounding box center [343, 227] width 325 height 18
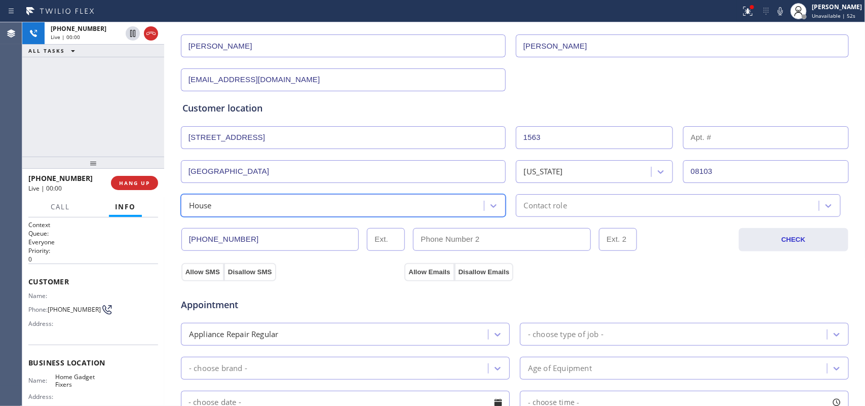
click at [545, 209] on div "Contact role" at bounding box center [545, 206] width 43 height 12
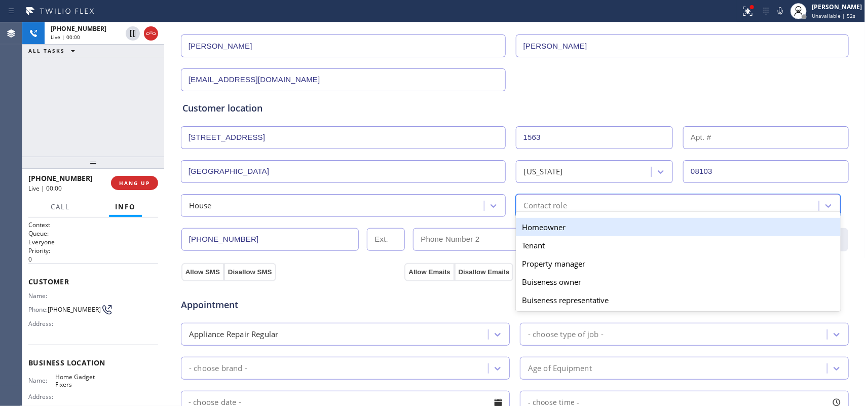
click at [543, 230] on div "Homeowner" at bounding box center [678, 227] width 325 height 18
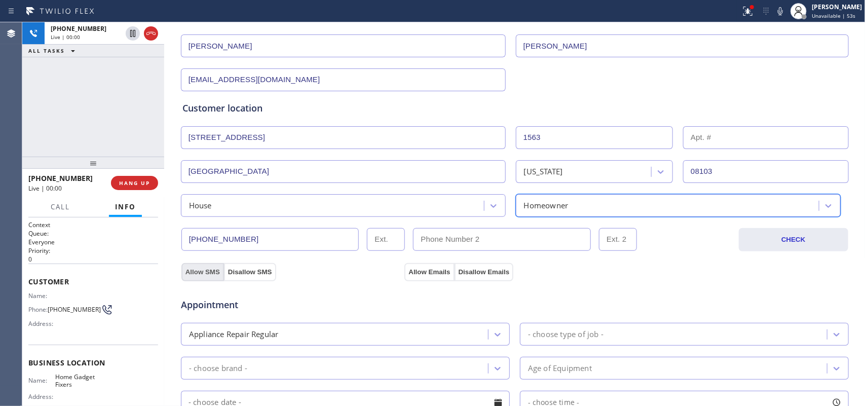
click at [198, 272] on button "Allow SMS" at bounding box center [202, 272] width 43 height 18
drag, startPoint x: 413, startPoint y: 273, endPoint x: 550, endPoint y: 232, distance: 142.9
click at [414, 273] on button "Allow Emails" at bounding box center [429, 272] width 50 height 18
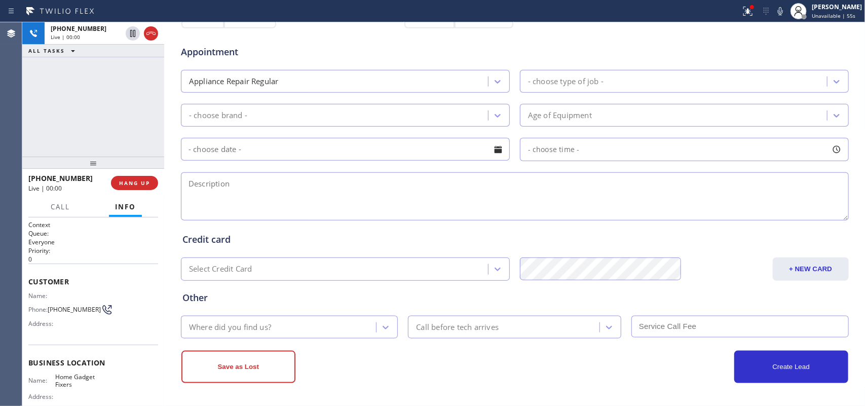
click at [601, 75] on div "- choose type of job -" at bounding box center [675, 81] width 304 height 18
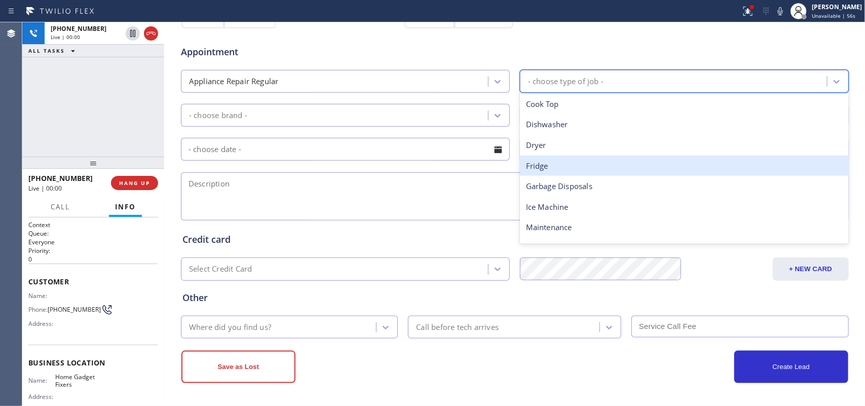
click at [573, 165] on div "Fridge" at bounding box center [684, 166] width 329 height 21
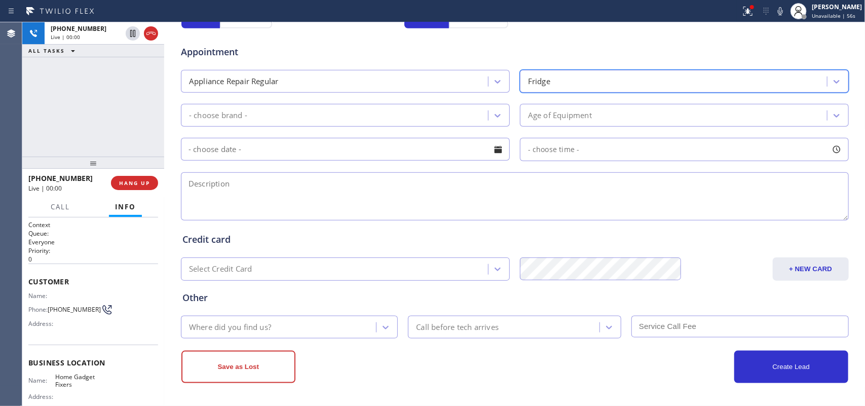
click at [486, 105] on div "- choose brand -" at bounding box center [345, 115] width 329 height 23
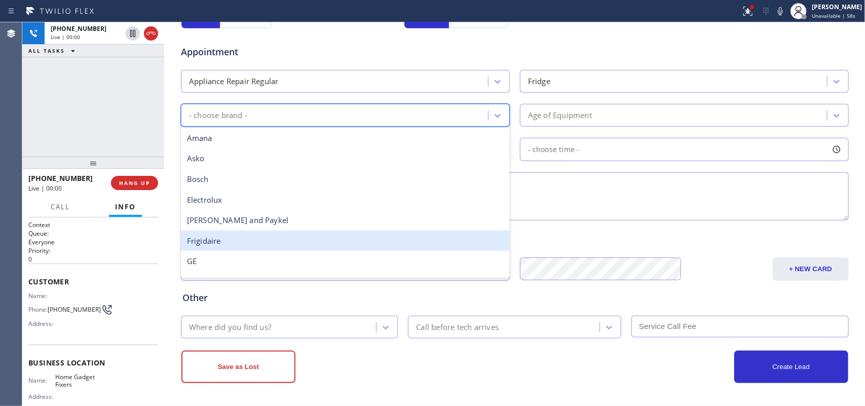
click at [289, 239] on div "Frigidaire" at bounding box center [345, 241] width 329 height 21
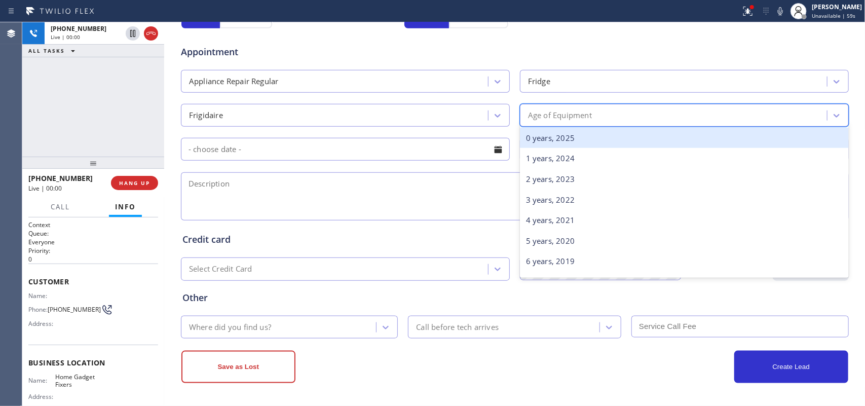
click at [591, 113] on div "Age of Equipment" at bounding box center [675, 115] width 304 height 18
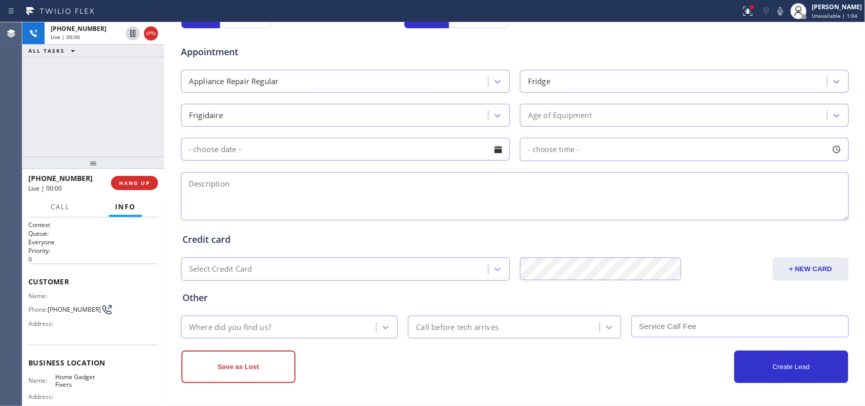
click at [227, 159] on input "text" at bounding box center [345, 149] width 329 height 23
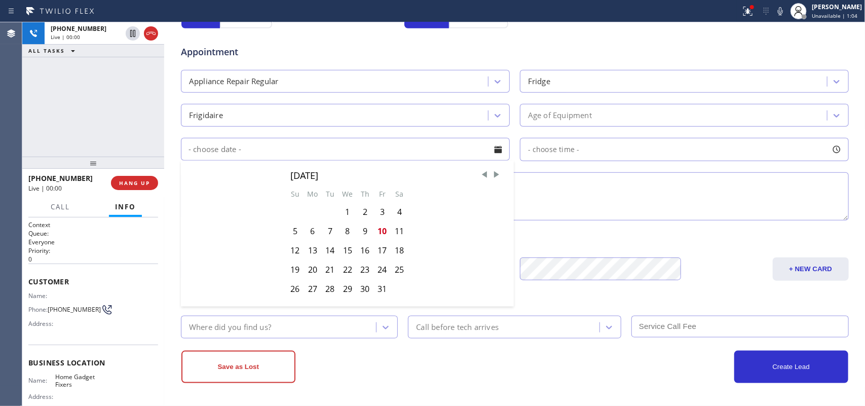
click at [617, 163] on div "Appointment Appliance Repair Regular Fridge Frigidaire Age of Equipment [DATE] …" at bounding box center [514, 128] width 665 height 190
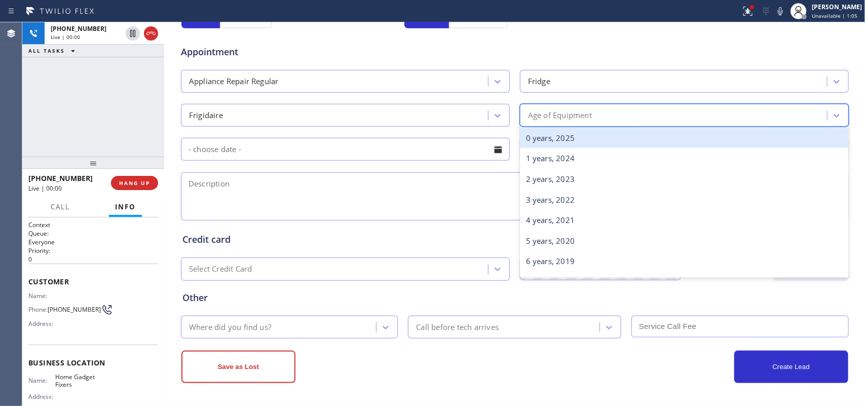
click at [629, 113] on div "Age of Equipment" at bounding box center [675, 115] width 304 height 18
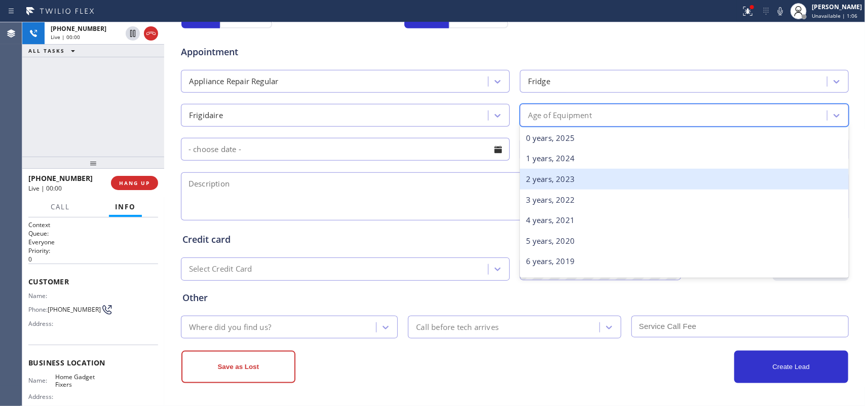
click at [596, 181] on div "2 years, 2023" at bounding box center [684, 179] width 329 height 21
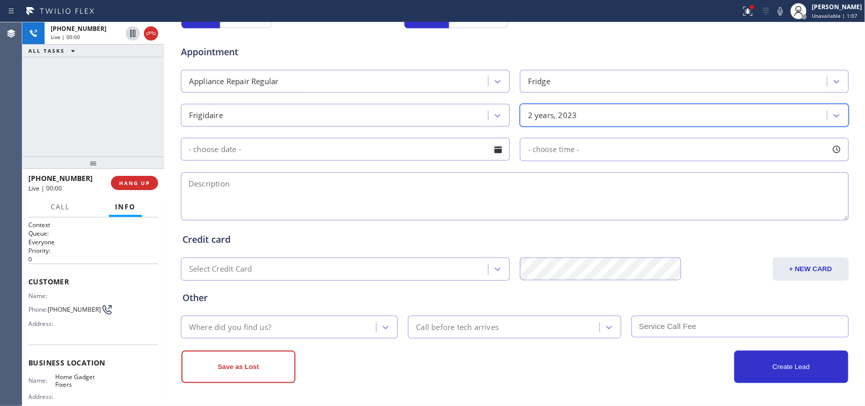
click at [496, 157] on div at bounding box center [498, 149] width 17 height 17
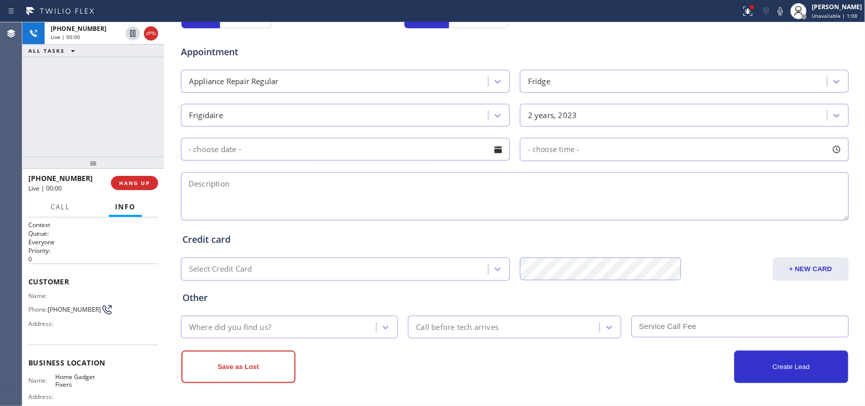
click at [612, 199] on textarea at bounding box center [515, 196] width 668 height 48
click at [249, 199] on textarea at bounding box center [515, 196] width 668 height 48
paste textarea "Frigidaire FS French Door Fridge 2023/ the light is not working , switch the bu…"
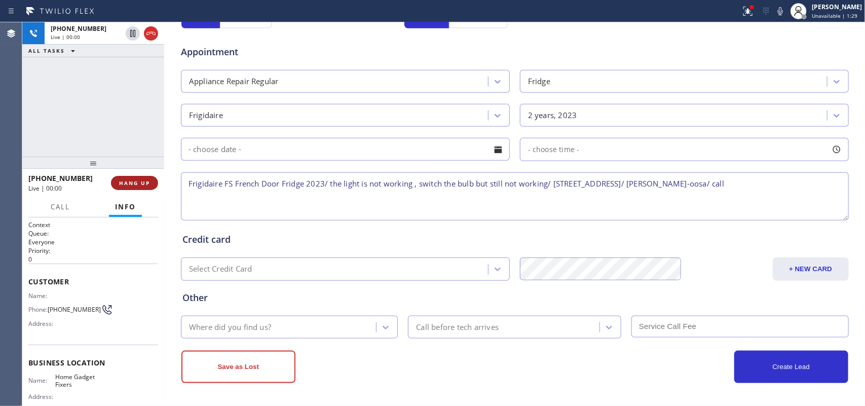
click at [138, 182] on span "HANG UP" at bounding box center [134, 182] width 31 height 7
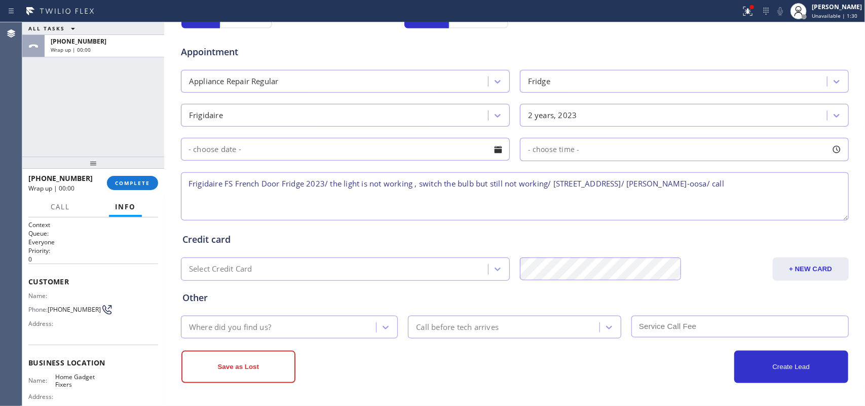
click at [692, 188] on textarea "Frigidaire FS French Door Fridge 2023/ the light is not working , switch the bu…" at bounding box center [515, 196] width 668 height 48
click at [692, 180] on textarea "Frigidaire FS French Door Fridge 2023/ the light is not working , switch the bu…" at bounding box center [515, 196] width 668 height 48
type textarea "Frigidaire FS French Door Fridge 2023/ the light is not working , switch the bu…"
click at [307, 316] on div "Where did you find us?" at bounding box center [289, 327] width 217 height 23
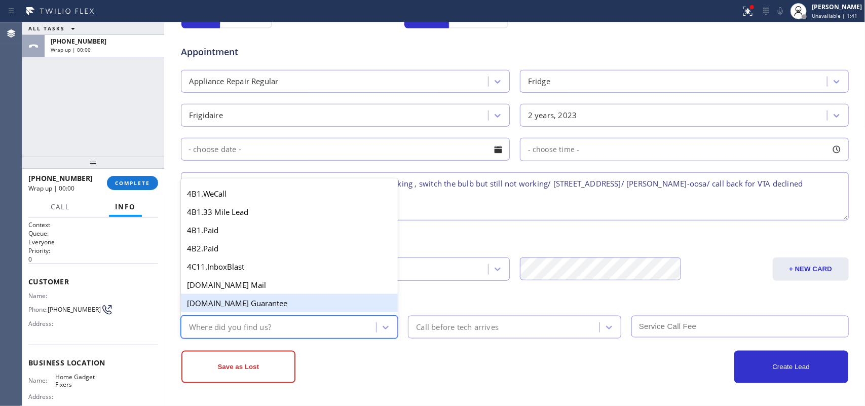
click at [299, 324] on div "Where did you find us?" at bounding box center [280, 327] width 193 height 18
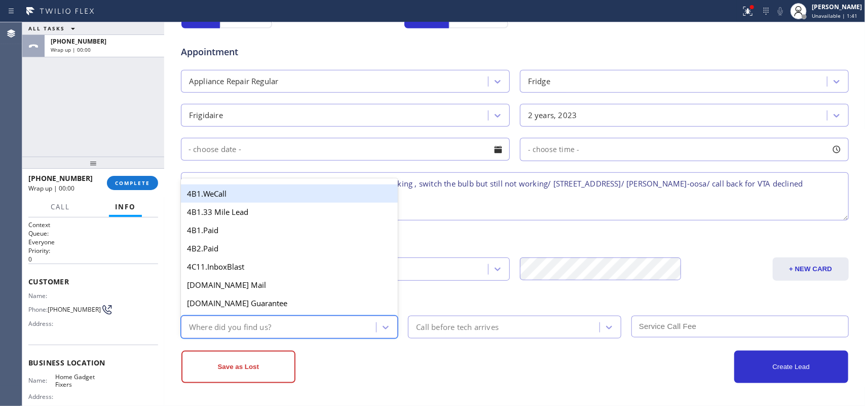
click at [299, 324] on div "Where did you find us?" at bounding box center [280, 327] width 193 height 18
type input "g"
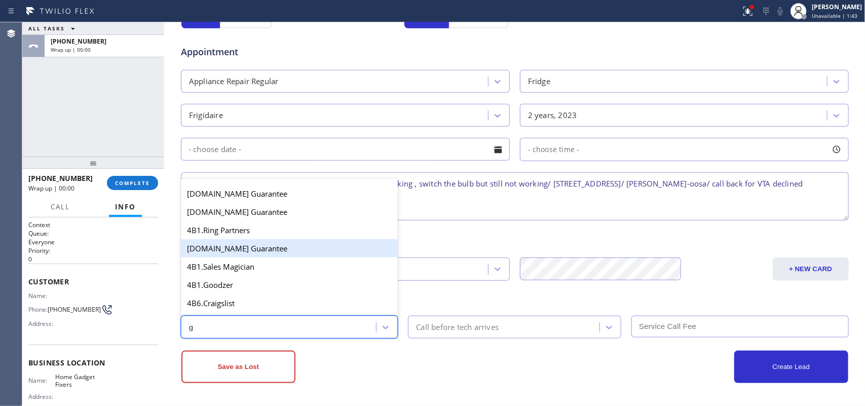
scroll to position [191, 0]
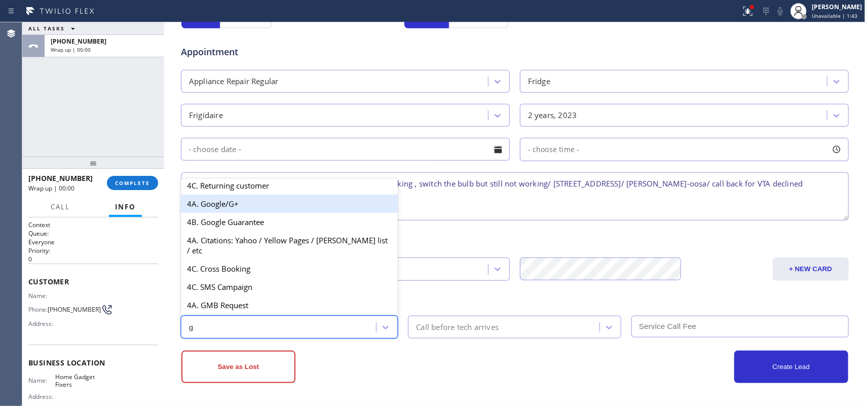
click at [245, 213] on div "4A. Google/G+" at bounding box center [289, 204] width 217 height 18
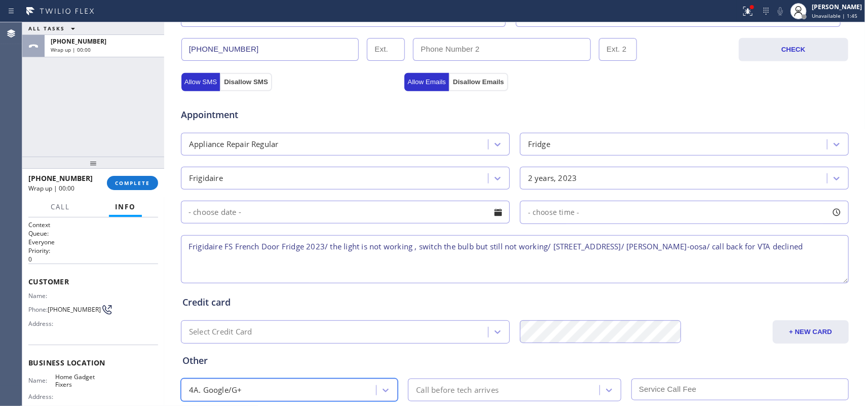
scroll to position [381, 0]
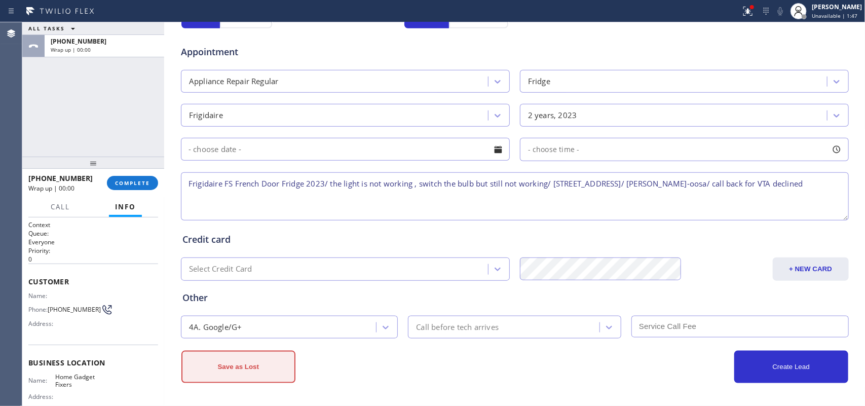
click at [240, 324] on button "Save as Lost" at bounding box center [238, 367] width 114 height 32
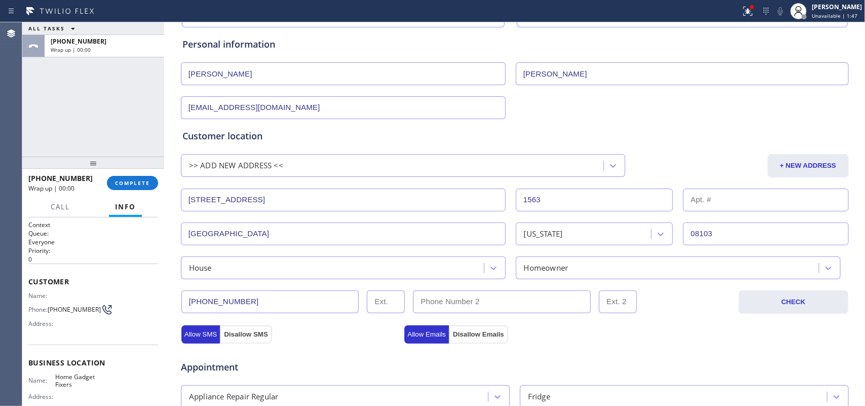
scroll to position [0, 0]
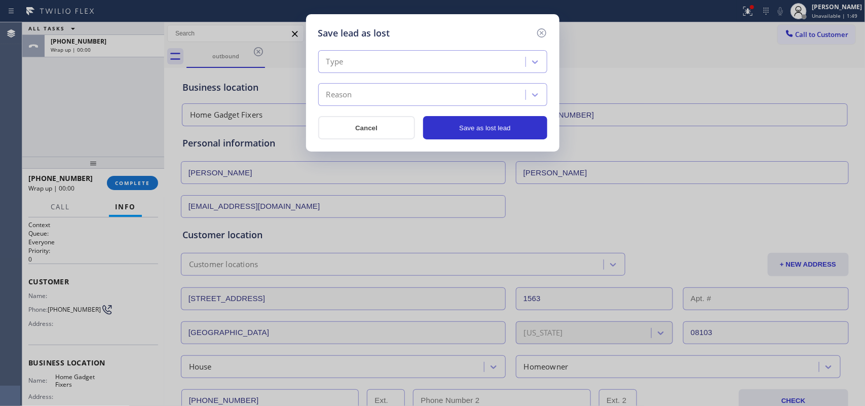
click at [474, 67] on div "Type" at bounding box center [423, 62] width 204 height 18
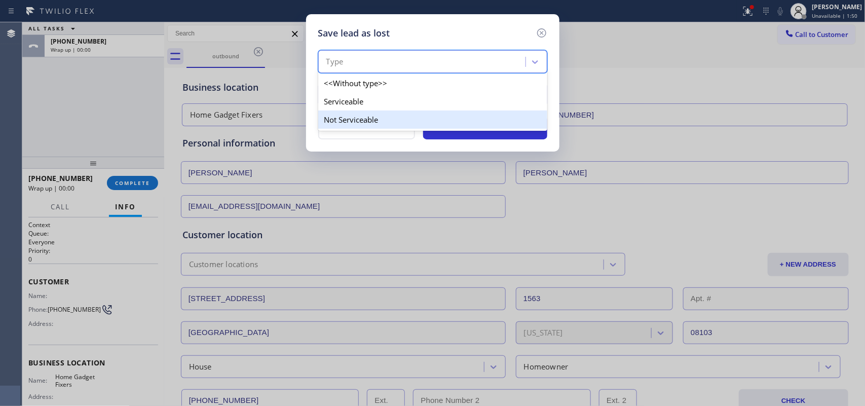
click at [450, 117] on div "Not Serviceable" at bounding box center [432, 119] width 229 height 18
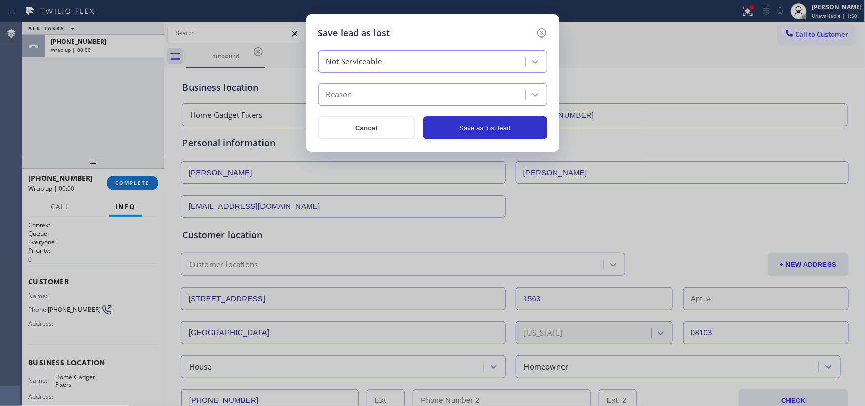
click at [455, 92] on div "Reason" at bounding box center [423, 95] width 204 height 18
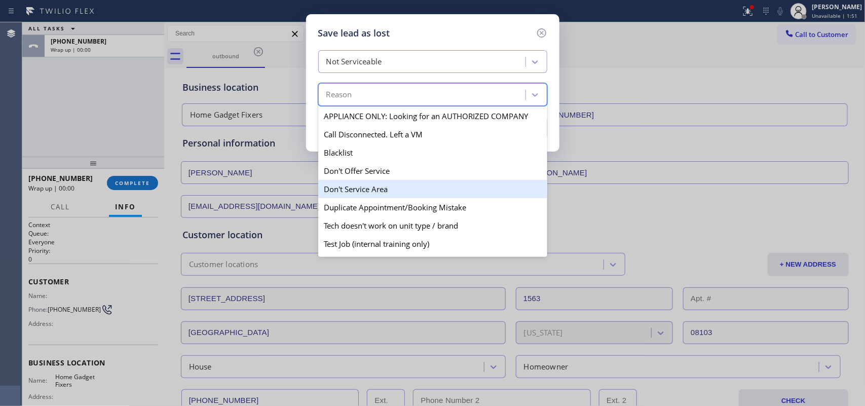
click at [414, 193] on div "Don't Service Area" at bounding box center [432, 189] width 229 height 18
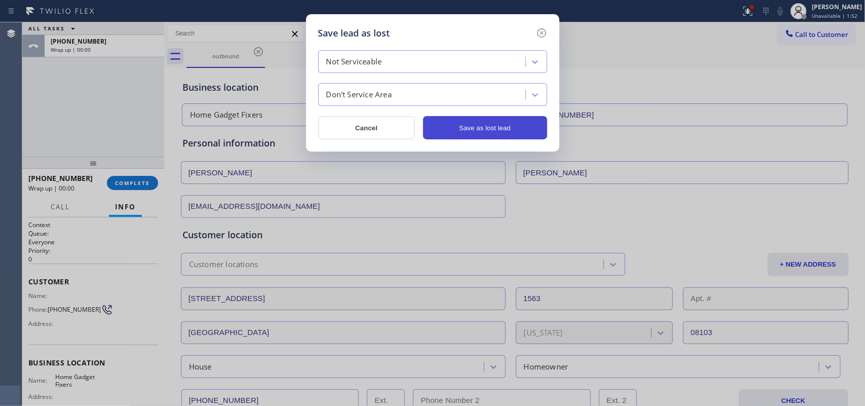
click at [449, 130] on button "Save as lost lead" at bounding box center [485, 127] width 124 height 23
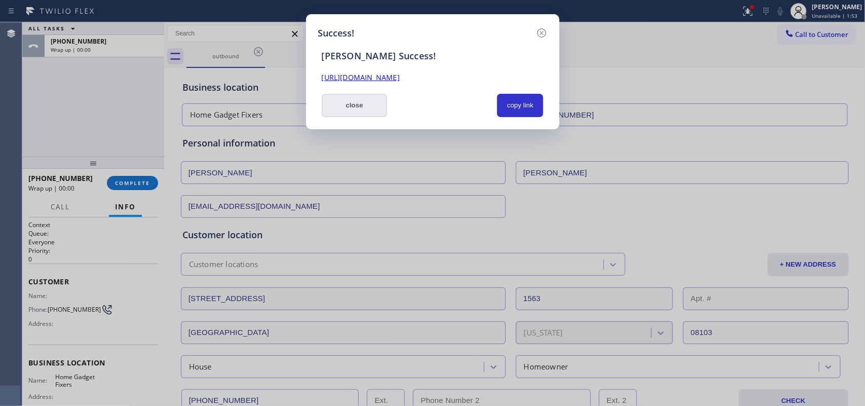
click at [356, 94] on button "close" at bounding box center [355, 105] width 66 height 23
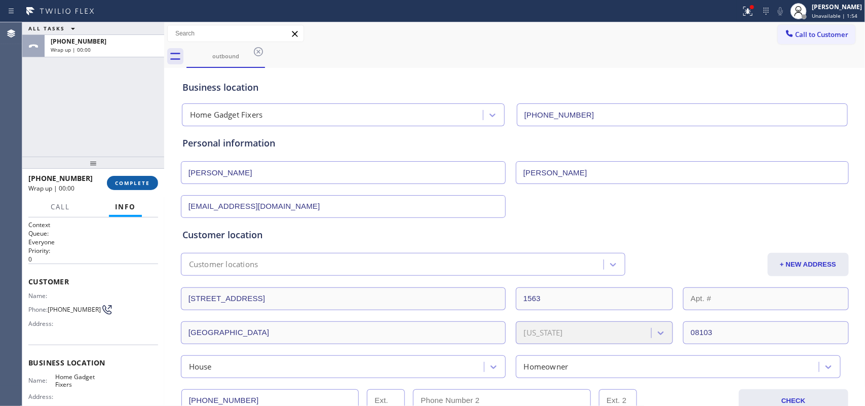
click at [153, 178] on div "[PHONE_NUMBER] Wrap up | 00:00 COMPLETE" at bounding box center [93, 183] width 130 height 26
click at [149, 180] on span "COMPLETE" at bounding box center [132, 182] width 35 height 7
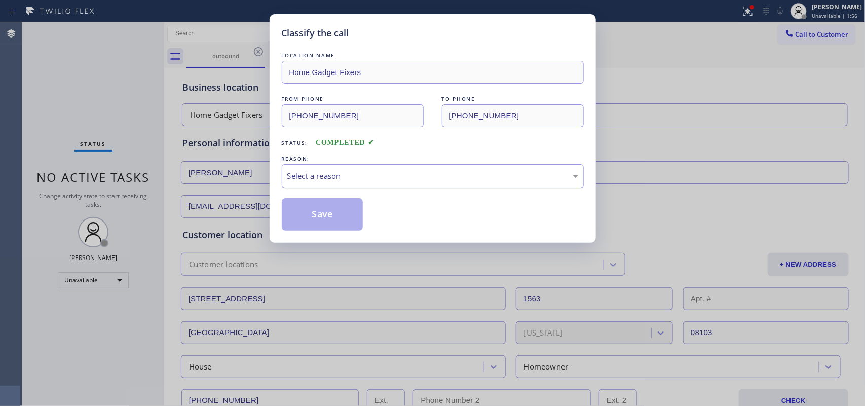
click at [384, 169] on div "Select a reason" at bounding box center [433, 176] width 302 height 24
drag, startPoint x: 376, startPoint y: 214, endPoint x: 360, endPoint y: 208, distance: 16.8
click at [346, 203] on button "Save" at bounding box center [323, 214] width 82 height 32
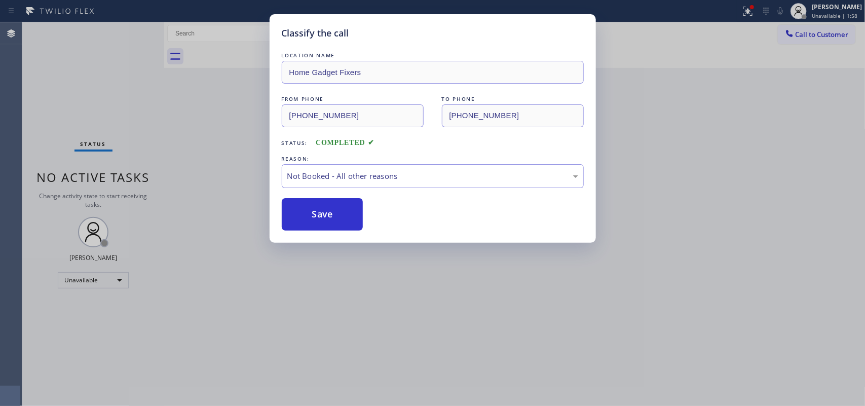
click at [692, 10] on div "Classify the call LOCATION NAME Home Gadget Fixers FROM PHONE [PHONE_NUMBER] TO…" at bounding box center [432, 203] width 865 height 406
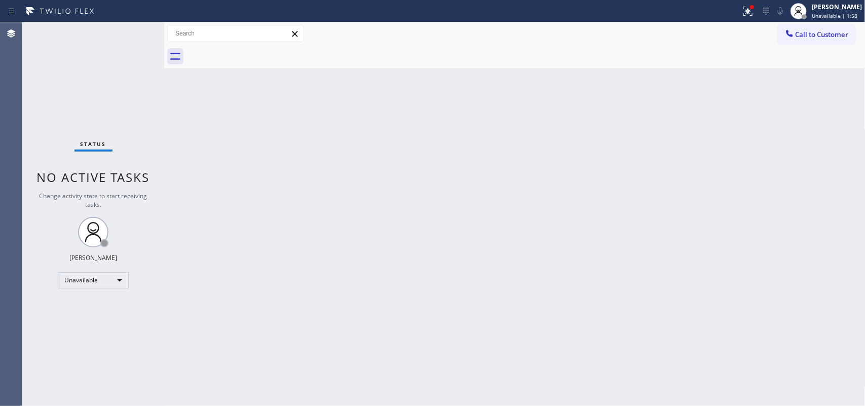
click at [692, 10] on div "[PERSON_NAME]" at bounding box center [837, 7] width 50 height 9
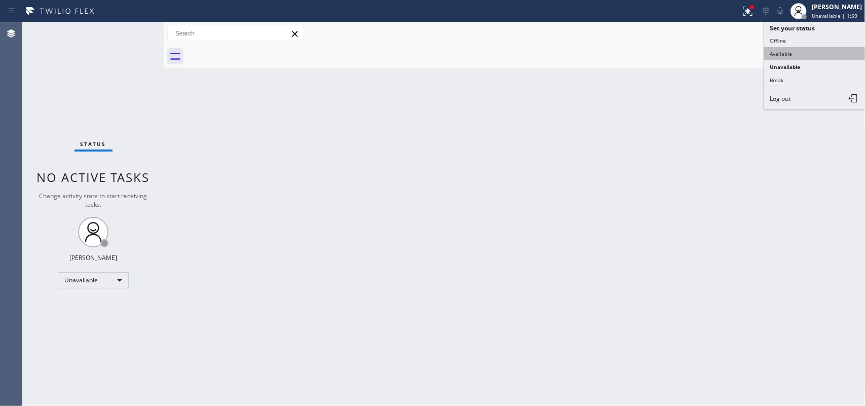
click at [692, 54] on button "Available" at bounding box center [814, 53] width 101 height 13
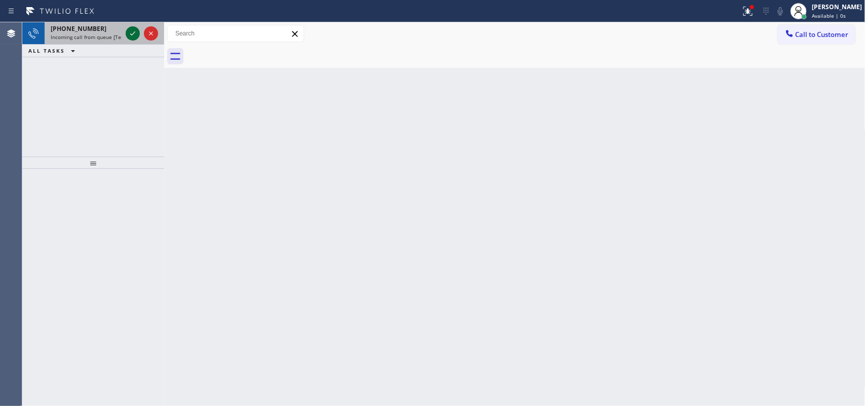
click at [131, 33] on icon at bounding box center [133, 33] width 12 height 12
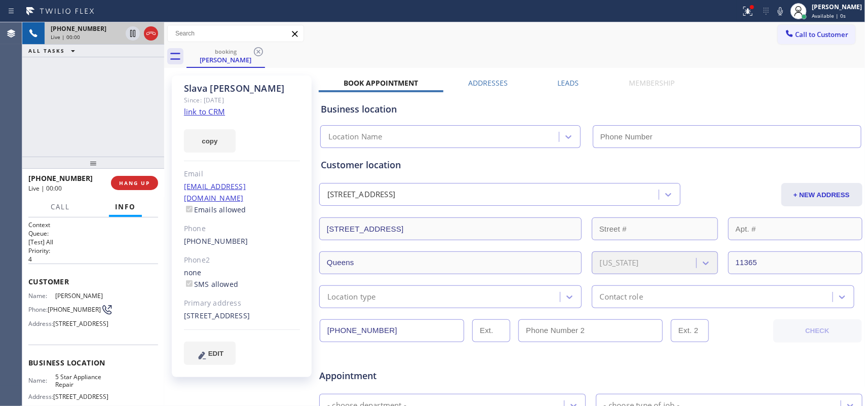
type input "[PHONE_NUMBER]"
click at [214, 112] on link "link to CRM" at bounding box center [204, 111] width 41 height 10
click at [57, 207] on span "Call" at bounding box center [60, 206] width 19 height 9
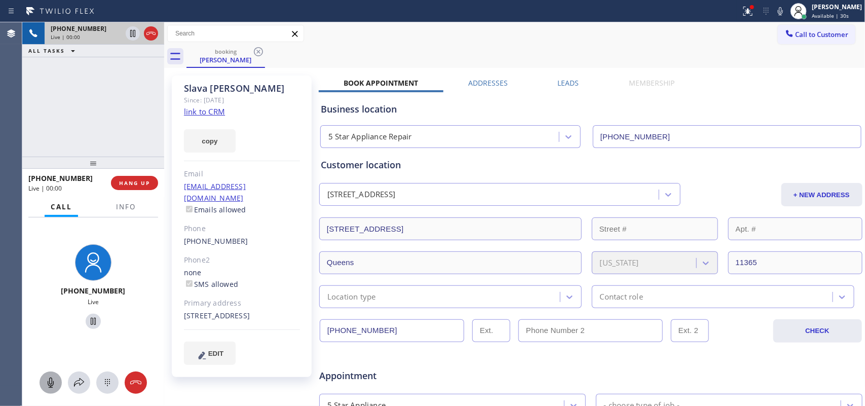
click at [54, 324] on icon at bounding box center [51, 383] width 12 height 12
click at [87, 318] on icon at bounding box center [93, 321] width 12 height 12
click at [53, 324] on icon at bounding box center [51, 383] width 6 height 10
click at [88, 320] on icon at bounding box center [93, 321] width 12 height 12
click at [144, 188] on button "HANG UP" at bounding box center [134, 183] width 47 height 14
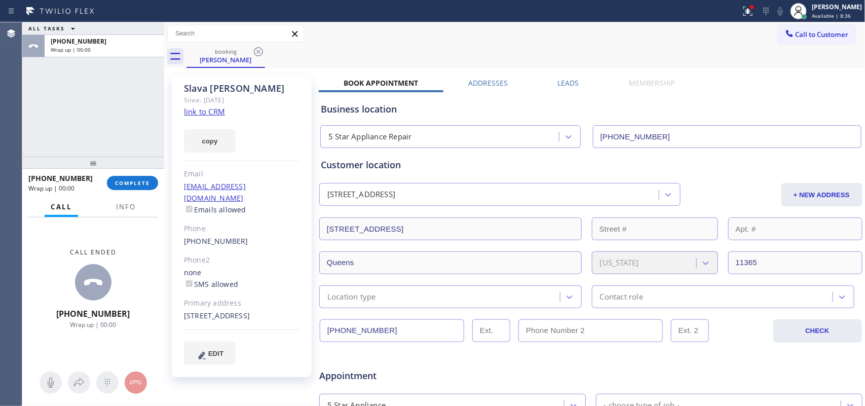
click at [136, 258] on div "Call ended [PHONE_NUMBER] Wrap up | 00:00" at bounding box center [93, 288] width 142 height 142
click at [145, 182] on span "COMPLETE" at bounding box center [132, 182] width 35 height 7
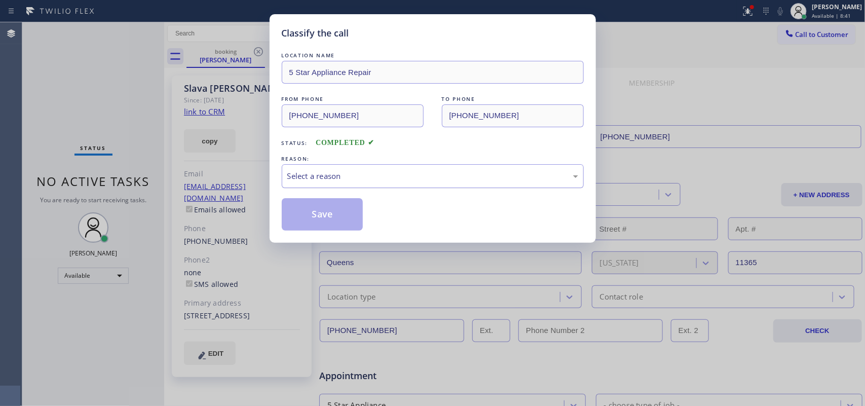
click at [382, 172] on div "Select a reason" at bounding box center [432, 176] width 291 height 12
click at [352, 222] on button "Save" at bounding box center [323, 214] width 82 height 32
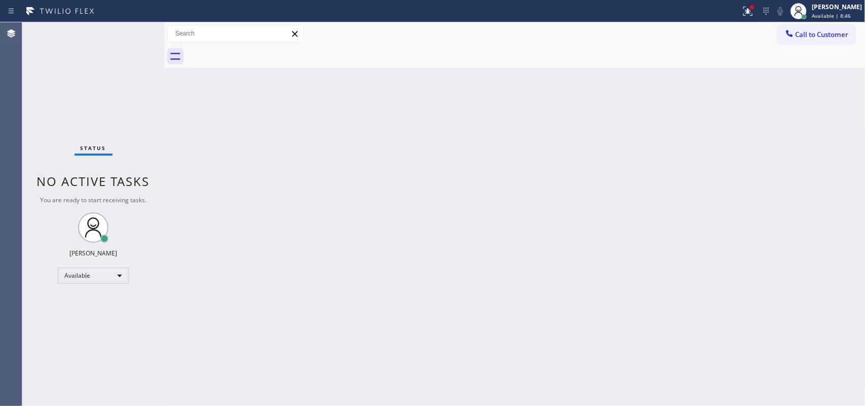
click at [52, 79] on div "Status No active tasks You are ready to start receiving tasks. [PERSON_NAME] Av…" at bounding box center [93, 214] width 142 height 384
click at [125, 28] on div "Status No active tasks You are ready to start receiving tasks. [PERSON_NAME] Av…" at bounding box center [93, 214] width 142 height 384
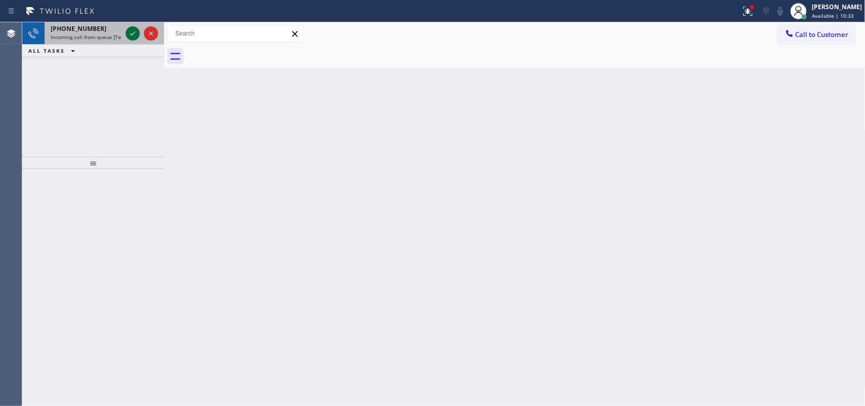
click at [133, 38] on icon at bounding box center [133, 33] width 12 height 12
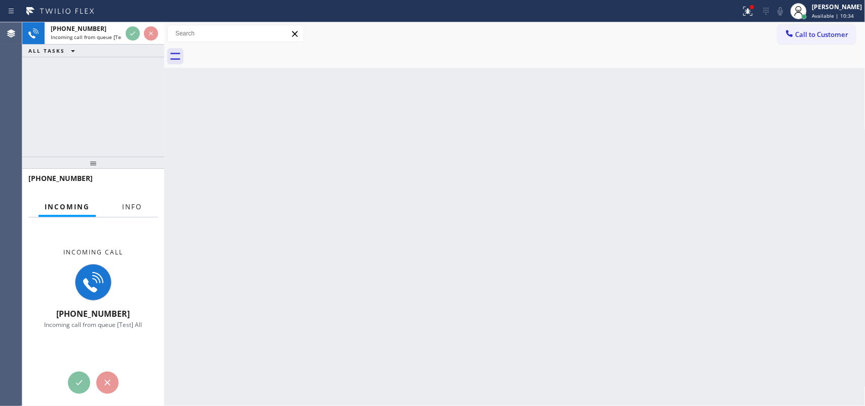
click at [140, 212] on button "Info" at bounding box center [132, 207] width 32 height 20
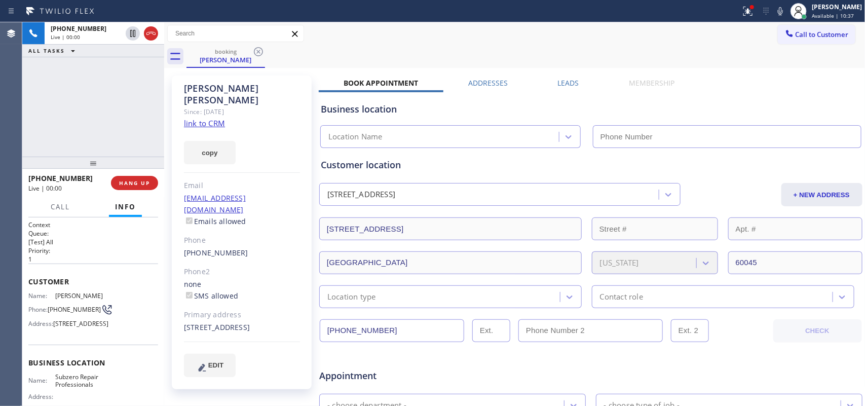
type input "[PHONE_NUMBER]"
click at [209, 118] on link "link to CRM" at bounding box center [204, 123] width 41 height 10
click at [58, 208] on span "Call" at bounding box center [60, 206] width 19 height 9
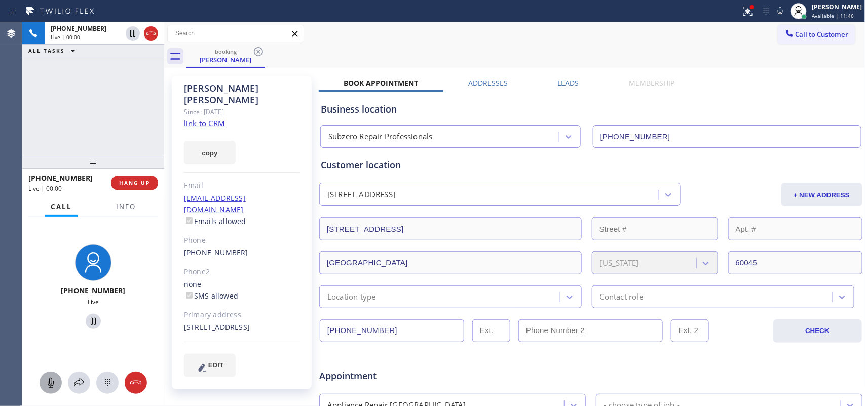
click at [54, 324] on icon at bounding box center [51, 383] width 12 height 12
click at [88, 319] on icon at bounding box center [93, 321] width 12 height 12
drag, startPoint x: 56, startPoint y: 371, endPoint x: 51, endPoint y: 378, distance: 8.4
click at [52, 324] on div at bounding box center [93, 383] width 142 height 22
drag, startPoint x: 51, startPoint y: 378, endPoint x: 82, endPoint y: 343, distance: 47.1
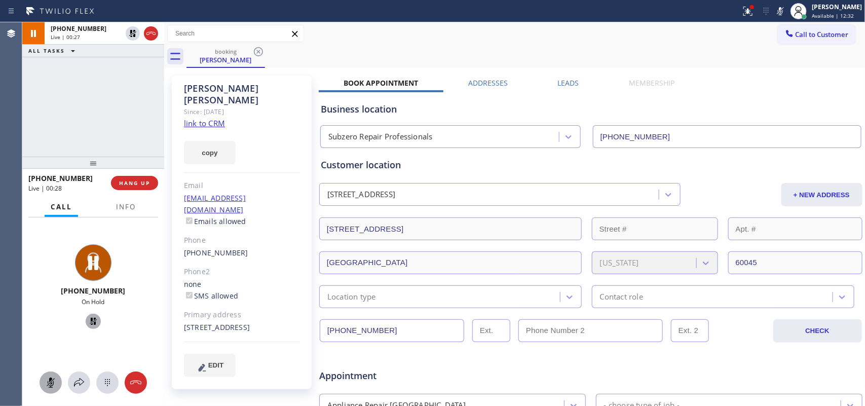
click at [52, 324] on icon at bounding box center [51, 383] width 12 height 12
click at [93, 323] on icon at bounding box center [93, 321] width 12 height 12
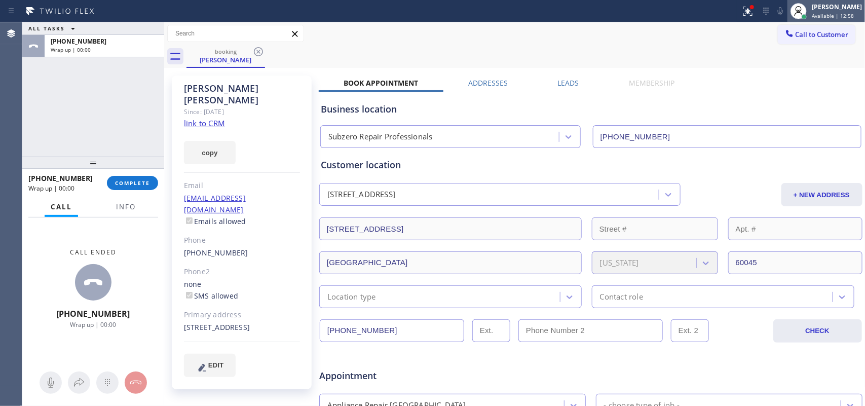
click at [692, 10] on div "[PERSON_NAME]" at bounding box center [837, 7] width 50 height 9
click at [59, 118] on div "ALL TASKS ALL TASKS ACTIVE TASKS TASKS IN WRAP UP [PHONE_NUMBER] Wrap up | 00:00" at bounding box center [93, 89] width 142 height 134
click at [692, 21] on div "[PERSON_NAME] Available | 14:10" at bounding box center [827, 11] width 78 height 22
click at [118, 182] on span "COMPLETE" at bounding box center [132, 182] width 35 height 7
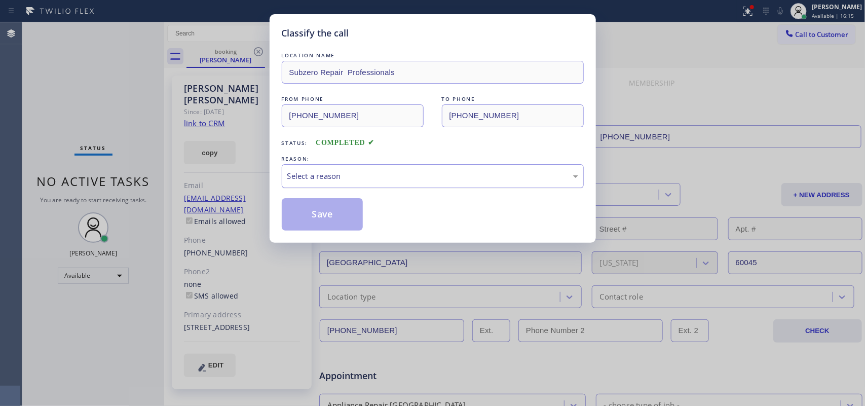
click at [457, 180] on div "Select a reason" at bounding box center [432, 176] width 291 height 12
click at [345, 213] on button "Save" at bounding box center [323, 214] width 82 height 32
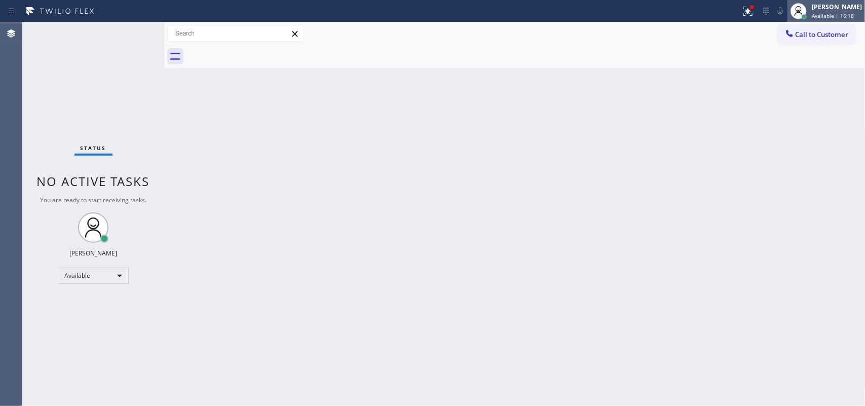
click at [692, 12] on span "Available | 16:18" at bounding box center [833, 15] width 42 height 7
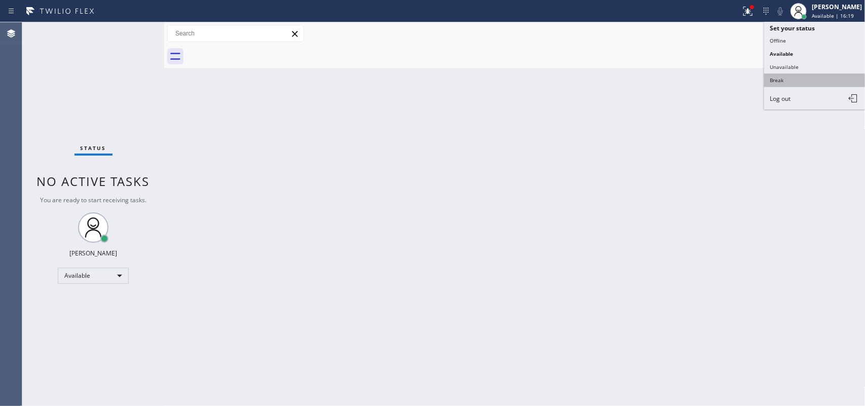
click at [692, 80] on button "Break" at bounding box center [814, 79] width 101 height 13
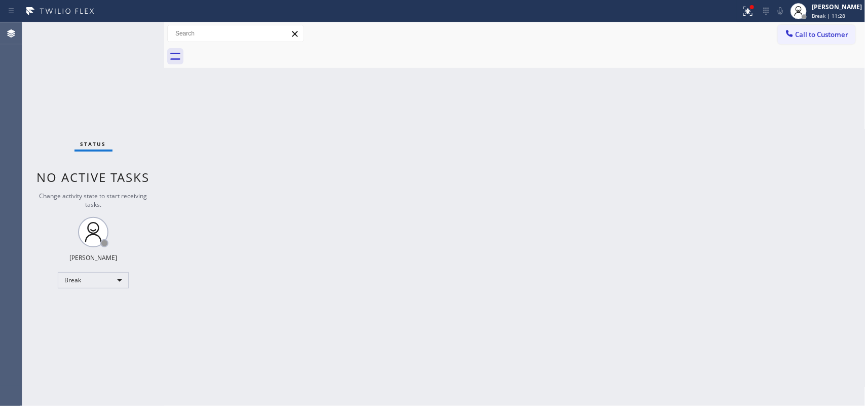
click at [241, 142] on div "Back to Dashboard Change Sender ID Customers Technicians Select a contact Outbo…" at bounding box center [514, 214] width 701 height 384
click at [692, 8] on div "[PERSON_NAME]" at bounding box center [837, 7] width 50 height 9
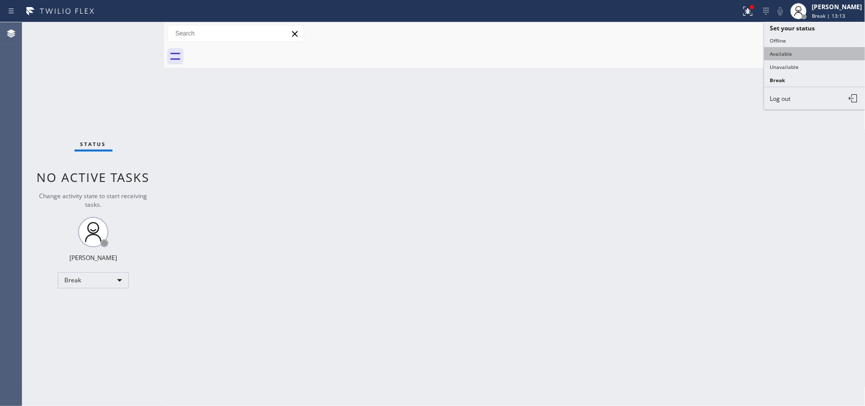
click at [692, 57] on button "Available" at bounding box center [814, 53] width 101 height 13
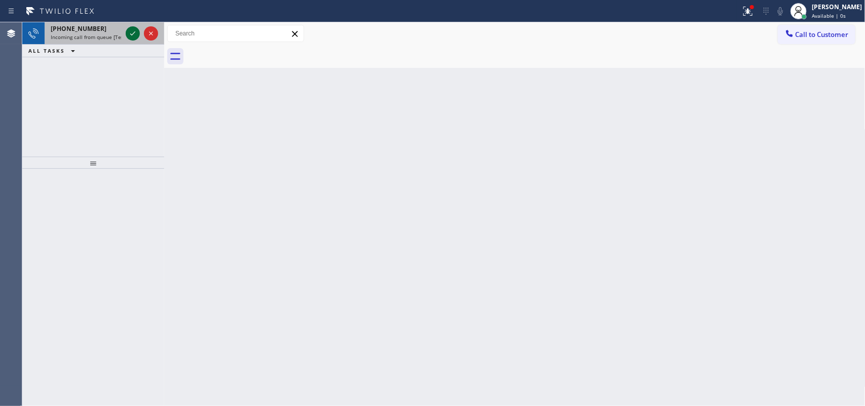
click at [130, 31] on icon at bounding box center [133, 33] width 12 height 12
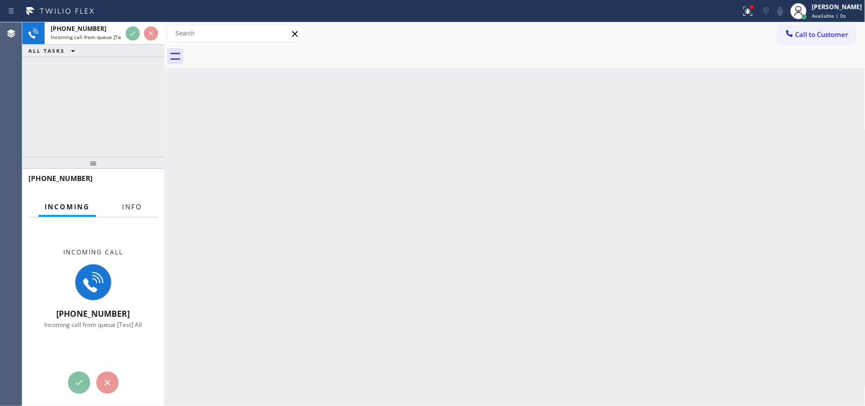
click at [137, 212] on button "Info" at bounding box center [132, 207] width 32 height 20
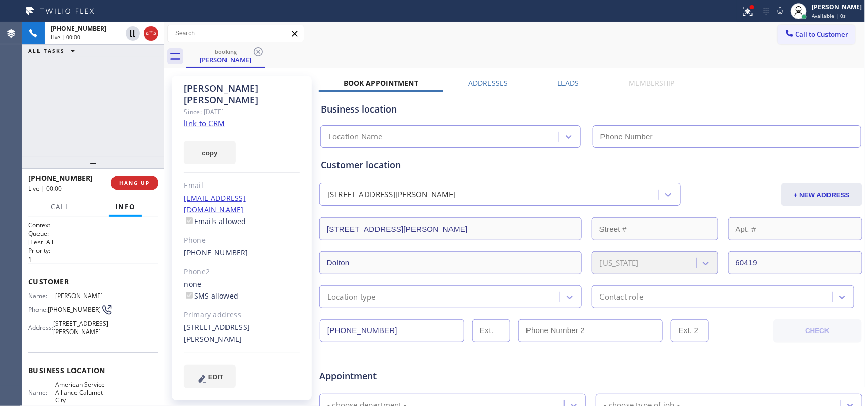
type input "[PHONE_NUMBER]"
click at [213, 118] on link "link to CRM" at bounding box center [204, 123] width 41 height 10
click at [60, 208] on span "Call" at bounding box center [60, 206] width 19 height 9
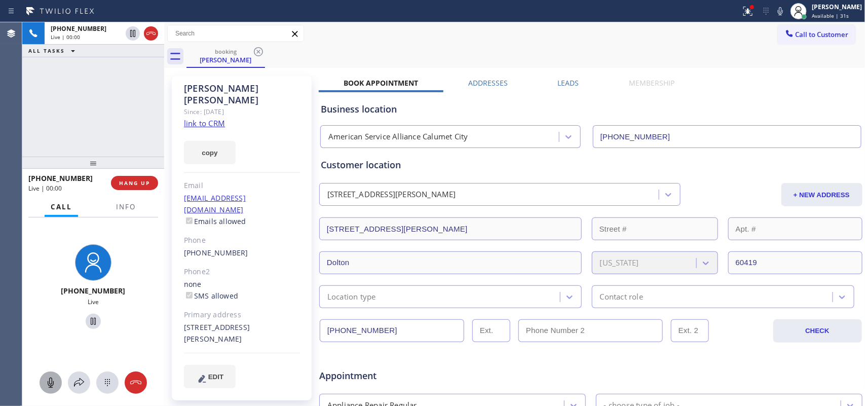
click at [49, 324] on icon at bounding box center [51, 383] width 12 height 12
click at [90, 318] on icon at bounding box center [93, 321] width 12 height 12
click at [52, 324] on rect at bounding box center [51, 382] width 8 height 8
click at [89, 320] on icon at bounding box center [93, 321] width 12 height 12
click at [145, 185] on span "HANG UP" at bounding box center [134, 182] width 31 height 7
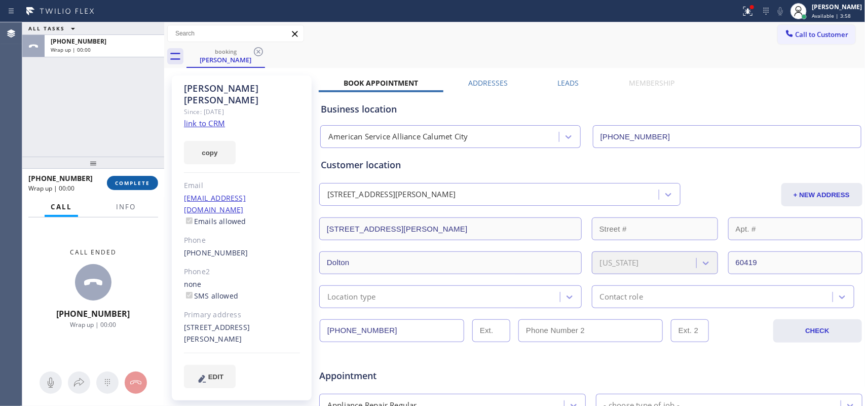
click at [135, 178] on button "COMPLETE" at bounding box center [132, 183] width 51 height 14
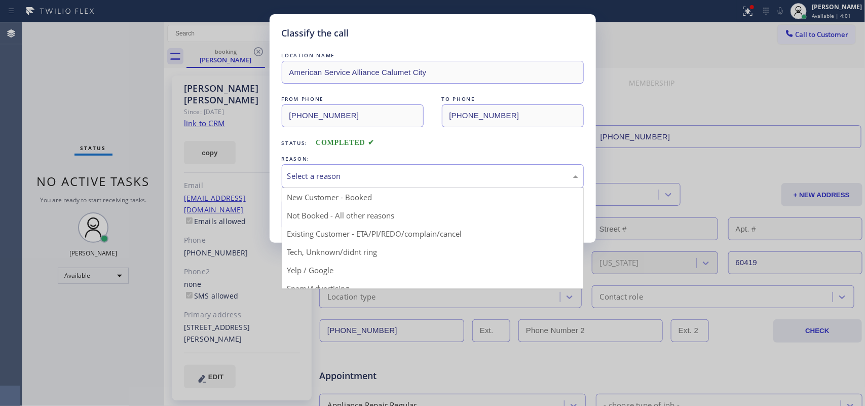
click at [428, 172] on div "Select a reason" at bounding box center [432, 176] width 291 height 12
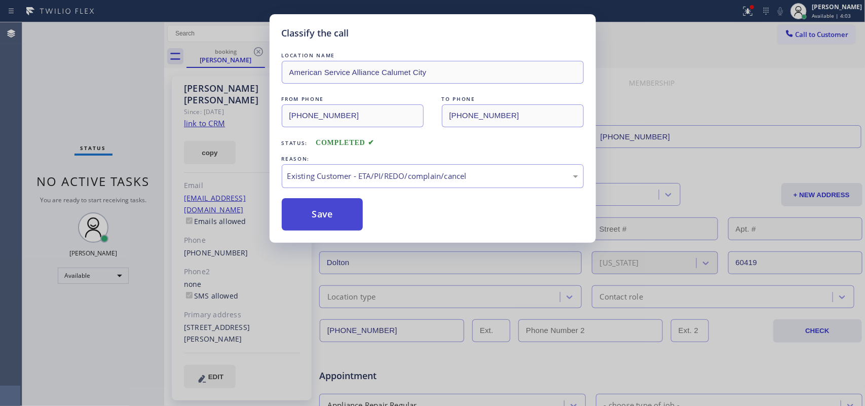
click at [335, 226] on button "Save" at bounding box center [323, 214] width 82 height 32
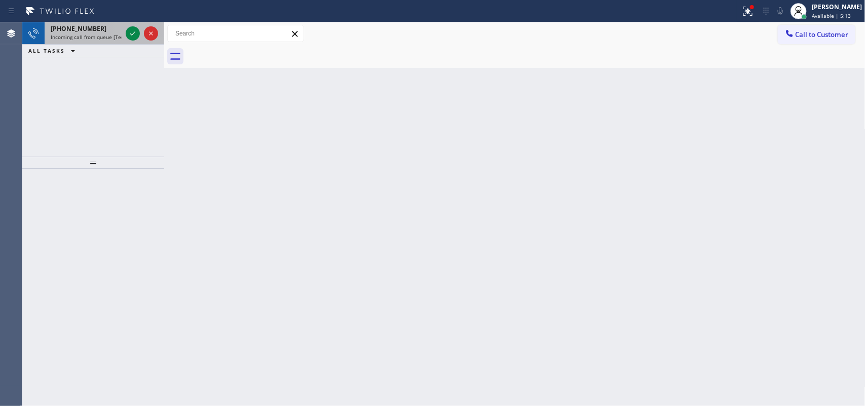
click at [125, 33] on div at bounding box center [142, 33] width 36 height 22
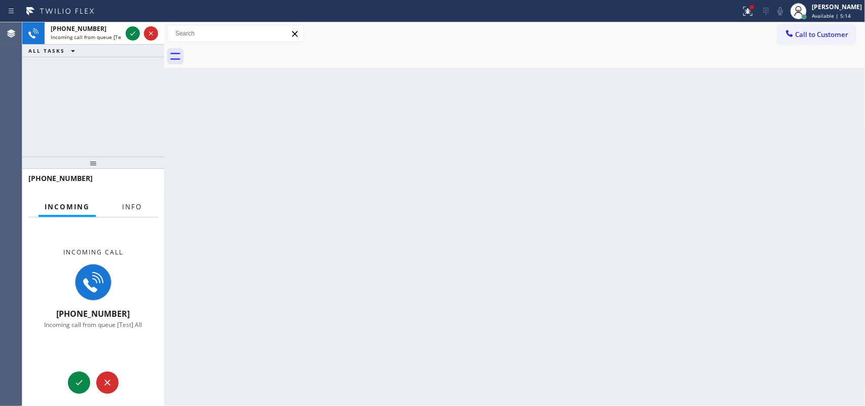
click at [129, 212] on button "Info" at bounding box center [132, 207] width 32 height 20
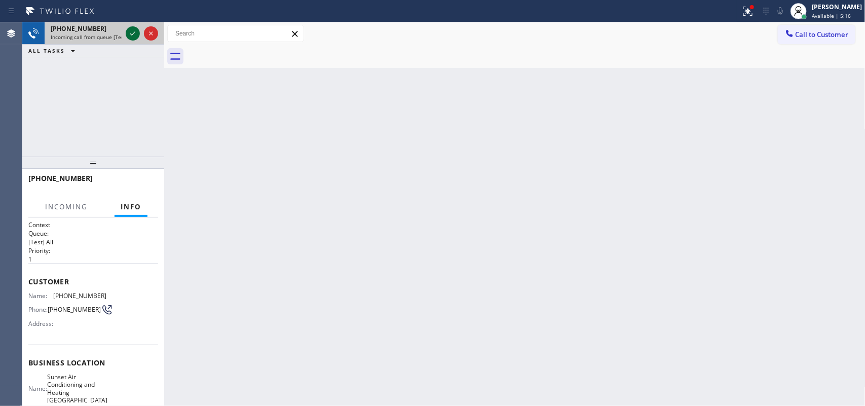
click at [132, 29] on icon at bounding box center [133, 33] width 12 height 12
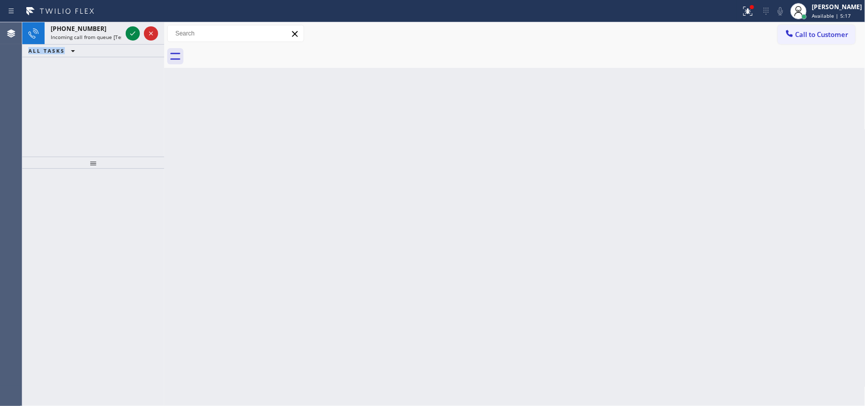
click at [133, 31] on icon at bounding box center [133, 33] width 12 height 12
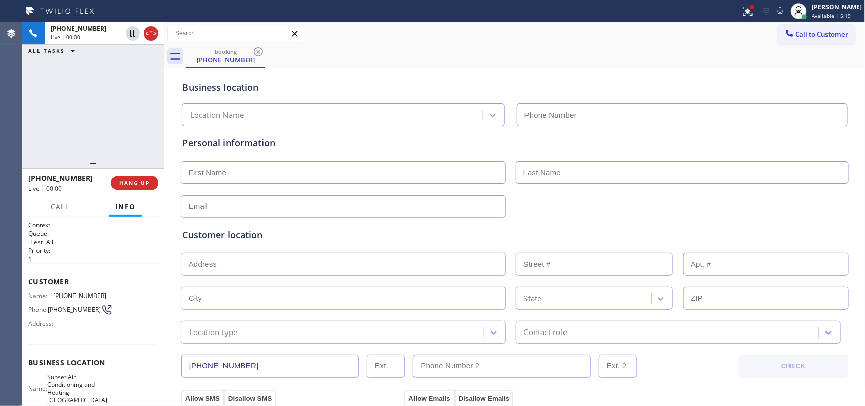
type input "[PHONE_NUMBER]"
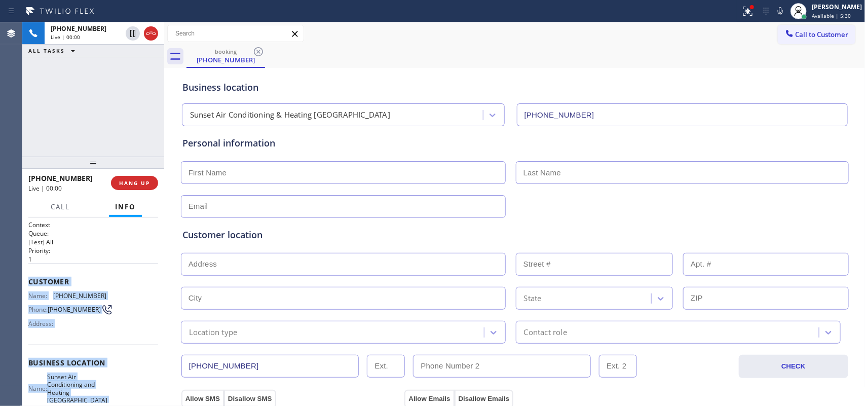
drag, startPoint x: 101, startPoint y: 305, endPoint x: 28, endPoint y: 274, distance: 79.3
click at [28, 274] on div "Context Queue: [Test] All Priority: 1 Customer Name: [PHONE_NUMBER] Phone: [PHO…" at bounding box center [93, 370] width 130 height 301
click at [143, 188] on button "HANG UP" at bounding box center [134, 183] width 47 height 14
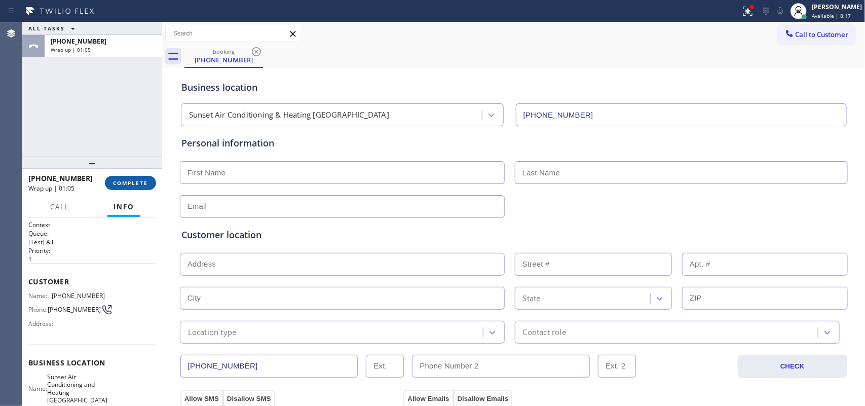
drag, startPoint x: 166, startPoint y: 194, endPoint x: 142, endPoint y: 180, distance: 27.5
click at [145, 182] on div "ALL TASKS ALL TASKS ACTIVE TASKS TASKS IN WRAP UP [PHONE_NUMBER] Wrap up | 01:0…" at bounding box center [443, 214] width 843 height 384
click at [142, 180] on span "COMPLETE" at bounding box center [130, 182] width 35 height 7
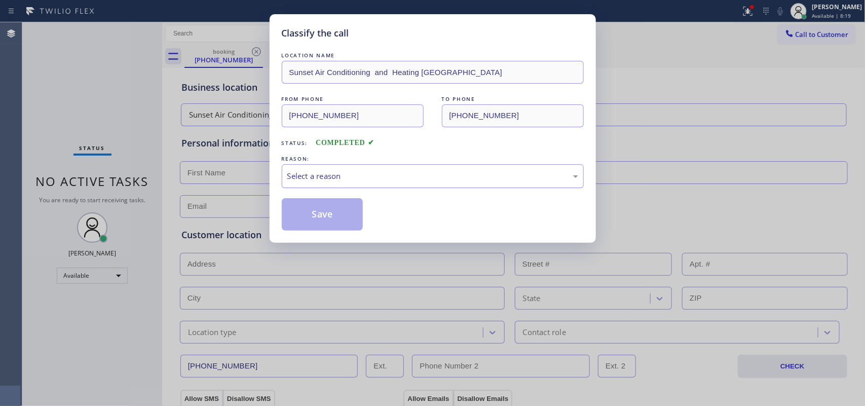
click at [422, 173] on div "Select a reason" at bounding box center [432, 176] width 291 height 12
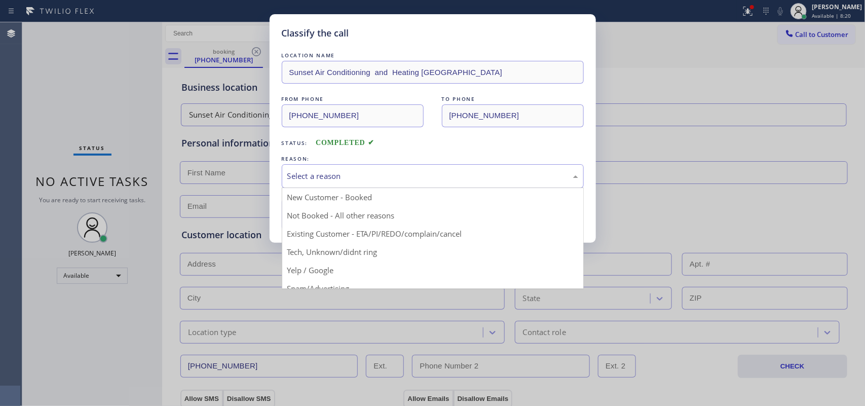
scroll to position [69, 0]
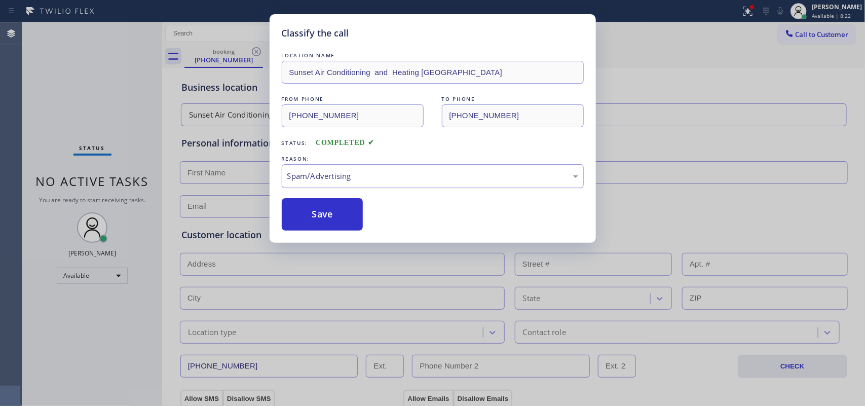
click at [378, 180] on div "Spam/Advertising" at bounding box center [432, 176] width 291 height 12
click at [346, 223] on button "Save" at bounding box center [323, 214] width 82 height 32
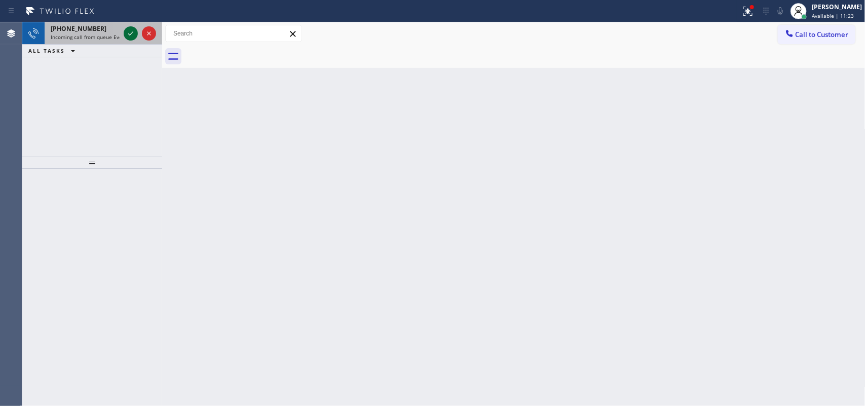
click at [132, 33] on icon at bounding box center [131, 33] width 12 height 12
click at [132, 36] on icon at bounding box center [131, 33] width 12 height 12
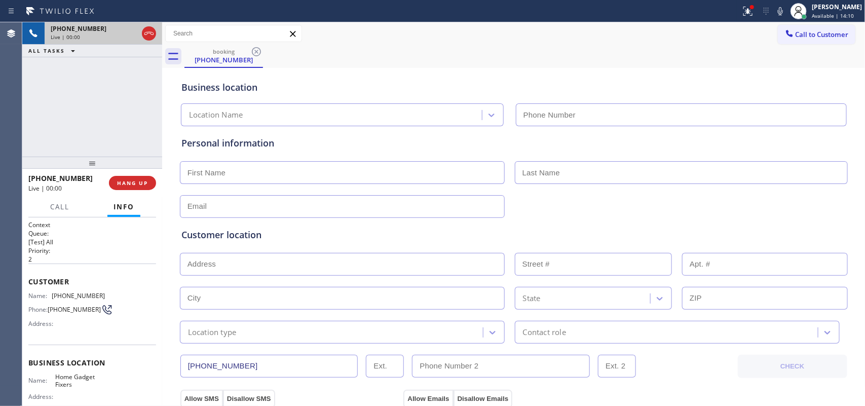
type input "[PHONE_NUMBER]"
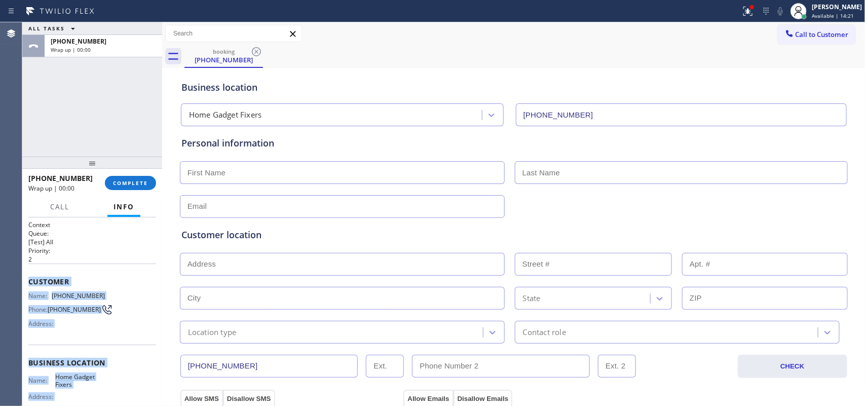
drag, startPoint x: 103, startPoint y: 315, endPoint x: 27, endPoint y: 277, distance: 84.8
click at [27, 277] on div "Context Queue: [Test] All Priority: 2 Customer Name: [PHONE_NUMBER] Phone: [PHO…" at bounding box center [92, 311] width 140 height 189
click at [143, 179] on span "COMPLETE" at bounding box center [130, 182] width 35 height 7
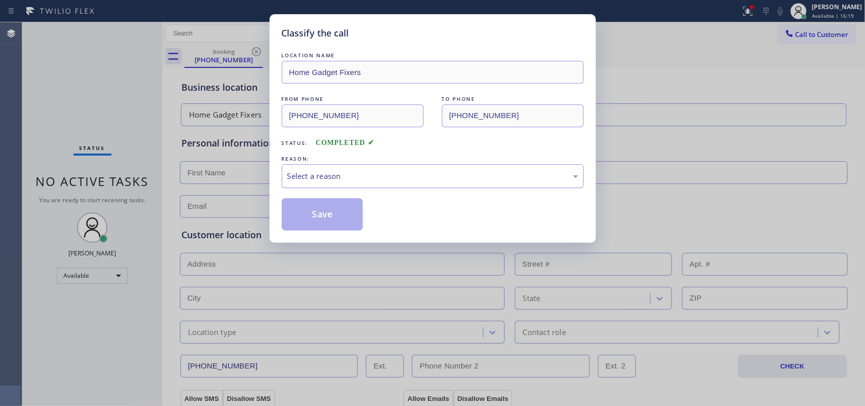
click at [295, 181] on div "Select a reason" at bounding box center [432, 176] width 291 height 12
click at [342, 233] on div "Classify the call LOCATION NAME Home Gadget Fixers FROM PHONE [PHONE_NUMBER] TO…" at bounding box center [433, 128] width 326 height 229
click at [344, 215] on button "Save" at bounding box center [323, 214] width 82 height 32
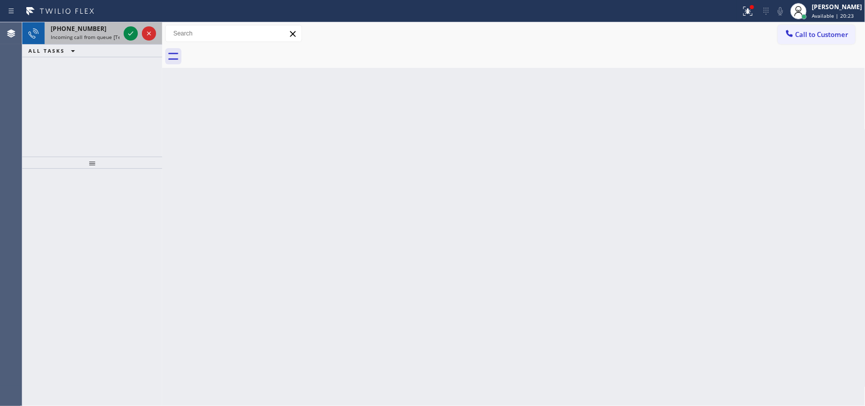
drag, startPoint x: 100, startPoint y: 26, endPoint x: 110, endPoint y: 40, distance: 16.3
click at [101, 26] on div "[PHONE_NUMBER]" at bounding box center [85, 28] width 69 height 9
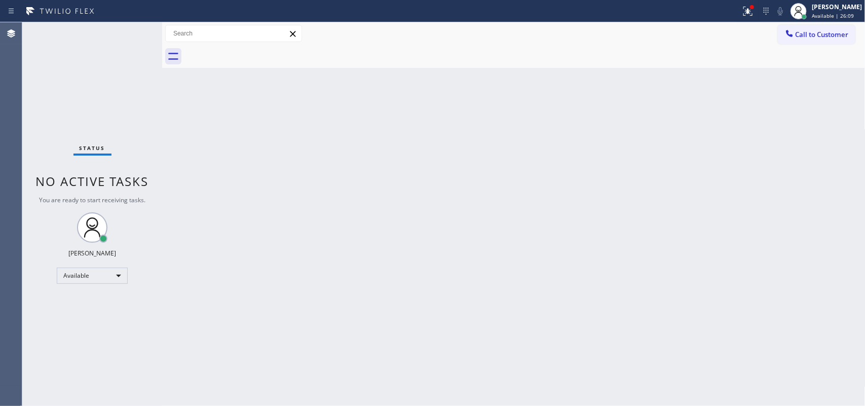
click at [125, 31] on div "Status No active tasks You are ready to start receiving tasks. [PERSON_NAME] Av…" at bounding box center [92, 214] width 140 height 384
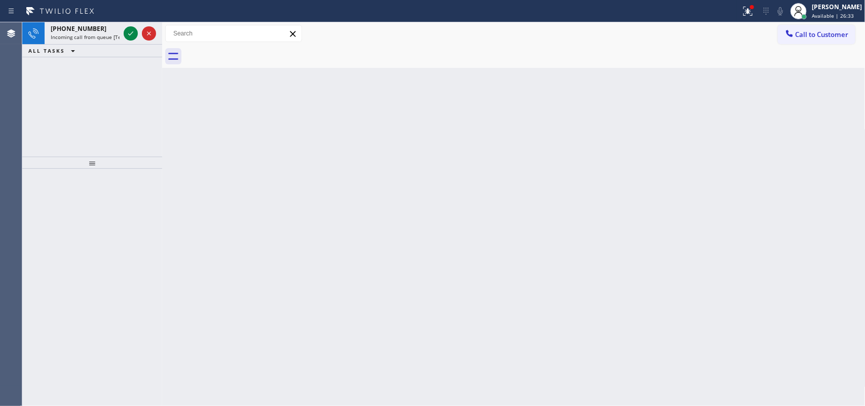
click at [132, 36] on icon at bounding box center [131, 33] width 12 height 12
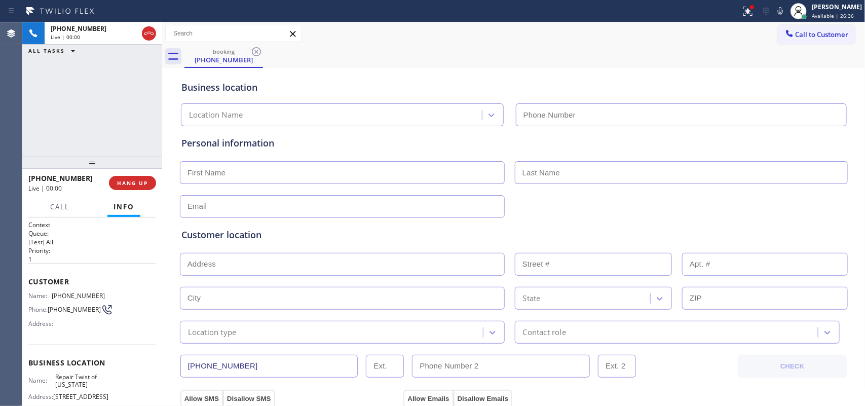
type input "[PHONE_NUMBER]"
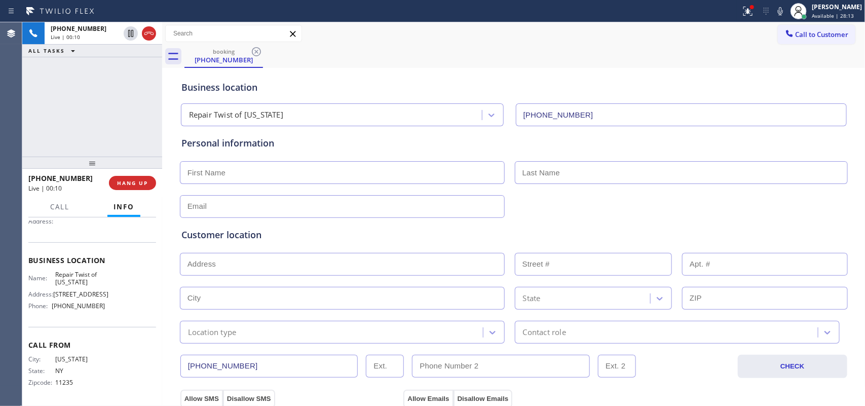
click at [237, 199] on input "text" at bounding box center [342, 206] width 325 height 23
click at [241, 178] on input "text" at bounding box center [342, 172] width 325 height 23
click at [241, 178] on input "mr." at bounding box center [342, 172] width 325 height 23
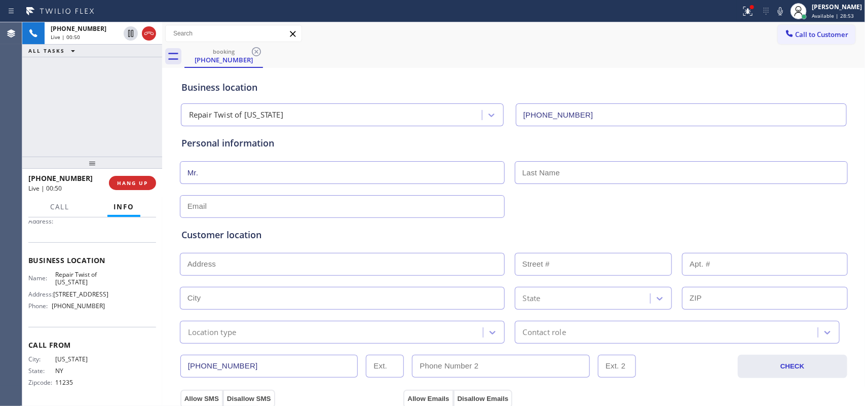
type input "Mr."
type input "[PERSON_NAME]"
click at [57, 206] on span "Call" at bounding box center [59, 206] width 19 height 9
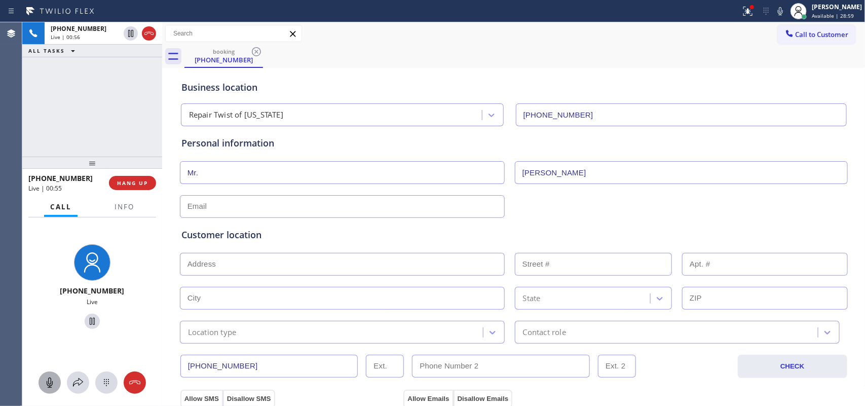
click at [49, 324] on icon at bounding box center [50, 383] width 12 height 12
click at [89, 317] on icon at bounding box center [92, 321] width 12 height 12
click at [394, 208] on input "text" at bounding box center [342, 206] width 325 height 23
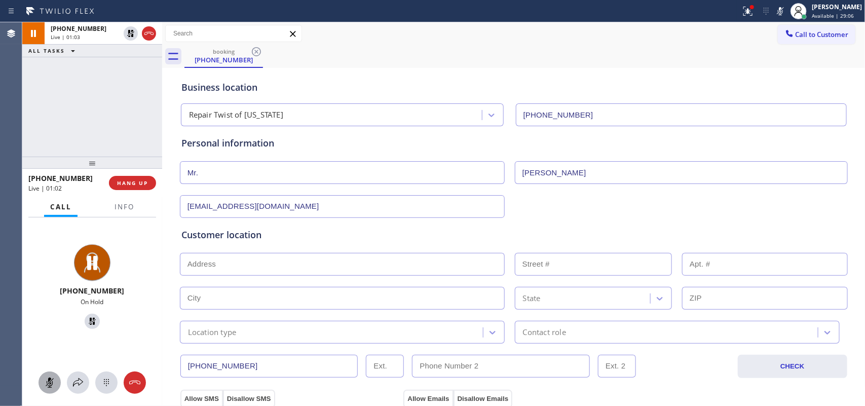
type input "[EMAIL_ADDRESS][DOMAIN_NAME]"
click at [378, 265] on input "text" at bounding box center [342, 264] width 325 height 23
click at [245, 265] on input "text" at bounding box center [342, 264] width 325 height 23
paste input "11423"
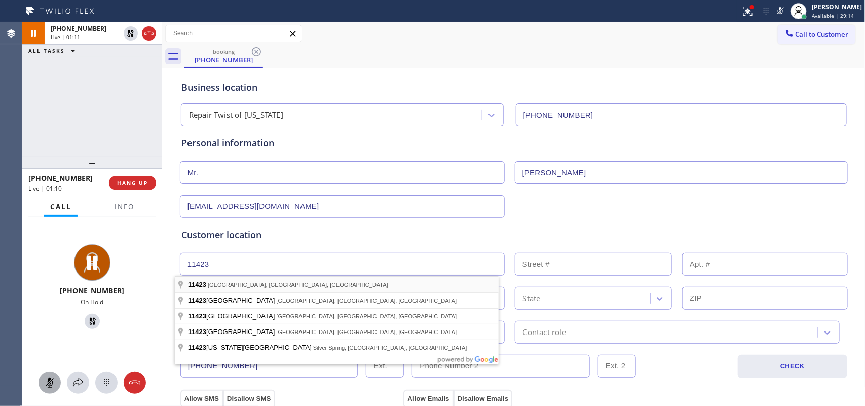
type input "[GEOGRAPHIC_DATA], NY 11423, [GEOGRAPHIC_DATA]"
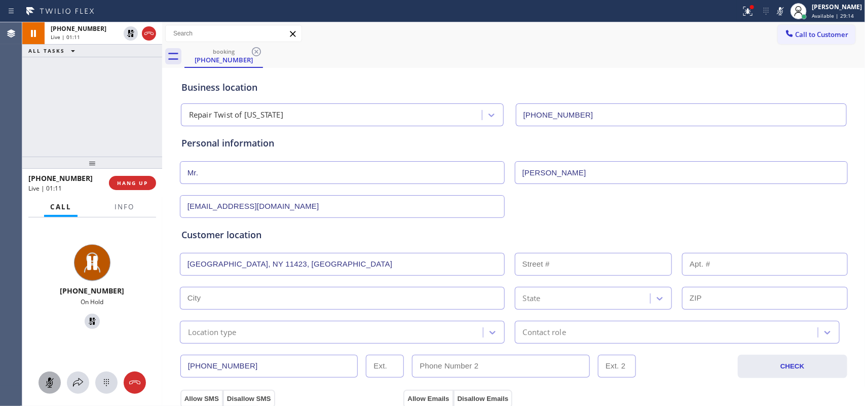
type input "Queens"
type input "11423"
click at [51, 324] on icon at bounding box center [50, 383] width 12 height 12
click at [86, 321] on icon at bounding box center [92, 321] width 12 height 12
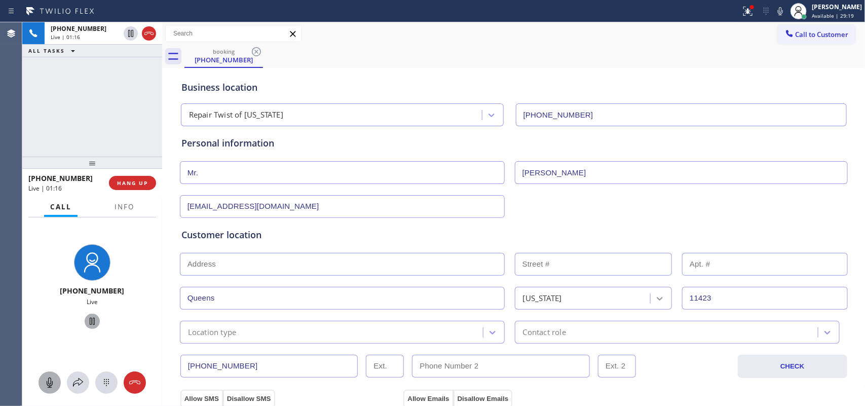
scroll to position [127, 0]
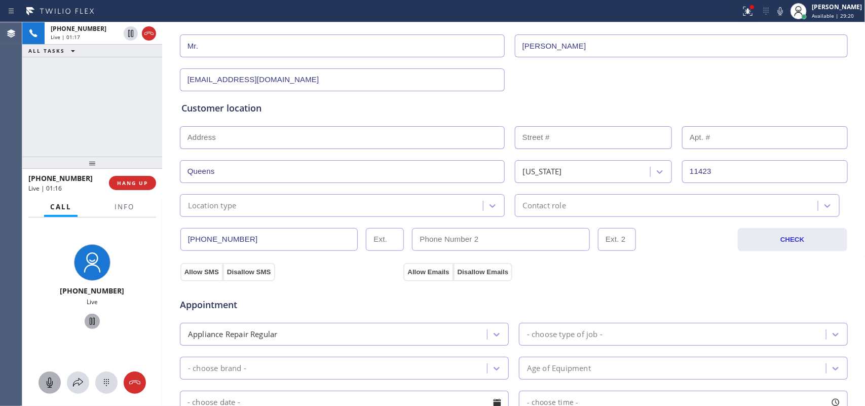
click at [276, 205] on div "Location type" at bounding box center [333, 206] width 300 height 18
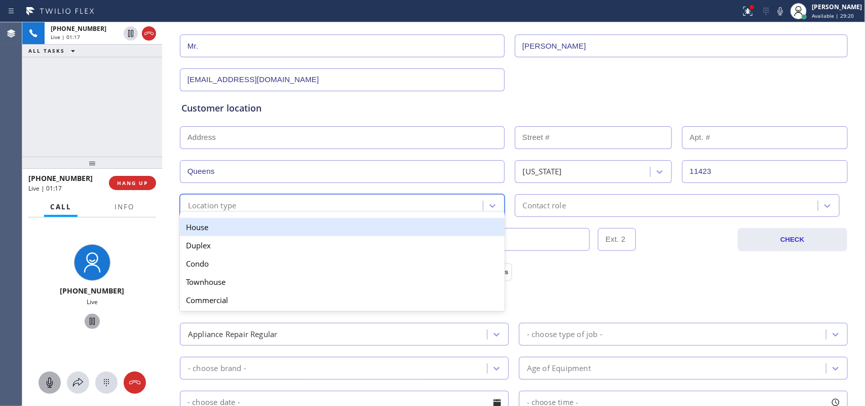
click at [289, 231] on div "House" at bounding box center [342, 227] width 325 height 18
click at [289, 231] on input "[PHONE_NUMBER]" at bounding box center [269, 239] width 178 height 23
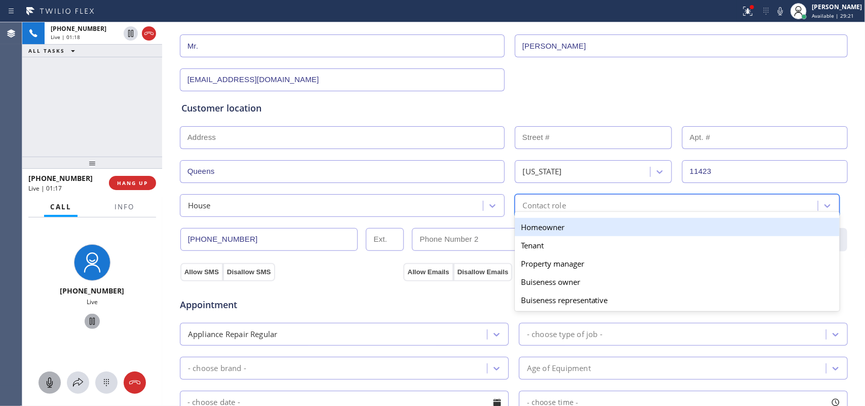
click at [573, 199] on div "Contact role" at bounding box center [668, 206] width 300 height 18
click at [558, 231] on div "Homeowner" at bounding box center [677, 227] width 325 height 18
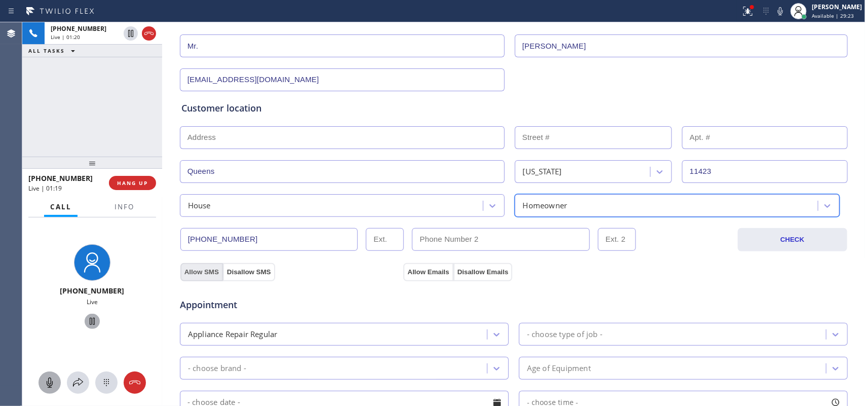
click at [199, 272] on button "Allow SMS" at bounding box center [201, 272] width 43 height 18
click at [426, 274] on button "Allow Emails" at bounding box center [428, 272] width 50 height 18
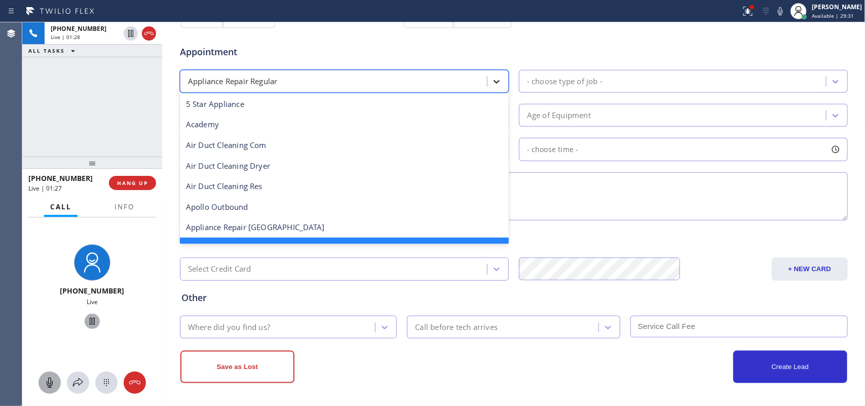
scroll to position [21, 0]
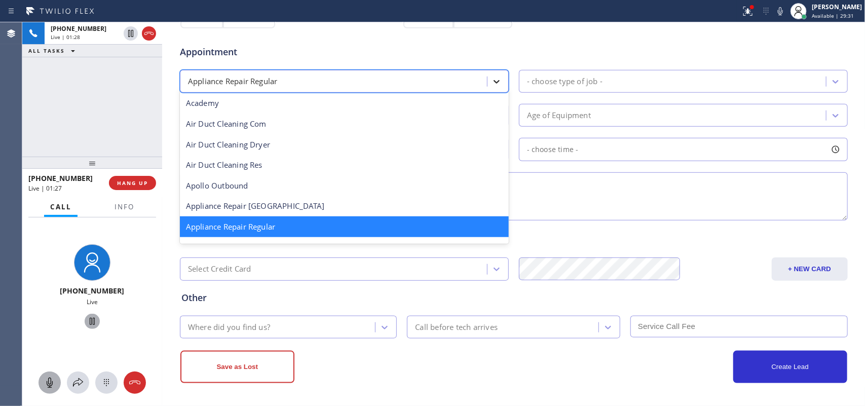
click at [494, 82] on icon at bounding box center [497, 82] width 6 height 4
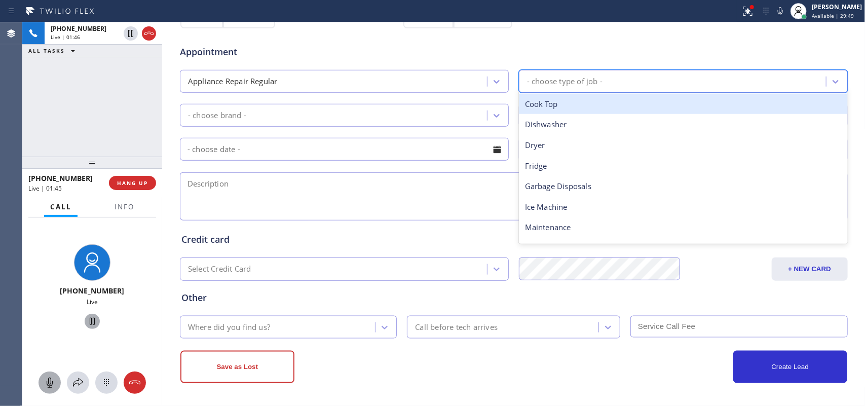
click at [578, 82] on div "- choose type of job -" at bounding box center [565, 82] width 76 height 12
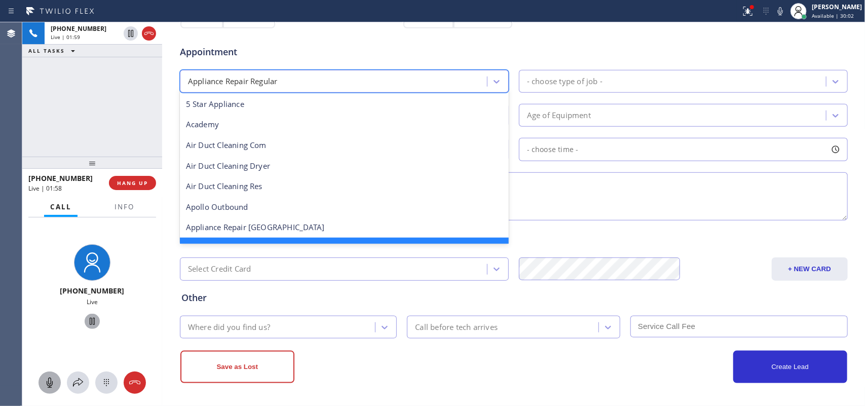
click at [424, 80] on div "Appliance Repair Regular" at bounding box center [335, 81] width 304 height 18
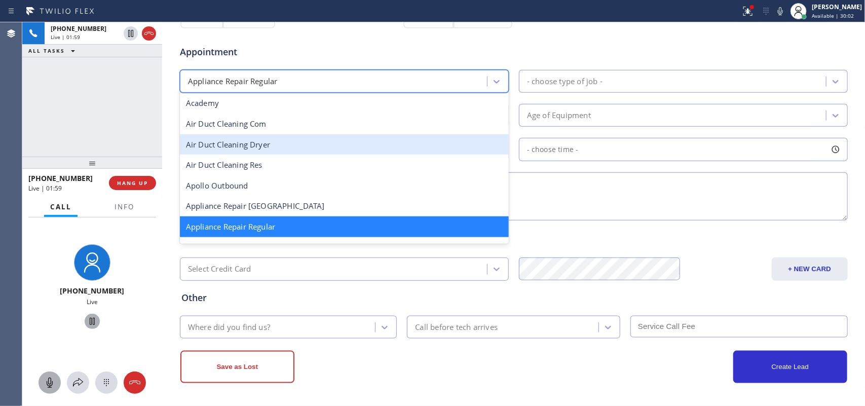
scroll to position [345, 0]
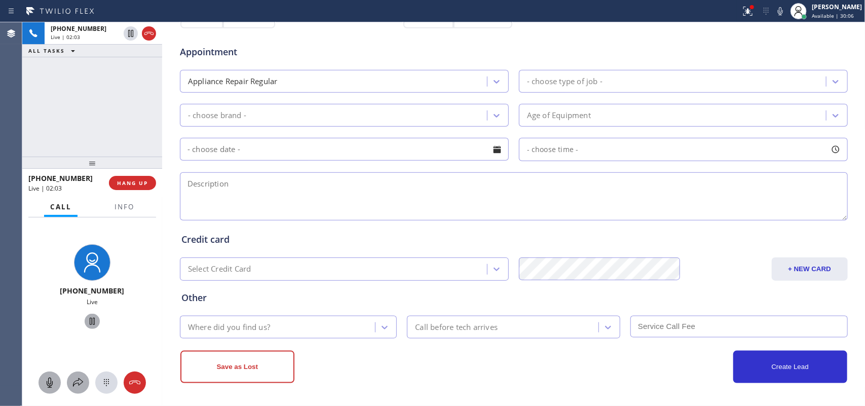
click at [82, 324] on icon at bounding box center [78, 383] width 12 height 12
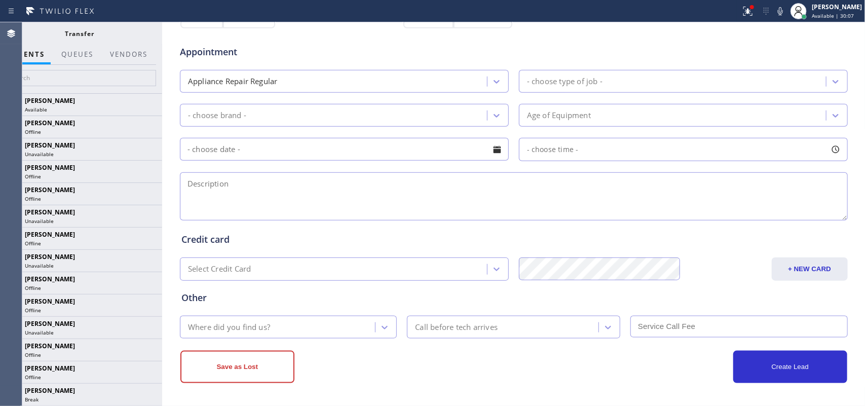
click at [133, 62] on div at bounding box center [129, 63] width 50 height 2
click at [133, 57] on button "Vendors" at bounding box center [129, 55] width 50 height 20
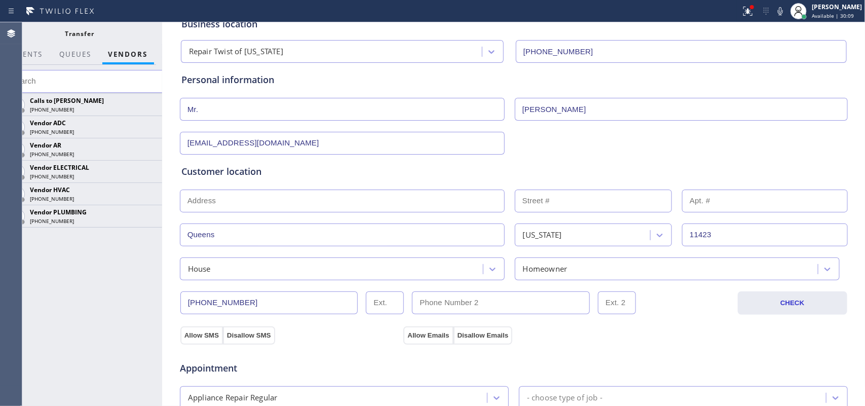
scroll to position [0, 0]
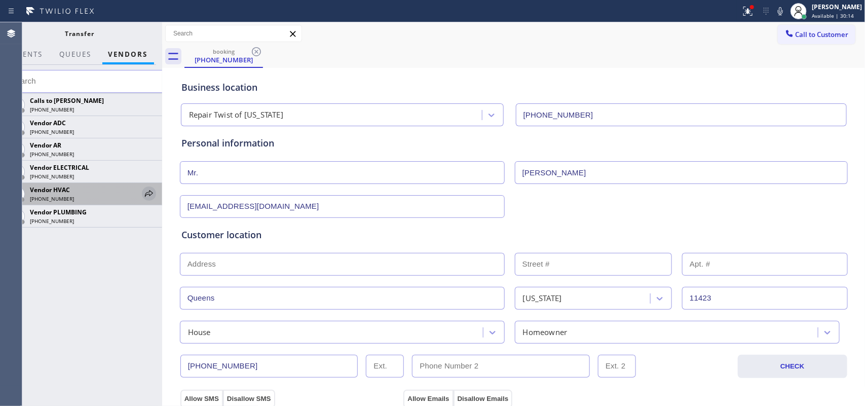
click at [151, 194] on icon at bounding box center [149, 194] width 12 height 12
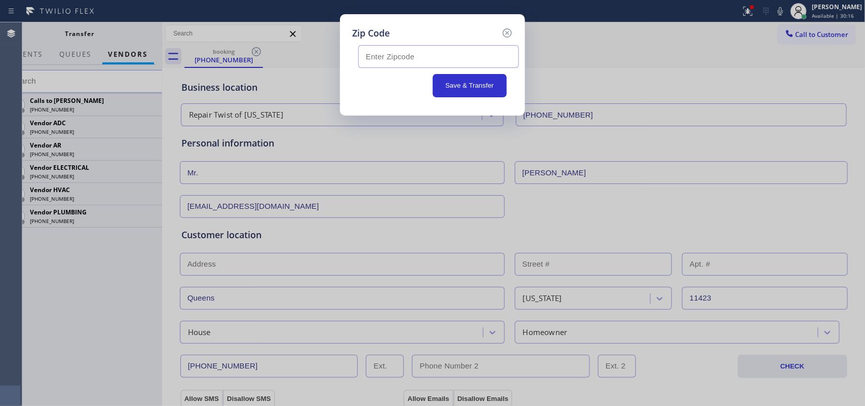
click at [385, 47] on input "text" at bounding box center [438, 56] width 161 height 23
type input "11423"
click at [477, 90] on button "Save & Transfer" at bounding box center [470, 85] width 75 height 23
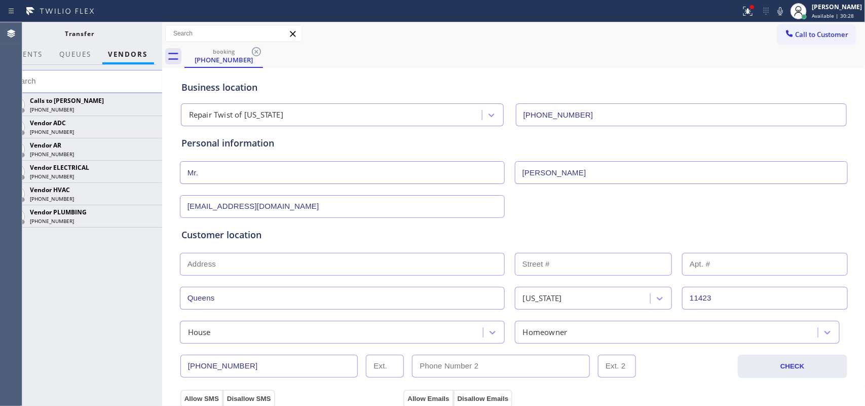
scroll to position [253, 0]
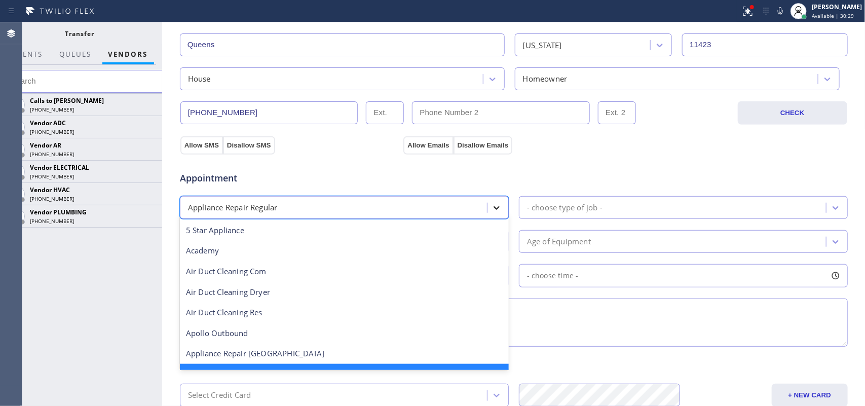
click at [492, 210] on icon at bounding box center [497, 208] width 10 height 10
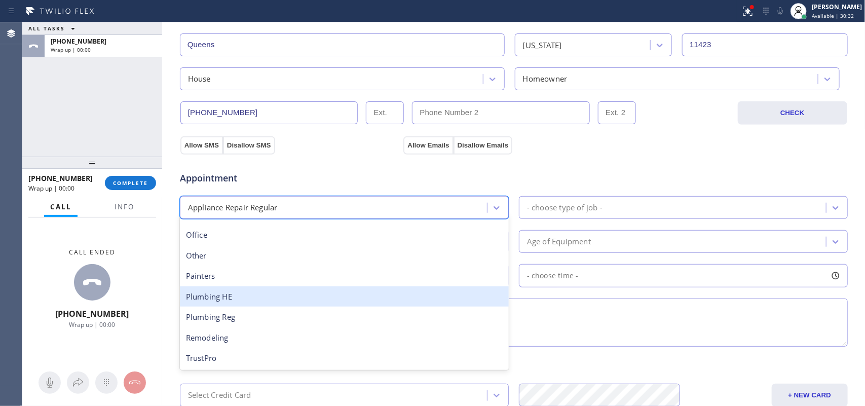
scroll to position [218, 0]
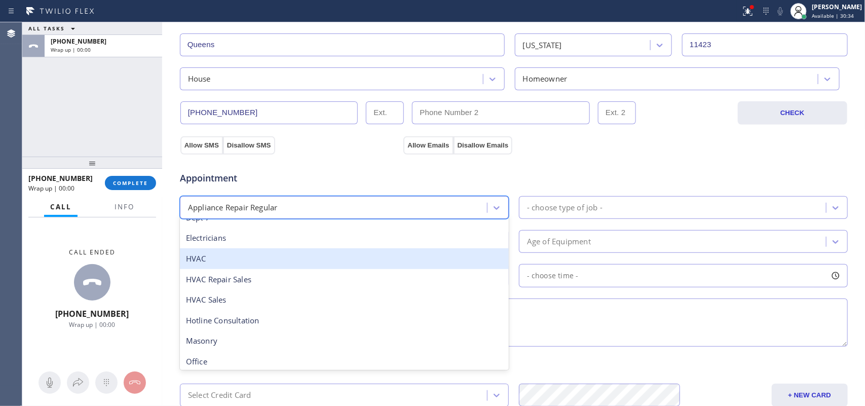
click at [333, 255] on div "HVAC" at bounding box center [344, 258] width 329 height 21
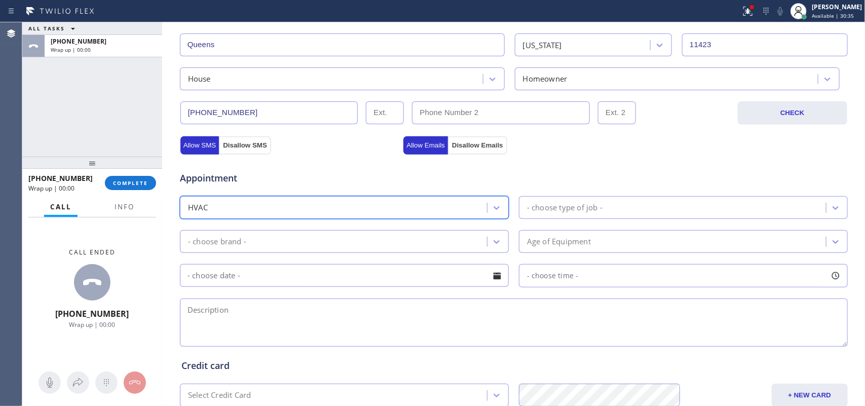
click at [51, 129] on div "ALL TASKS ALL TASKS ACTIVE TASKS TASKS IN WRAP UP [PHONE_NUMBER] Wrap up | 00:00" at bounding box center [92, 89] width 140 height 134
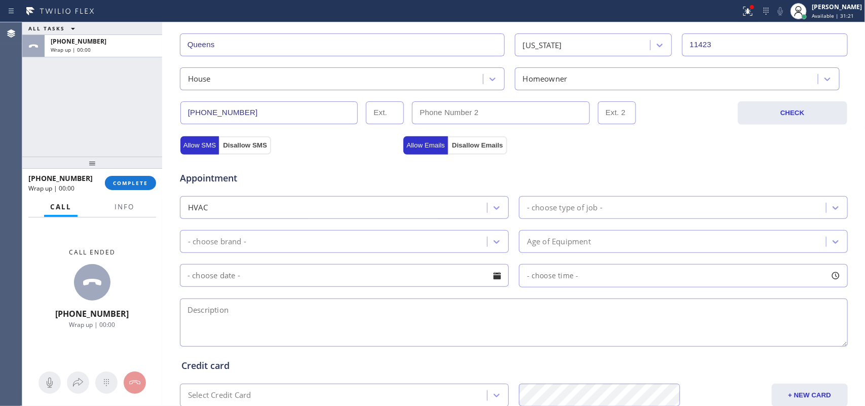
click at [604, 210] on div "- choose type of job -" at bounding box center [674, 208] width 304 height 18
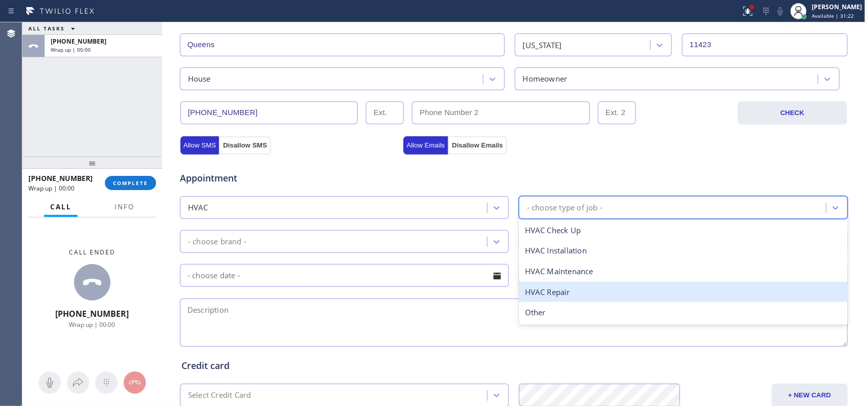
click at [569, 287] on div "HVAC Repair" at bounding box center [683, 292] width 329 height 21
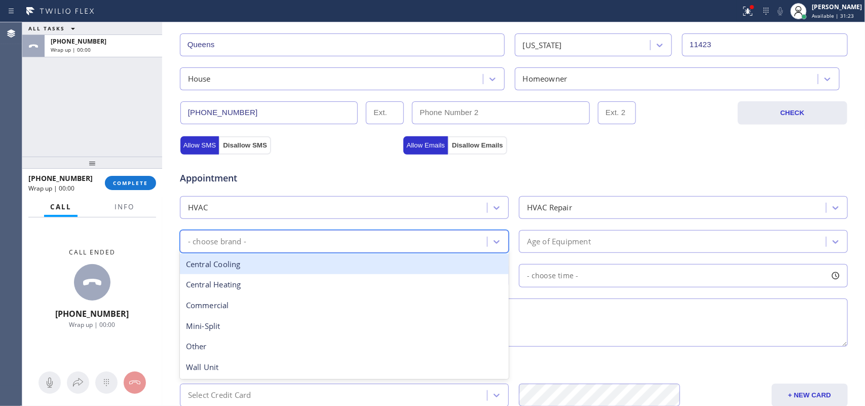
click at [472, 250] on div "- choose brand -" at bounding box center [335, 242] width 304 height 18
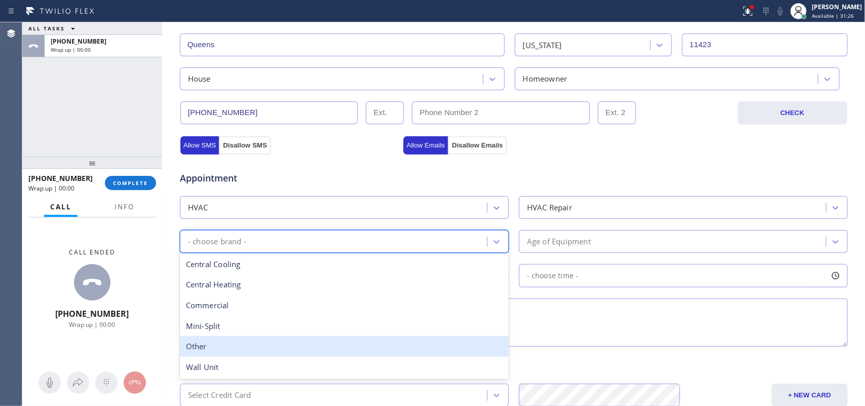
click at [356, 324] on div "Other" at bounding box center [344, 346] width 329 height 21
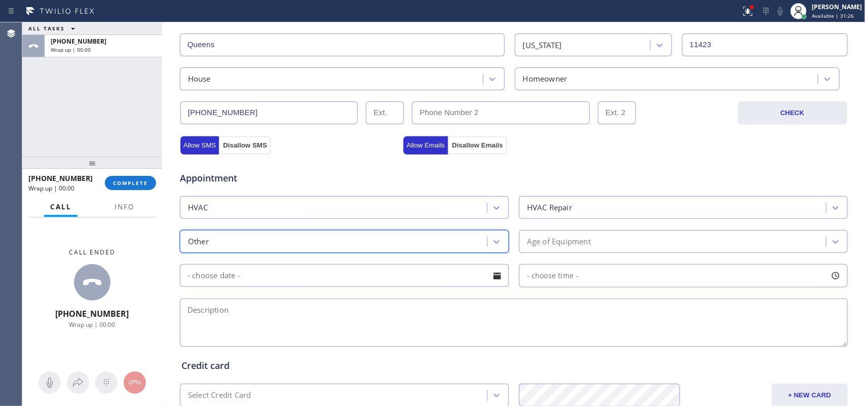
click at [596, 231] on div "Age of Equipment" at bounding box center [683, 241] width 329 height 23
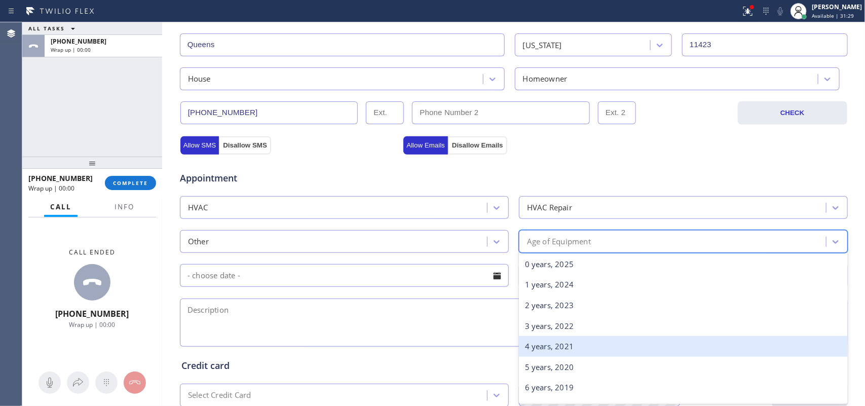
click at [607, 324] on div "4 years, 2021" at bounding box center [683, 346] width 329 height 21
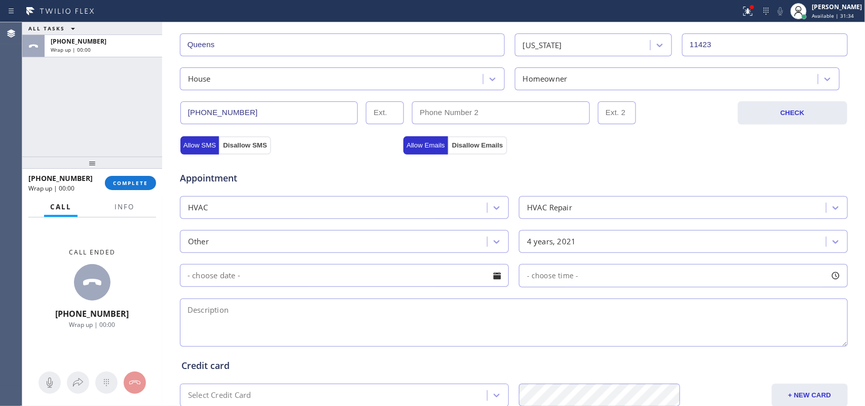
click at [244, 319] on textarea at bounding box center [514, 323] width 668 height 48
paste textarea "portable home heater/[DEMOGRAPHIC_DATA]/ the on switch does not work anymore/"
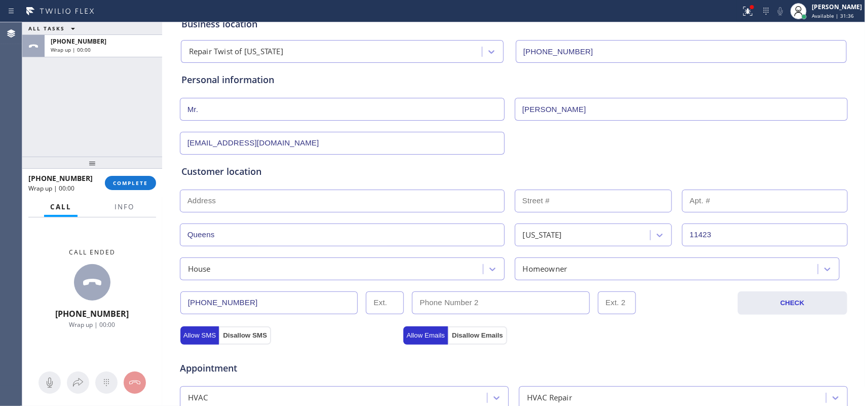
click at [286, 209] on input "text" at bounding box center [342, 201] width 325 height 23
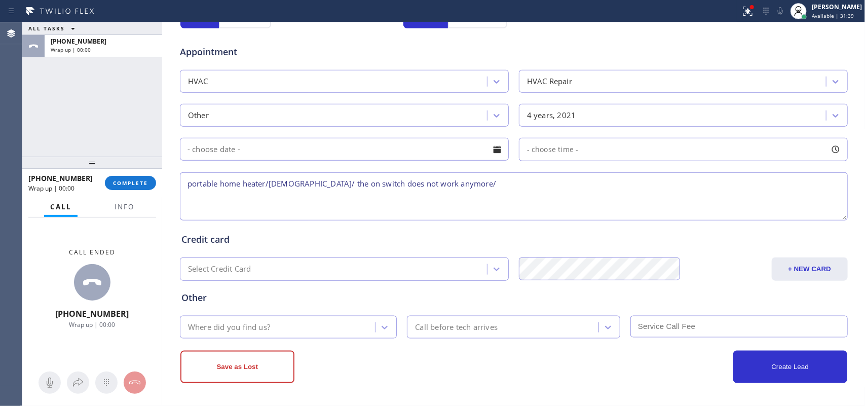
click at [495, 186] on textarea "portable home heater/[DEMOGRAPHIC_DATA]/ the on switch does not work anymore/" at bounding box center [514, 196] width 668 height 48
type textarea "portable home heater/[DEMOGRAPHIC_DATA]/ the on switch does not work anymore/ […"
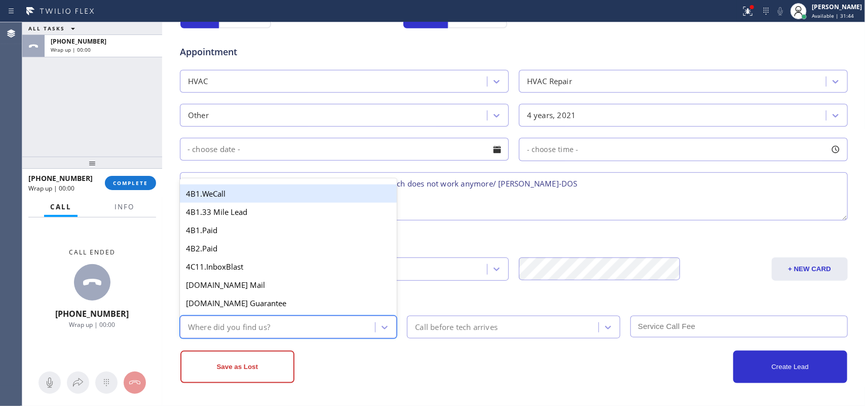
click at [347, 324] on div "Where did you find us?" at bounding box center [279, 327] width 193 height 18
type input "g"
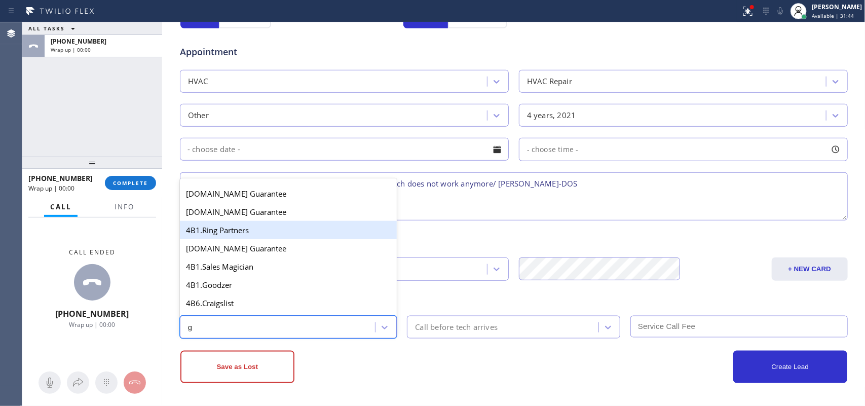
scroll to position [191, 0]
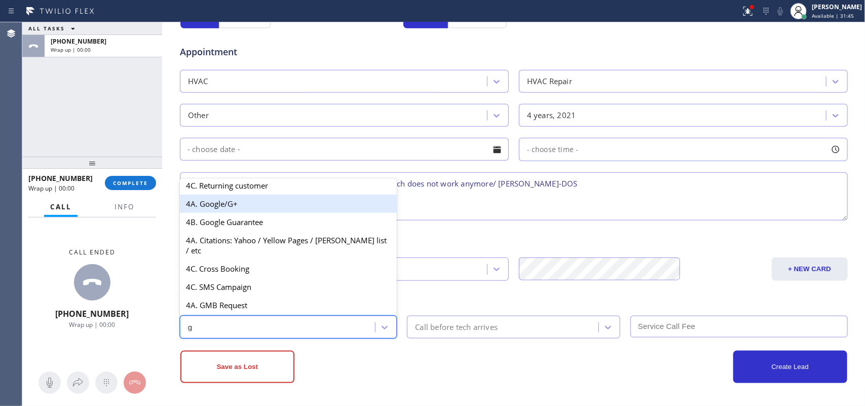
click at [219, 211] on div "4A. Google/G+" at bounding box center [288, 204] width 217 height 18
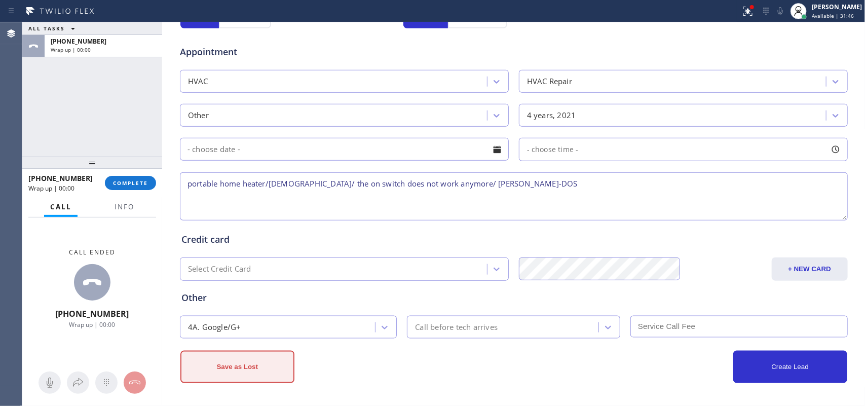
click at [225, 324] on button "Save as Lost" at bounding box center [237, 367] width 114 height 32
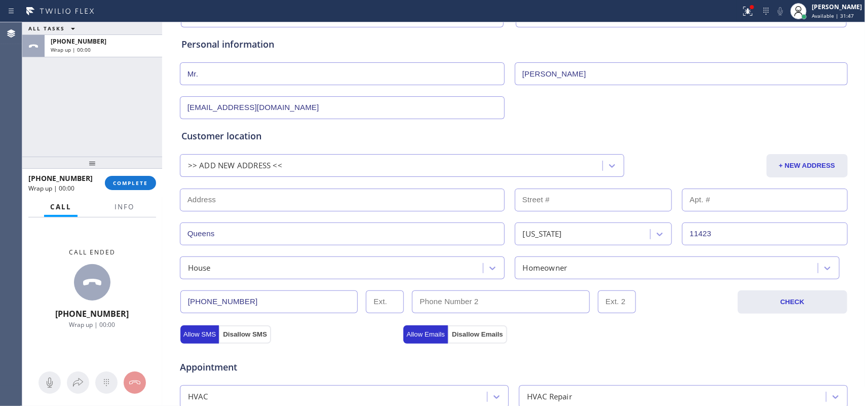
scroll to position [0, 0]
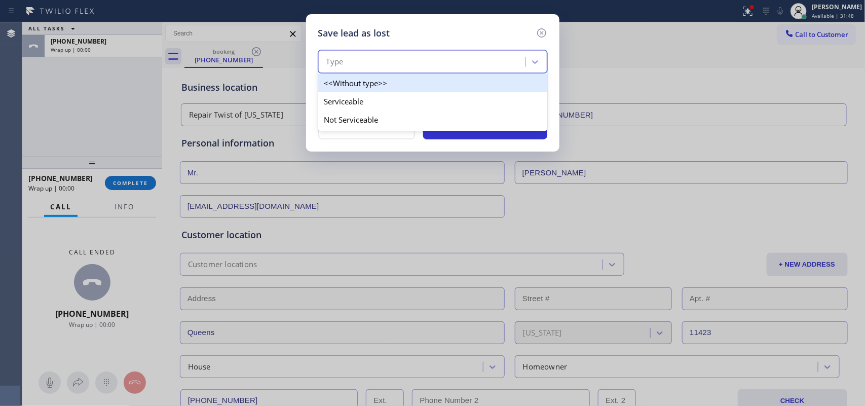
click at [421, 67] on div "Type" at bounding box center [423, 62] width 204 height 18
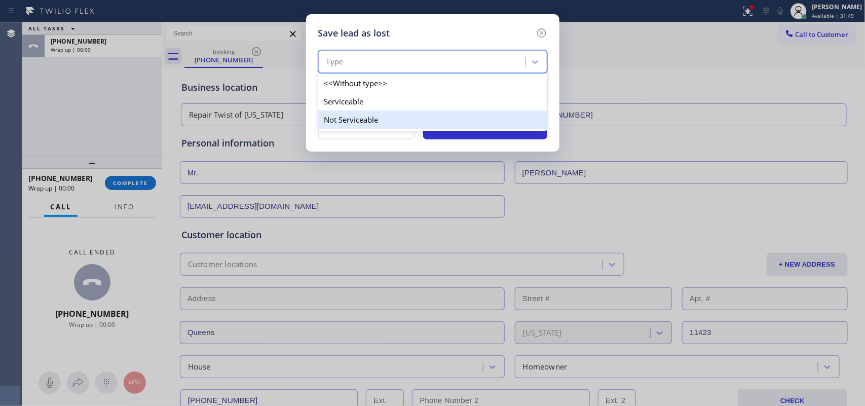
click at [408, 127] on div "Not Serviceable" at bounding box center [432, 119] width 229 height 18
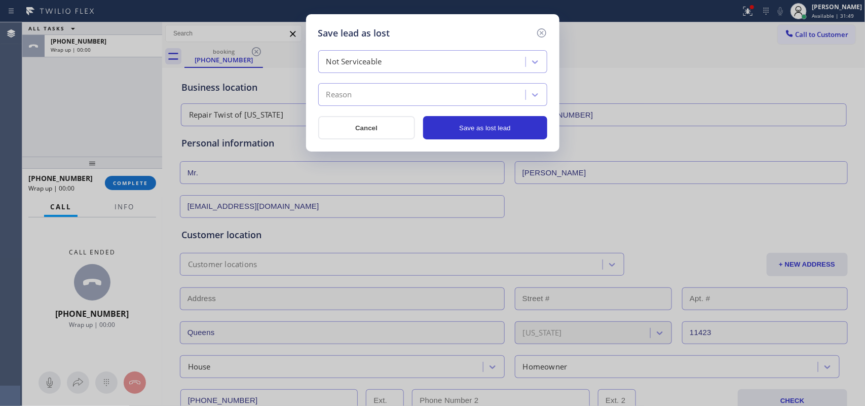
click at [416, 81] on div "Not Serviceable Reason" at bounding box center [432, 78] width 229 height 56
click at [416, 87] on div "Reason" at bounding box center [423, 95] width 204 height 18
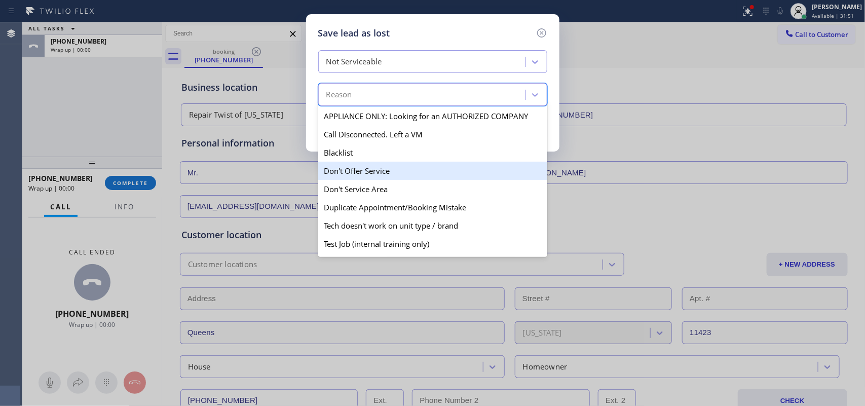
click at [365, 173] on div "Don't Offer Service" at bounding box center [432, 171] width 229 height 18
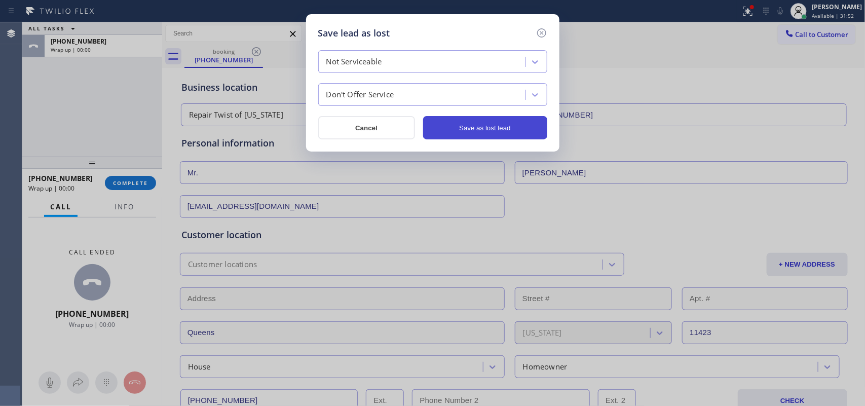
click at [467, 120] on button "Save as lost lead" at bounding box center [485, 127] width 124 height 23
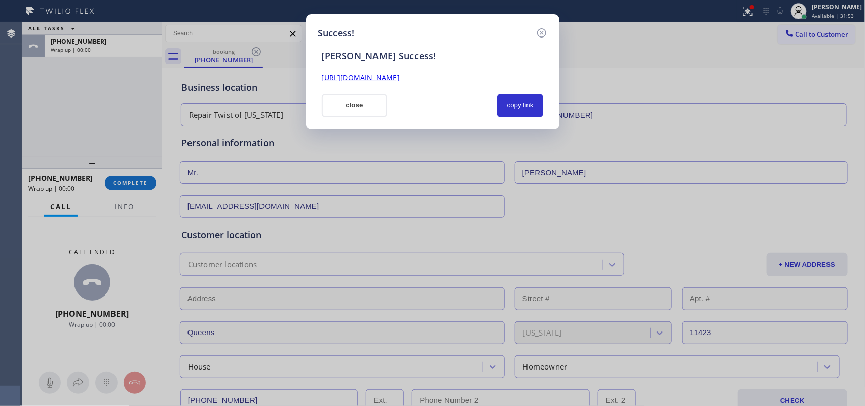
drag, startPoint x: 378, startPoint y: 105, endPoint x: 258, endPoint y: 86, distance: 121.2
click at [377, 105] on button "close" at bounding box center [355, 105] width 66 height 23
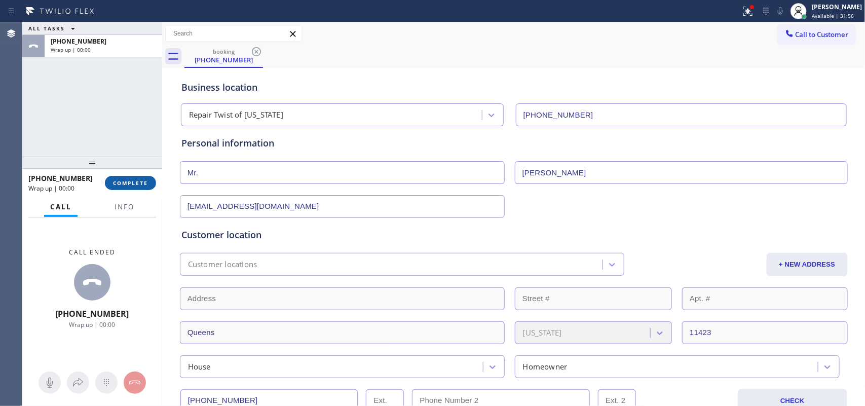
click at [142, 180] on span "COMPLETE" at bounding box center [130, 182] width 35 height 7
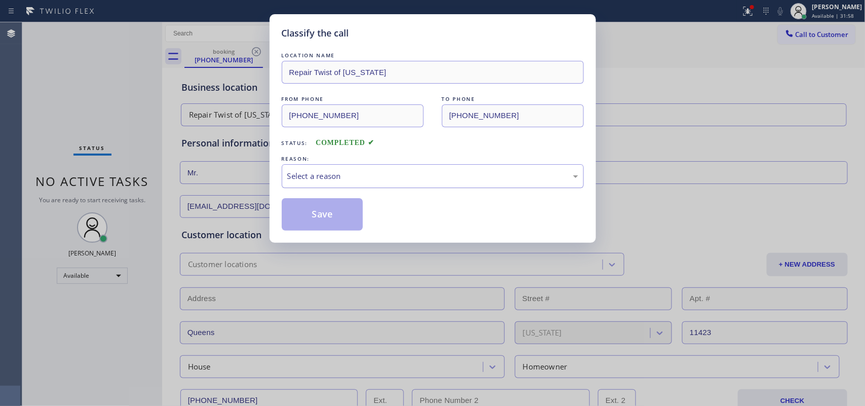
click at [407, 175] on div "Select a reason" at bounding box center [432, 176] width 291 height 12
click at [331, 221] on button "Save" at bounding box center [323, 214] width 82 height 32
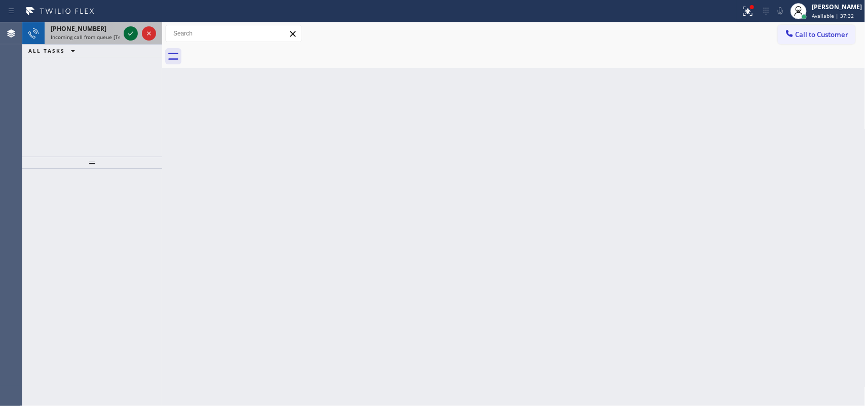
click at [131, 31] on icon at bounding box center [131, 33] width 12 height 12
click at [96, 26] on div "[PHONE_NUMBER]" at bounding box center [85, 28] width 69 height 9
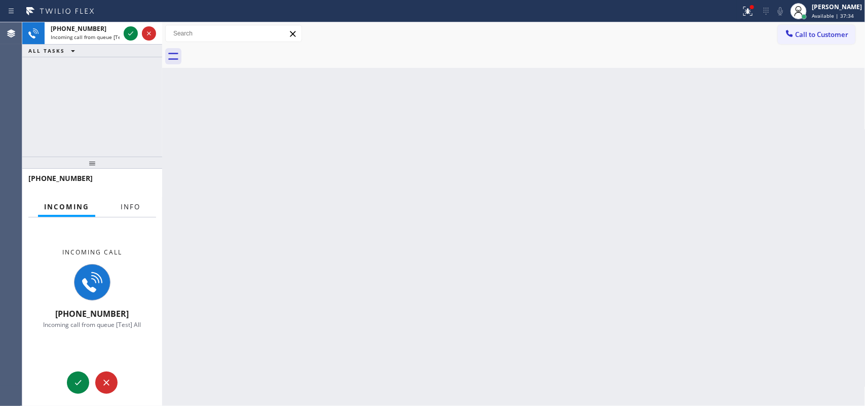
click at [136, 201] on button "Info" at bounding box center [131, 207] width 32 height 20
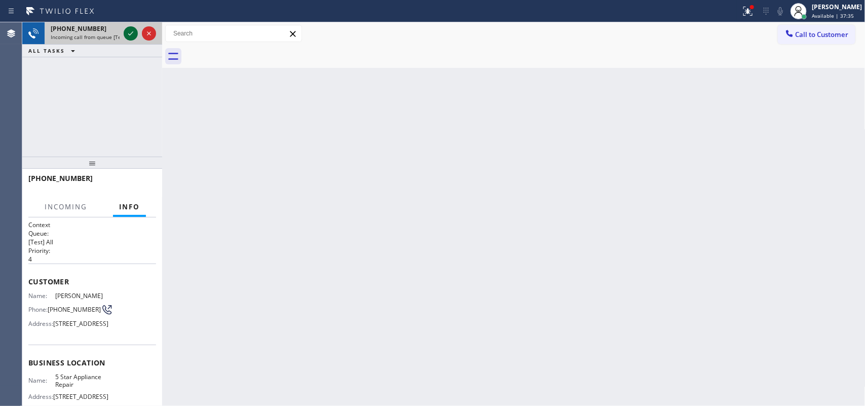
click at [136, 30] on icon at bounding box center [131, 33] width 12 height 12
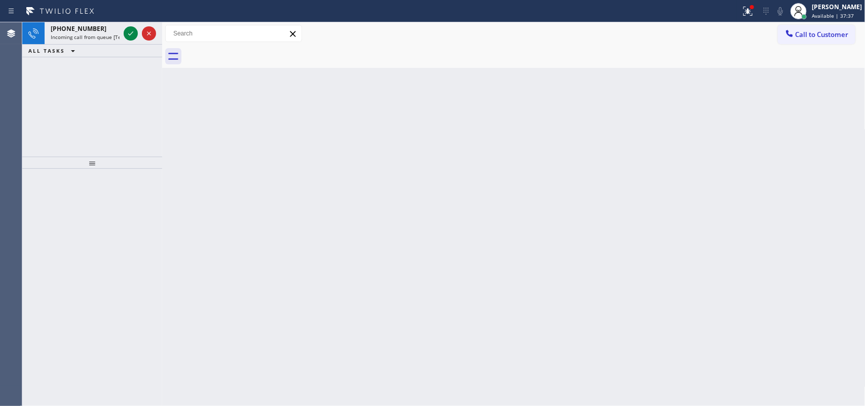
click at [129, 30] on icon at bounding box center [131, 33] width 12 height 12
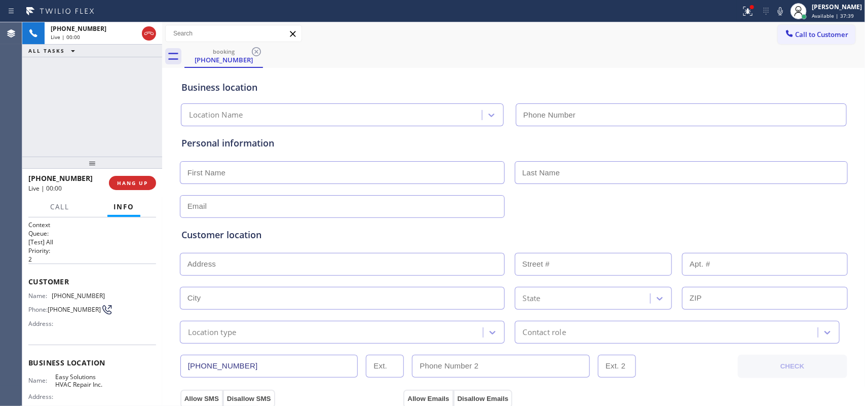
type input "[PHONE_NUMBER]"
click at [142, 196] on div "[PHONE_NUMBER] Live | 00:00 HANG UP" at bounding box center [92, 183] width 128 height 26
click at [140, 188] on button "HANG UP" at bounding box center [132, 183] width 47 height 14
click at [142, 181] on span "HANG UP" at bounding box center [132, 182] width 31 height 7
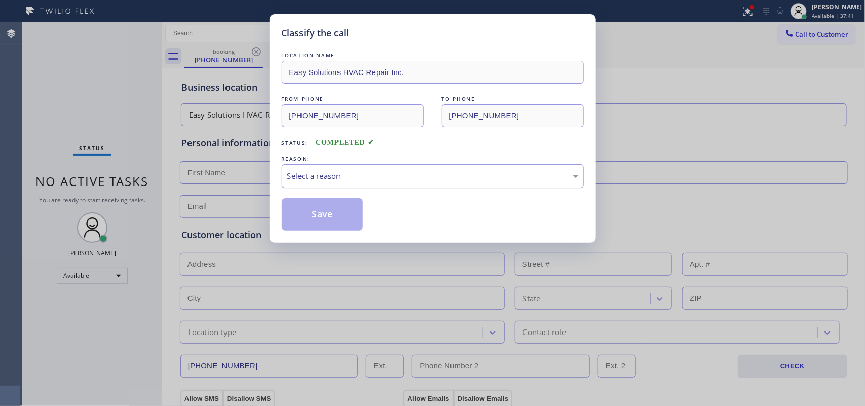
click at [371, 180] on div "Select a reason" at bounding box center [432, 176] width 291 height 12
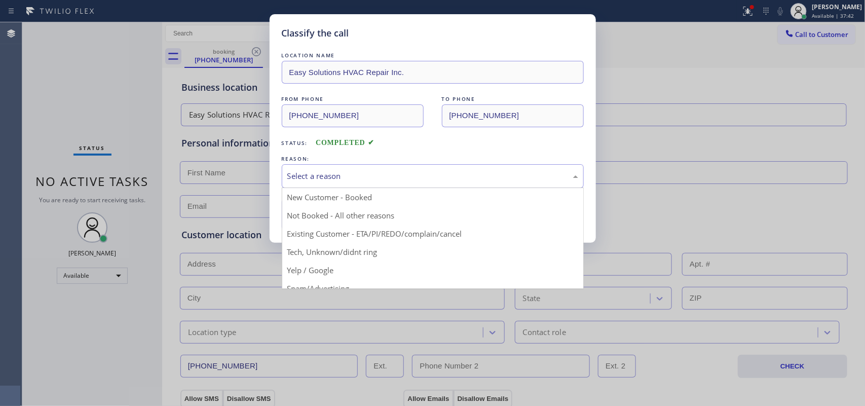
scroll to position [69, 0]
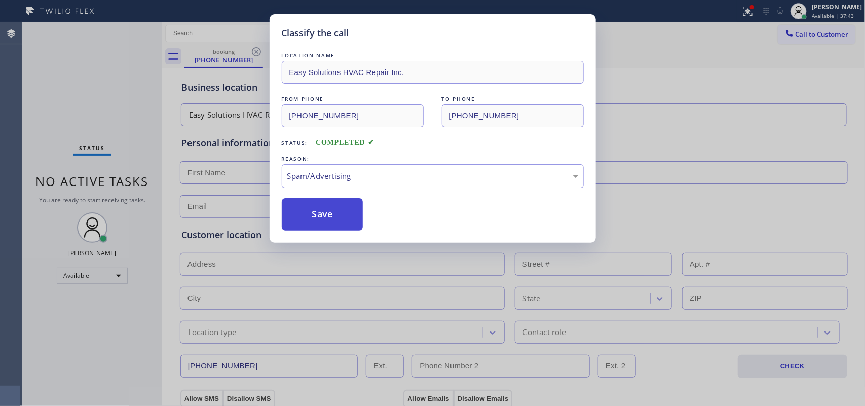
click at [342, 224] on button "Save" at bounding box center [323, 214] width 82 height 32
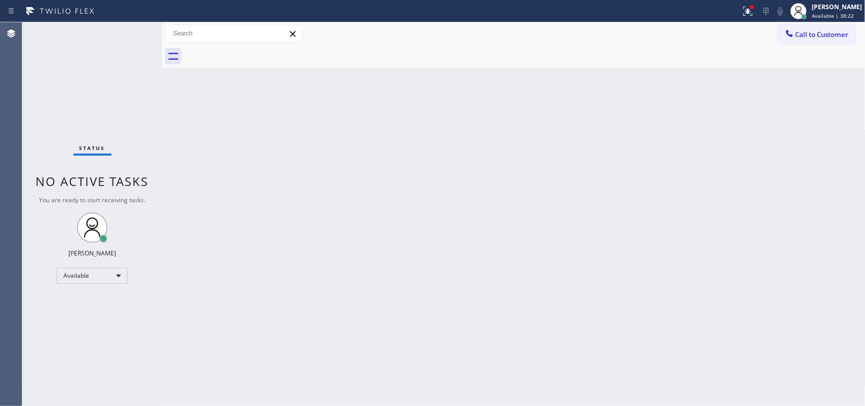
click at [107, 72] on div "Status No active tasks You are ready to start receiving tasks. [PERSON_NAME] Av…" at bounding box center [92, 214] width 140 height 384
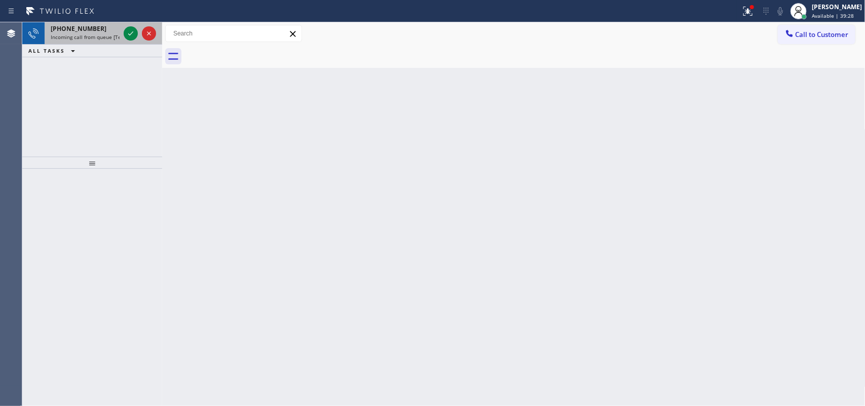
click at [99, 32] on div "[PHONE_NUMBER]" at bounding box center [85, 28] width 69 height 9
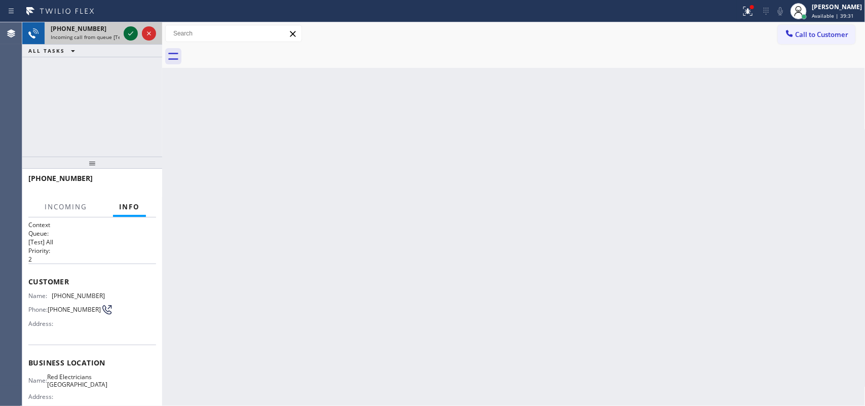
click at [135, 31] on icon at bounding box center [131, 33] width 12 height 12
click at [142, 39] on div at bounding box center [140, 33] width 36 height 22
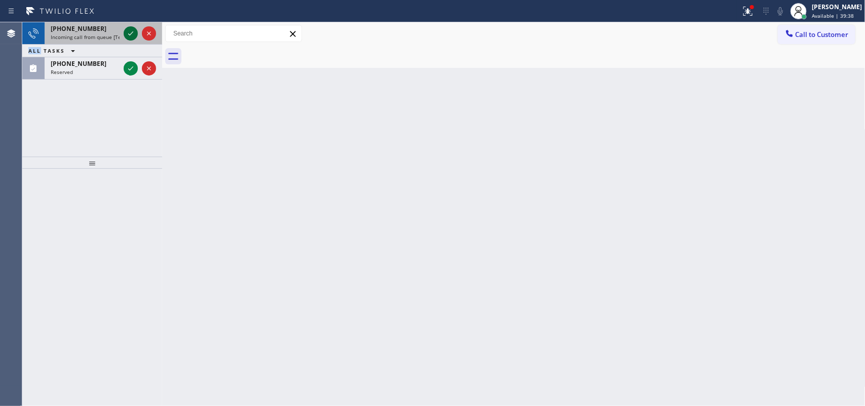
drag, startPoint x: 132, startPoint y: 32, endPoint x: 129, endPoint y: 38, distance: 6.6
click at [132, 32] on icon at bounding box center [131, 33] width 12 height 12
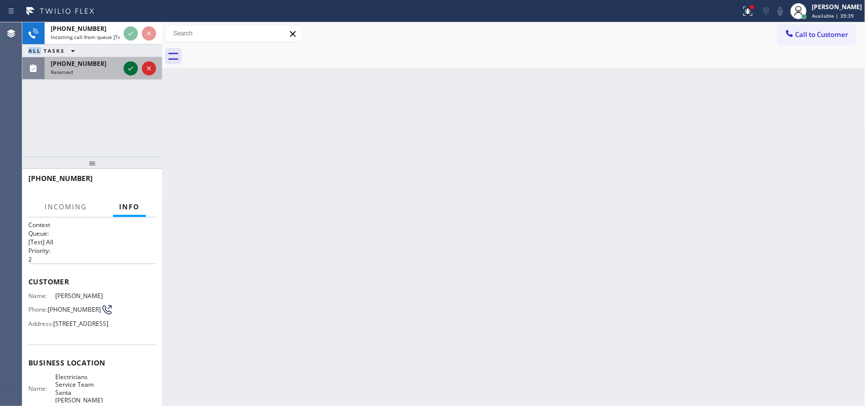
click at [125, 65] on icon at bounding box center [131, 68] width 12 height 12
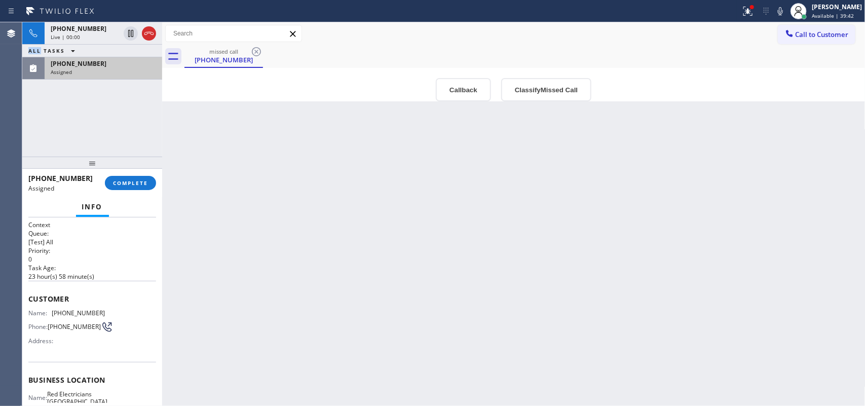
scroll to position [121, 0]
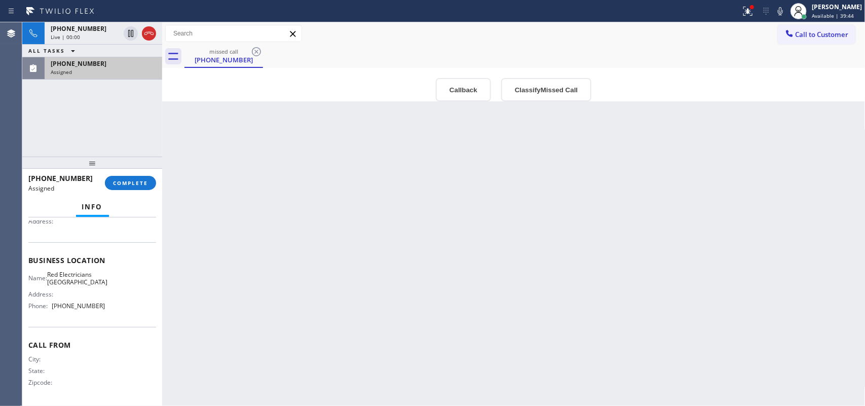
drag, startPoint x: 110, startPoint y: 317, endPoint x: 80, endPoint y: 146, distance: 174.1
click at [109, 292] on div "Business location Name: Red Electricians Pasadena Address: Phone: [PHONE_NUMBER]" at bounding box center [92, 284] width 128 height 85
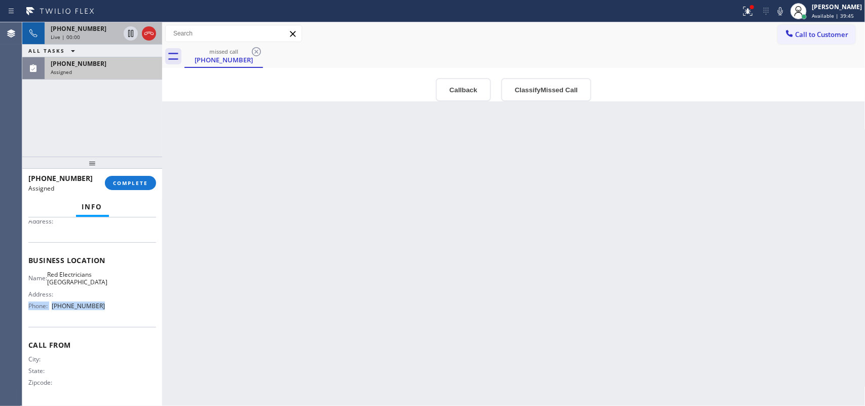
click at [67, 32] on span "[PHONE_NUMBER]" at bounding box center [79, 28] width 56 height 9
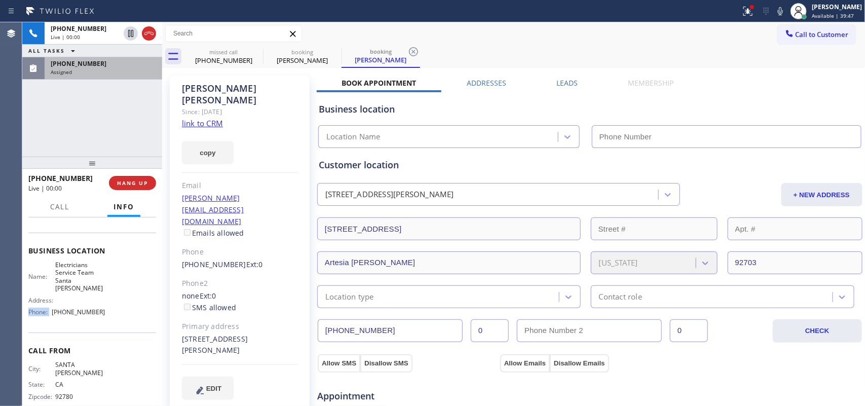
type input "[PHONE_NUMBER]"
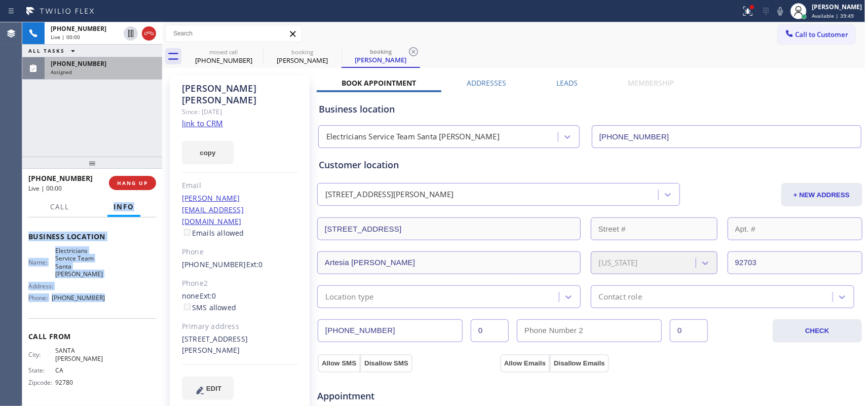
scroll to position [0, 0]
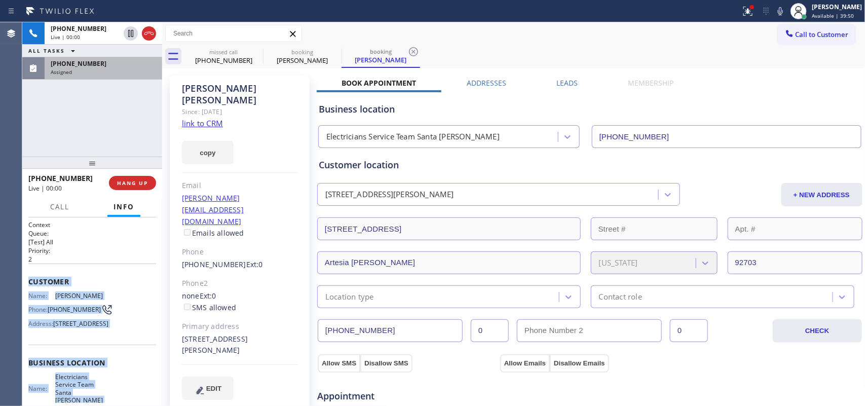
drag, startPoint x: 113, startPoint y: 317, endPoint x: 30, endPoint y: 280, distance: 90.3
click at [30, 280] on div "Context Queue: [Test] All Priority: 2 Customer Name: [PERSON_NAME] Phone: [PHON…" at bounding box center [92, 374] width 128 height 309
click at [98, 73] on div "Assigned" at bounding box center [103, 71] width 105 height 7
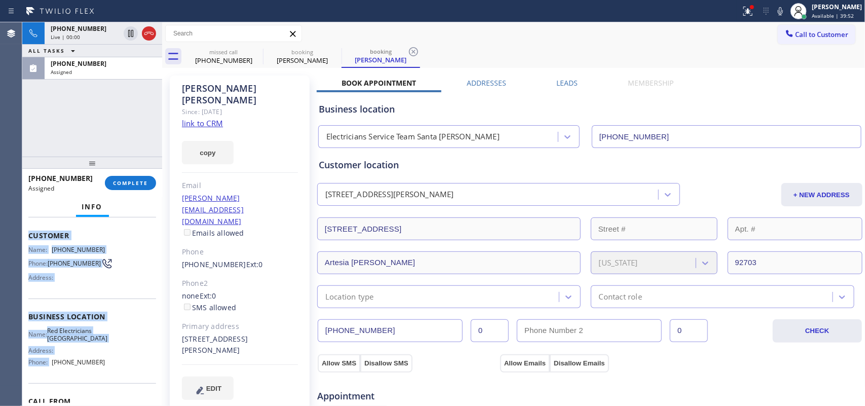
scroll to position [121, 0]
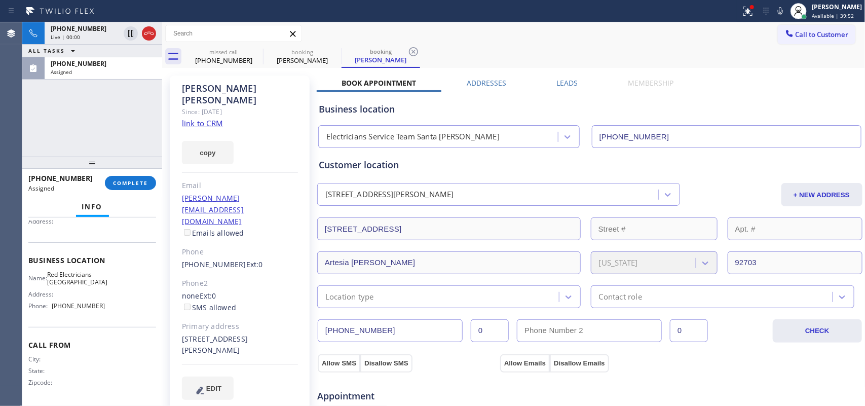
click at [112, 307] on div "Name: Red Electricians Pasadena Address: Phone: [PHONE_NUMBER]" at bounding box center [92, 293] width 128 height 44
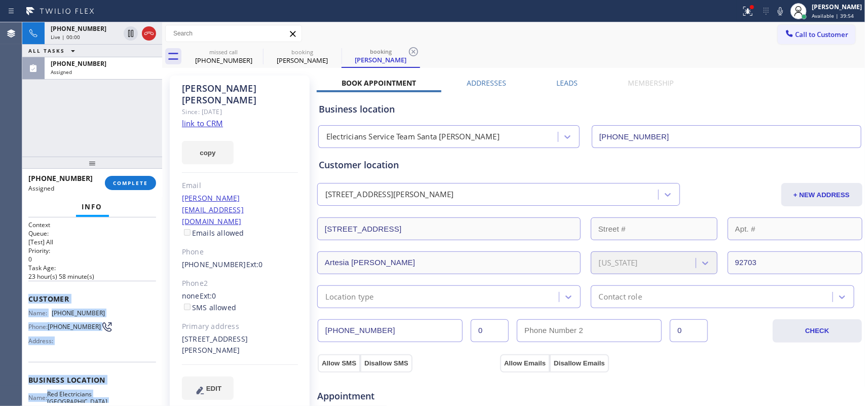
drag, startPoint x: 110, startPoint y: 313, endPoint x: 29, endPoint y: 291, distance: 84.5
click at [29, 291] on div "Context Queue: [Test] All Priority: 0 Task Age: [DEMOGRAPHIC_DATA] hour(s) 58 m…" at bounding box center [92, 371] width 128 height 303
click at [144, 182] on span "COMPLETE" at bounding box center [130, 182] width 35 height 7
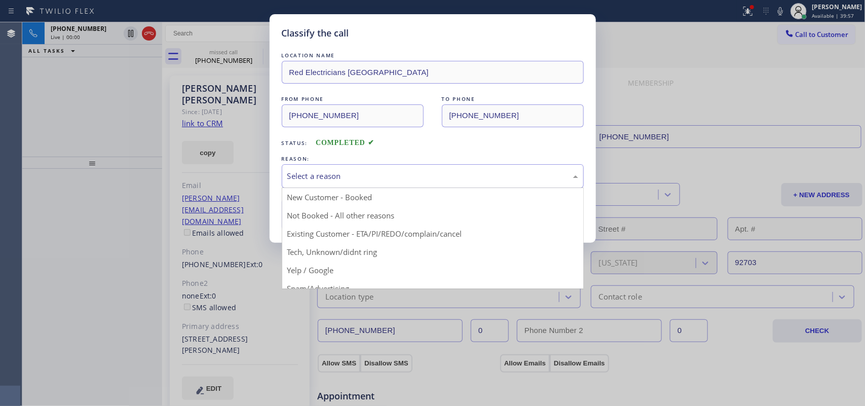
click at [328, 174] on div "Select a reason" at bounding box center [432, 176] width 291 height 12
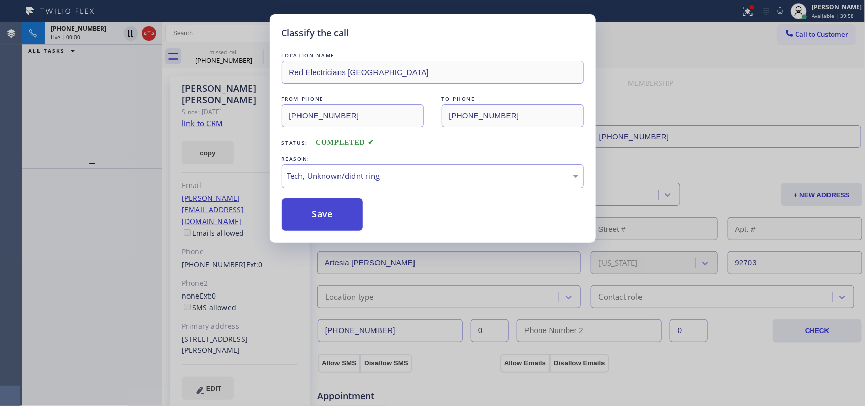
click at [332, 214] on button "Save" at bounding box center [323, 214] width 82 height 32
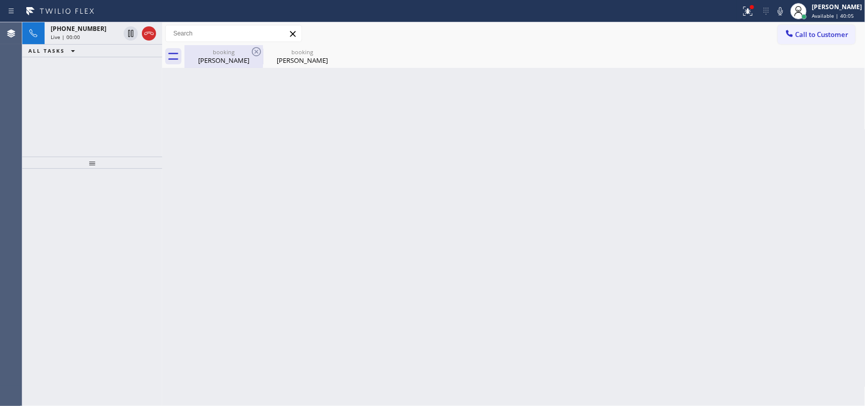
click at [215, 50] on div "booking" at bounding box center [224, 52] width 77 height 8
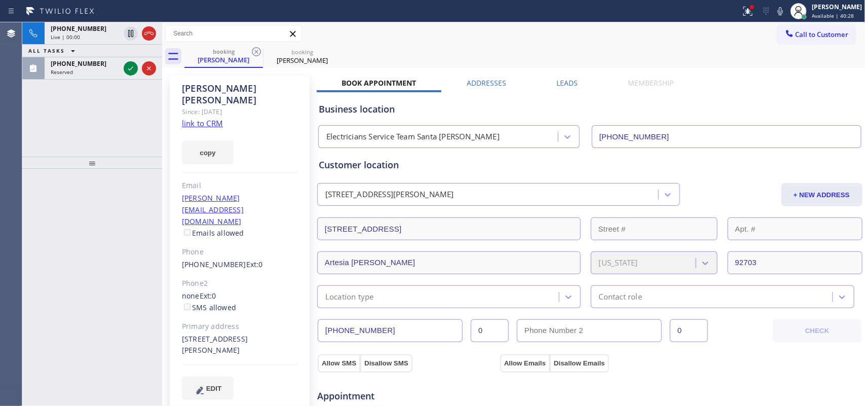
click at [203, 118] on link "link to CRM" at bounding box center [202, 123] width 41 height 10
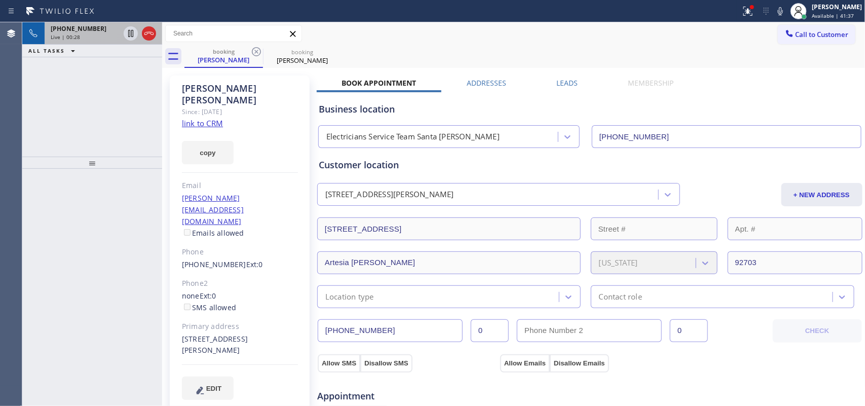
click at [101, 36] on div "Live | 00:28" at bounding box center [85, 36] width 69 height 7
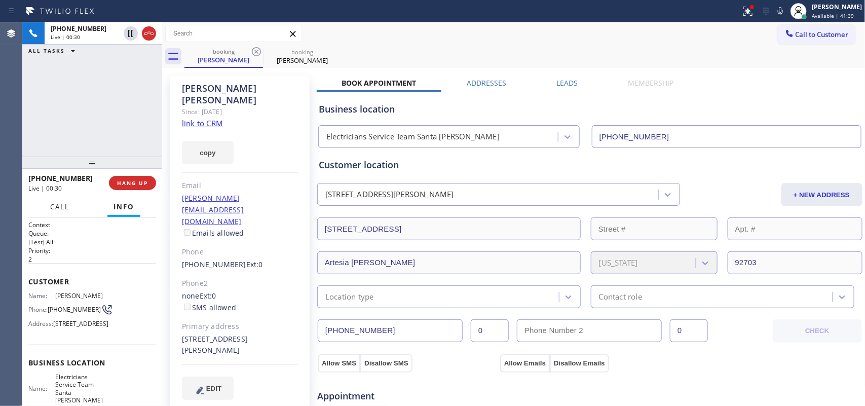
click at [60, 202] on span "Call" at bounding box center [59, 206] width 19 height 9
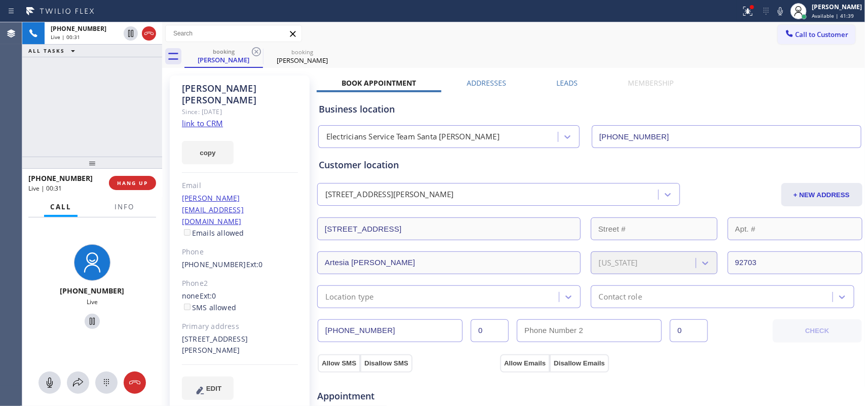
click at [46, 324] on icon at bounding box center [50, 383] width 12 height 12
click at [86, 318] on icon at bounding box center [92, 321] width 12 height 12
click at [56, 324] on div at bounding box center [50, 383] width 22 height 12
click at [48, 324] on icon at bounding box center [50, 383] width 12 height 12
click at [49, 324] on icon at bounding box center [50, 383] width 6 height 10
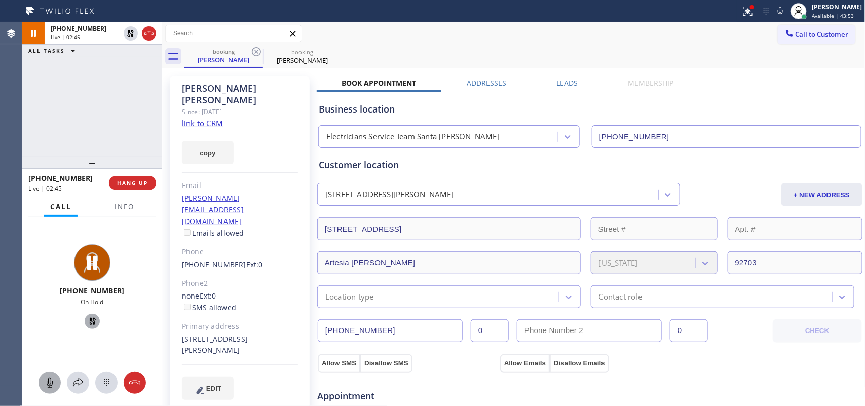
click at [90, 319] on icon at bounding box center [92, 321] width 12 height 12
click at [79, 324] on icon at bounding box center [78, 383] width 12 height 12
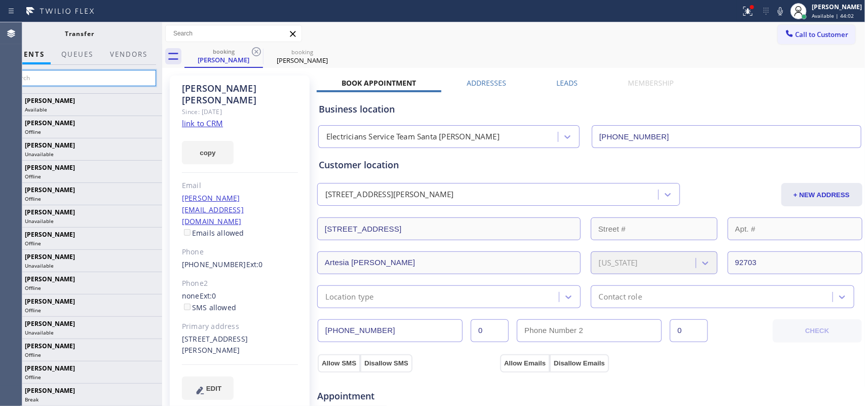
click at [109, 77] on input "text" at bounding box center [80, 78] width 153 height 16
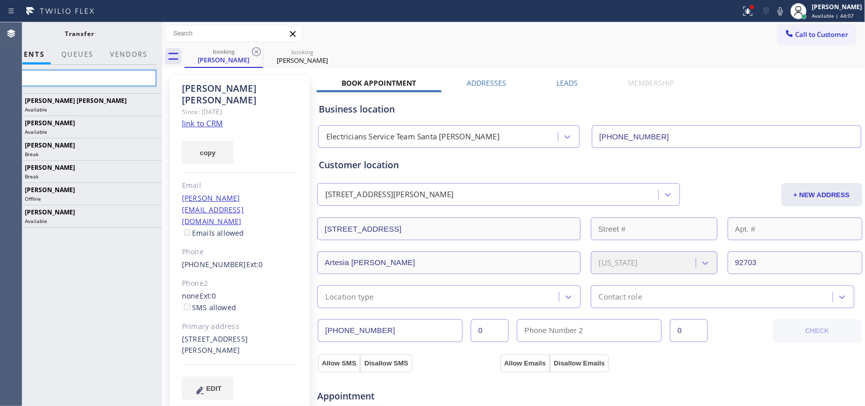
type input "jen"
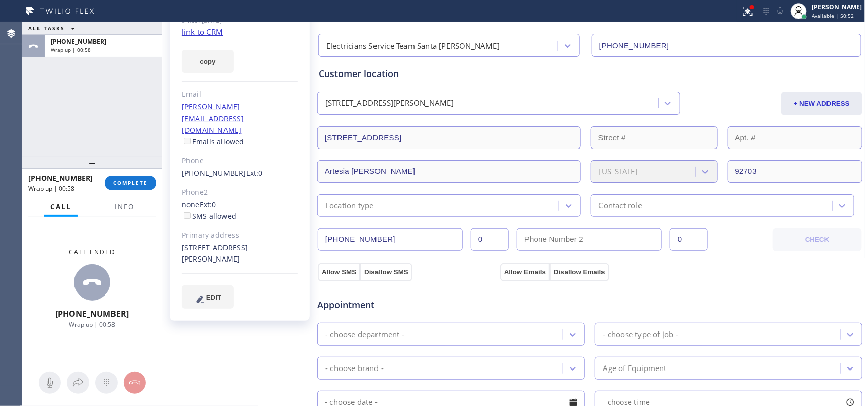
scroll to position [28, 0]
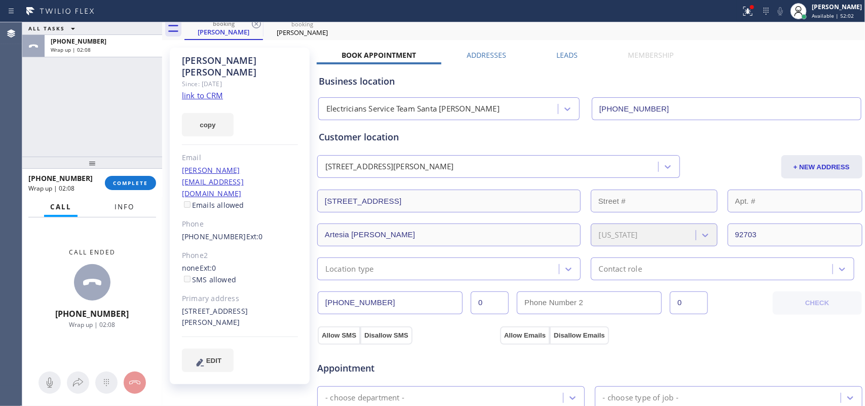
click at [120, 200] on button "Info" at bounding box center [124, 207] width 32 height 20
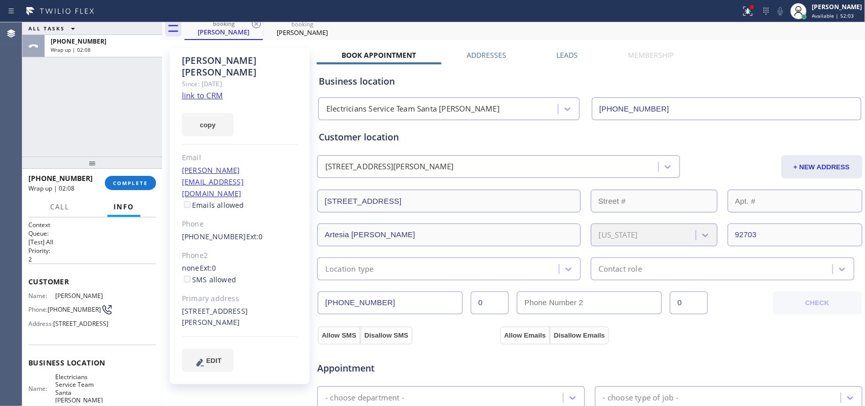
scroll to position [128, 0]
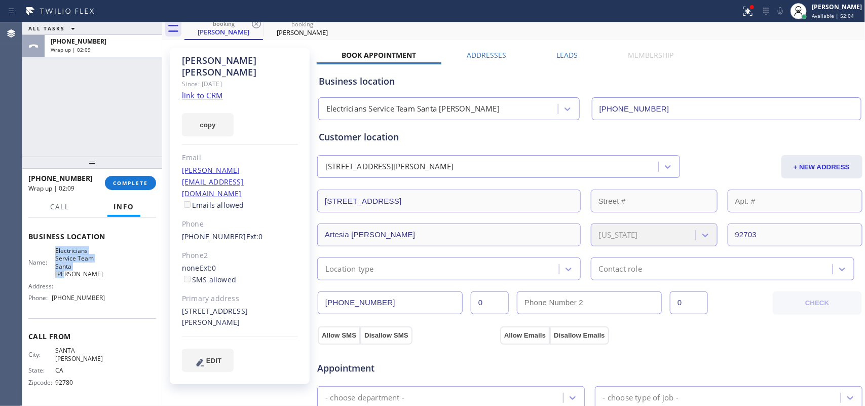
drag, startPoint x: 83, startPoint y: 283, endPoint x: 50, endPoint y: 263, distance: 38.7
click at [50, 263] on div "Name: Electricians Service Team Santa Ana" at bounding box center [66, 262] width 77 height 31
copy span "Electricians Service Team Santa [PERSON_NAME]"
click at [143, 183] on span "COMPLETE" at bounding box center [130, 182] width 35 height 7
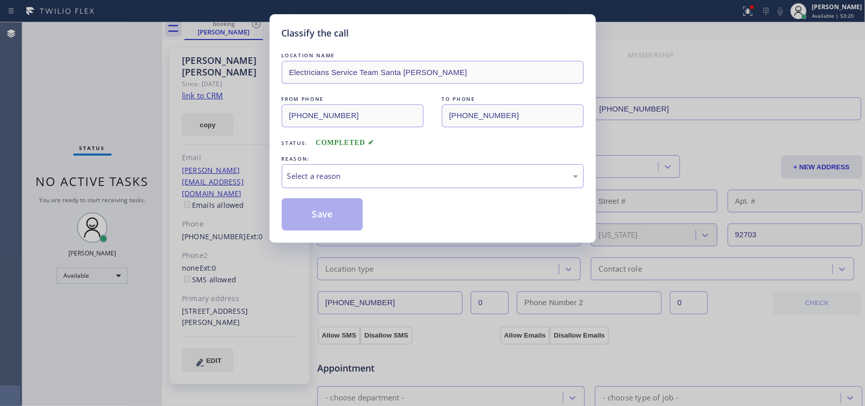
click at [293, 174] on div "Select a reason" at bounding box center [432, 176] width 291 height 12
click at [328, 205] on button "Save" at bounding box center [323, 214] width 82 height 32
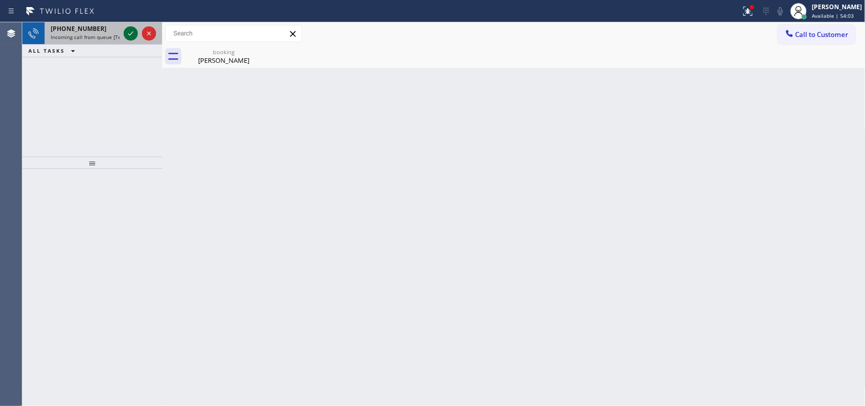
click at [131, 33] on icon at bounding box center [131, 33] width 12 height 12
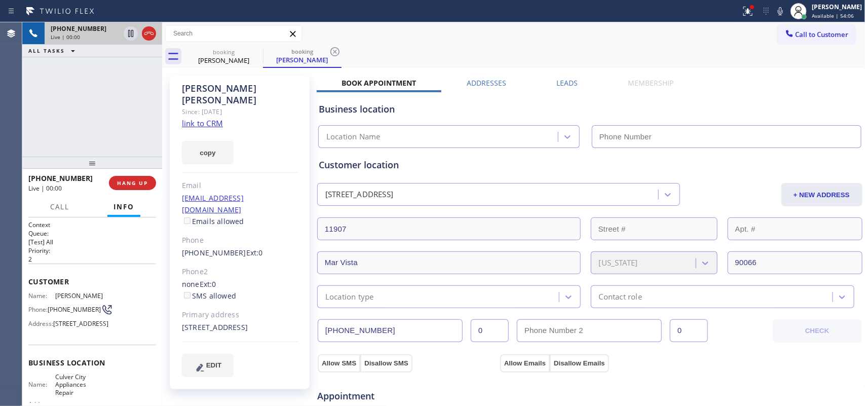
type input "(310) 400-5899"
click at [255, 53] on icon at bounding box center [256, 51] width 9 height 9
click at [253, 51] on icon at bounding box center [256, 52] width 12 height 12
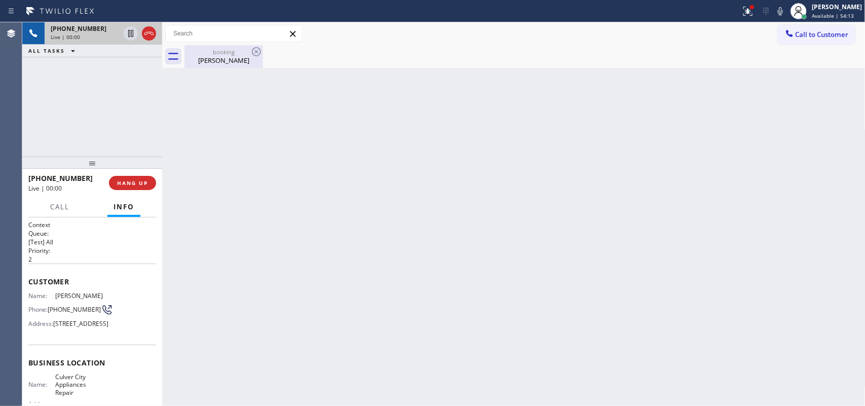
click at [216, 54] on div "booking" at bounding box center [224, 52] width 77 height 8
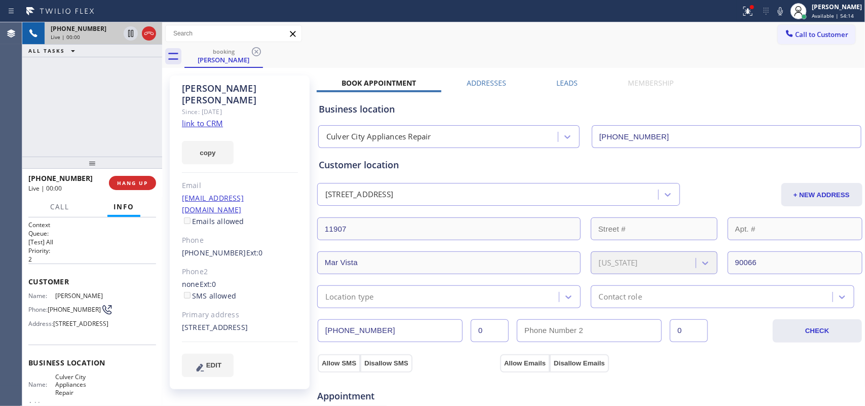
click at [211, 118] on link "link to CRM" at bounding box center [202, 123] width 41 height 10
click at [55, 204] on span "Call" at bounding box center [59, 206] width 19 height 9
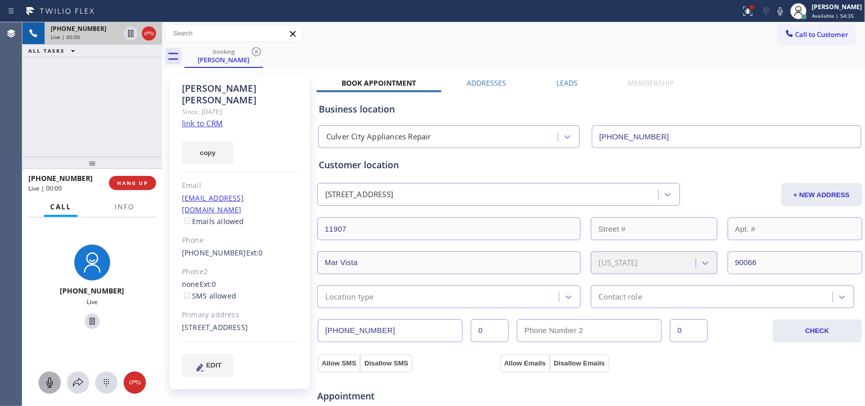
click at [52, 380] on icon at bounding box center [50, 383] width 12 height 12
drag, startPoint x: 87, startPoint y: 321, endPoint x: 163, endPoint y: 204, distance: 139.6
click at [87, 320] on icon at bounding box center [92, 321] width 12 height 12
drag, startPoint x: 47, startPoint y: 382, endPoint x: 72, endPoint y: 320, distance: 67.0
click at [47, 381] on icon at bounding box center [50, 383] width 6 height 10
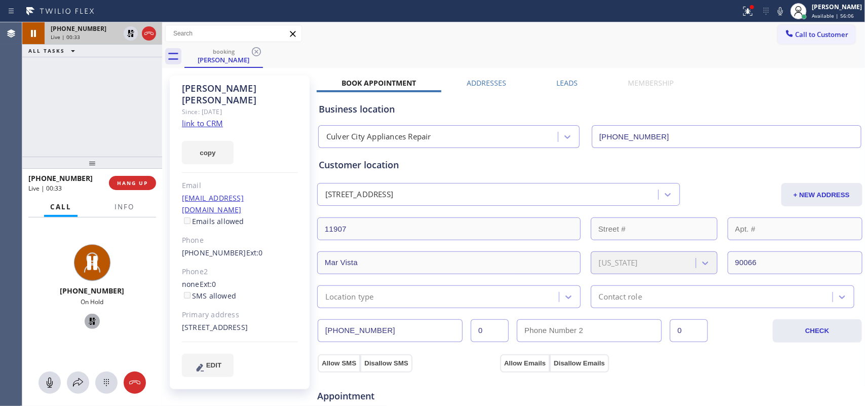
click at [89, 322] on icon at bounding box center [92, 321] width 7 height 7
click at [142, 186] on span "HANG UP" at bounding box center [132, 182] width 31 height 7
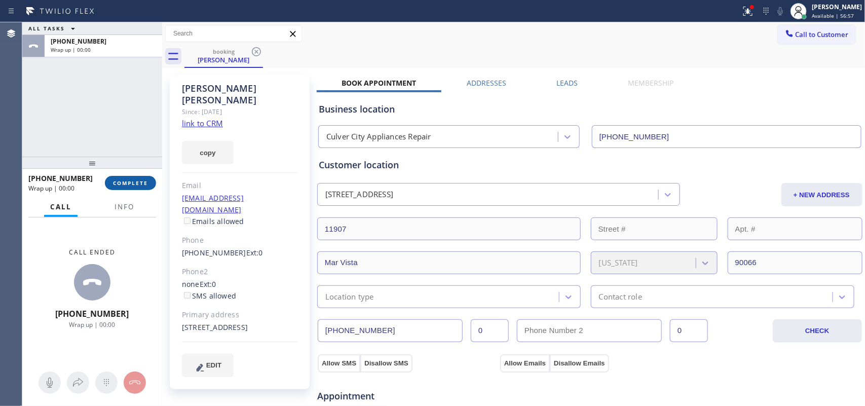
click at [138, 179] on span "COMPLETE" at bounding box center [130, 182] width 35 height 7
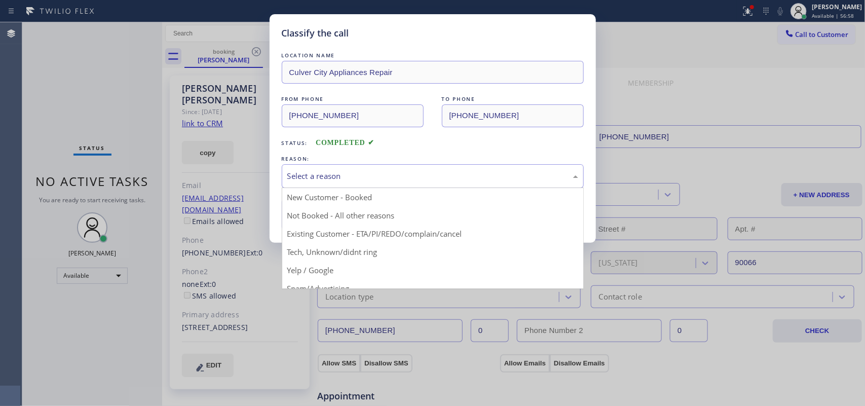
click at [363, 176] on div "Select a reason" at bounding box center [432, 176] width 291 height 12
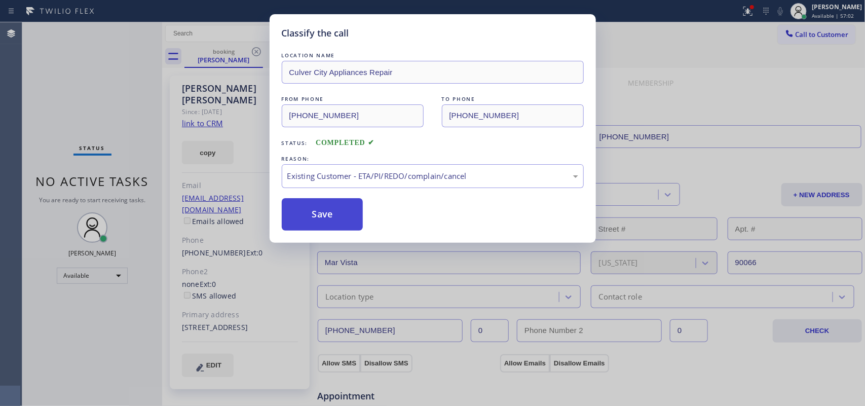
click at [338, 226] on button "Save" at bounding box center [323, 214] width 82 height 32
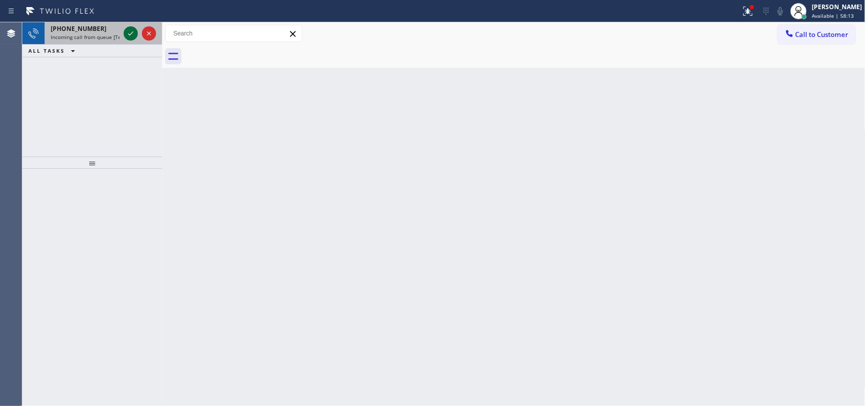
click at [125, 30] on icon at bounding box center [131, 33] width 12 height 12
click at [120, 39] on div "+19496339729 Incoming call from queue [Test] All" at bounding box center [83, 33] width 77 height 22
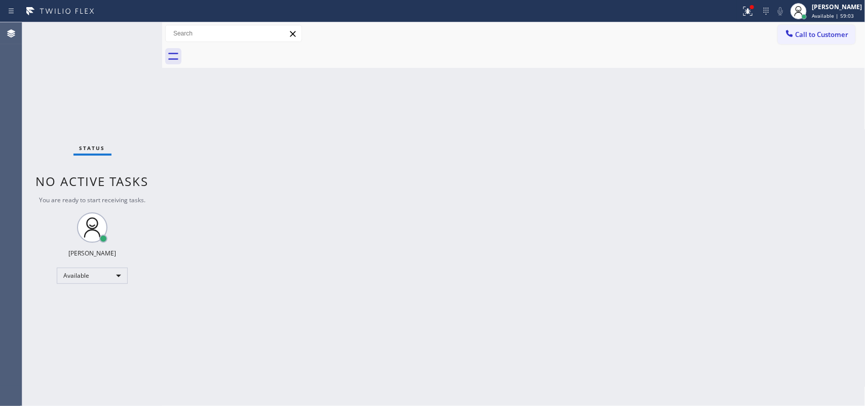
click at [128, 30] on div "Status No active tasks You are ready to start receiving tasks. [PERSON_NAME] Av…" at bounding box center [92, 214] width 140 height 384
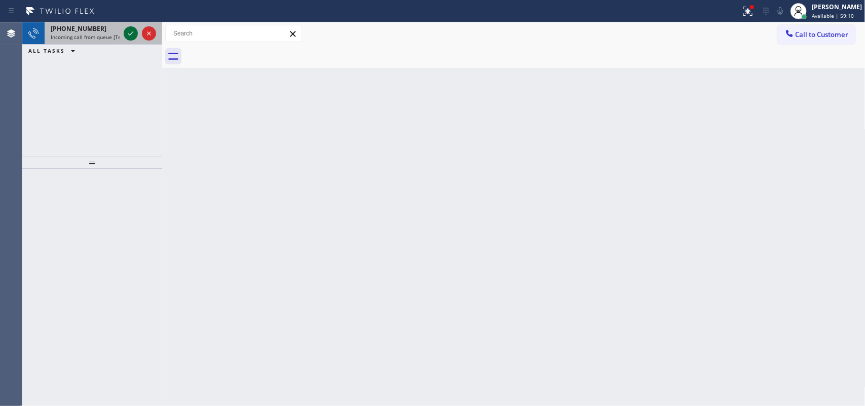
click at [128, 33] on icon at bounding box center [131, 33] width 12 height 12
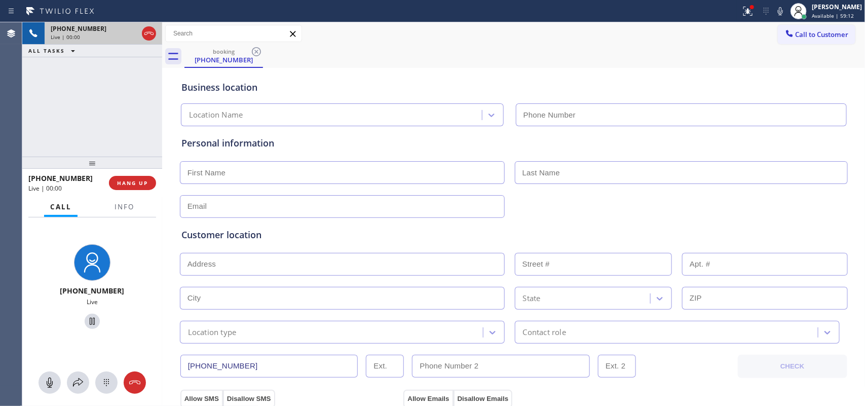
type input "(408) 521-1176"
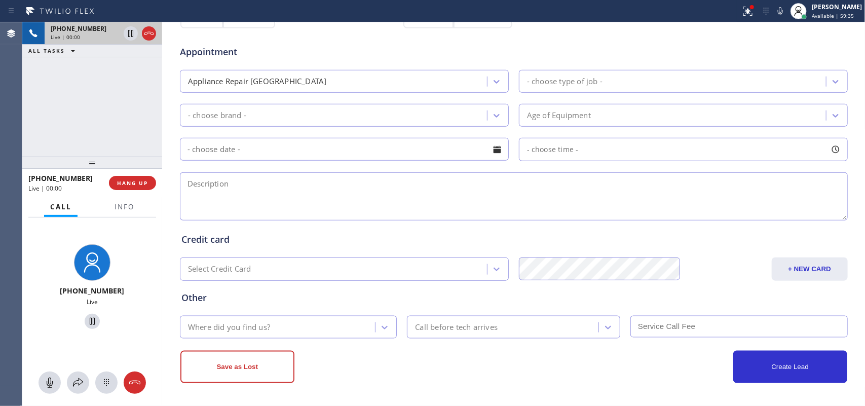
click at [113, 175] on div "+14082754123 Live | 00:00 HANG UP" at bounding box center [92, 183] width 128 height 26
click at [148, 182] on button "HANG UP" at bounding box center [132, 183] width 47 height 14
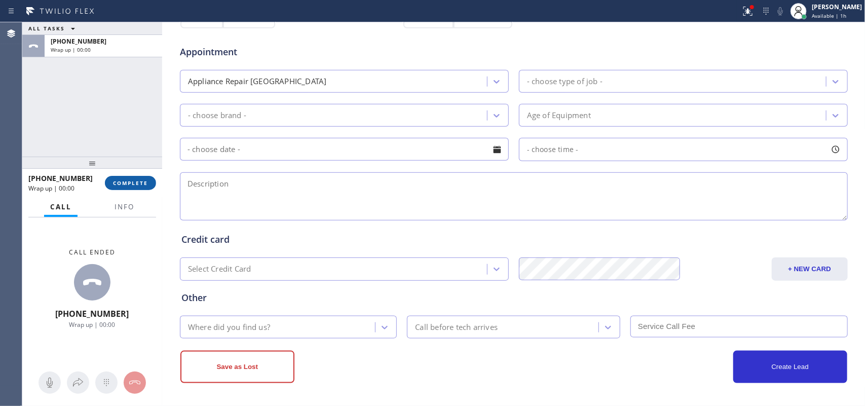
click at [143, 183] on span "COMPLETE" at bounding box center [130, 182] width 35 height 7
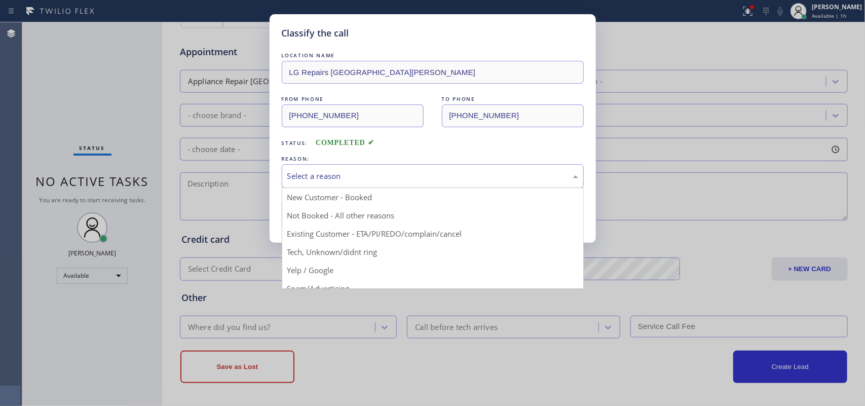
click at [428, 181] on div "Select a reason" at bounding box center [432, 176] width 291 height 12
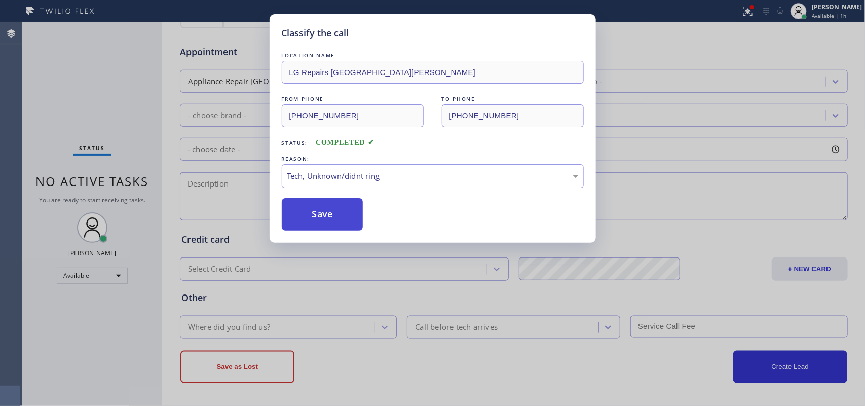
click at [346, 229] on button "Save" at bounding box center [323, 214] width 82 height 32
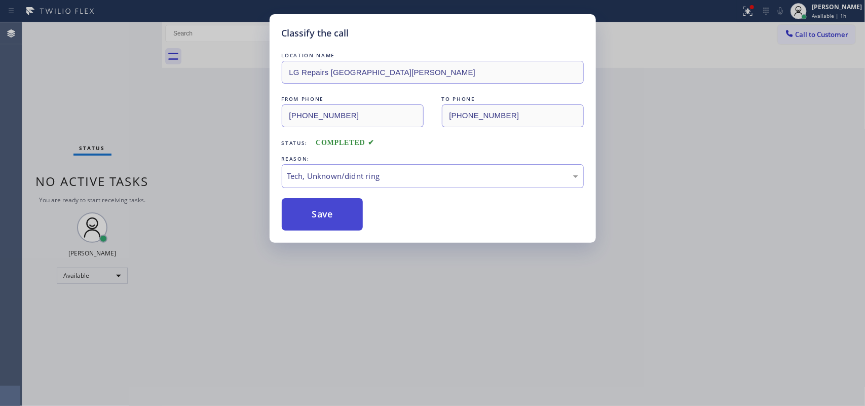
click at [346, 225] on button "Save" at bounding box center [323, 214] width 82 height 32
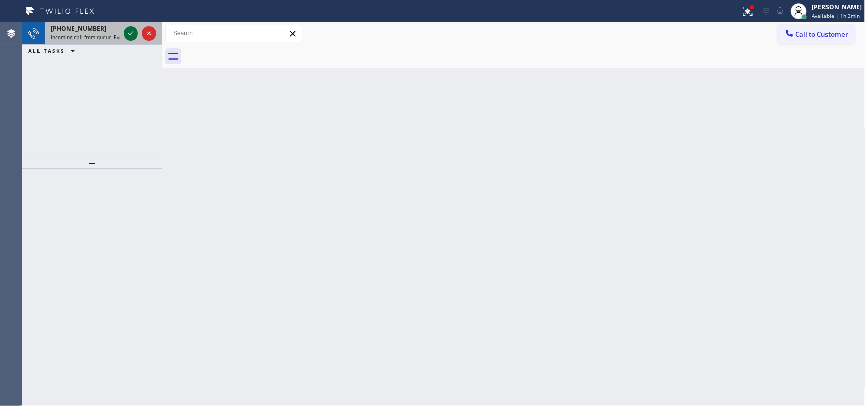
click at [128, 34] on icon at bounding box center [130, 33] width 5 height 4
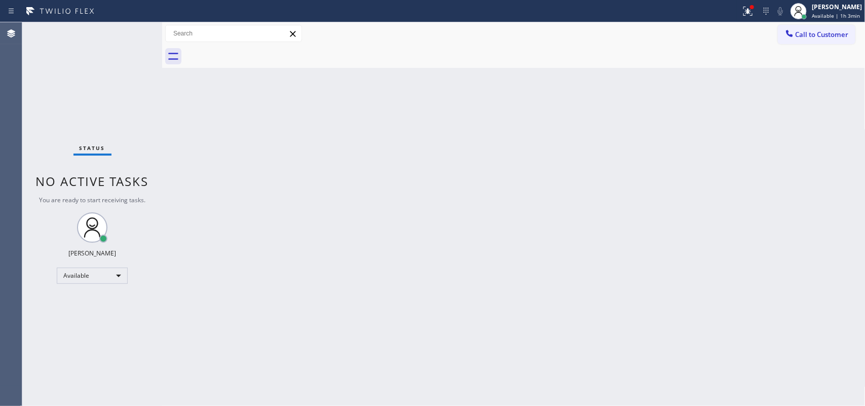
click at [133, 213] on div "Status No active tasks You are ready to start receiving tasks. [PERSON_NAME] Av…" at bounding box center [92, 214] width 140 height 384
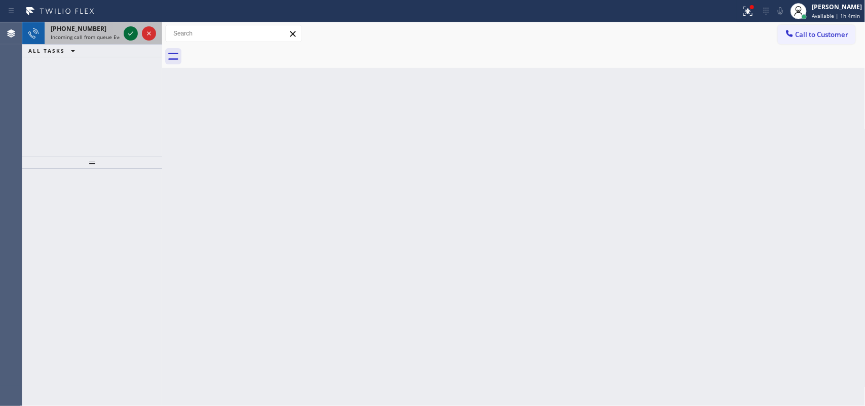
drag, startPoint x: 83, startPoint y: 31, endPoint x: 128, endPoint y: 33, distance: 45.2
click at [90, 31] on span "+16418497566" at bounding box center [79, 28] width 56 height 9
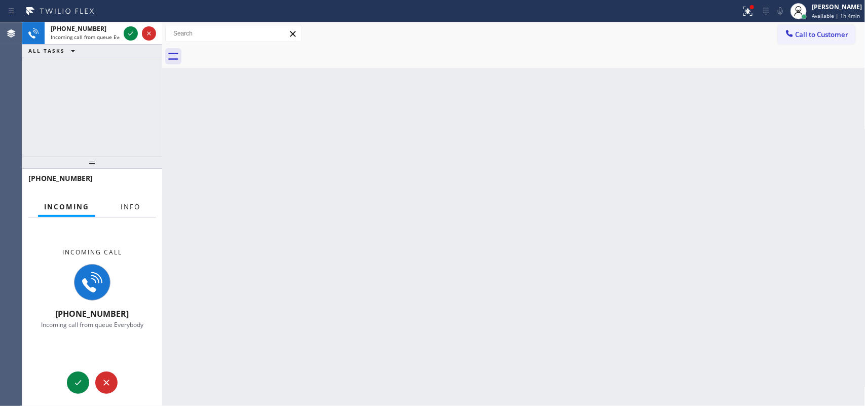
click at [138, 202] on span "Info" at bounding box center [131, 206] width 20 height 9
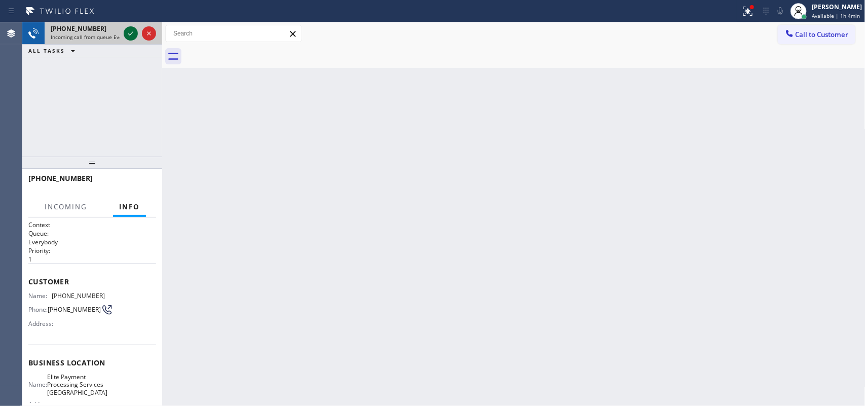
click at [129, 31] on icon at bounding box center [131, 33] width 12 height 12
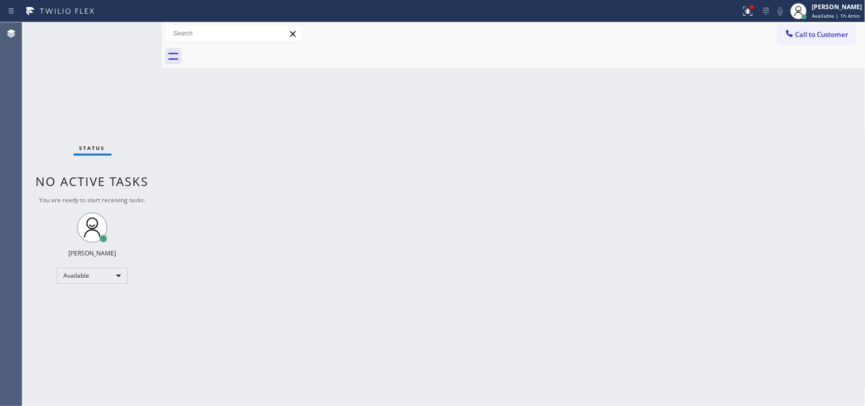
click at [129, 31] on div "Status No active tasks You are ready to start receiving tasks. [PERSON_NAME] Av…" at bounding box center [92, 214] width 140 height 384
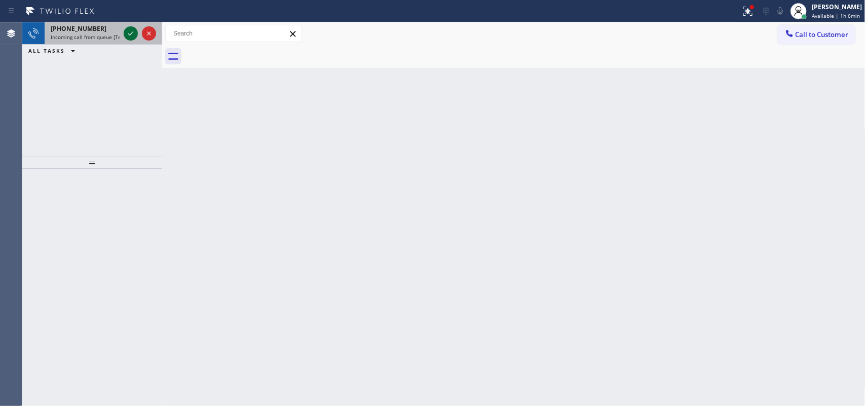
click at [132, 34] on icon at bounding box center [131, 33] width 12 height 12
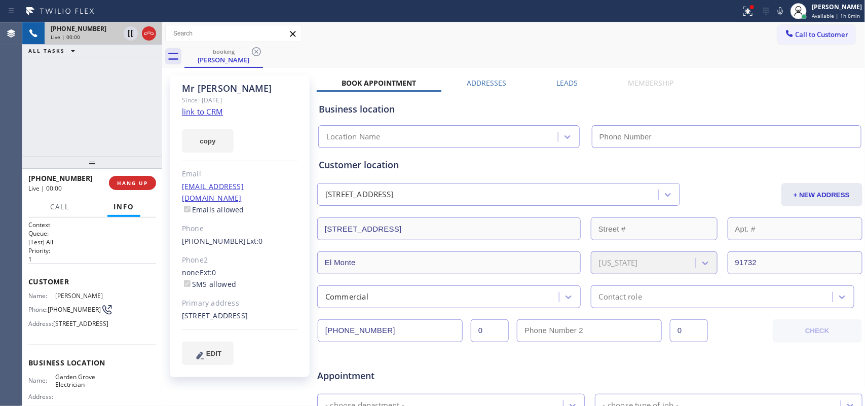
type input "(657) 341-1796"
click at [184, 107] on link "link to CRM" at bounding box center [202, 111] width 41 height 10
click at [56, 207] on span "Call" at bounding box center [59, 206] width 19 height 9
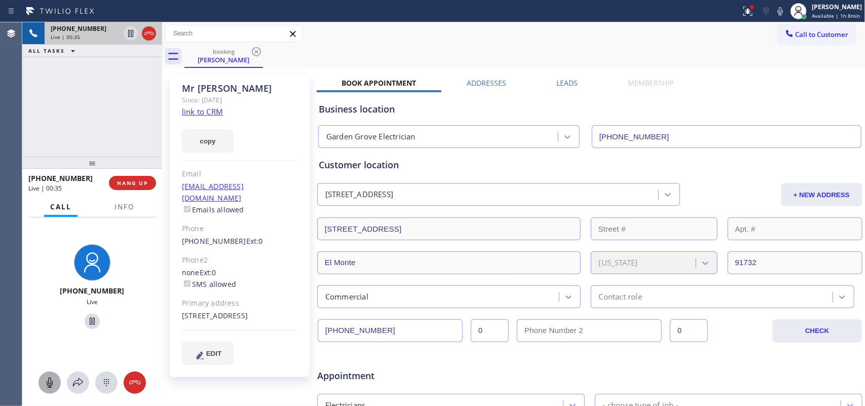
click at [51, 385] on icon at bounding box center [50, 383] width 12 height 12
click at [89, 319] on icon at bounding box center [92, 321] width 12 height 12
click at [793, 192] on button "+ NEW ADDRESS" at bounding box center [822, 194] width 81 height 23
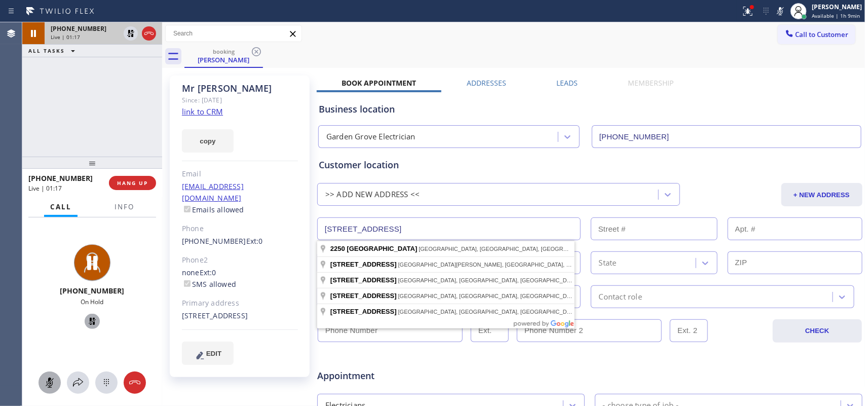
drag, startPoint x: 455, startPoint y: 233, endPoint x: 320, endPoint y: 231, distance: 135.4
click at [320, 231] on input "2250 Bryce Road" at bounding box center [449, 228] width 264 height 23
paste input "10855 Stanford Ave Lynwood, CA 90262,"
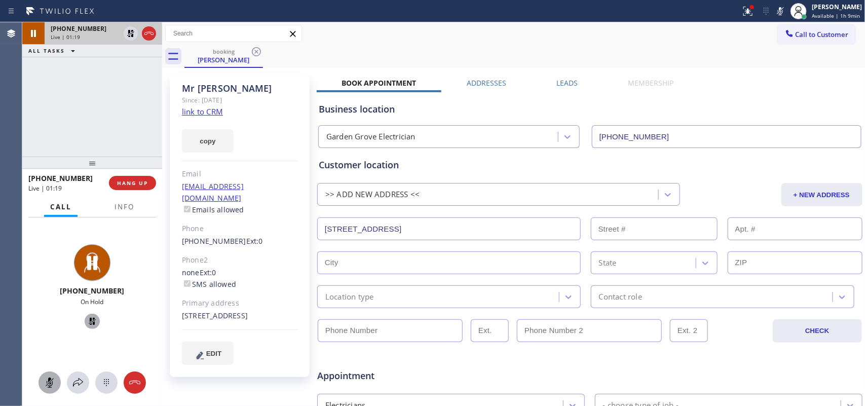
type input "10855 Stanford Ave"
type input "10855"
type input "Lynwood"
type input "90262"
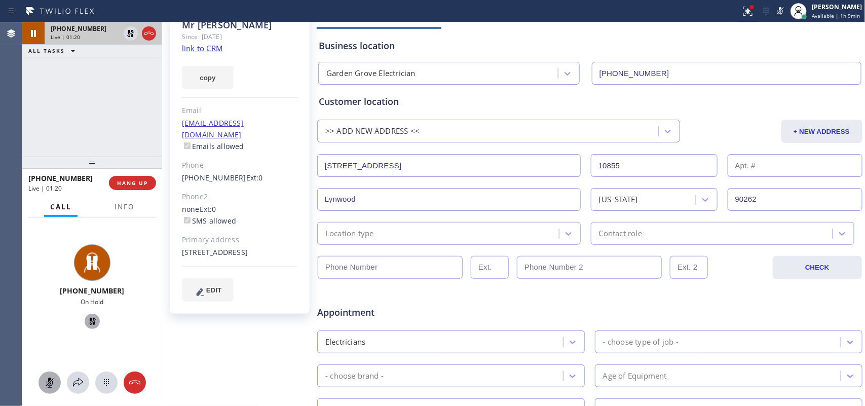
scroll to position [127, 0]
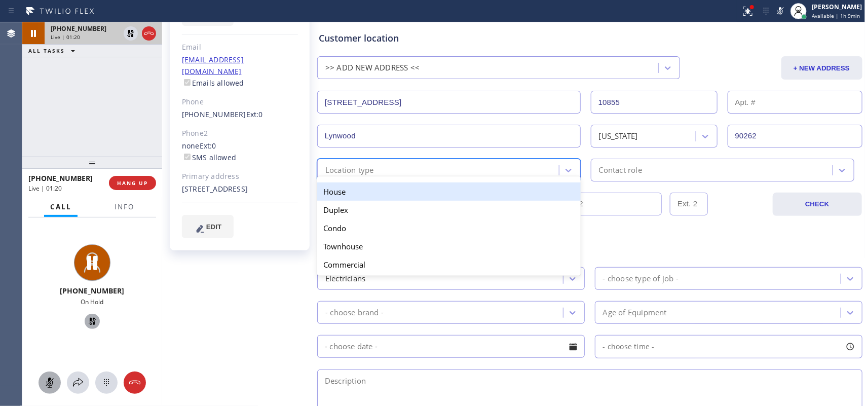
click at [495, 171] on div "Location type" at bounding box center [439, 170] width 239 height 18
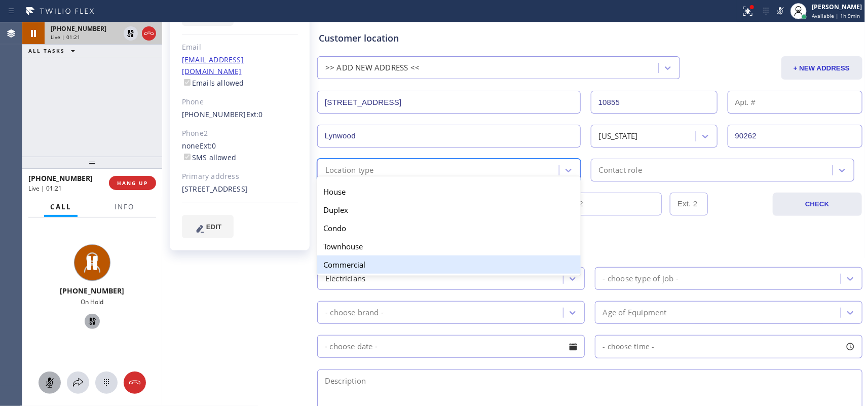
click at [462, 269] on div "Commercial" at bounding box center [449, 264] width 264 height 18
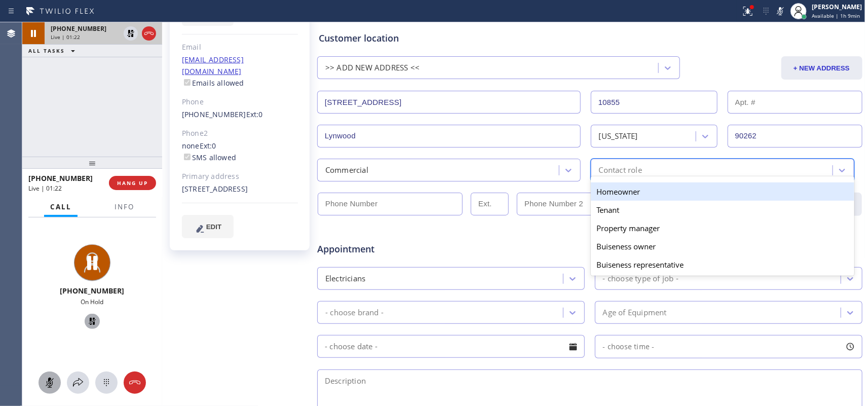
click at [647, 171] on div "Contact role" at bounding box center [713, 170] width 239 height 18
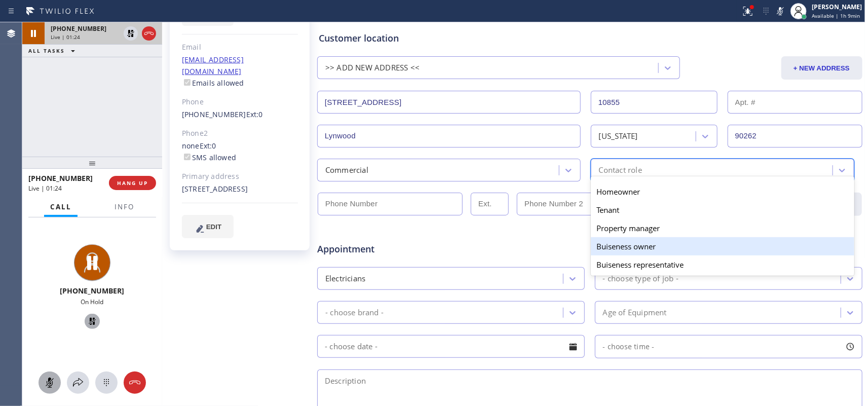
click at [651, 251] on div "Buiseness owner" at bounding box center [723, 246] width 264 height 18
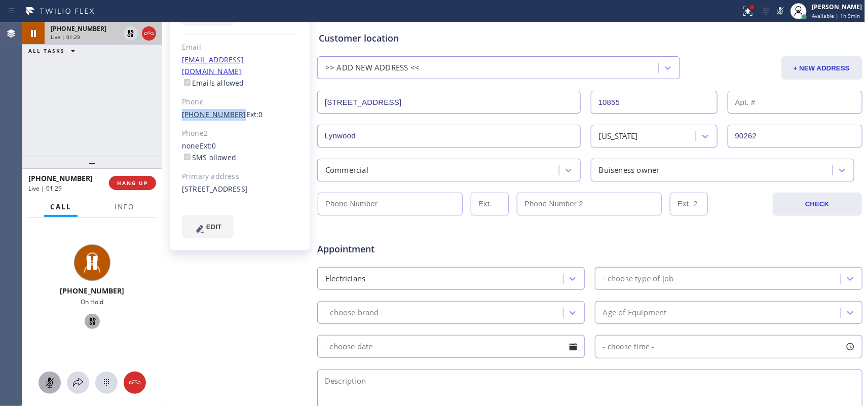
drag, startPoint x: 168, startPoint y: 104, endPoint x: 231, endPoint y: 100, distance: 63.5
click at [231, 100] on div "Mr Malcolm Since: 20 may 2020 link to CRM copy Email no@gmail.com Emails allowe…" at bounding box center [241, 272] width 152 height 657
copy link "(510) 861-9683"
click at [351, 205] on input "(___) ___-____" at bounding box center [390, 204] width 145 height 23
paste input "510) 861-9683"
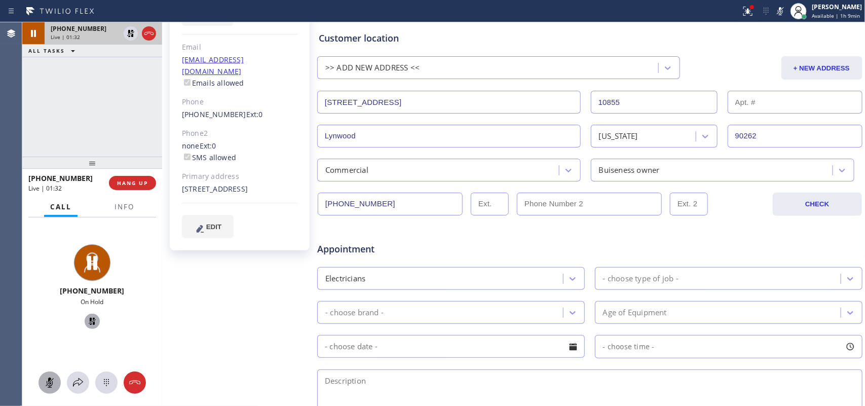
type input "(510) 861-9683"
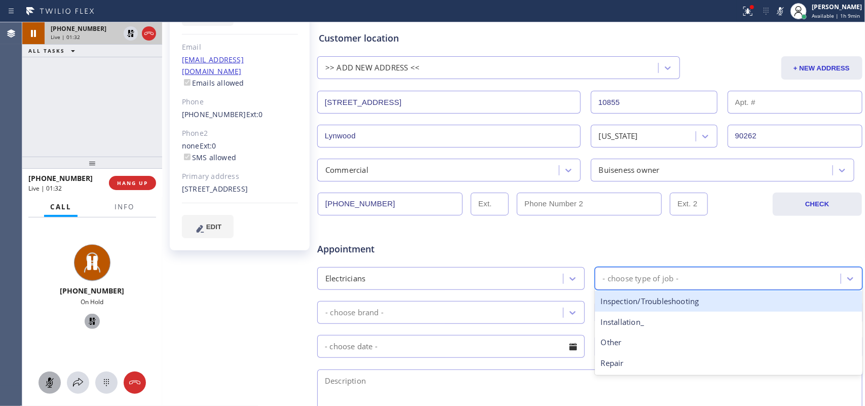
click at [619, 275] on div "- choose type of job -" at bounding box center [641, 279] width 76 height 12
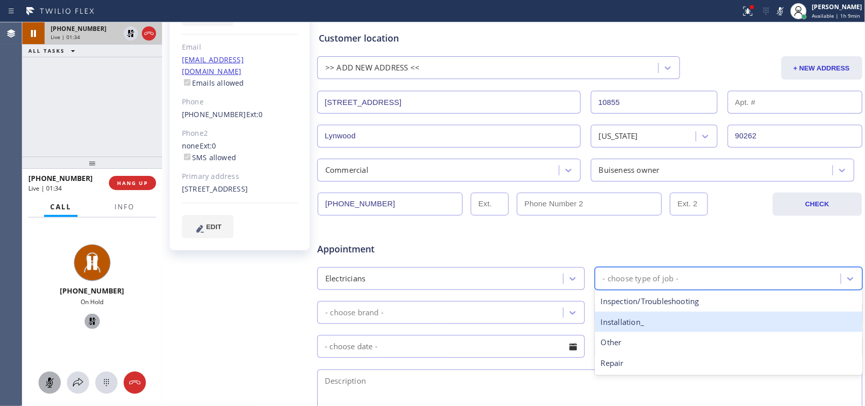
click at [652, 325] on div "Installation_" at bounding box center [729, 322] width 268 height 21
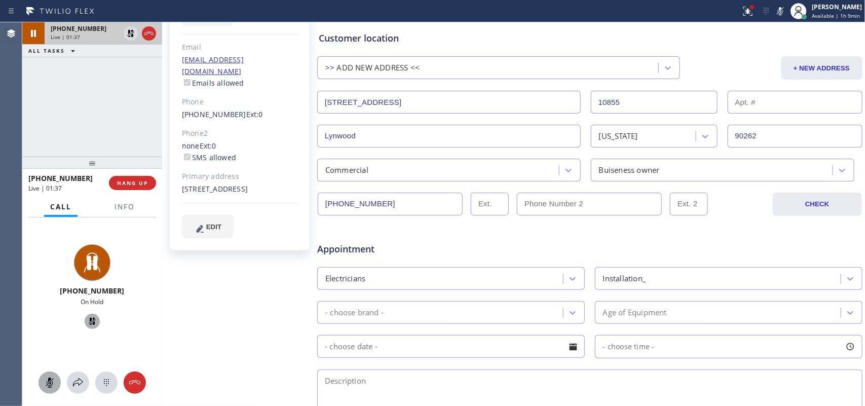
click at [219, 321] on div "Mr Malcolm Since: 20 may 2020 link to CRM copy Email no@gmail.com Emails allowe…" at bounding box center [241, 272] width 152 height 657
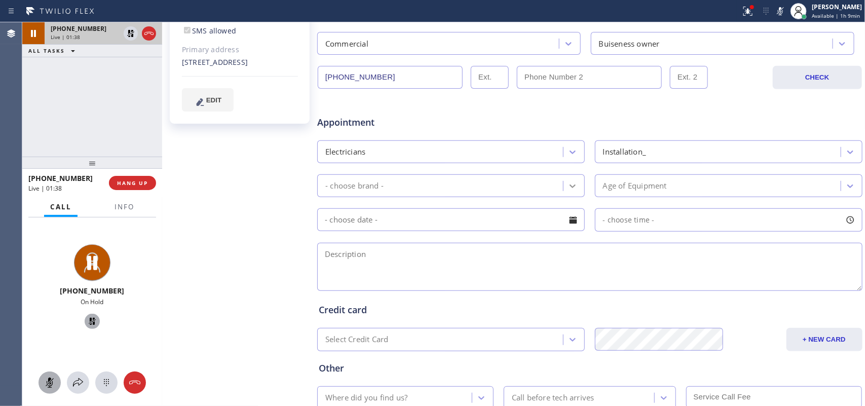
click at [564, 191] on div at bounding box center [573, 186] width 18 height 18
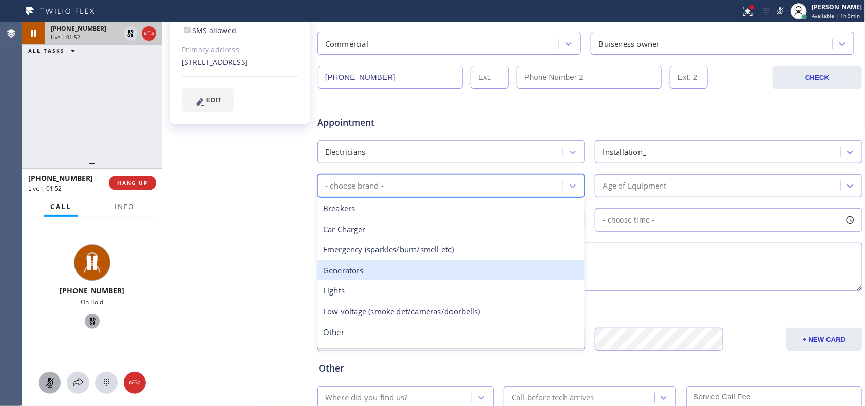
scroll to position [63, 0]
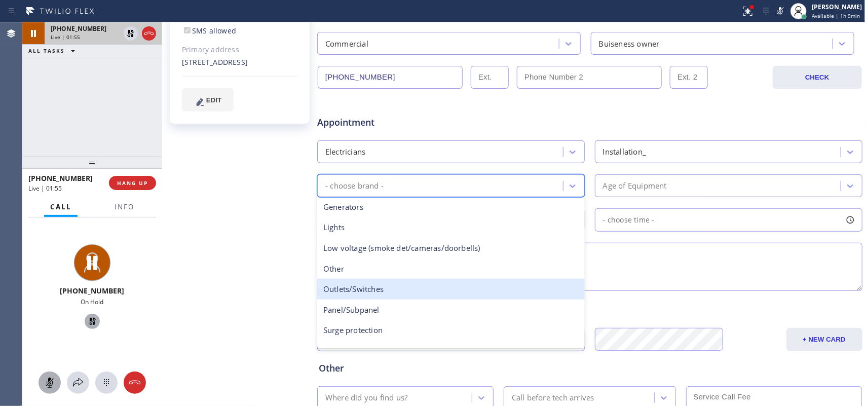
click at [484, 294] on div "Outlets/Switches" at bounding box center [451, 289] width 268 height 21
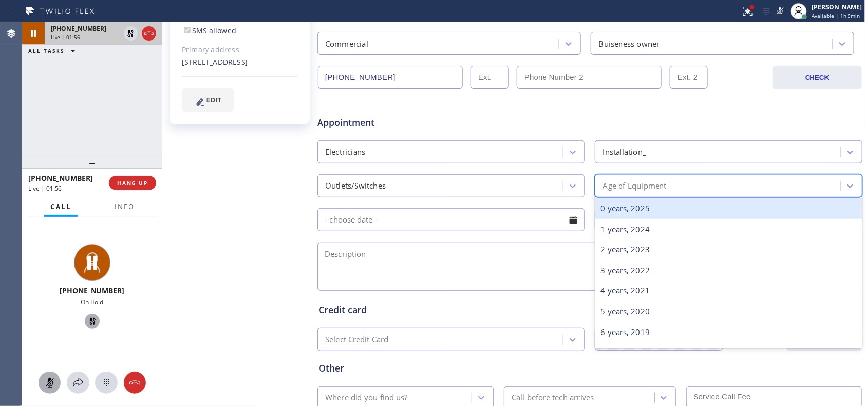
click at [625, 188] on div "Age of Equipment" at bounding box center [635, 186] width 64 height 12
click at [656, 206] on div "0 years, 2025" at bounding box center [729, 208] width 268 height 21
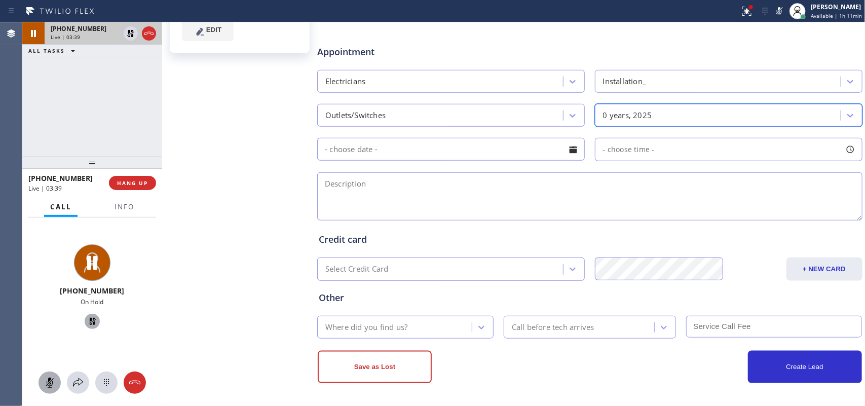
scroll to position [0, 0]
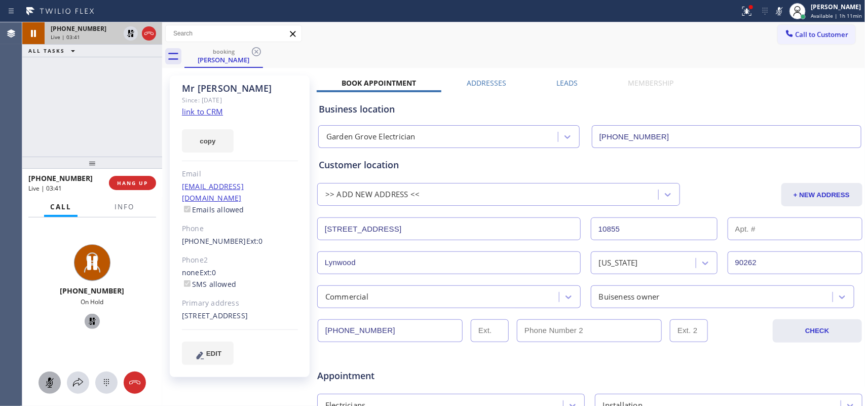
click at [41, 383] on div at bounding box center [50, 383] width 22 height 12
click at [89, 320] on icon at bounding box center [92, 321] width 7 height 7
click at [49, 383] on icon at bounding box center [50, 383] width 12 height 12
click at [86, 323] on icon at bounding box center [92, 321] width 12 height 12
click at [56, 387] on div at bounding box center [50, 383] width 22 height 12
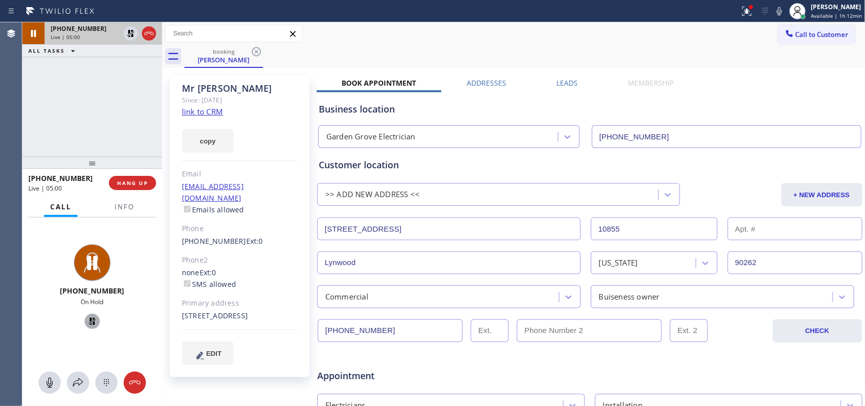
click at [89, 318] on icon at bounding box center [92, 321] width 7 height 7
click at [269, 81] on div "Mr Malcolm Since: 20 may 2020 link to CRM copy Email no@gmail.com Emails allowe…" at bounding box center [240, 227] width 140 height 302
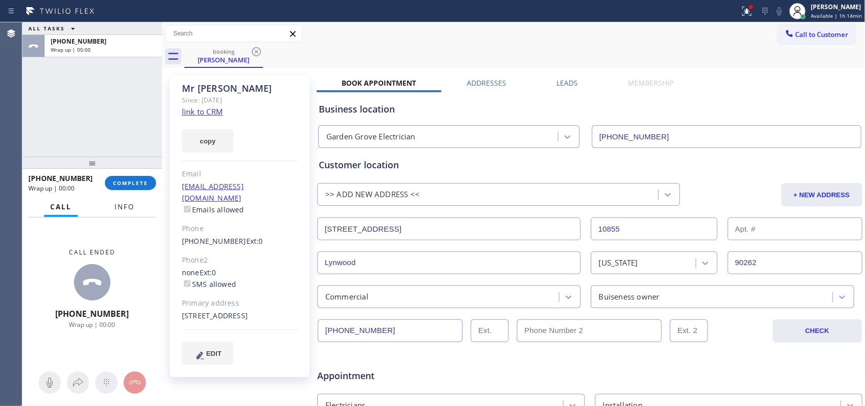
click at [135, 206] on button "Info" at bounding box center [124, 207] width 32 height 20
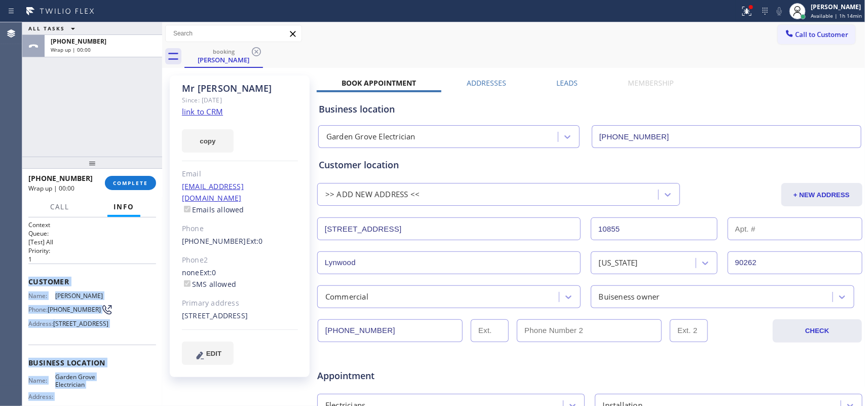
drag, startPoint x: 105, startPoint y: 307, endPoint x: 27, endPoint y: 276, distance: 84.2
click at [27, 276] on div "Context Queue: [Test] All Priority: 1 Customer Name: Mr Malcolm Phone: (510) 86…" at bounding box center [92, 311] width 140 height 189
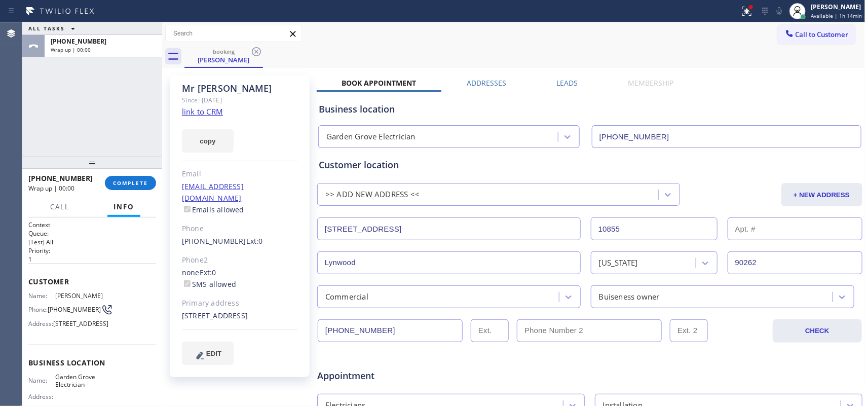
drag, startPoint x: 59, startPoint y: 107, endPoint x: 87, endPoint y: 85, distance: 35.3
click at [59, 107] on div "ALL TASKS ALL TASKS ACTIVE TASKS TASKS IN WRAP UP +15108619683 Wrap up | 00:00" at bounding box center [92, 89] width 140 height 134
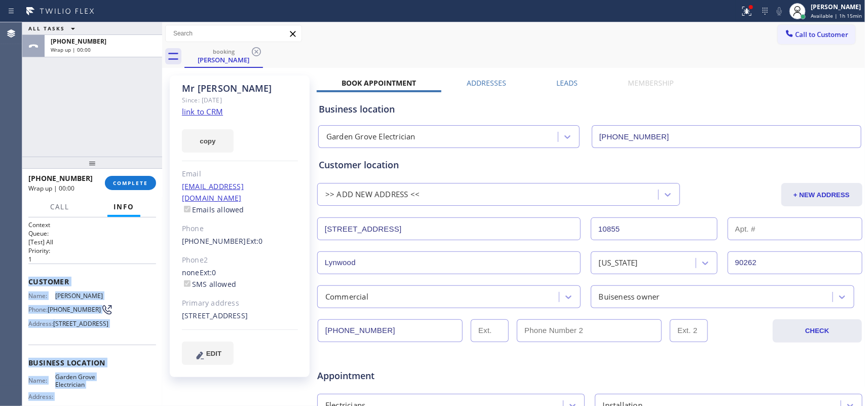
drag, startPoint x: 118, startPoint y: 309, endPoint x: 28, endPoint y: 283, distance: 93.5
click at [28, 283] on div "Context Queue: [Test] All Priority: 1 Customer Name: Mr Malcolm Phone: (510) 86…" at bounding box center [92, 362] width 128 height 285
copy div "Customer Name: Mr Malcolm Phone: (510) 861-9683 Address: 2250 Bryce Rd, El Mont…"
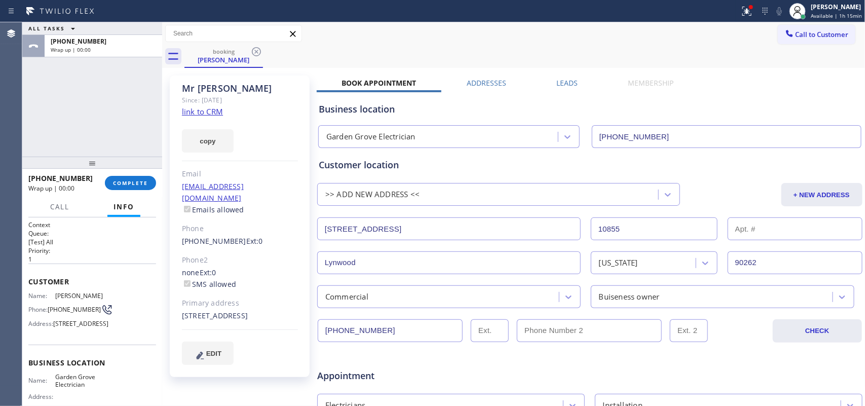
click at [90, 124] on div "ALL TASKS ALL TASKS ACTIVE TASKS TASKS IN WRAP UP +15108619683 Wrap up | 00:00" at bounding box center [92, 89] width 140 height 134
click at [835, 17] on span "Available | 1h 15min" at bounding box center [836, 15] width 51 height 7
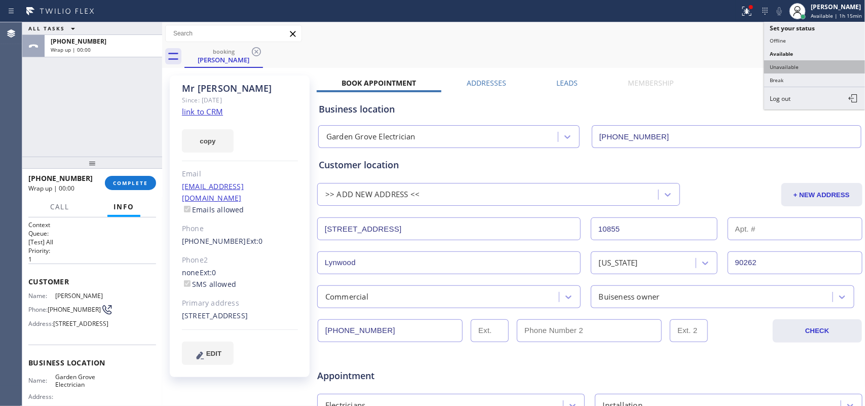
click at [820, 67] on button "Unavailable" at bounding box center [814, 66] width 101 height 13
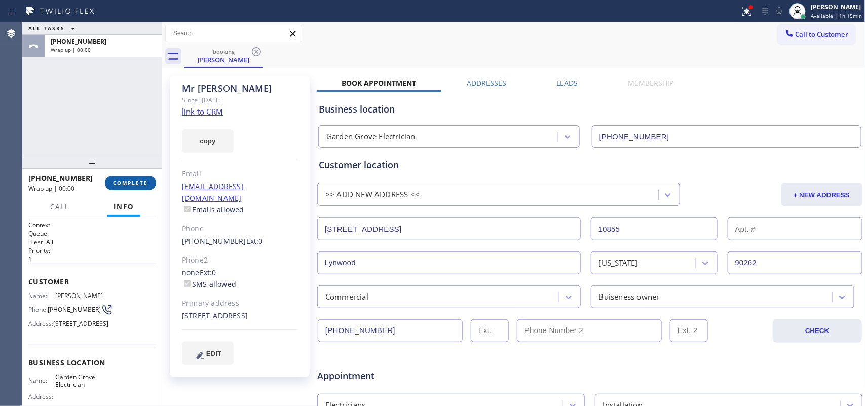
click at [138, 183] on span "COMPLETE" at bounding box center [130, 182] width 35 height 7
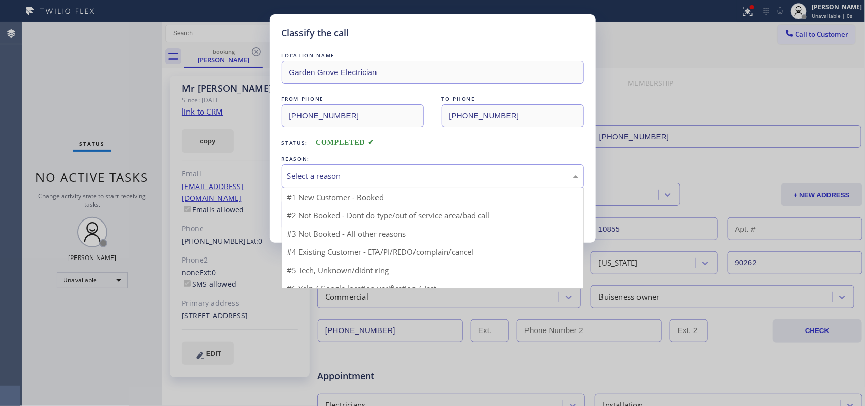
click at [384, 168] on div "Select a reason" at bounding box center [433, 176] width 302 height 24
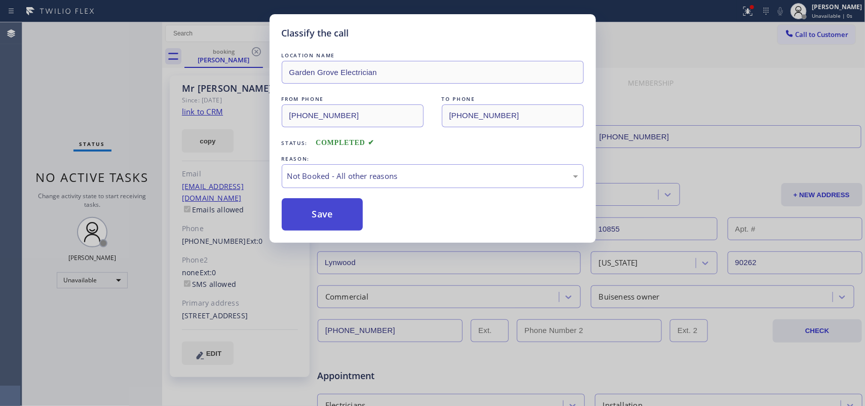
click at [340, 218] on button "Save" at bounding box center [323, 214] width 82 height 32
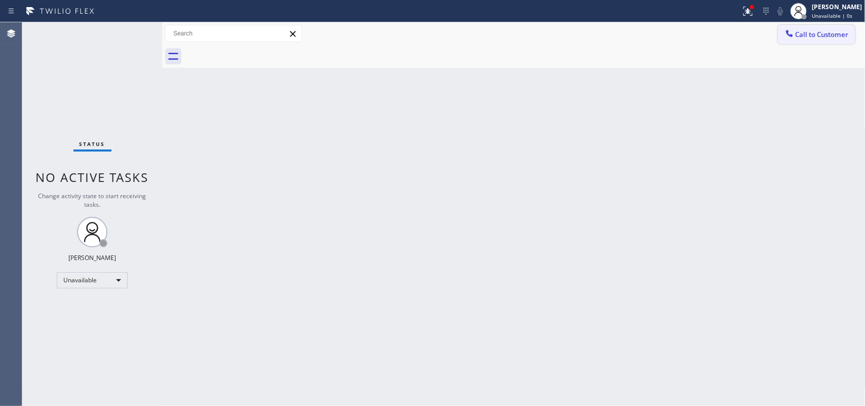
click at [845, 36] on span "Call to Customer" at bounding box center [822, 34] width 53 height 9
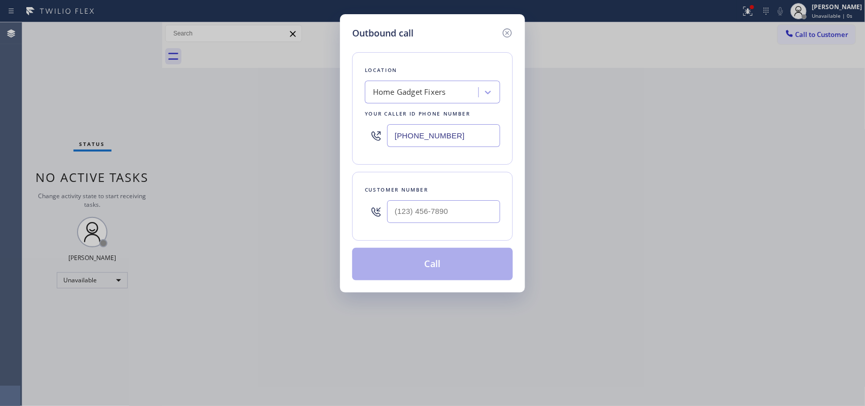
drag, startPoint x: 252, startPoint y: 124, endPoint x: 270, endPoint y: 128, distance: 18.1
click at [252, 124] on div "Outbound call Location Home Gadget Fixers Your caller id phone number (856) 406…" at bounding box center [432, 203] width 865 height 406
drag, startPoint x: 372, startPoint y: 123, endPoint x: 363, endPoint y: 123, distance: 8.1
click at [363, 123] on div "Location Home Gadget Fixers Your caller id phone number (856) 406-2982" at bounding box center [432, 108] width 161 height 113
paste input "657) 341-1796"
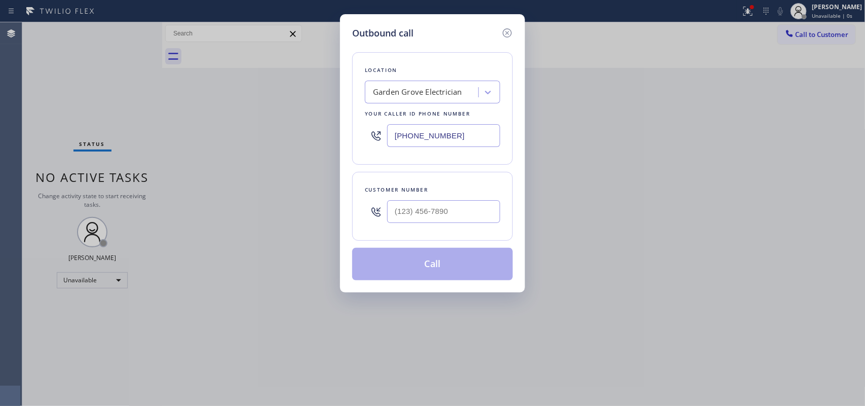
type input "(657) 341-1796"
click at [241, 100] on div "Outbound call Location Garden Grove Electrician Your caller id phone number (65…" at bounding box center [432, 203] width 865 height 406
drag, startPoint x: 440, startPoint y: 207, endPoint x: 365, endPoint y: 200, distance: 74.8
click at [366, 200] on div "(___) ___-____" at bounding box center [432, 211] width 135 height 33
paste input "510) 861-9683"
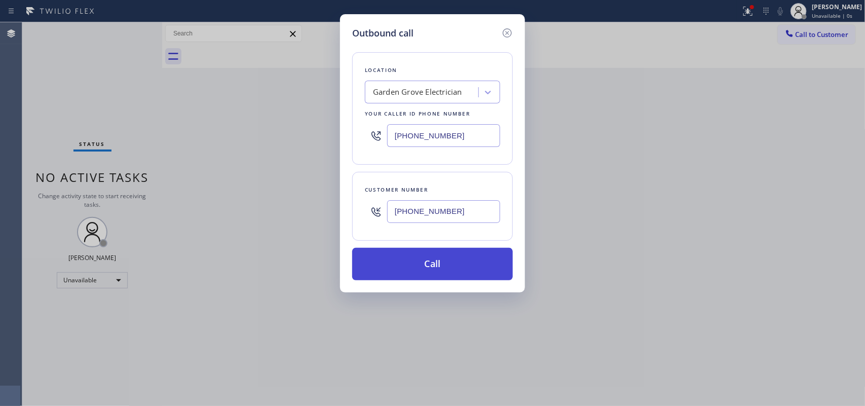
type input "(510) 861-9683"
click at [435, 275] on button "Call" at bounding box center [432, 264] width 161 height 32
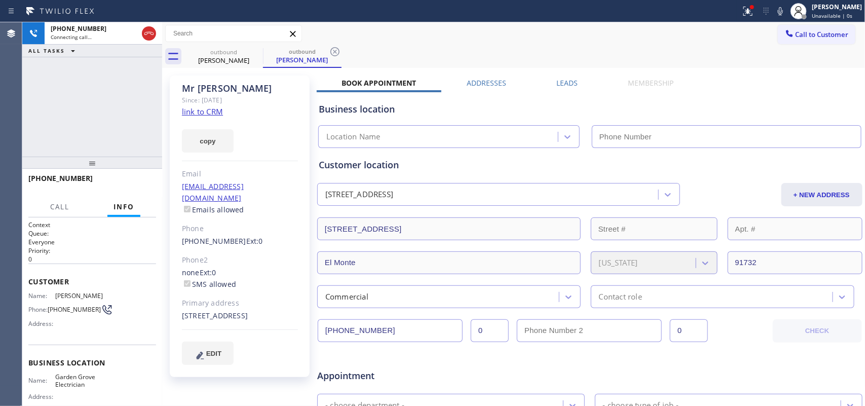
type input "(657) 341-1796"
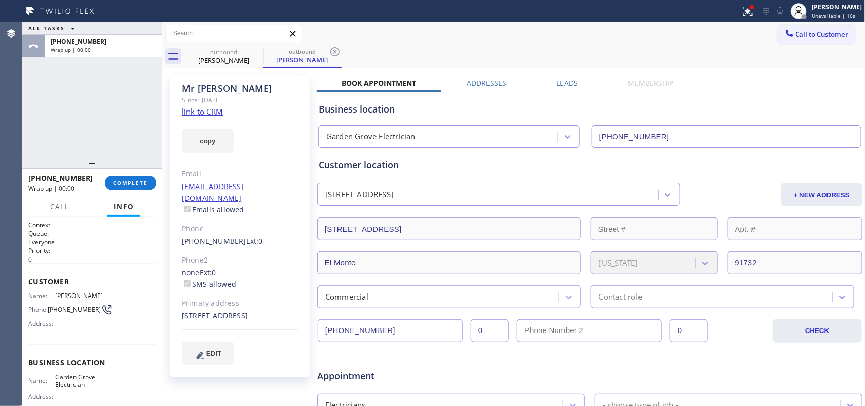
click at [58, 147] on div "ALL TASKS ALL TASKS ACTIVE TASKS TASKS IN WRAP UP +15108619683 Wrap up | 00:00" at bounding box center [92, 89] width 140 height 134
click at [124, 187] on button "COMPLETE" at bounding box center [130, 183] width 51 height 14
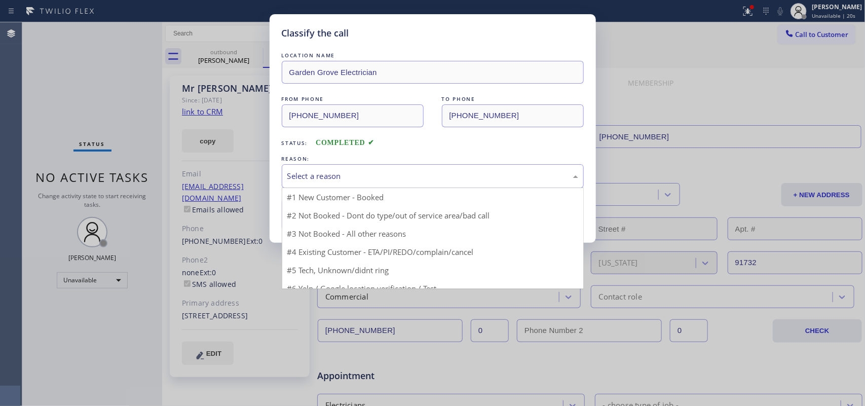
click at [340, 184] on div "Select a reason" at bounding box center [433, 176] width 302 height 24
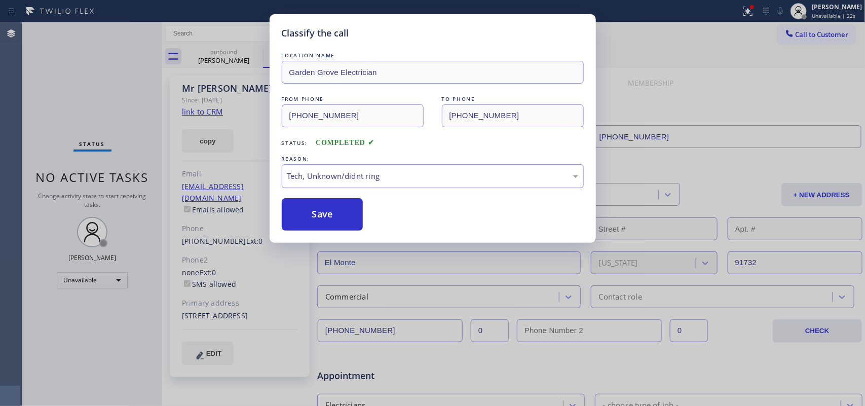
click at [366, 177] on div "Tech, Unknown/didnt ring" at bounding box center [432, 176] width 291 height 12
click at [346, 171] on div "Existing Customer - ETA/PI/REDO/complain/cancel" at bounding box center [432, 176] width 291 height 12
drag, startPoint x: 362, startPoint y: 216, endPoint x: 312, endPoint y: 211, distance: 50.9
click at [302, 211] on button "Save" at bounding box center [323, 214] width 82 height 32
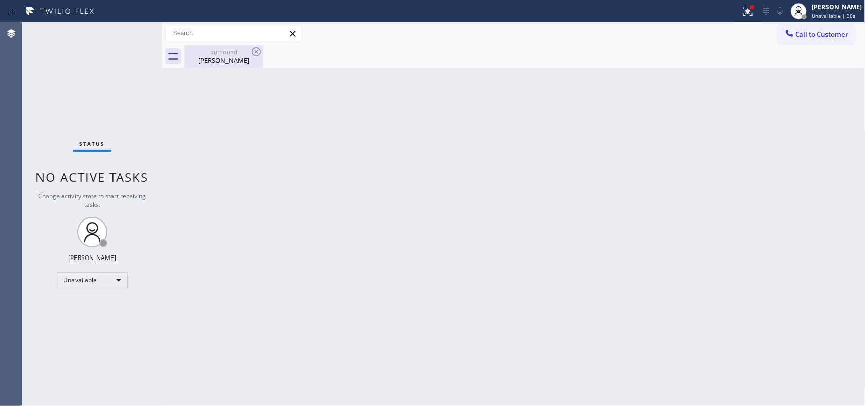
drag, startPoint x: 222, startPoint y: 64, endPoint x: 224, endPoint y: 56, distance: 8.4
click at [223, 62] on div "Mr Malcolm" at bounding box center [224, 60] width 77 height 9
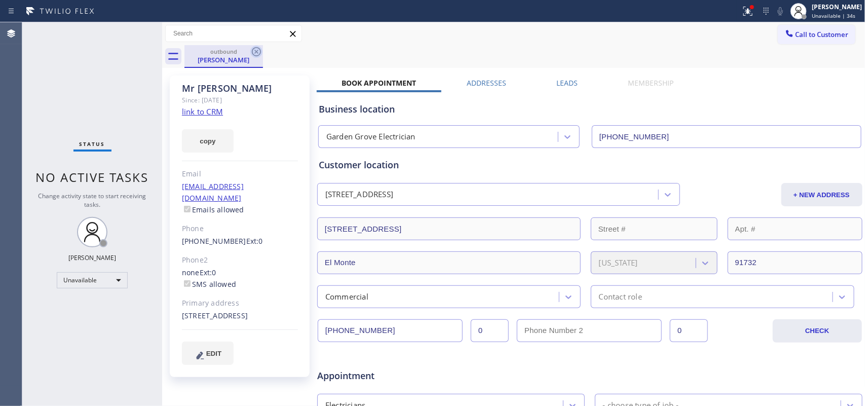
click at [256, 51] on icon at bounding box center [256, 52] width 12 height 12
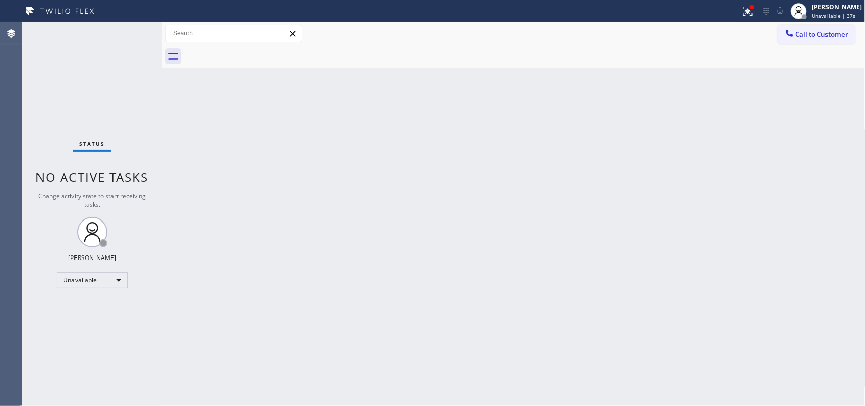
click at [340, 80] on div "Back to Dashboard Change Sender ID Customers Technicians Select a contact Outbo…" at bounding box center [514, 214] width 704 height 384
click at [824, 31] on span "Call to Customer" at bounding box center [822, 34] width 53 height 9
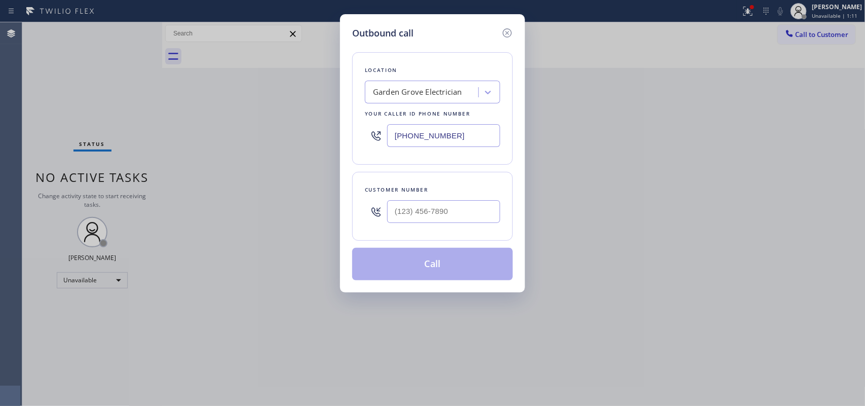
click at [269, 190] on div "Outbound call Location Garden Grove Electrician Your caller id phone number (65…" at bounding box center [432, 203] width 865 height 406
drag, startPoint x: 391, startPoint y: 213, endPoint x: 374, endPoint y: 213, distance: 17.7
click at [374, 213] on div "(___) ___-____" at bounding box center [432, 211] width 135 height 33
paste input "510) 861-9683"
type input "(510) 861-9683"
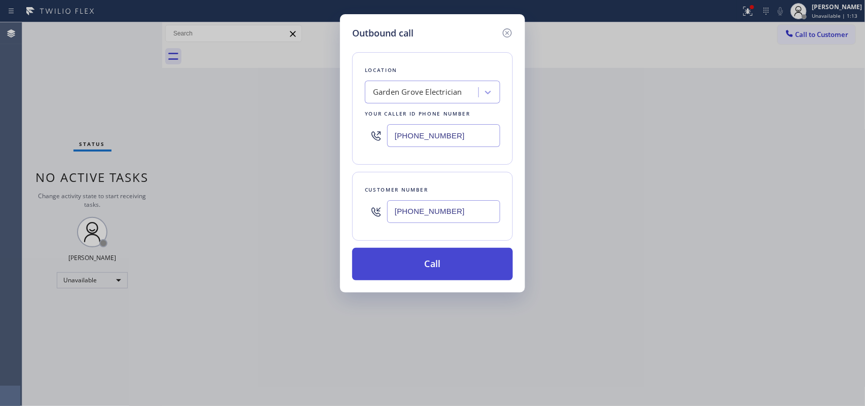
click at [454, 270] on button "Call" at bounding box center [432, 264] width 161 height 32
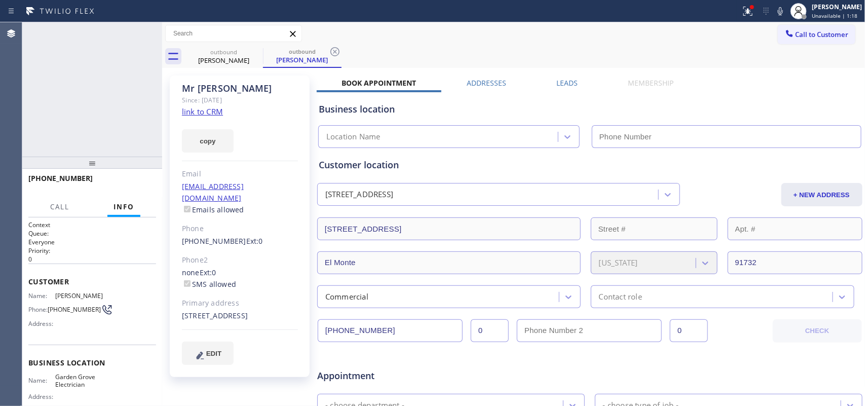
type input "(657) 341-1796"
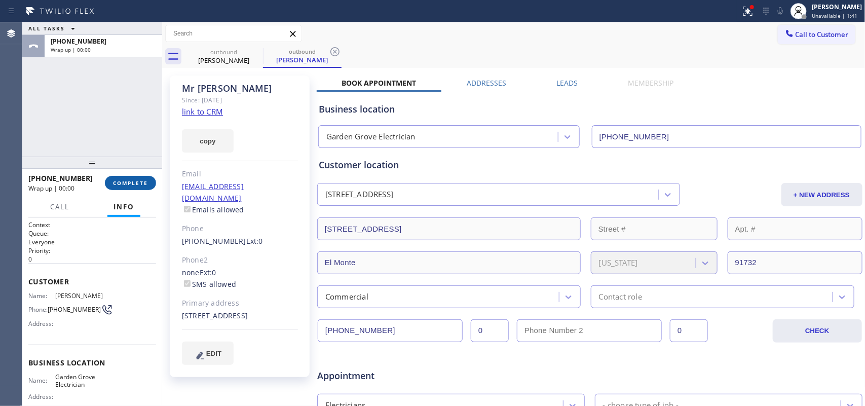
click at [129, 183] on span "COMPLETE" at bounding box center [130, 182] width 35 height 7
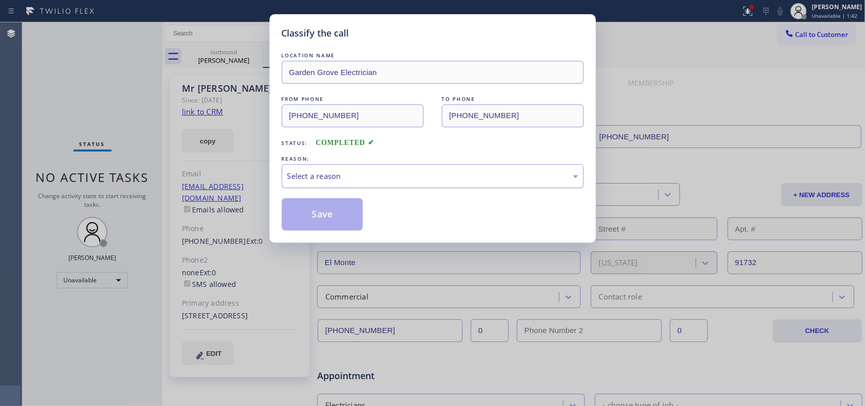
click at [464, 176] on div "Select a reason" at bounding box center [432, 176] width 291 height 12
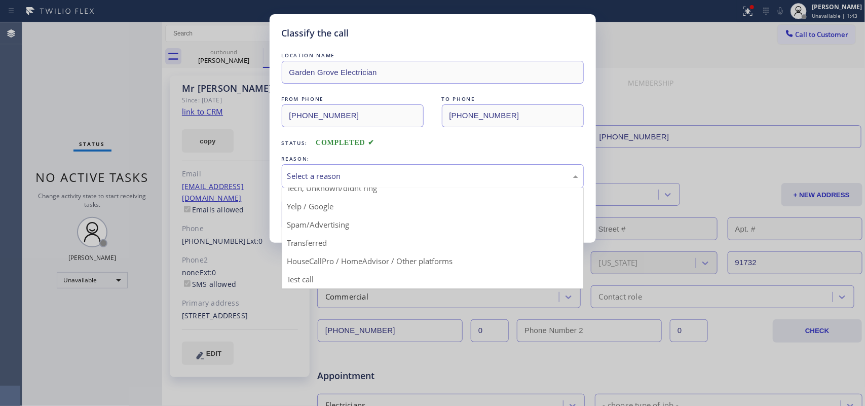
scroll to position [6, 0]
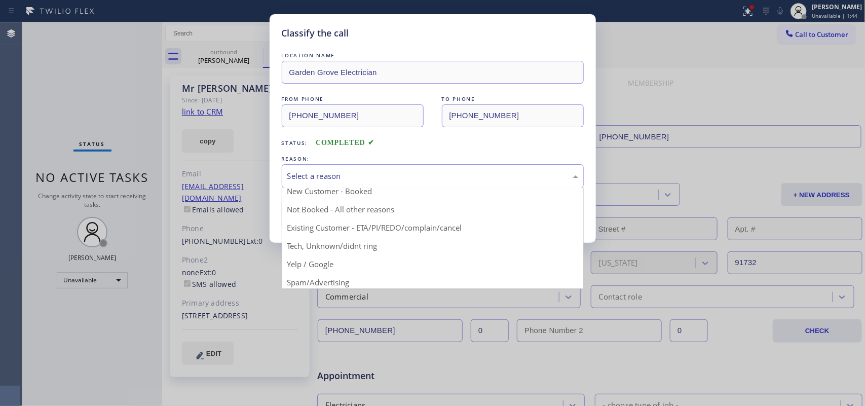
drag, startPoint x: 389, startPoint y: 241, endPoint x: 373, endPoint y: 239, distance: 16.9
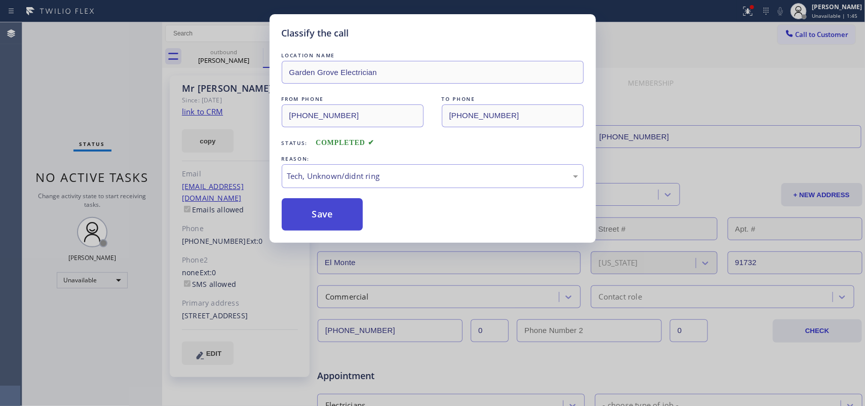
click at [340, 215] on button "Save" at bounding box center [323, 214] width 82 height 32
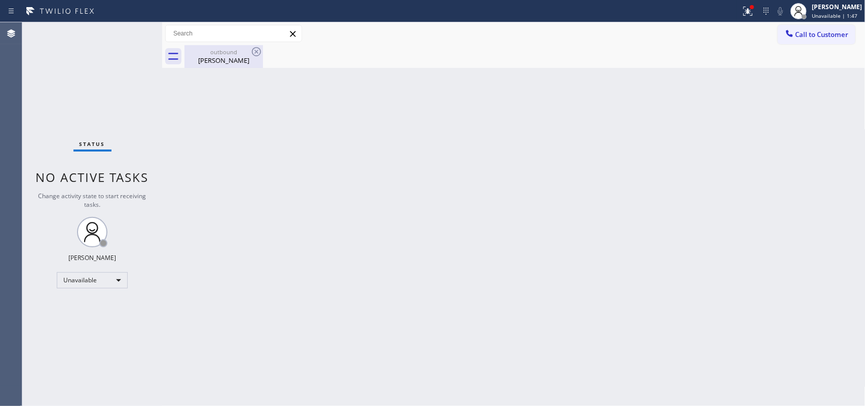
click at [228, 51] on div "outbound" at bounding box center [224, 52] width 77 height 8
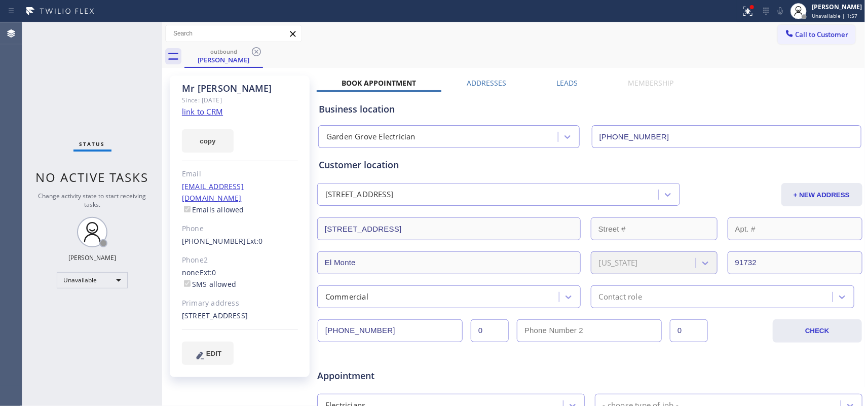
click at [268, 85] on div "Mr Malcolm" at bounding box center [240, 89] width 116 height 12
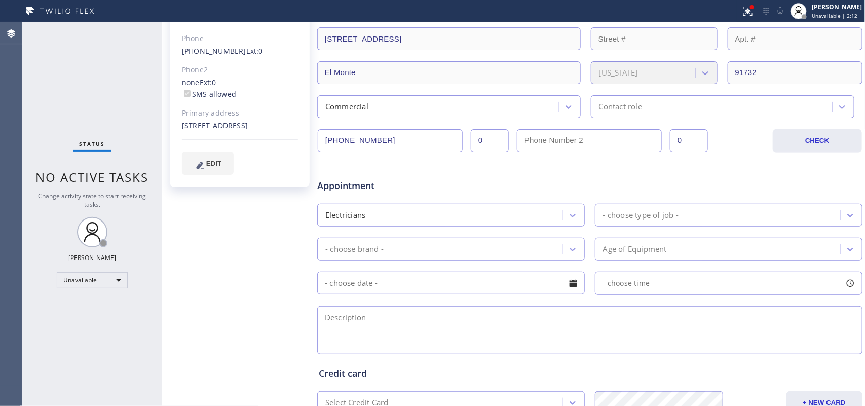
scroll to position [0, 0]
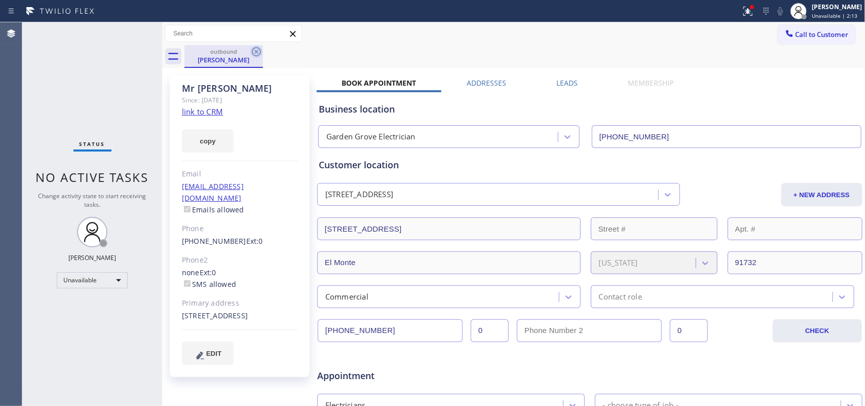
click at [251, 52] on icon at bounding box center [256, 52] width 12 height 12
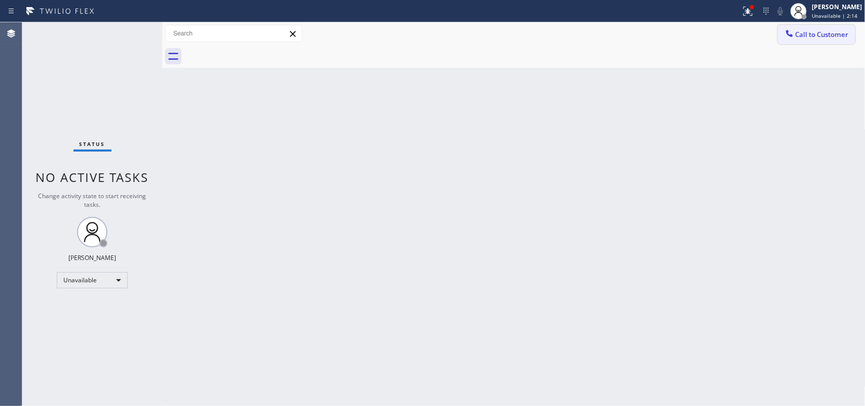
click at [815, 39] on span "Call to Customer" at bounding box center [822, 34] width 53 height 9
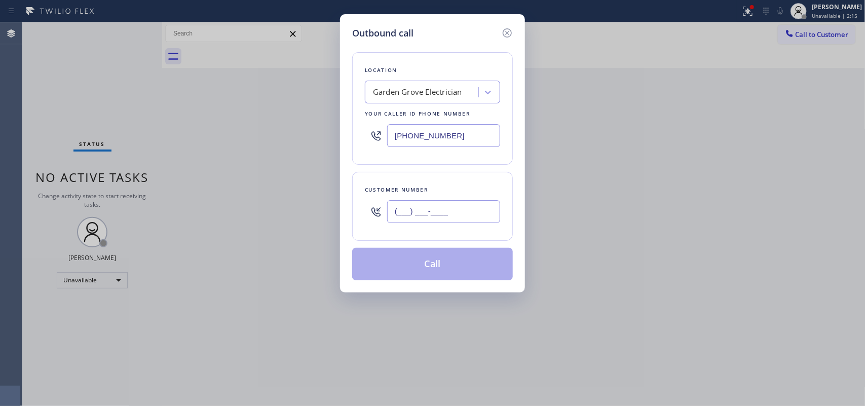
drag, startPoint x: 401, startPoint y: 203, endPoint x: 363, endPoint y: 201, distance: 38.1
click at [363, 201] on div "Customer number (___) ___-____" at bounding box center [432, 206] width 161 height 69
paste input "510) 861-9683"
type input "(510) 861-9683"
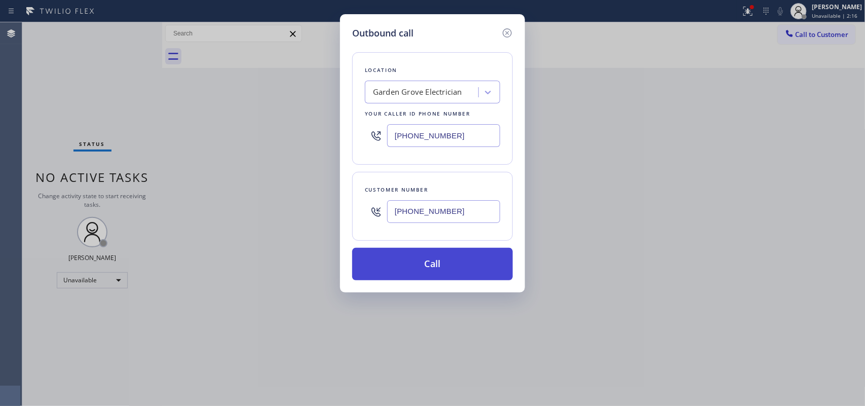
click at [499, 267] on button "Call" at bounding box center [432, 264] width 161 height 32
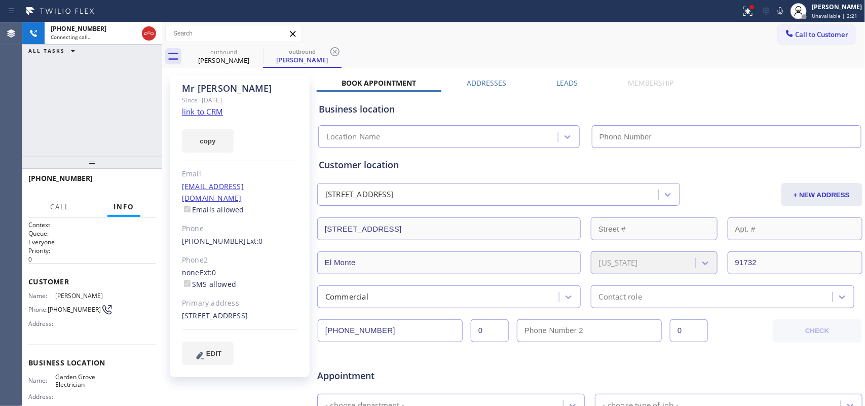
type input "(657) 341-1796"
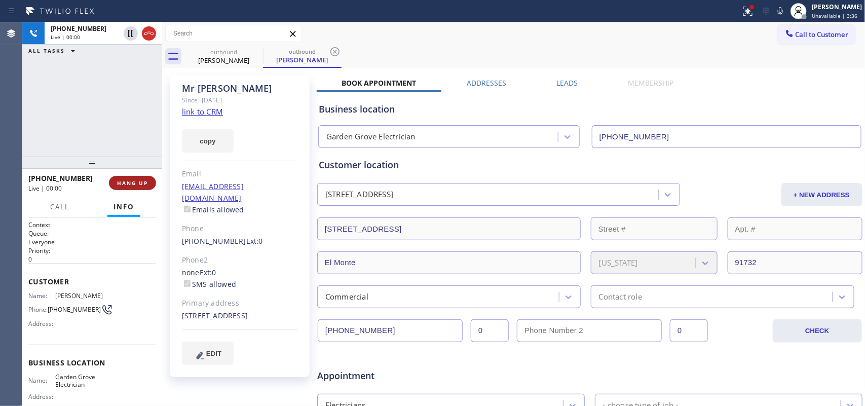
click at [128, 180] on span "HANG UP" at bounding box center [132, 182] width 31 height 7
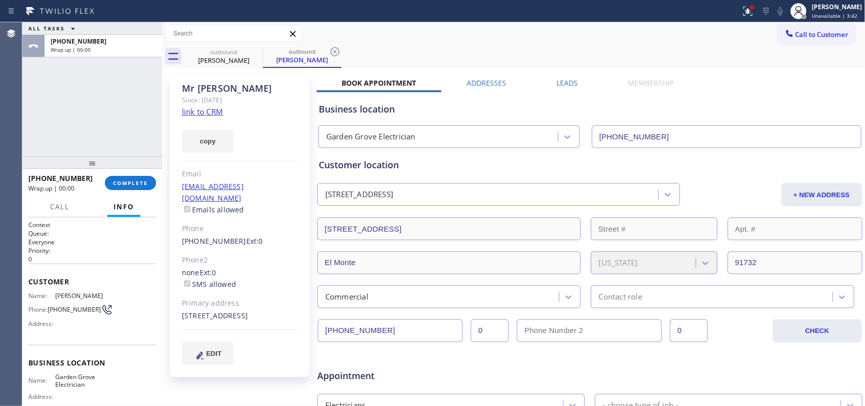
click at [67, 118] on div "ALL TASKS ALL TASKS ACTIVE TASKS TASKS IN WRAP UP +15108619683 Wrap up | 00:00" at bounding box center [92, 89] width 140 height 134
click at [142, 180] on span "COMPLETE" at bounding box center [130, 182] width 35 height 7
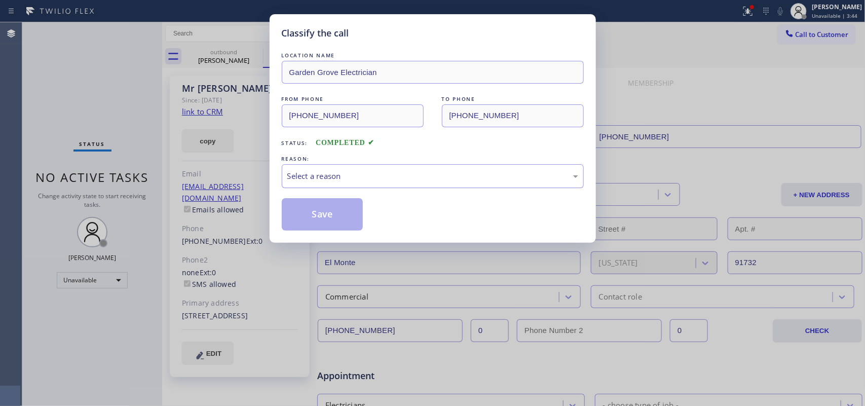
click at [338, 174] on div "Select a reason" at bounding box center [432, 176] width 291 height 12
click at [347, 219] on button "Save" at bounding box center [323, 214] width 82 height 32
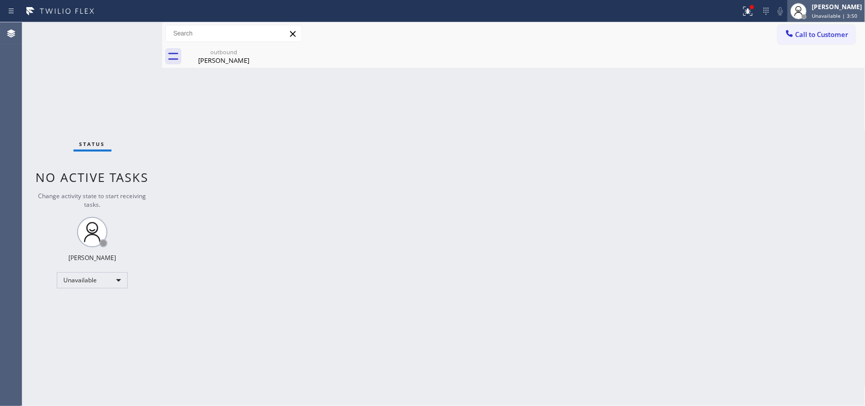
click at [835, 12] on span "Unavailable | 3:50" at bounding box center [835, 15] width 46 height 7
click at [839, 14] on span "Unavailable | 3:58" at bounding box center [835, 15] width 46 height 7
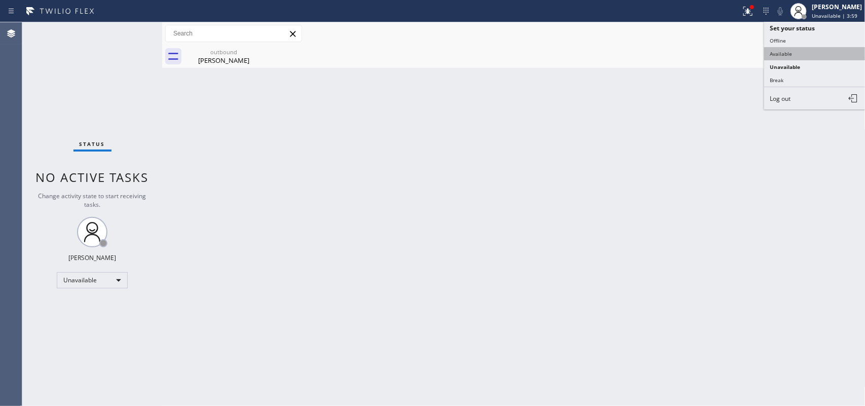
click at [804, 59] on button "Available" at bounding box center [814, 53] width 101 height 13
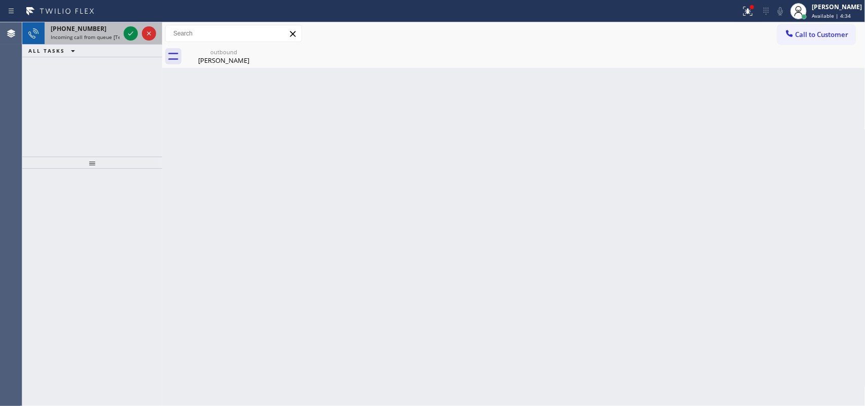
click at [117, 33] on span "Incoming call from queue [Test] All" at bounding box center [93, 36] width 84 height 7
click at [94, 31] on div "+14066988489" at bounding box center [85, 28] width 69 height 9
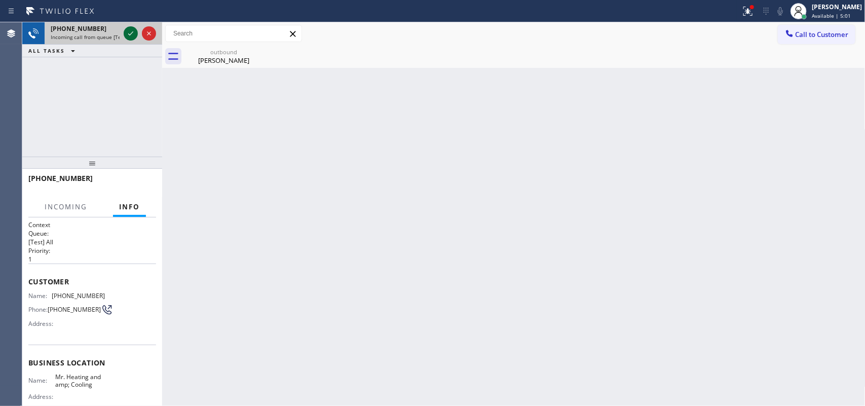
click at [128, 36] on icon at bounding box center [131, 33] width 12 height 12
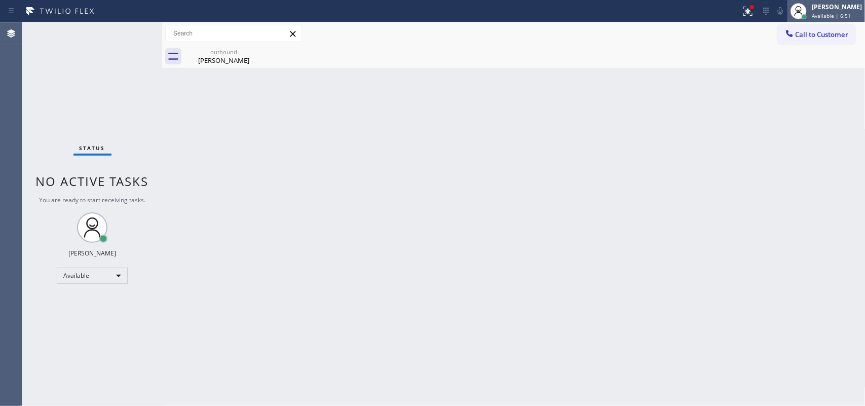
click at [839, 12] on span "Available | 6:51" at bounding box center [831, 15] width 39 height 7
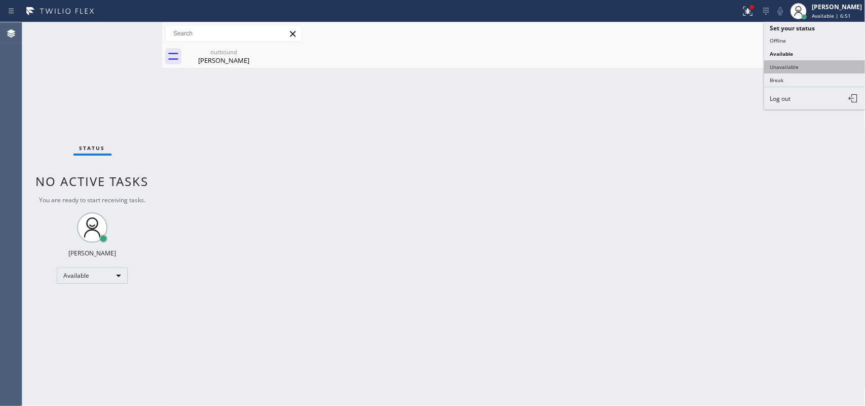
click at [798, 71] on button "Unavailable" at bounding box center [814, 66] width 101 height 13
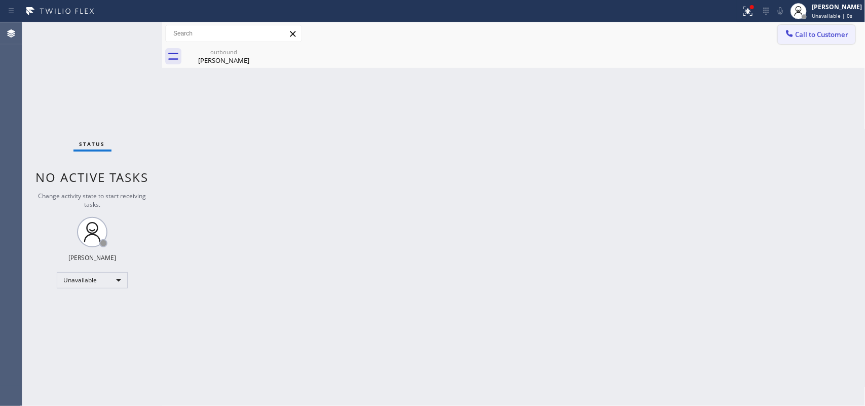
click at [827, 35] on span "Call to Customer" at bounding box center [822, 34] width 53 height 9
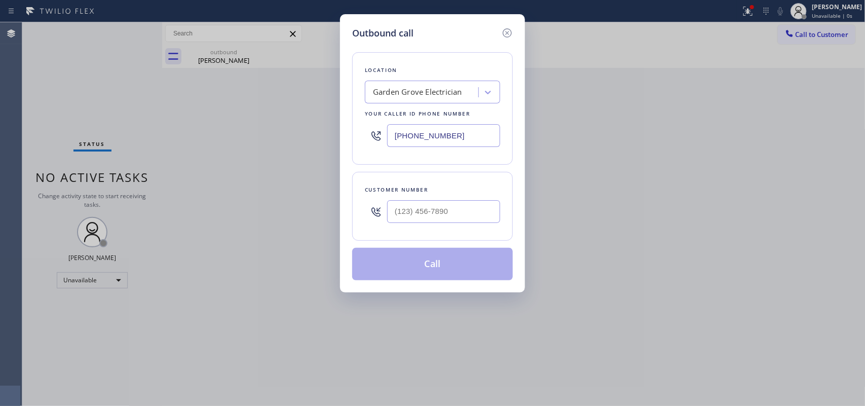
click at [275, 89] on div "Outbound call Location Garden Grove Electrician Your caller id phone number (65…" at bounding box center [432, 203] width 865 height 406
drag, startPoint x: 464, startPoint y: 218, endPoint x: 362, endPoint y: 195, distance: 104.4
click at [362, 195] on div "Customer number (___) ___-____" at bounding box center [432, 206] width 161 height 69
paste input "510) 861-9683"
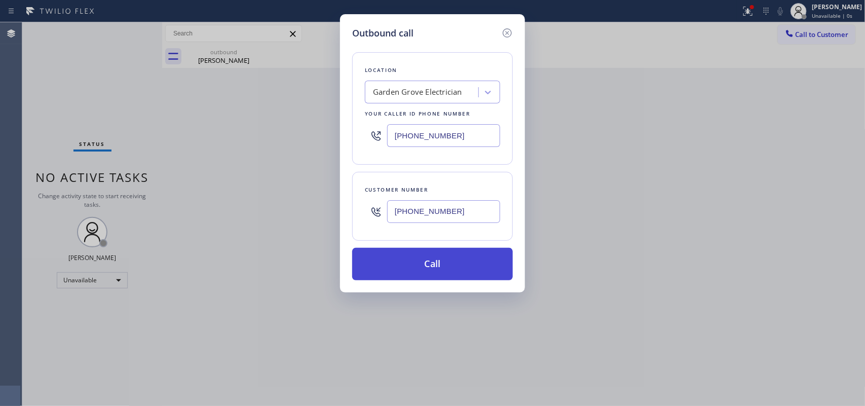
type input "(510) 861-9683"
click at [417, 260] on button "Call" at bounding box center [432, 264] width 161 height 32
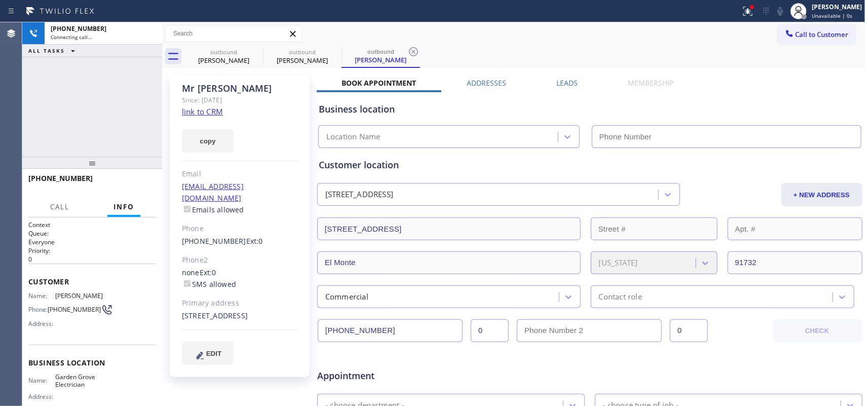
type input "(657) 341-1796"
click at [651, 189] on div "2250 Bryce Road El Monte, 91732 CA" at bounding box center [489, 195] width 338 height 18
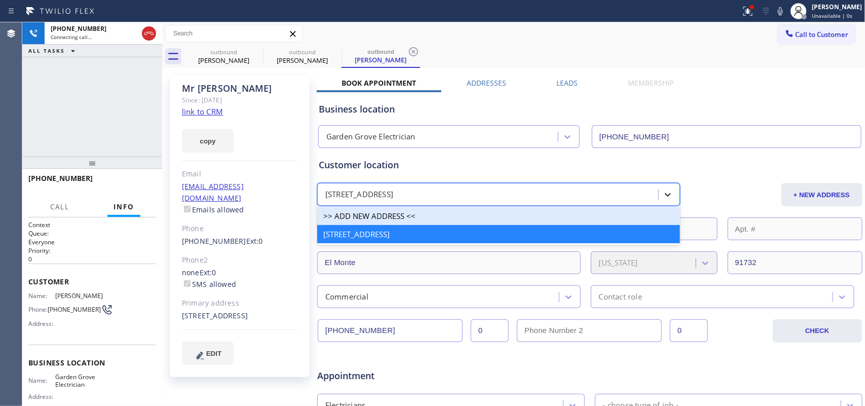
click at [665, 196] on icon at bounding box center [668, 195] width 6 height 4
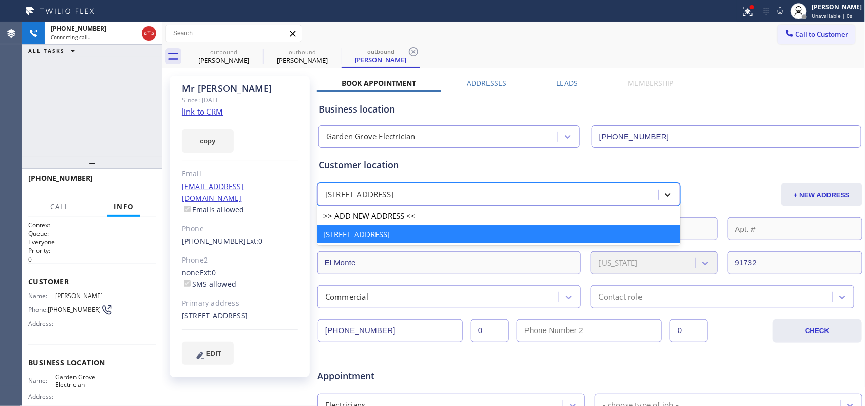
click at [665, 196] on icon at bounding box center [668, 195] width 6 height 4
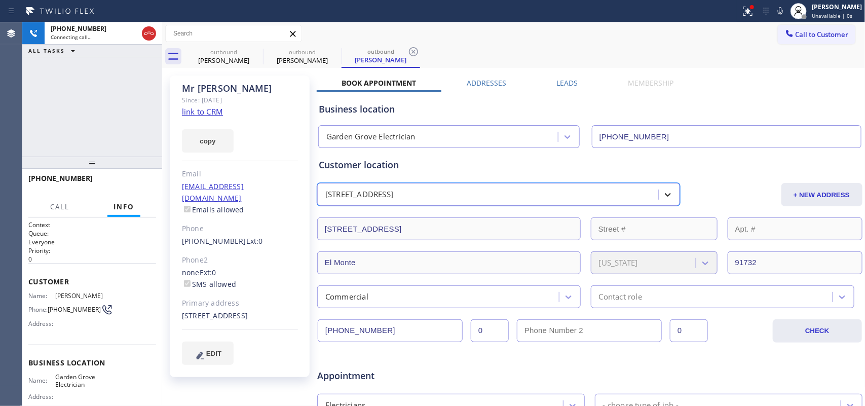
click at [665, 195] on icon at bounding box center [668, 195] width 6 height 4
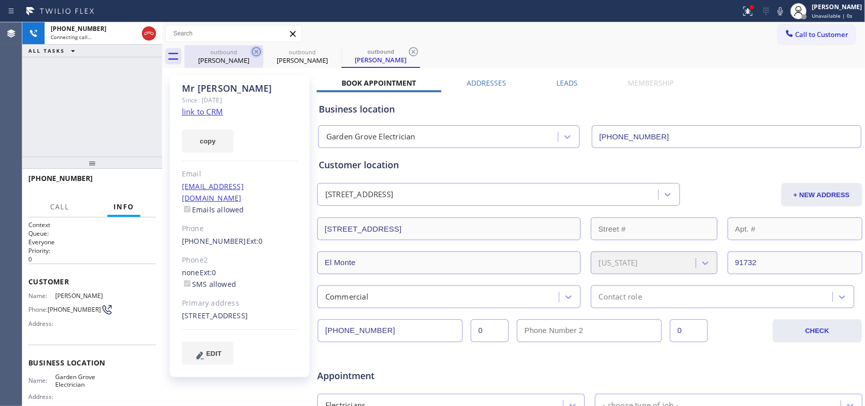
click at [253, 52] on icon at bounding box center [256, 52] width 12 height 12
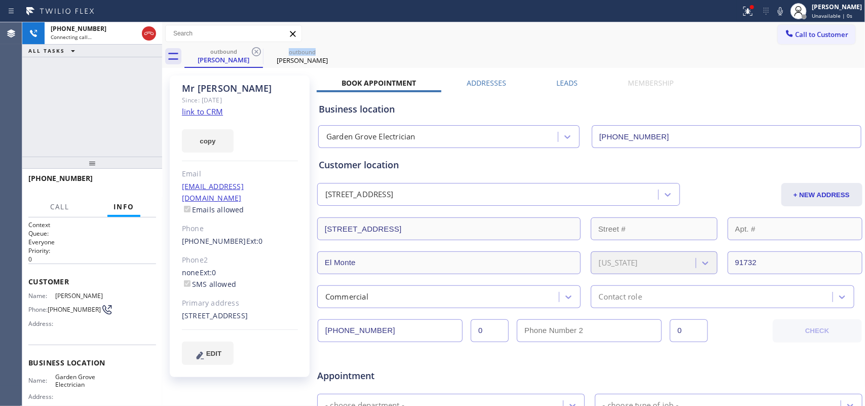
click at [253, 52] on icon at bounding box center [256, 52] width 12 height 12
click at [123, 113] on div "+15108619683 Connecting call… ALL TASKS ALL TASKS ACTIVE TASKS TASKS IN WRAP UP" at bounding box center [92, 89] width 140 height 134
click at [232, 57] on div "Mr Malcolm" at bounding box center [224, 59] width 77 height 9
click at [147, 185] on span "HANG UP" at bounding box center [132, 182] width 31 height 7
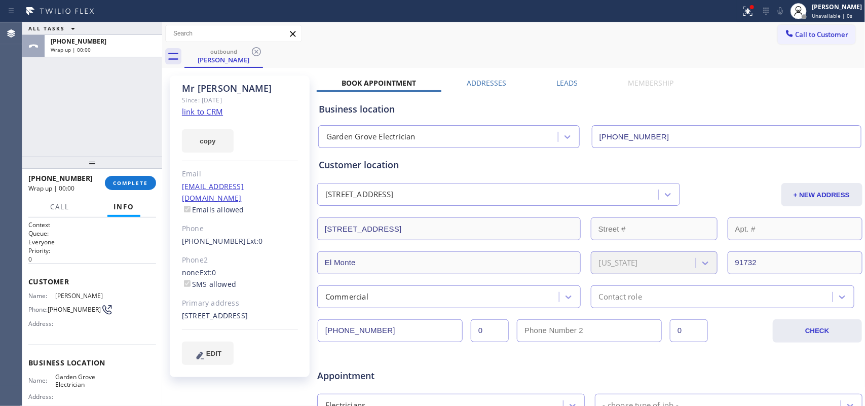
click at [61, 110] on div "ALL TASKS ALL TASKS ACTIVE TASKS TASKS IN WRAP UP +15108619683 Wrap up | 00:00" at bounding box center [92, 89] width 140 height 134
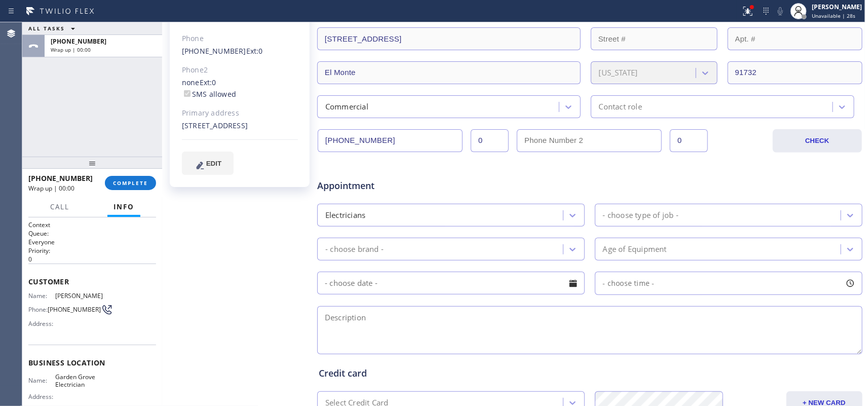
scroll to position [63, 0]
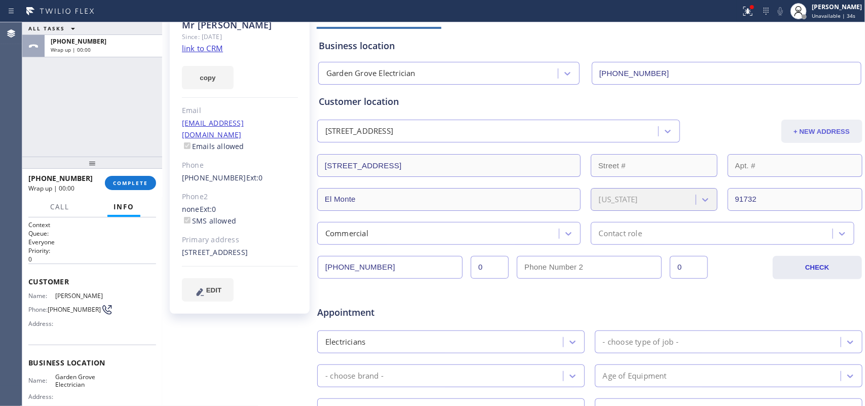
click at [802, 125] on button "+ NEW ADDRESS" at bounding box center [822, 131] width 81 height 23
drag, startPoint x: 281, startPoint y: 170, endPoint x: 269, endPoint y: 170, distance: 12.2
click at [269, 170] on div "Mr Malcolm Since: 20 may 2020 link to CRM copy Email no@gmail.com Emails allowe…" at bounding box center [514, 335] width 698 height 657
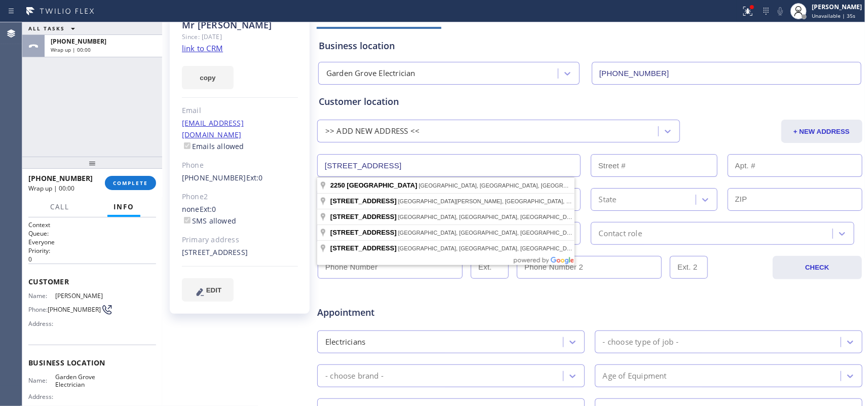
paste input "10855 Stanford AveLynwood, CA 90262,"
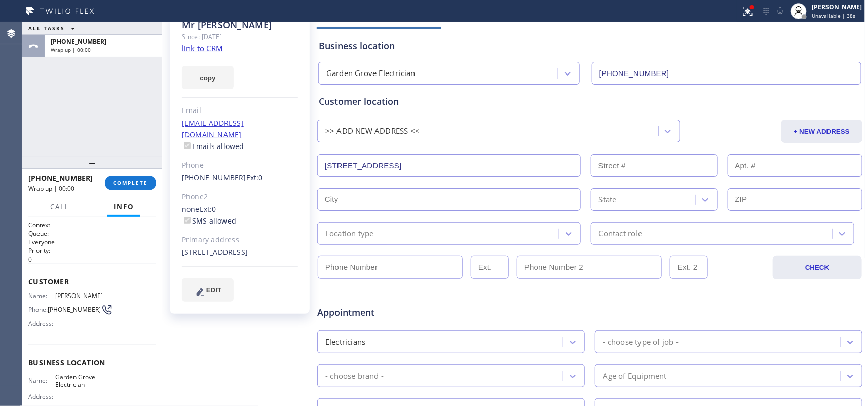
type input "10855 Stanford Ave"
type input "10855"
type input "Lynwood"
type input "90262"
click at [424, 231] on div "Location type" at bounding box center [439, 234] width 239 height 18
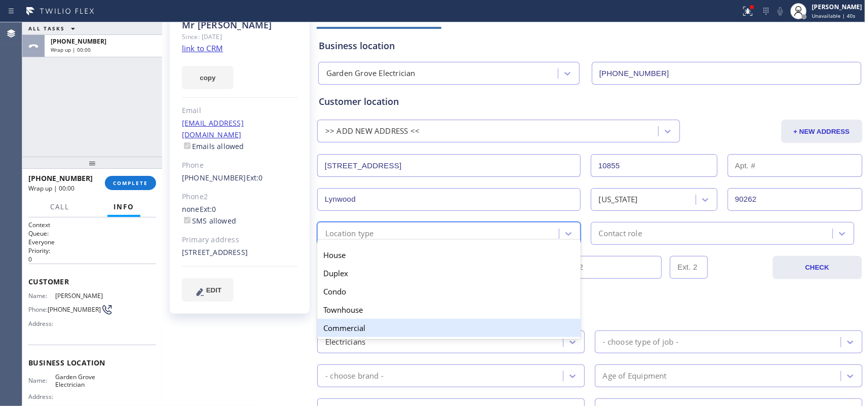
click at [415, 334] on div "Commercial" at bounding box center [449, 328] width 264 height 18
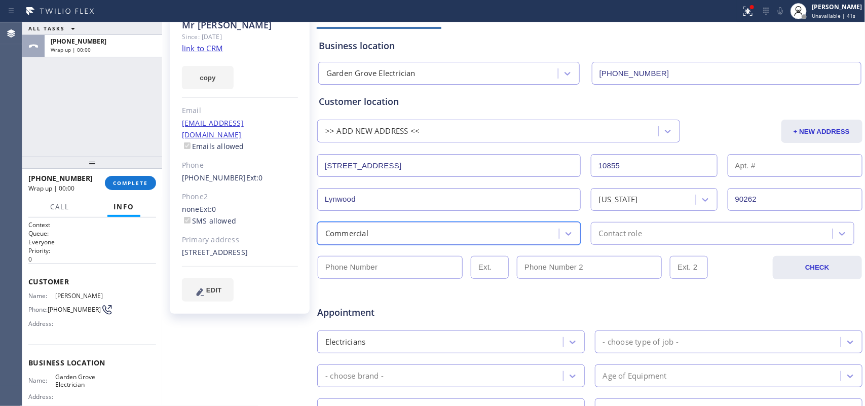
click at [633, 229] on div "Contact role" at bounding box center [620, 234] width 43 height 12
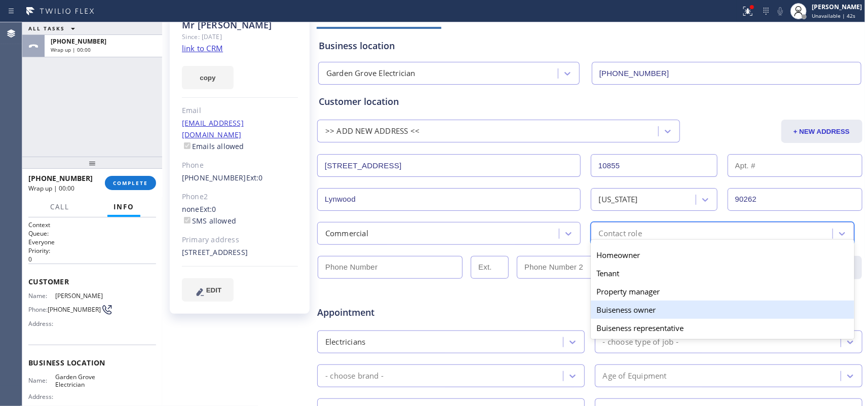
drag, startPoint x: 627, startPoint y: 311, endPoint x: 564, endPoint y: 285, distance: 68.4
click at [627, 312] on div "Buiseness owner" at bounding box center [723, 310] width 264 height 18
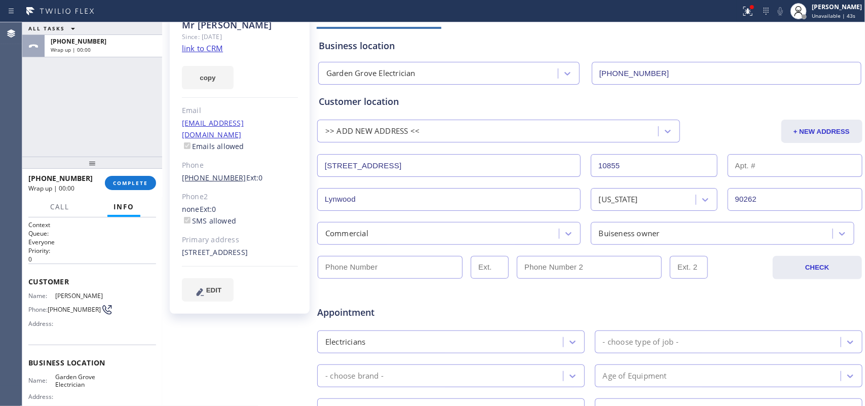
click at [204, 173] on link "(510) 861-9683" at bounding box center [214, 178] width 64 height 10
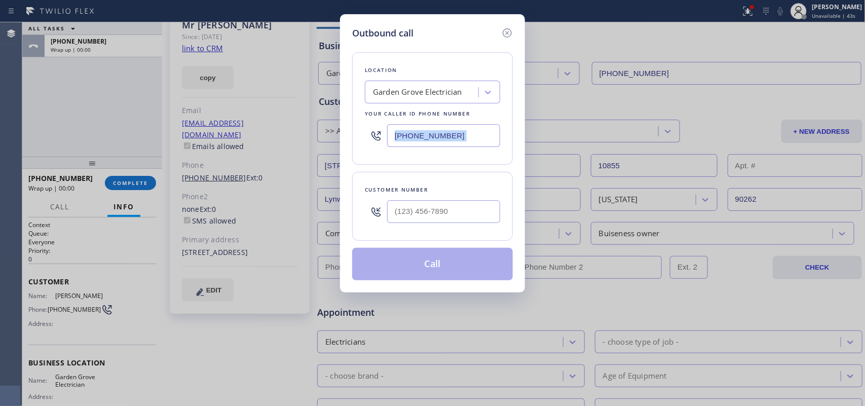
click at [204, 163] on div "Outbound call Location Garden Grove Electrician Your caller id phone number (65…" at bounding box center [432, 203] width 865 height 406
type input "(510) 861-9683"
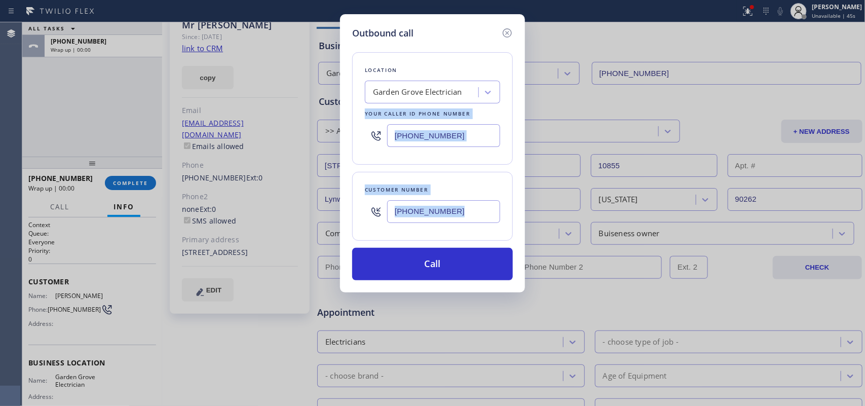
drag, startPoint x: 204, startPoint y: 163, endPoint x: 458, endPoint y: 191, distance: 254.9
click at [458, 191] on div "Outbound call Location Garden Grove Electrician Your caller id phone number (65…" at bounding box center [432, 203] width 865 height 406
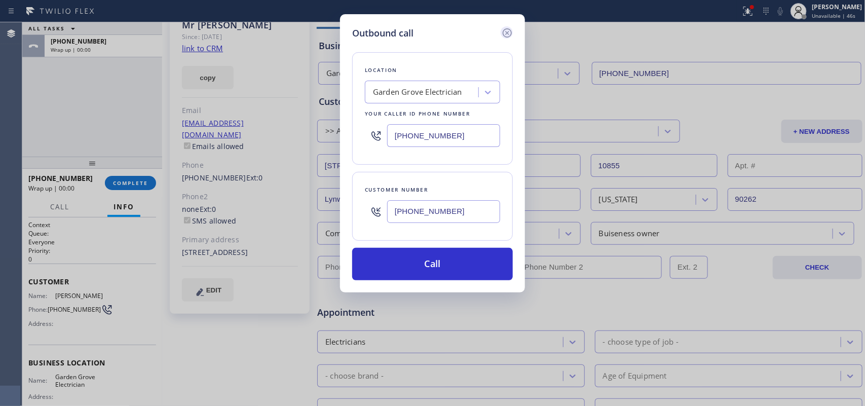
click at [510, 29] on icon at bounding box center [507, 32] width 9 height 9
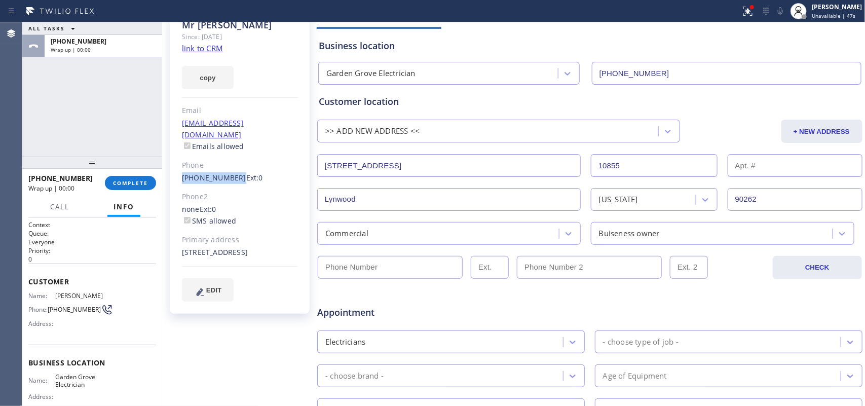
drag, startPoint x: 175, startPoint y: 166, endPoint x: 232, endPoint y: 166, distance: 56.3
click at [232, 166] on div "Mr Malcolm Since: 20 may 2020 link to CRM copy Email no@gmail.com Emails allowe…" at bounding box center [240, 163] width 140 height 302
copy link "(510) 861-9683"
click at [370, 273] on input "(___) ___-____" at bounding box center [390, 267] width 145 height 23
paste input "510) 861-9683"
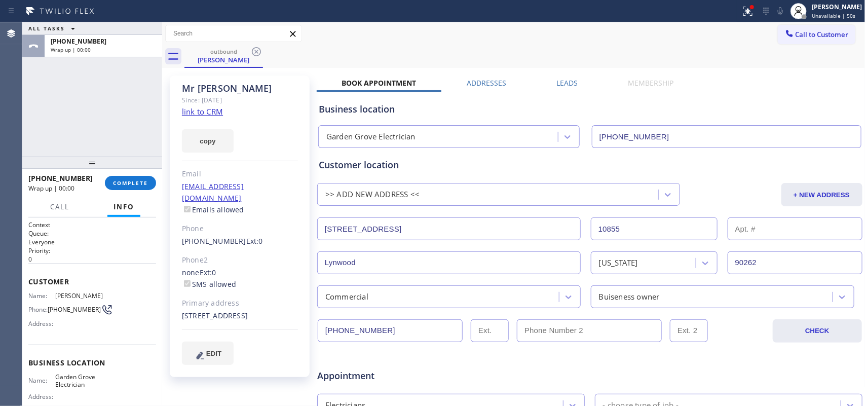
scroll to position [324, 0]
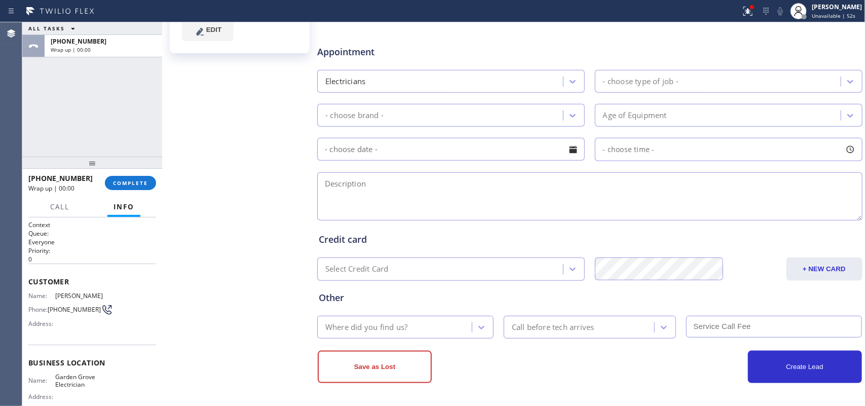
type input "(510) 861-9683"
click at [620, 79] on div "- choose type of job -" at bounding box center [641, 82] width 76 height 12
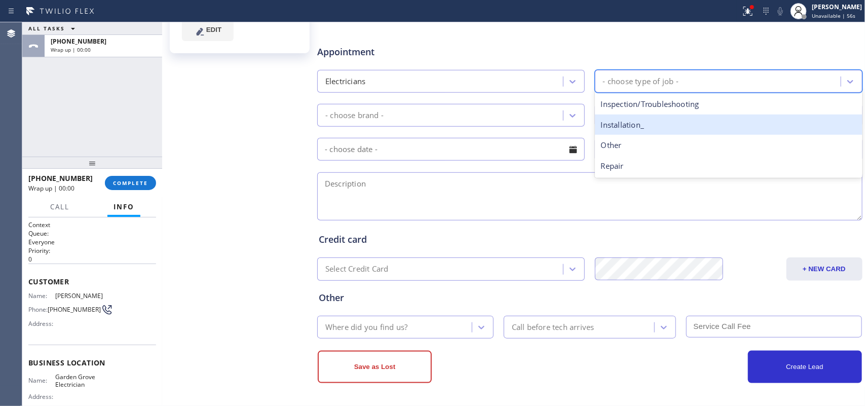
click at [658, 128] on div "Installation_" at bounding box center [729, 125] width 268 height 21
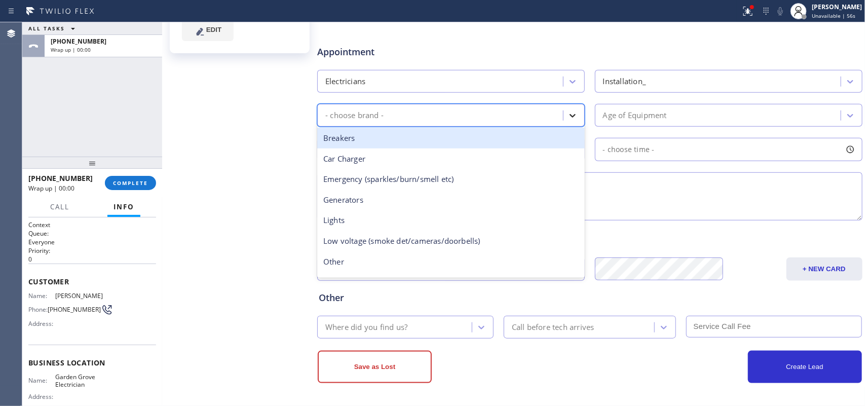
click at [564, 121] on div at bounding box center [573, 115] width 18 height 18
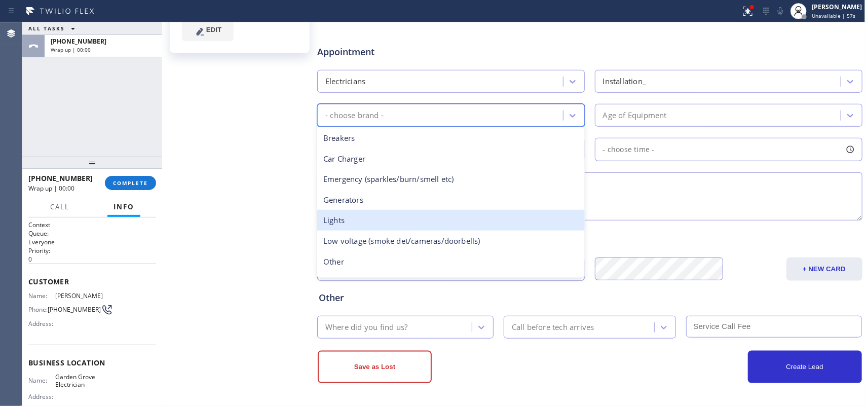
scroll to position [78, 0]
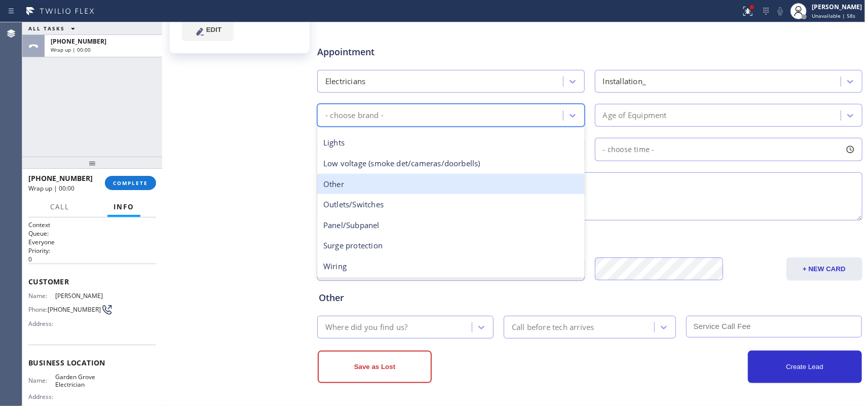
click at [491, 191] on div "Other" at bounding box center [451, 184] width 268 height 21
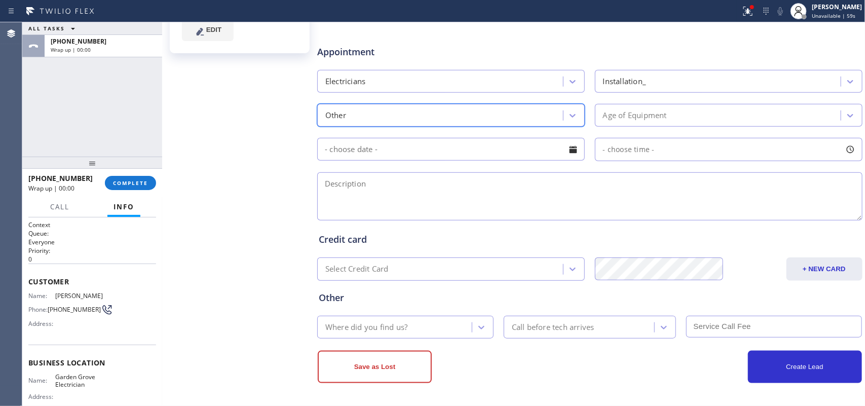
click at [485, 123] on div "Other" at bounding box center [441, 115] width 243 height 18
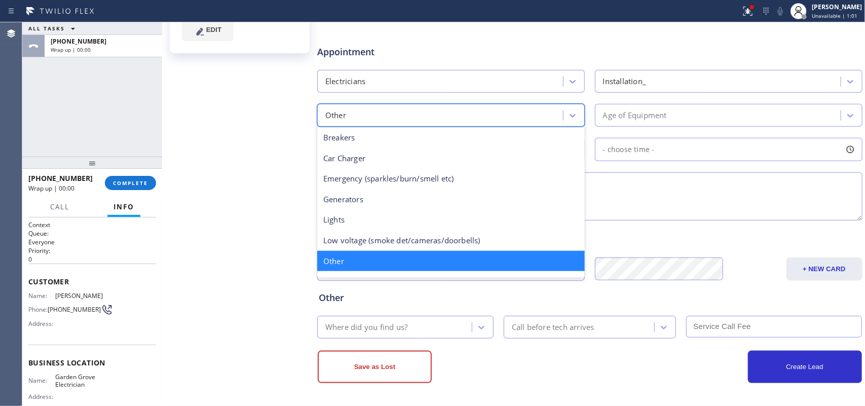
scroll to position [64, 0]
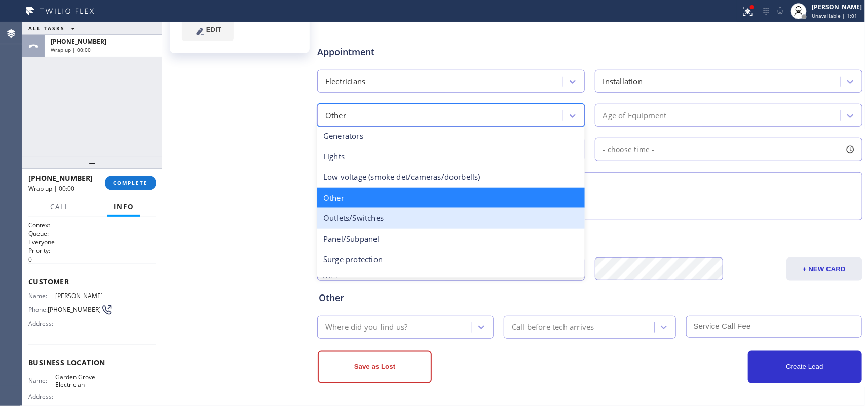
click at [437, 219] on div "Outlets/Switches" at bounding box center [451, 218] width 268 height 21
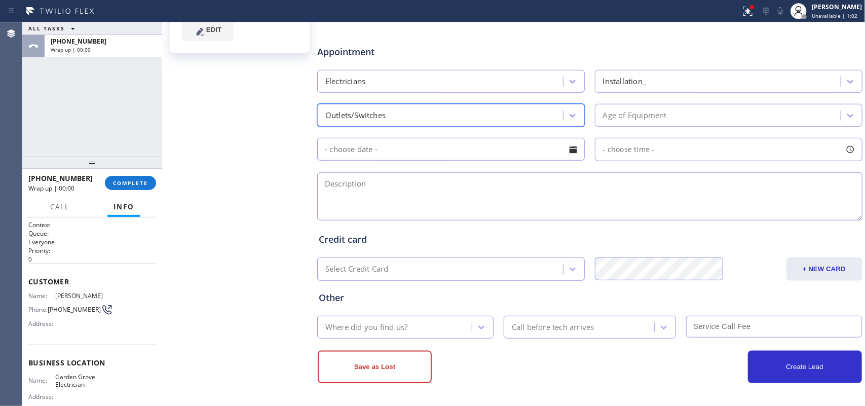
click at [625, 116] on div "Age of Equipment" at bounding box center [635, 115] width 64 height 12
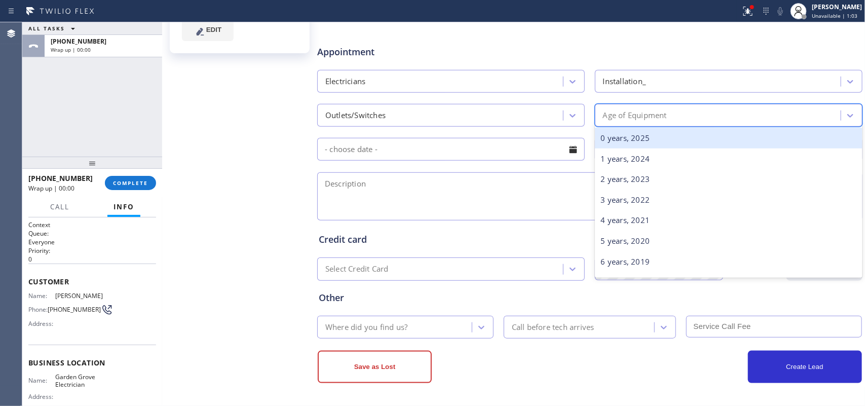
click at [644, 135] on div "0 years, 2025" at bounding box center [729, 138] width 268 height 21
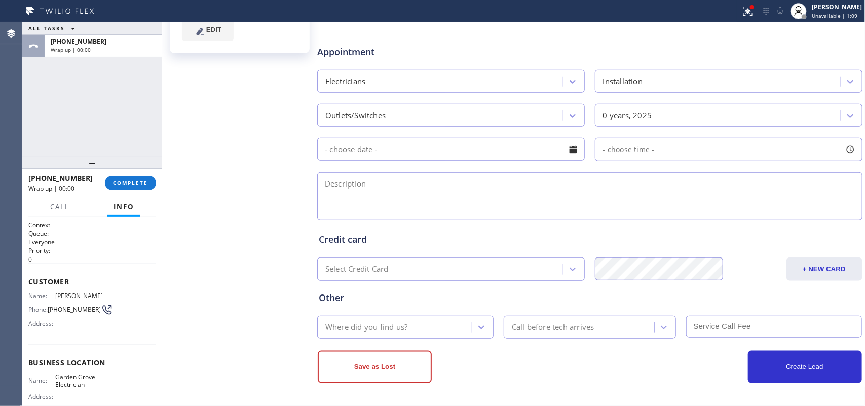
click at [230, 193] on div "Mr Malcolm Since: 20 may 2020 link to CRM copy Email no@gmail.com Emails allowe…" at bounding box center [241, 75] width 152 height 657
click at [403, 177] on textarea at bounding box center [589, 196] width 545 height 48
paste textarea "Business-business owner/connect a bailing machine to a 3 phase power, a 220 vol…"
click at [830, 184] on textarea "Business-business owner/connect a bailing machine to a 3 phase power, a 220 vol…" at bounding box center [589, 196] width 545 height 48
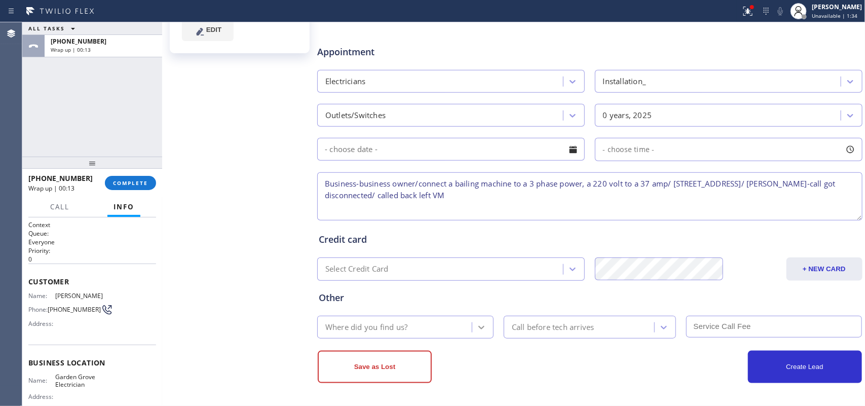
type textarea "Business-business owner/connect a bailing machine to a 3 phase power, a 220 vol…"
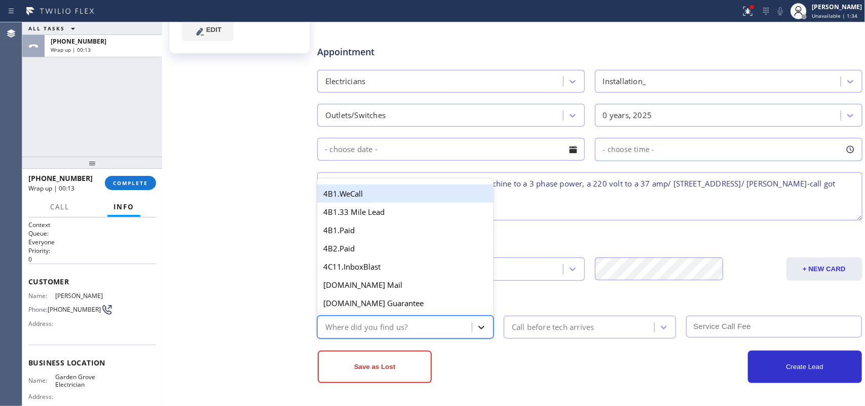
click at [479, 328] on icon at bounding box center [481, 328] width 6 height 4
type input "g"
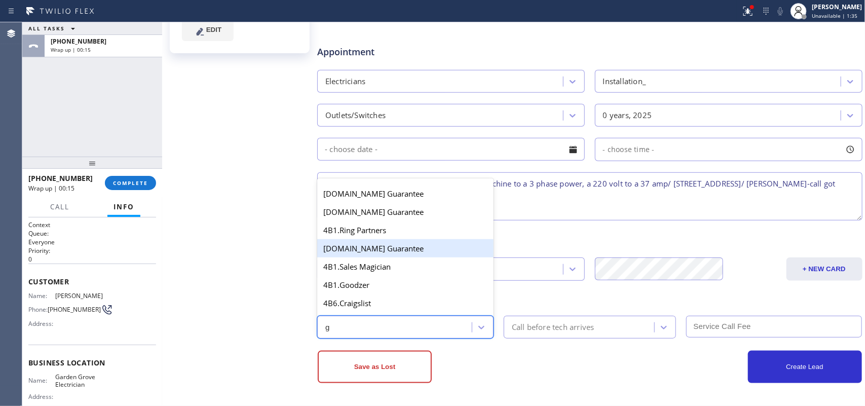
scroll to position [202, 0]
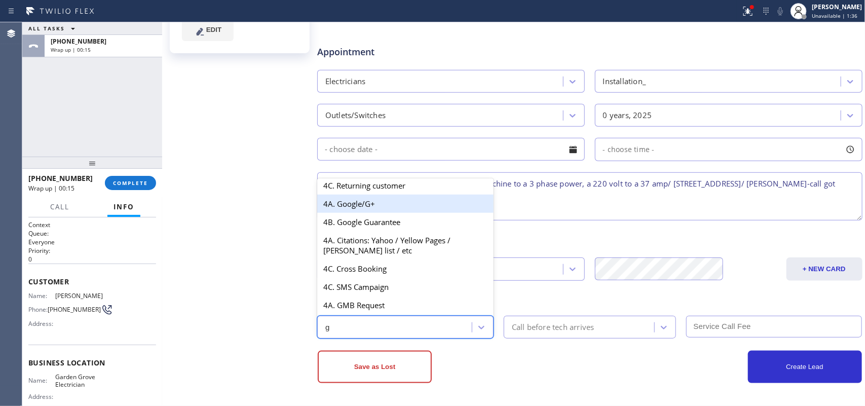
click at [384, 201] on div "4A. Google/G+" at bounding box center [405, 204] width 176 height 18
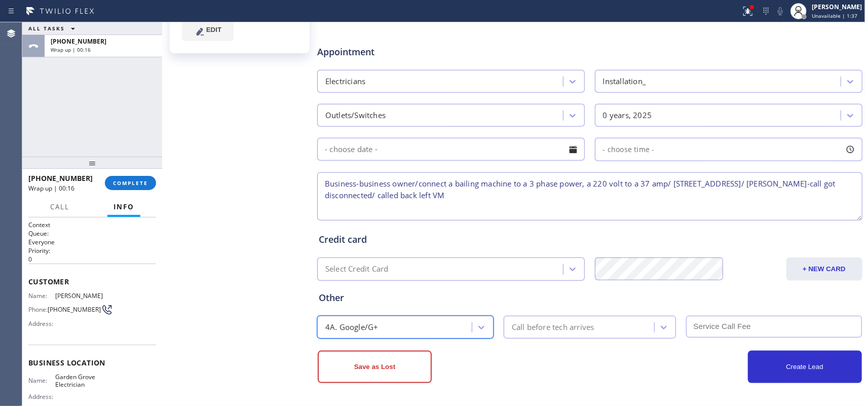
drag, startPoint x: 381, startPoint y: 362, endPoint x: 445, endPoint y: 318, distance: 77.9
click at [381, 363] on button "Save as Lost" at bounding box center [375, 367] width 114 height 32
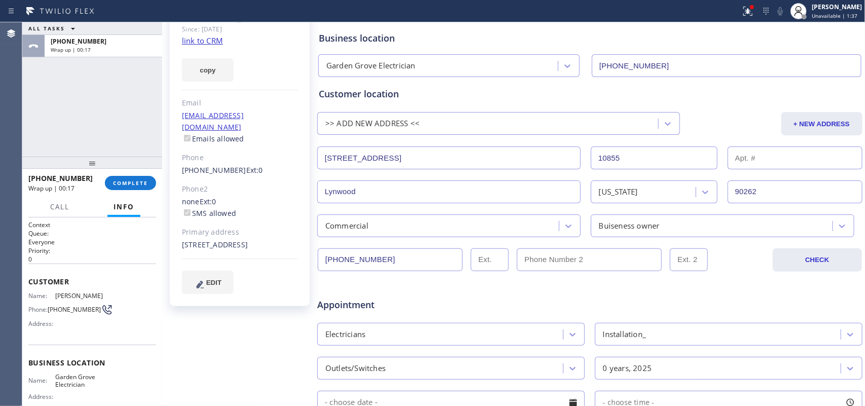
scroll to position [8, 0]
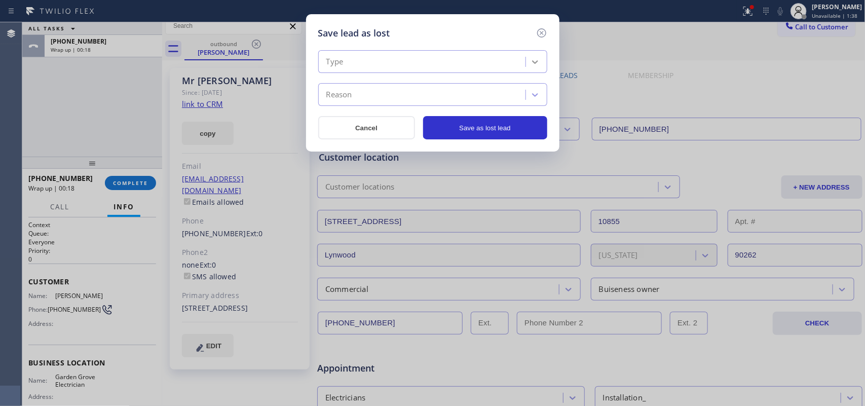
click at [535, 61] on icon at bounding box center [535, 62] width 10 height 10
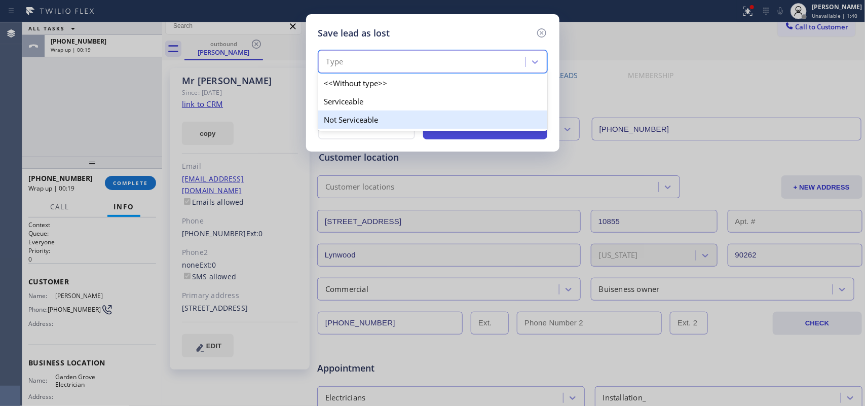
click at [520, 116] on div "Not Serviceable" at bounding box center [432, 119] width 229 height 18
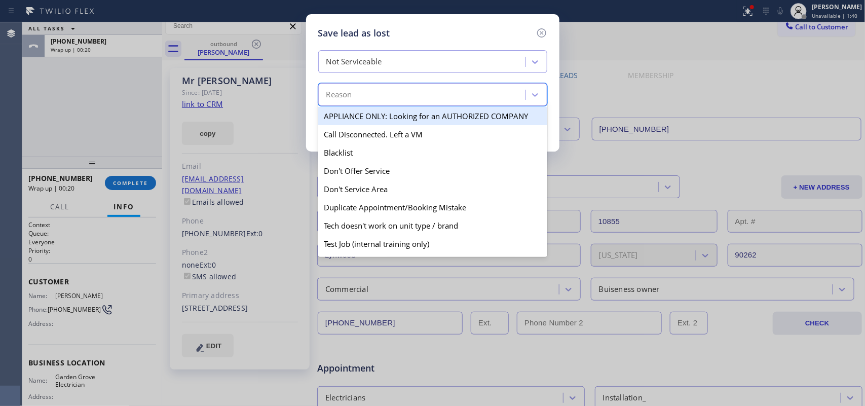
click at [522, 102] on div "Reason" at bounding box center [423, 95] width 204 height 18
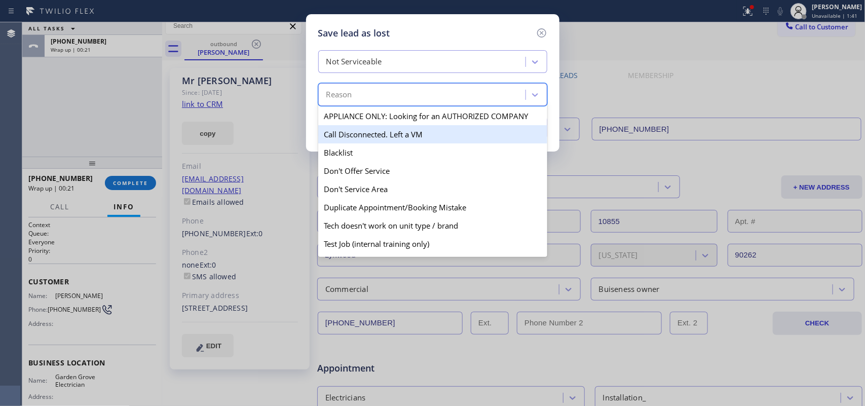
click at [492, 141] on div "Call Disconnected. Left a VM" at bounding box center [432, 134] width 229 height 18
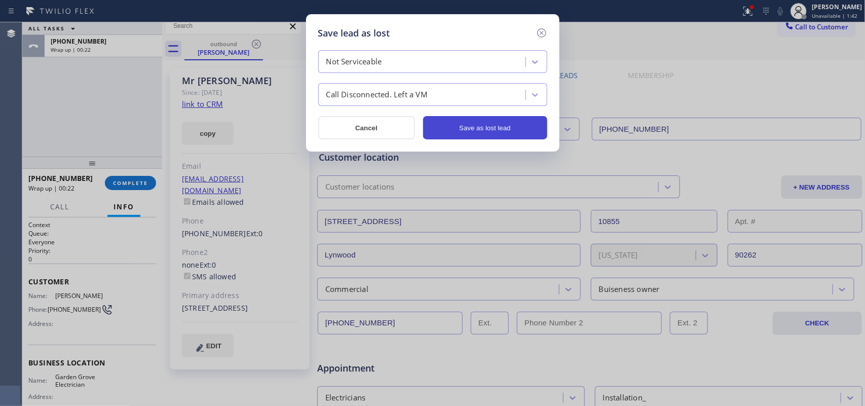
click at [518, 131] on button "Save as lost lead" at bounding box center [485, 127] width 124 height 23
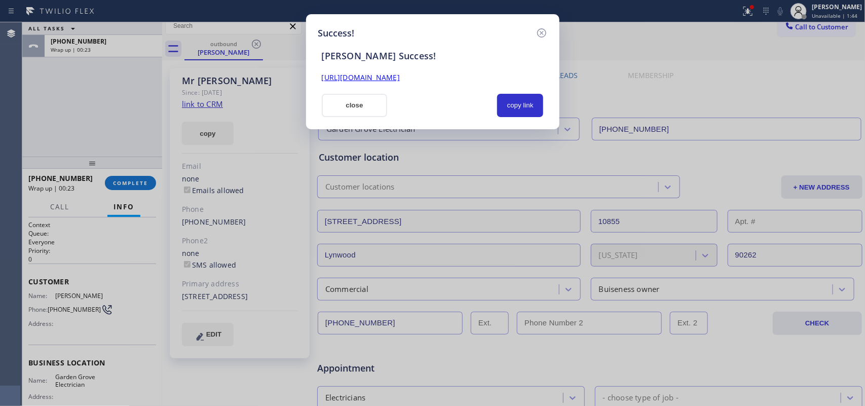
drag, startPoint x: 373, startPoint y: 113, endPoint x: 308, endPoint y: 136, distance: 68.9
click at [374, 112] on button "close" at bounding box center [355, 105] width 66 height 23
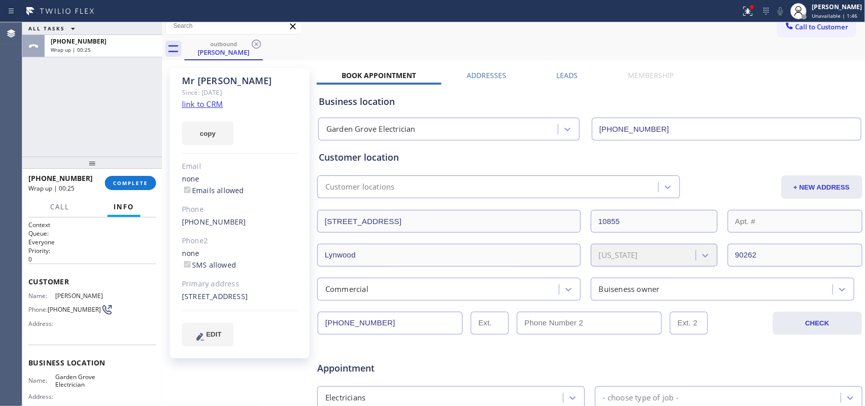
scroll to position [0, 0]
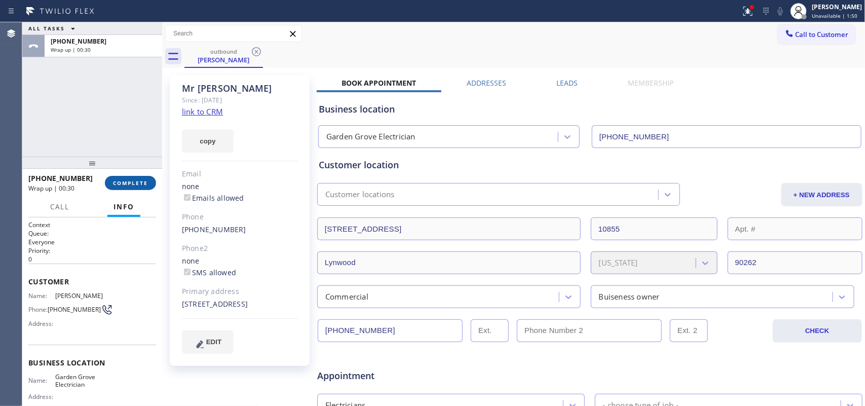
click at [130, 188] on button "COMPLETE" at bounding box center [130, 183] width 51 height 14
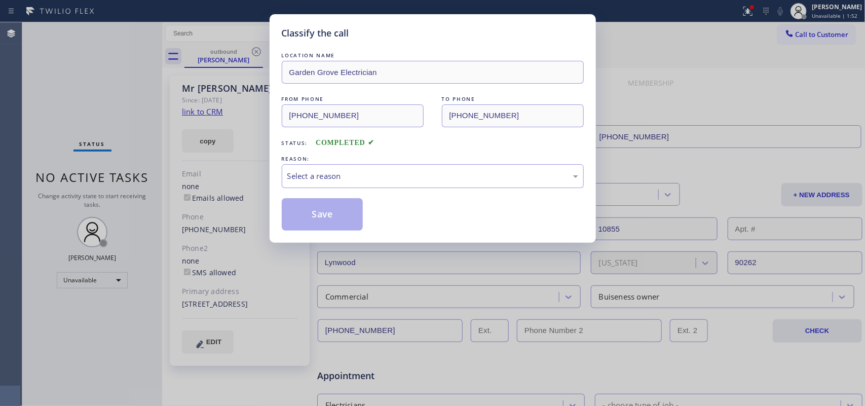
click at [422, 161] on div "REASON:" at bounding box center [433, 159] width 302 height 11
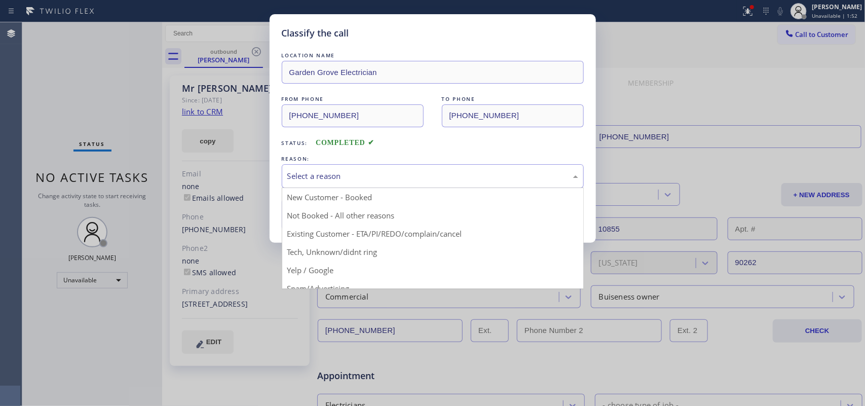
click at [427, 178] on div "Select a reason" at bounding box center [432, 176] width 291 height 12
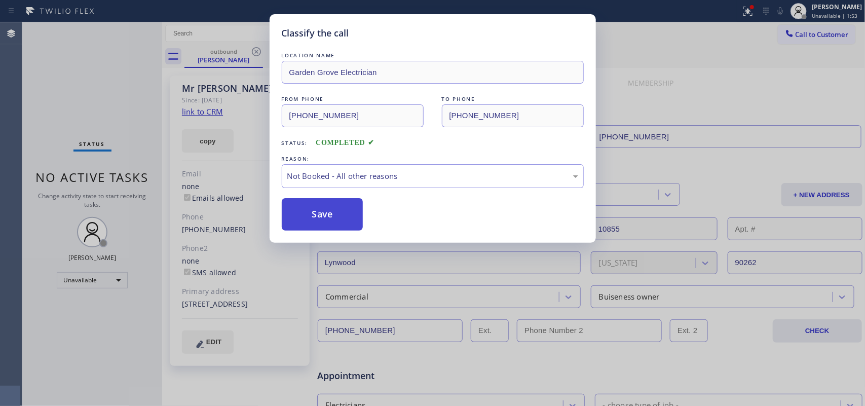
click at [333, 211] on button "Save" at bounding box center [323, 214] width 82 height 32
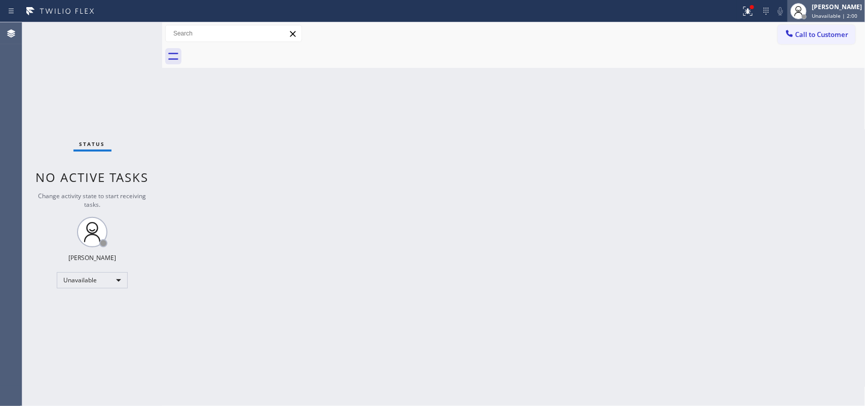
click at [839, 16] on span "Unavailable | 2:00" at bounding box center [835, 15] width 46 height 7
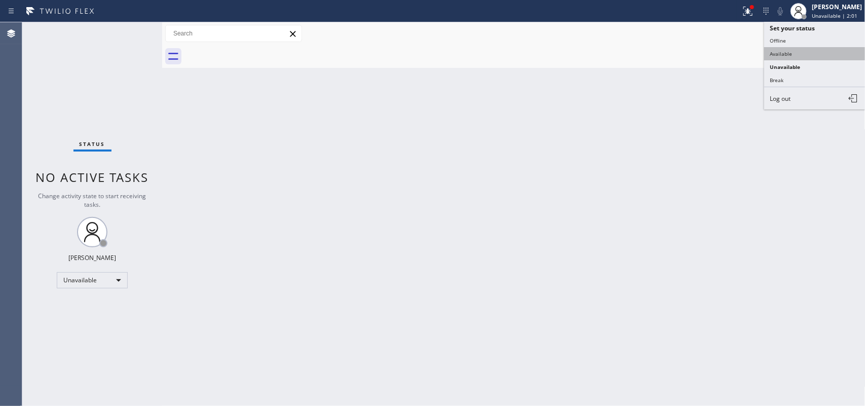
click at [804, 56] on button "Available" at bounding box center [814, 53] width 101 height 13
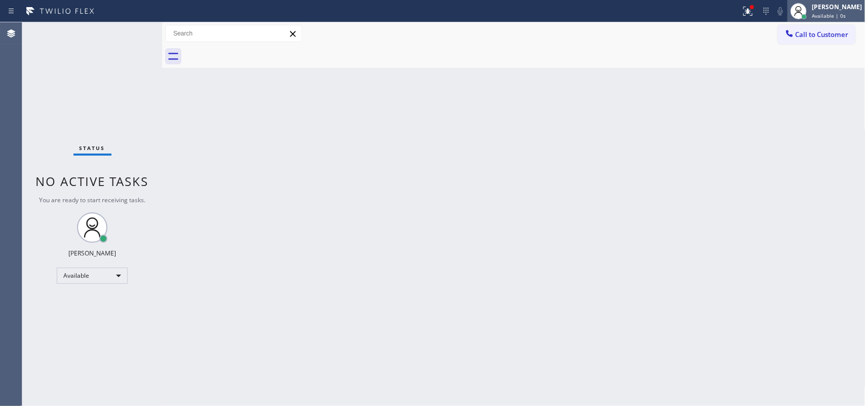
click at [834, 18] on span "Available | 0s" at bounding box center [829, 15] width 34 height 7
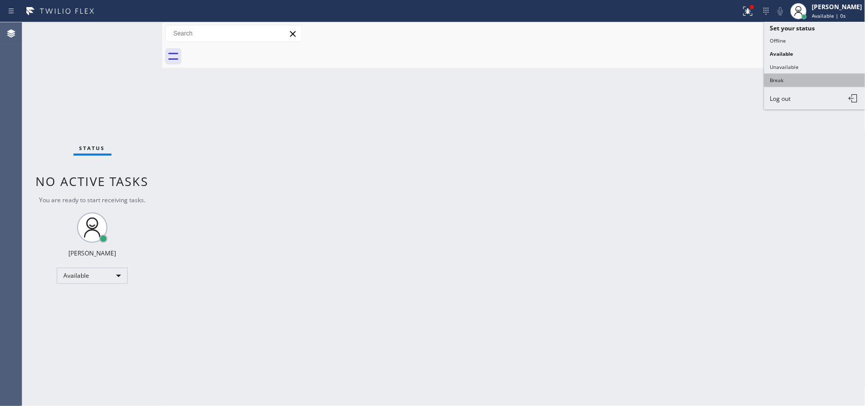
click at [821, 82] on button "Break" at bounding box center [814, 79] width 101 height 13
